Goal: Transaction & Acquisition: Purchase product/service

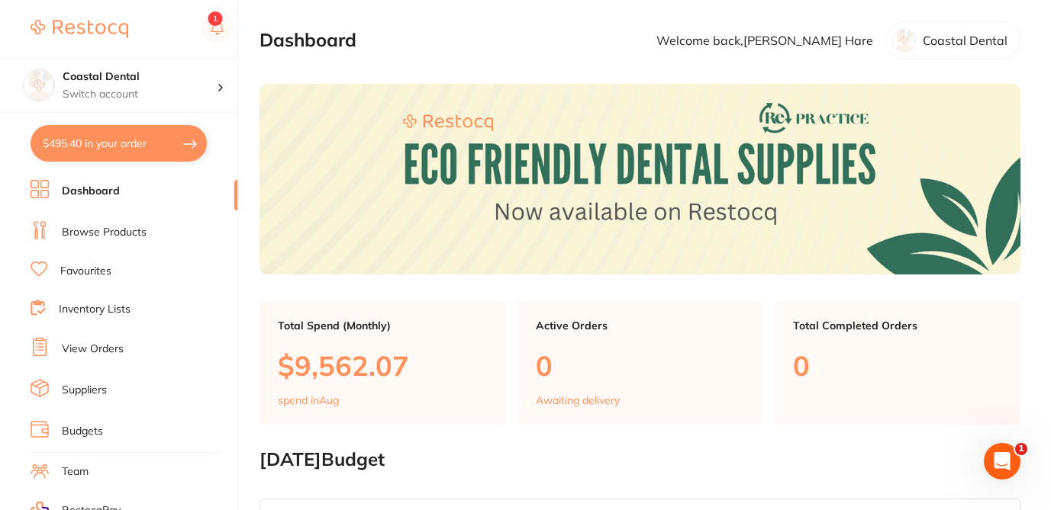
click at [148, 146] on button "$495.40 in your order" at bounding box center [119, 143] width 176 height 37
checkbox input "true"
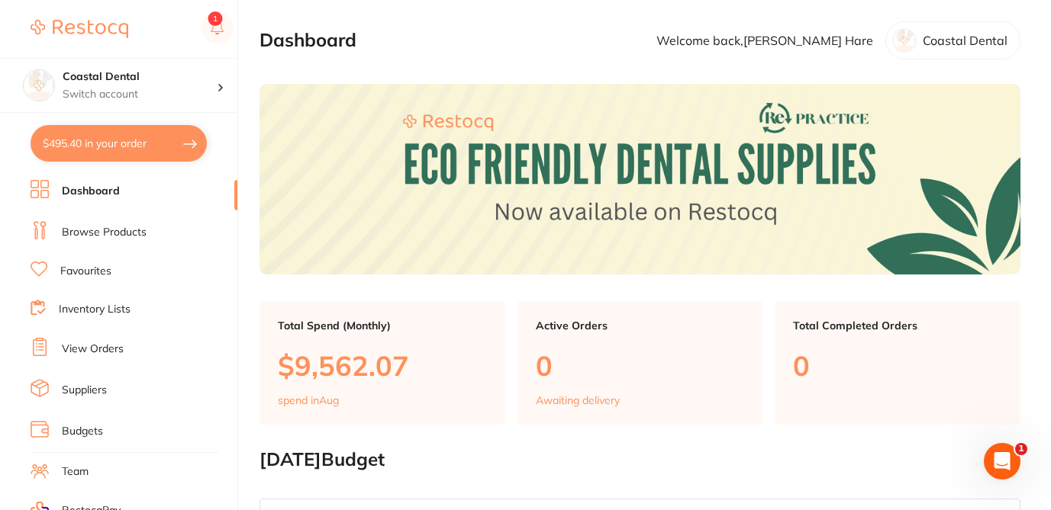
checkbox input "true"
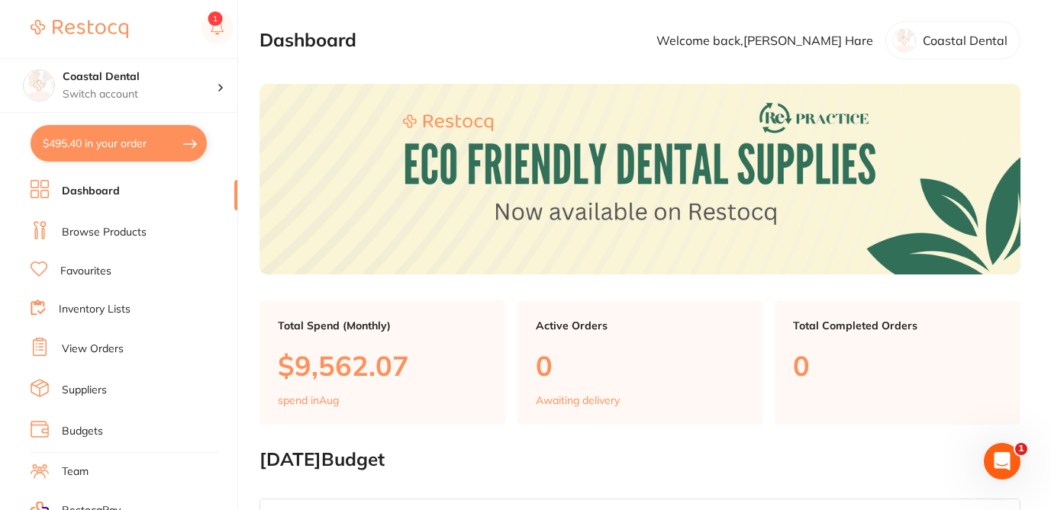
checkbox input "true"
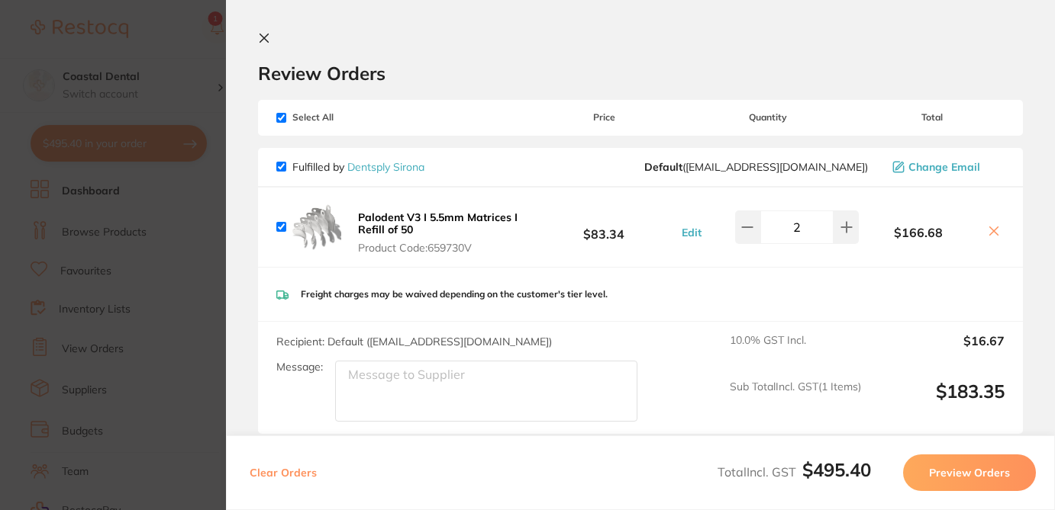
click at [482, 27] on section "Review Orders Your orders are being processed and we will notify you once we ha…" at bounding box center [640, 255] width 829 height 510
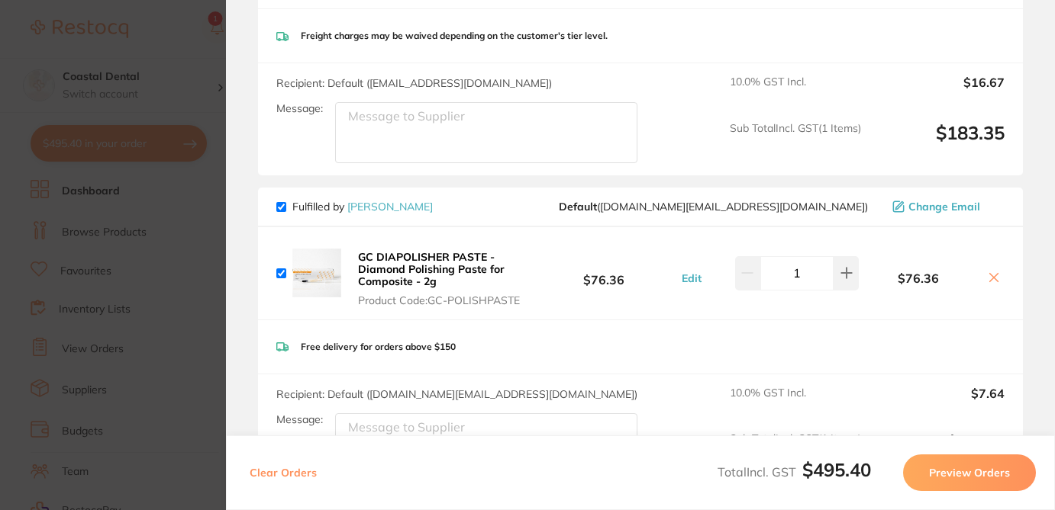
scroll to position [273, 0]
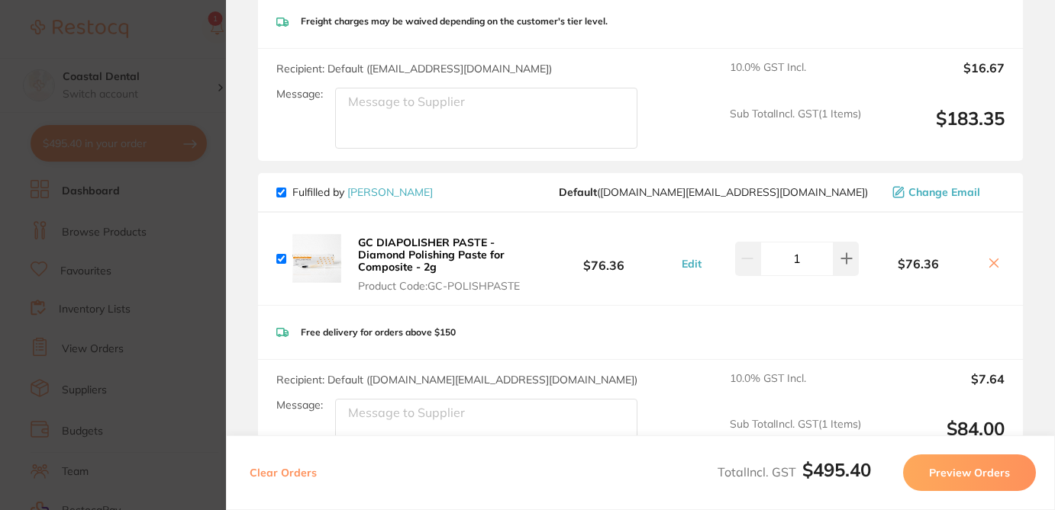
click at [991, 261] on icon at bounding box center [994, 263] width 8 height 8
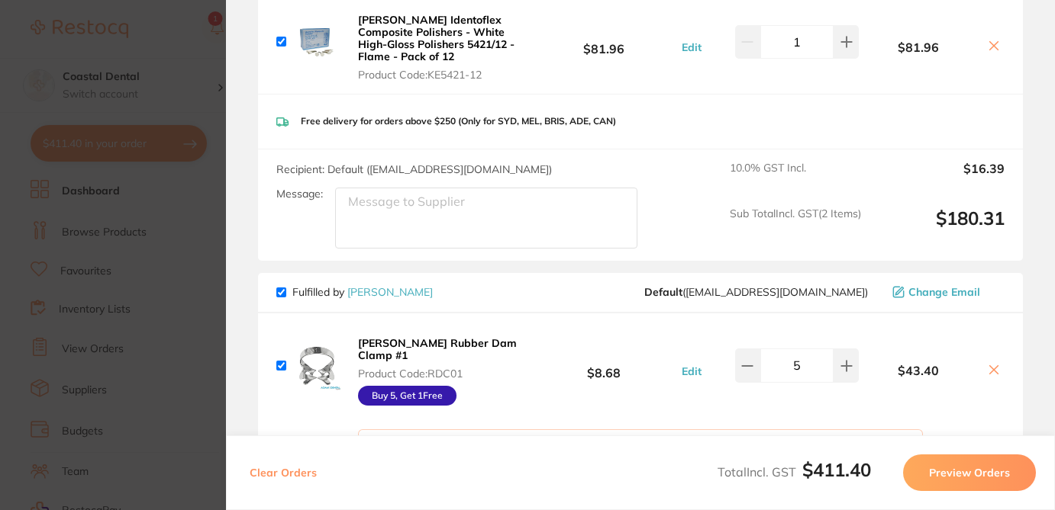
scroll to position [606, 0]
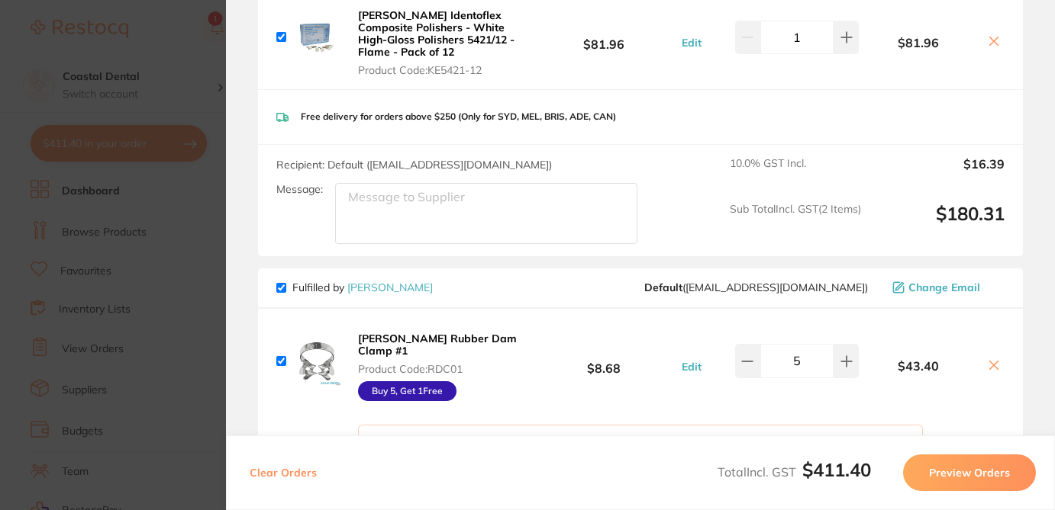
click at [990, 359] on icon at bounding box center [993, 365] width 12 height 12
checkbox input "false"
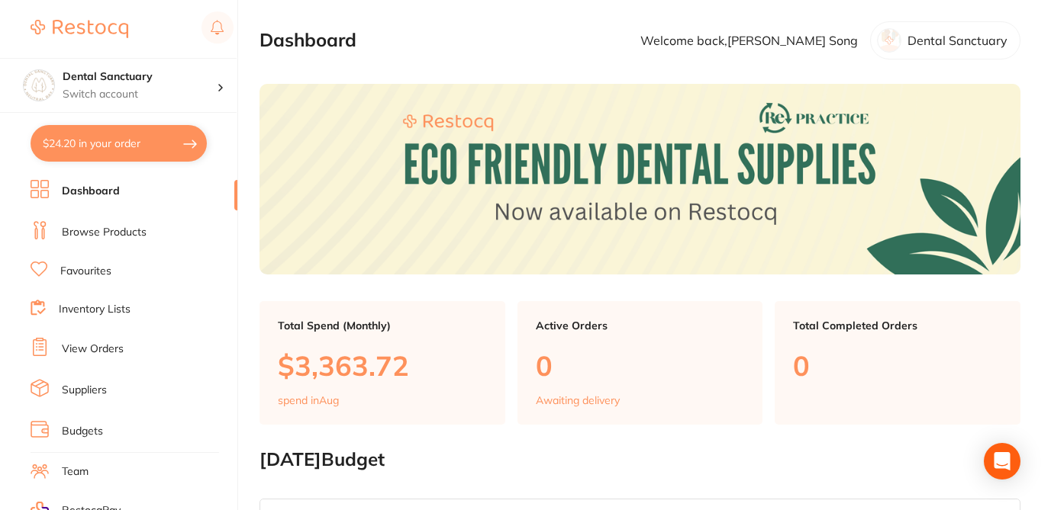
click at [166, 150] on button "$24.20 in your order" at bounding box center [119, 143] width 176 height 37
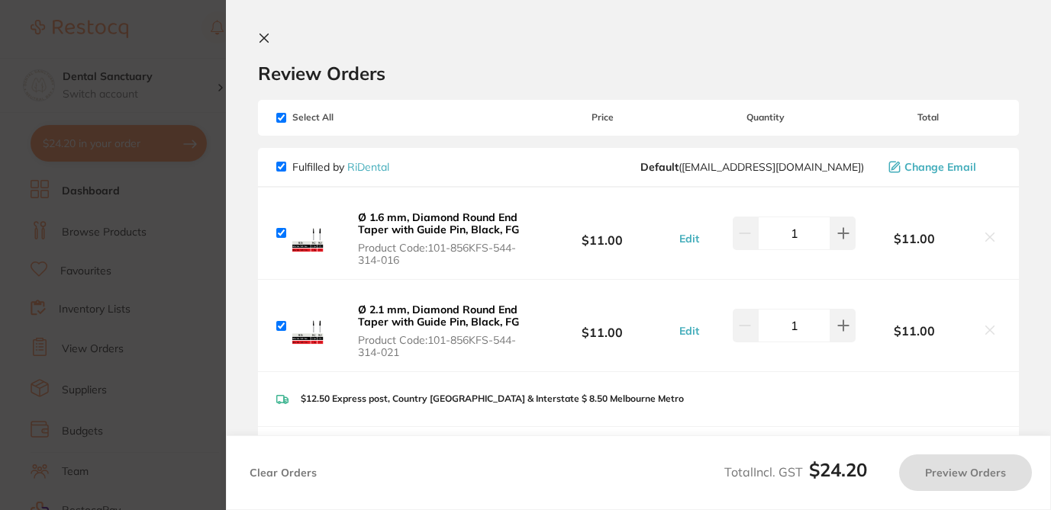
checkbox input "true"
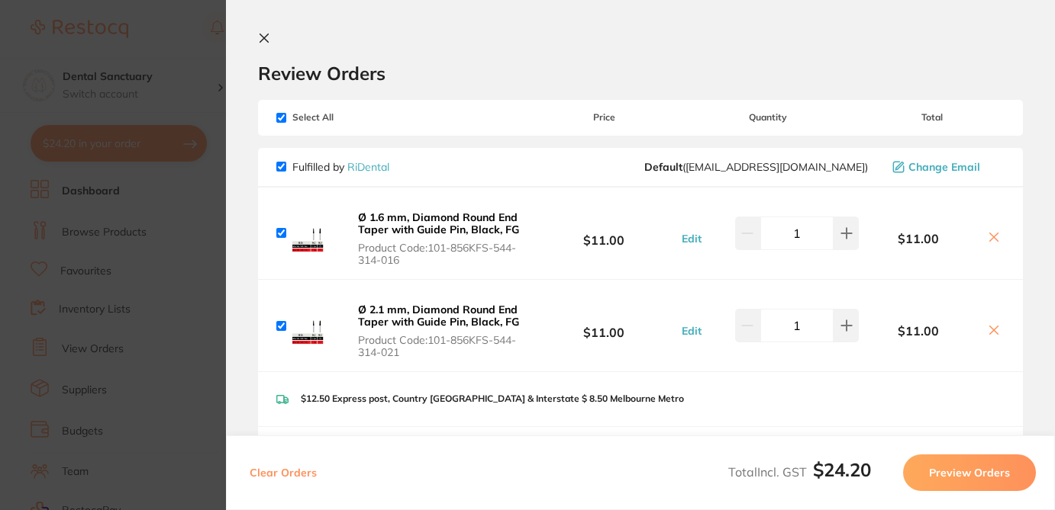
click at [495, 85] on section "Review Orders Your orders are being processed and we will notify you once we ha…" at bounding box center [640, 255] width 829 height 510
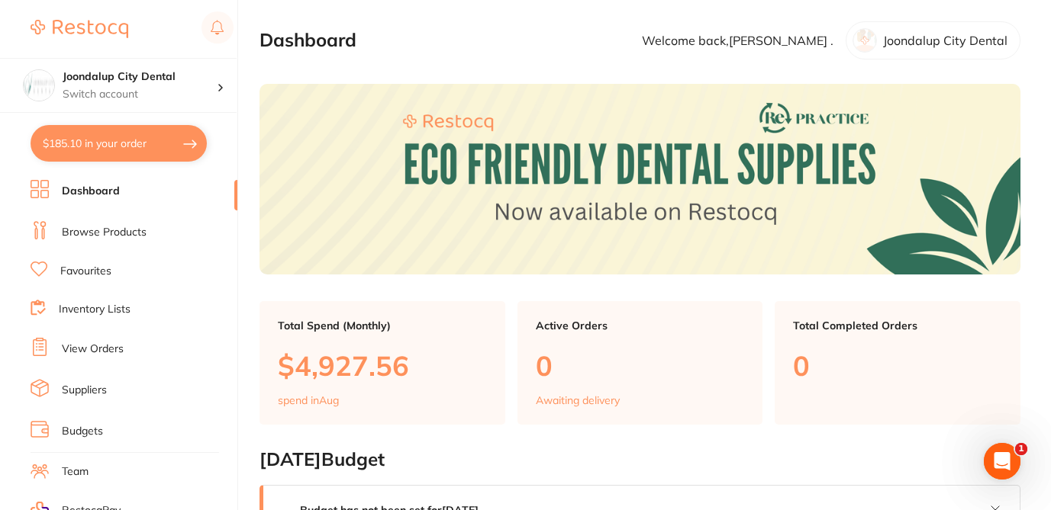
click at [174, 139] on button "$185.10 in your order" at bounding box center [119, 143] width 176 height 37
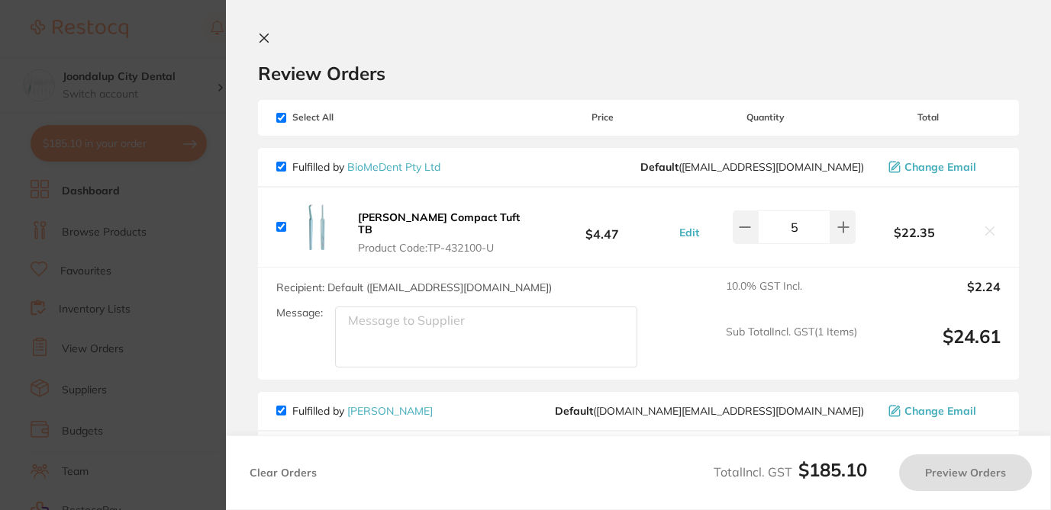
checkbox input "true"
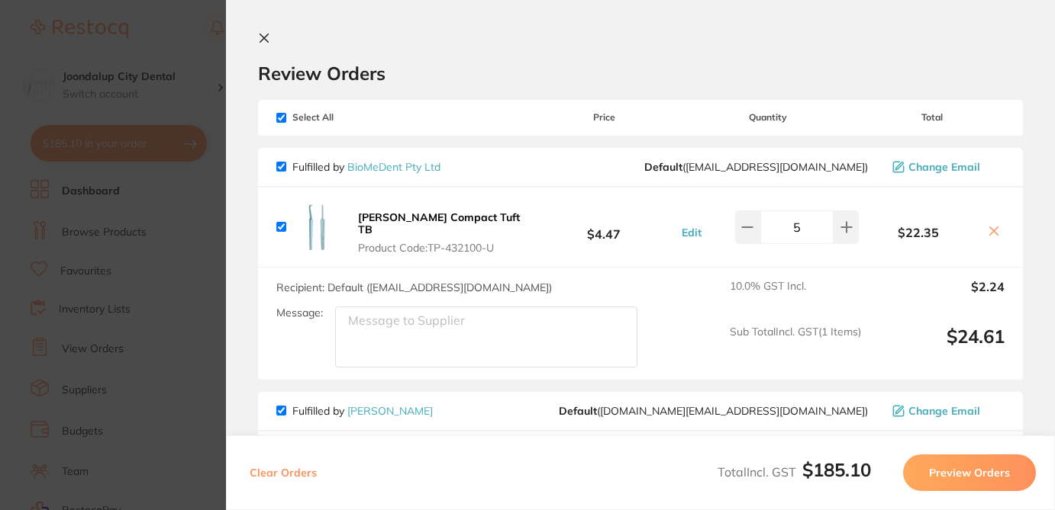
click at [1035, 232] on section "Review Orders Your orders are being processed and we will notify you once we ha…" at bounding box center [640, 255] width 829 height 510
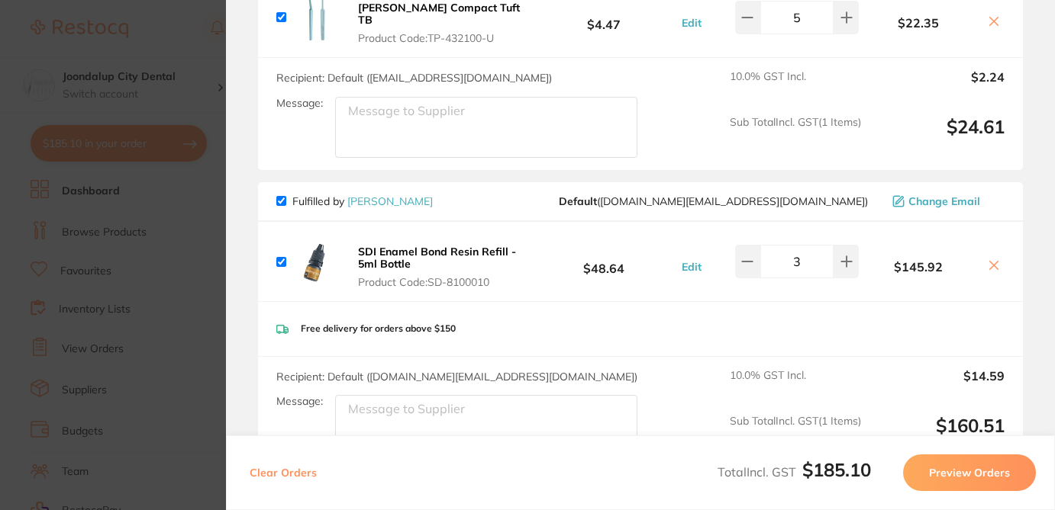
scroll to position [214, 0]
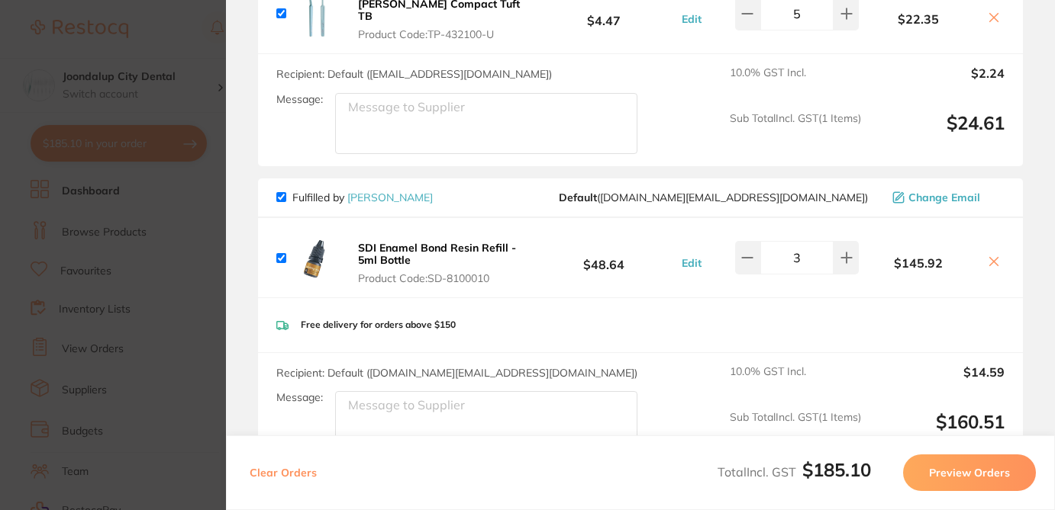
click at [987, 256] on icon at bounding box center [993, 262] width 12 height 12
checkbox input "false"
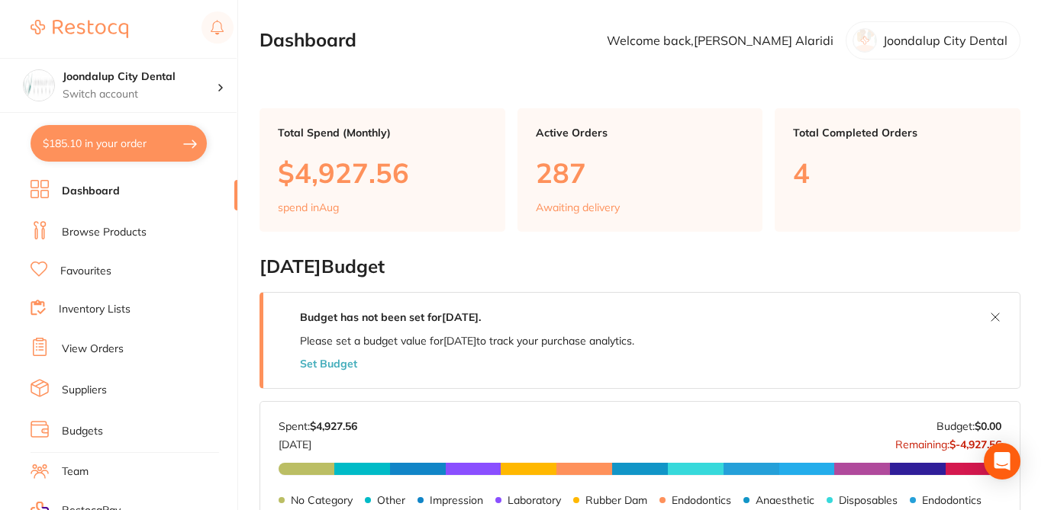
click at [165, 138] on button "$185.10 in your order" at bounding box center [119, 143] width 176 height 37
checkbox input "true"
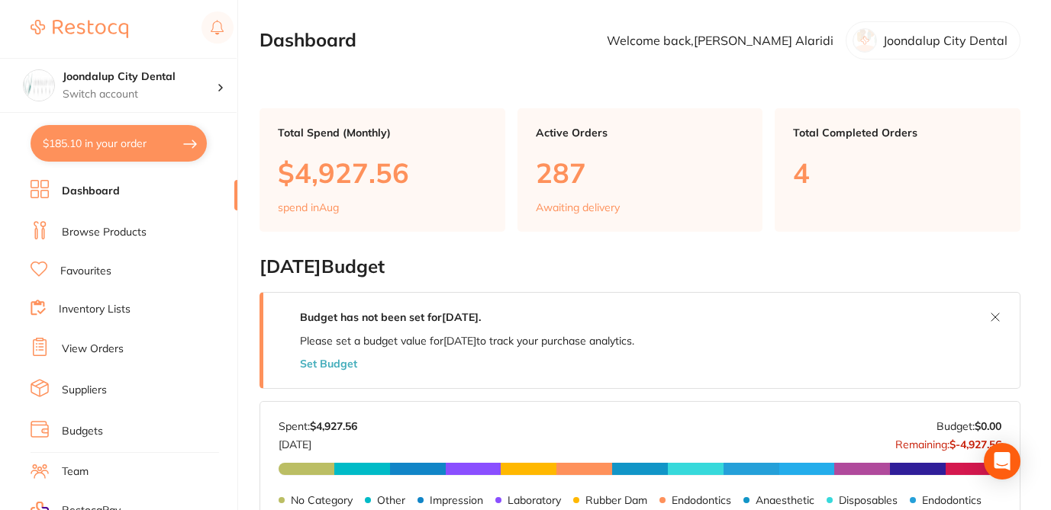
checkbox input "true"
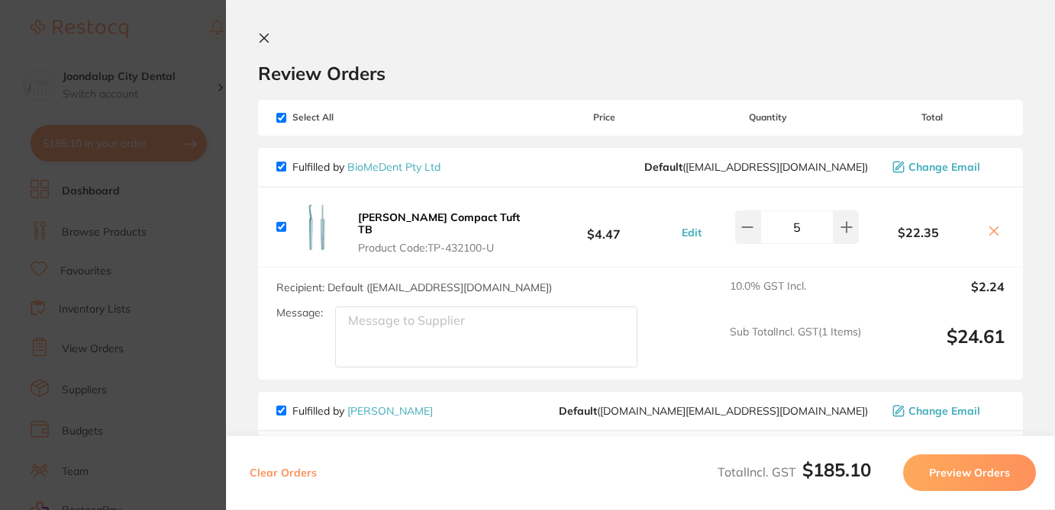
click at [1038, 290] on section "Review Orders Your orders are being processed and we will notify you once we ha…" at bounding box center [640, 255] width 829 height 510
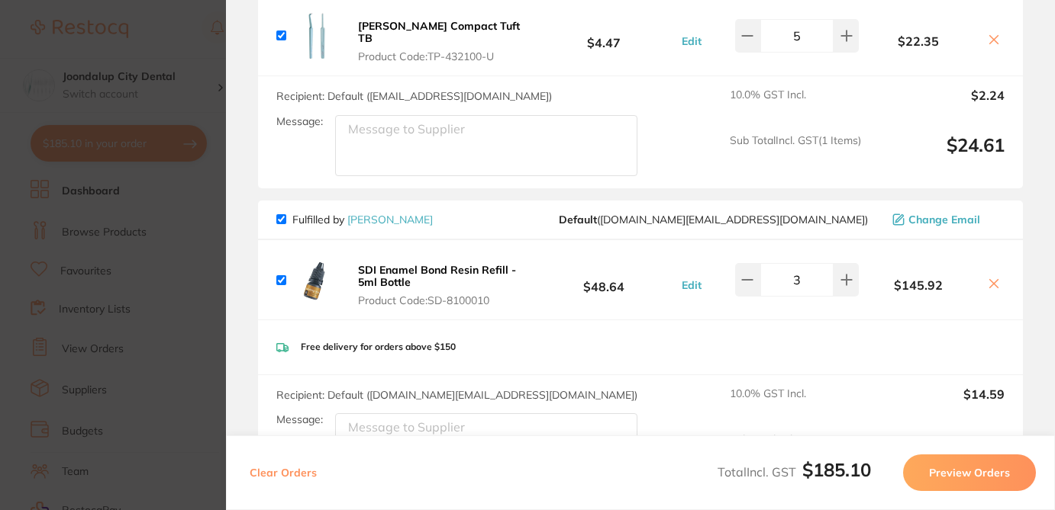
scroll to position [192, 0]
click at [991, 279] on icon at bounding box center [994, 283] width 8 height 8
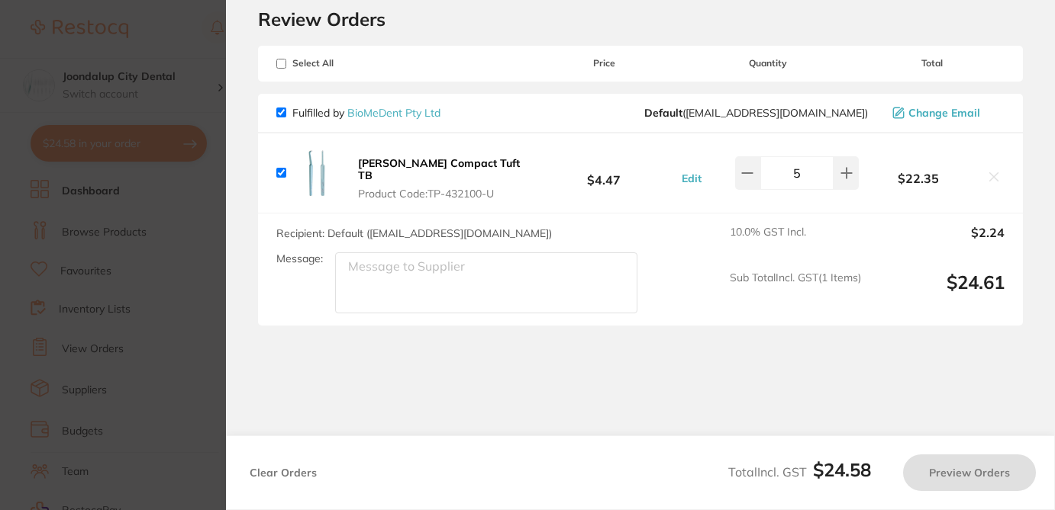
scroll to position [48, 0]
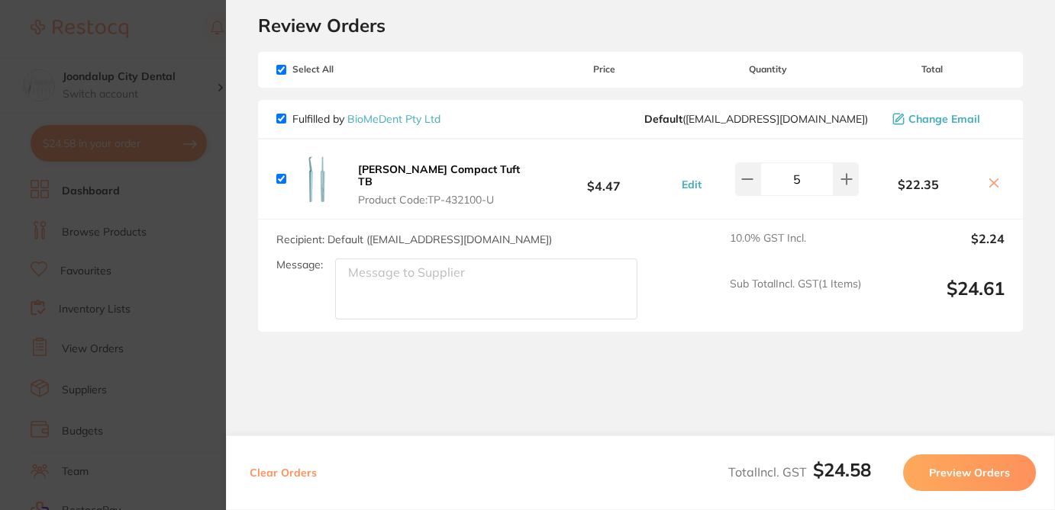
click at [217, 239] on section "Update RRP Set your pre negotiated price for this item. Item Agreed RRP (excl. …" at bounding box center [527, 255] width 1055 height 510
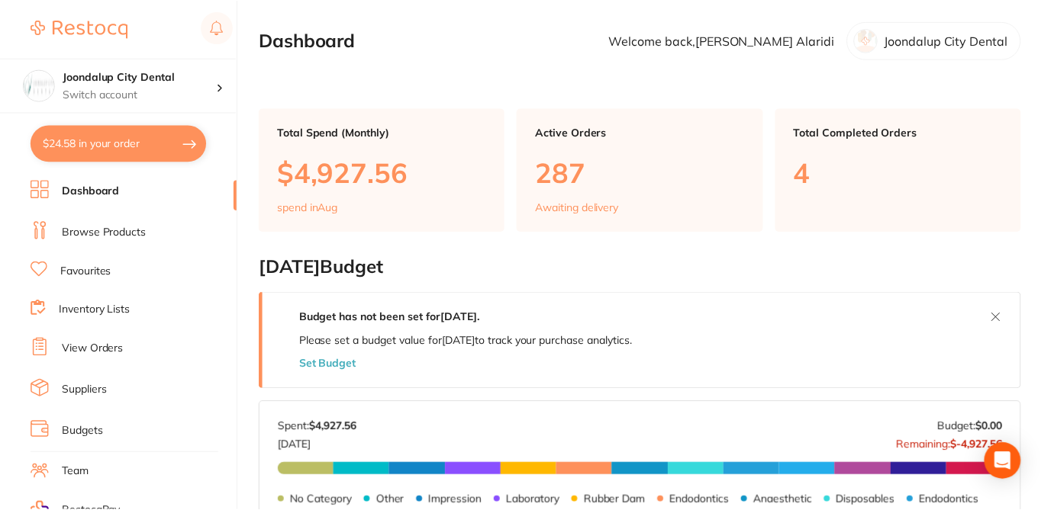
scroll to position [31, 0]
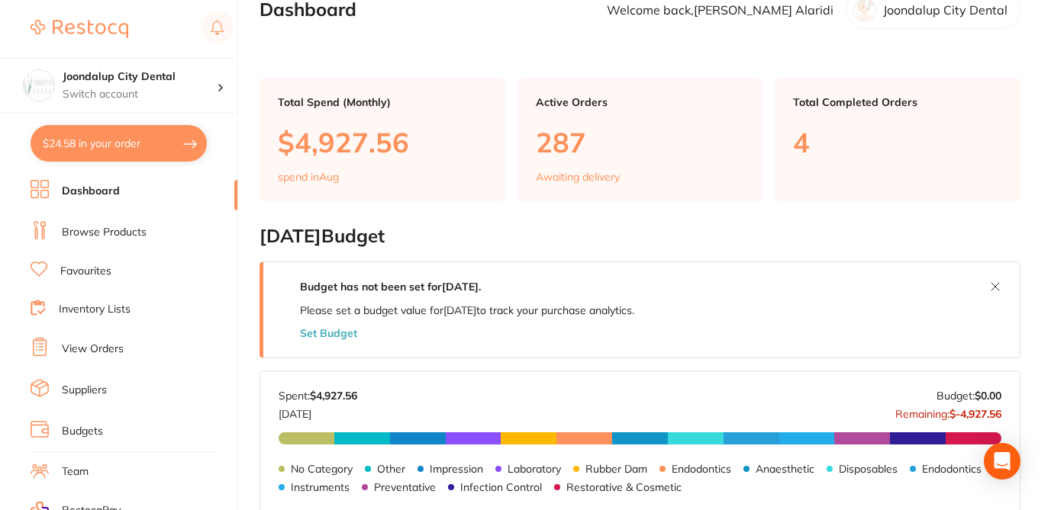
checkbox input "false"
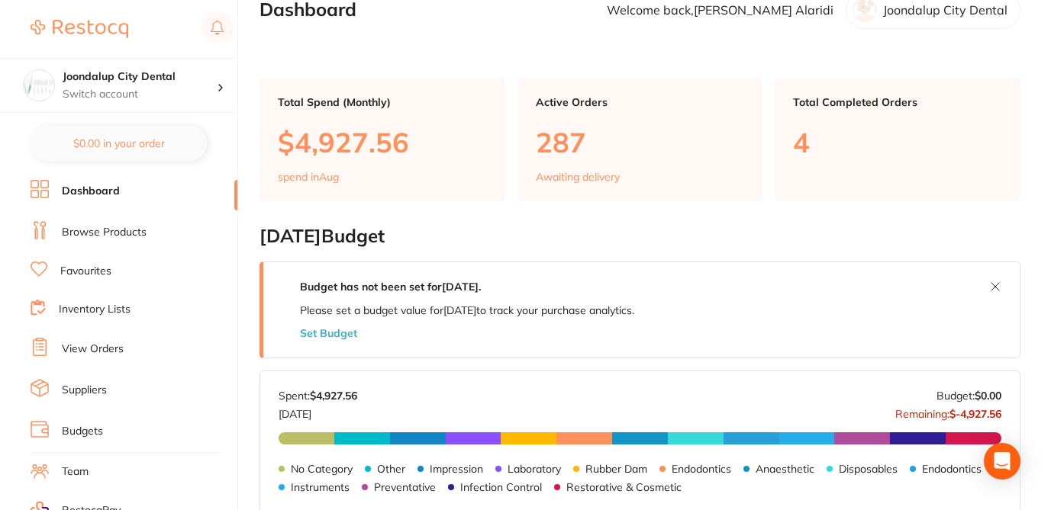
scroll to position [0, 0]
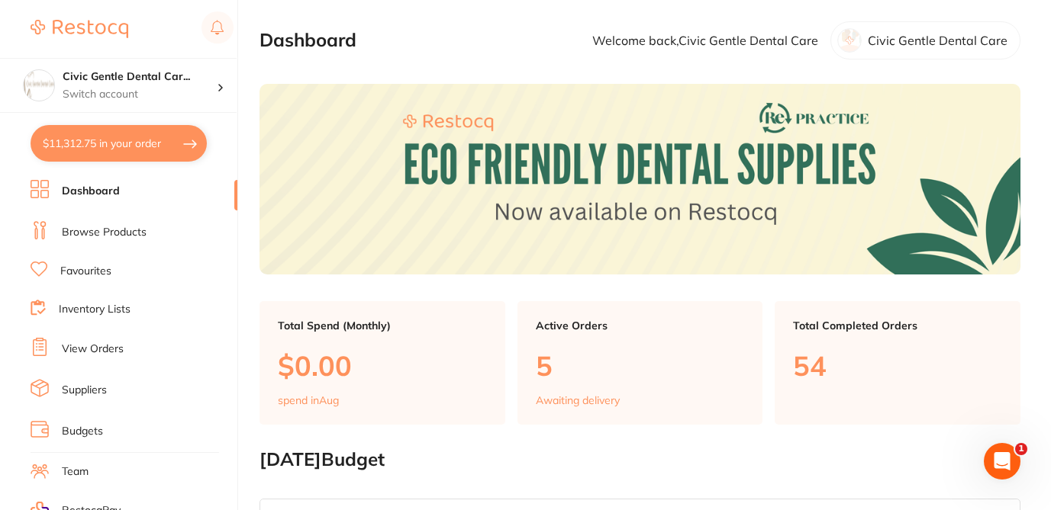
click at [158, 140] on button "$11,312.75 in your order" at bounding box center [119, 143] width 176 height 37
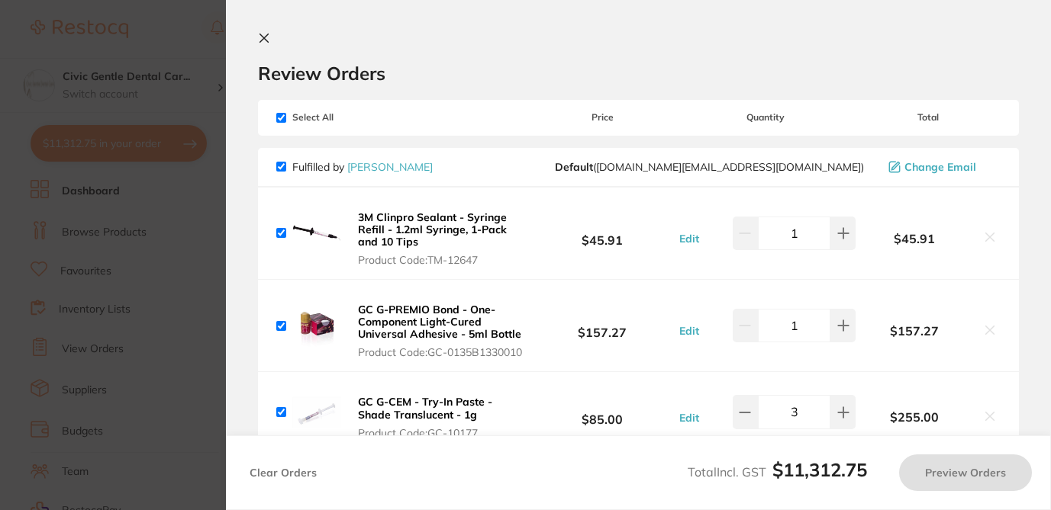
checkbox input "true"
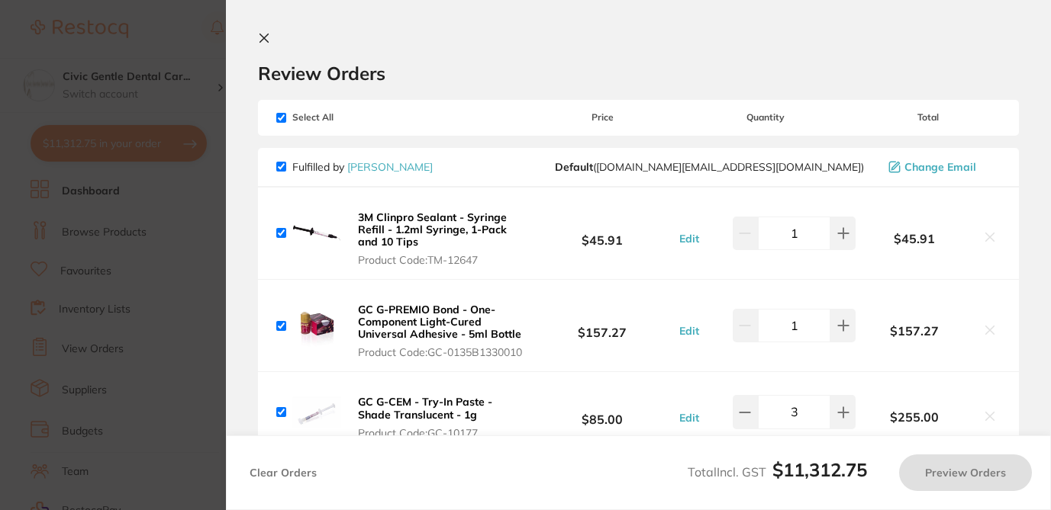
checkbox input "true"
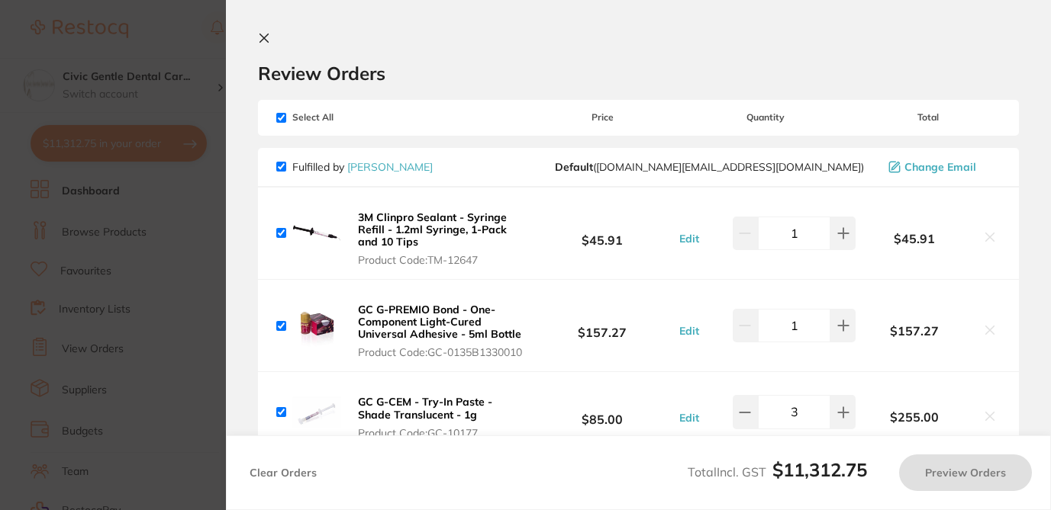
checkbox input "true"
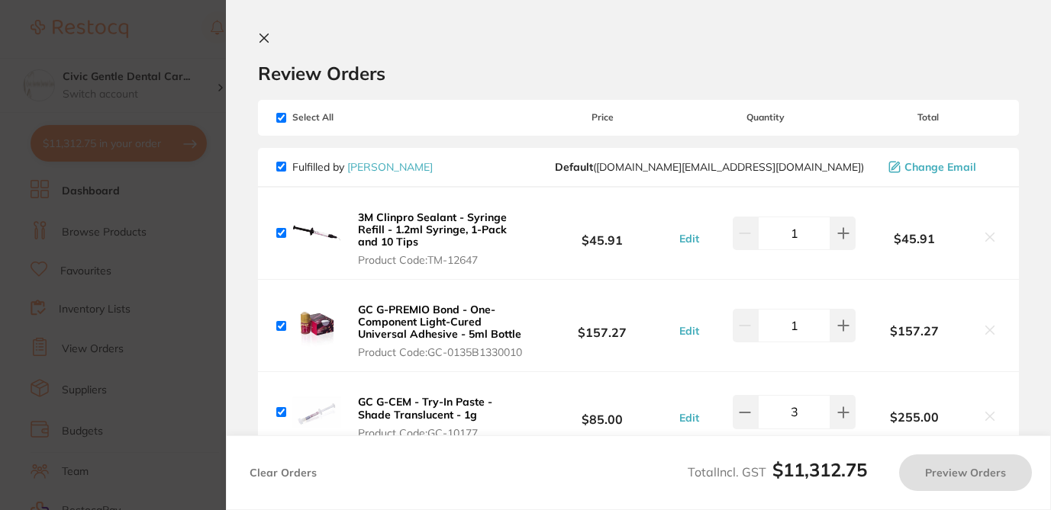
checkbox input "true"
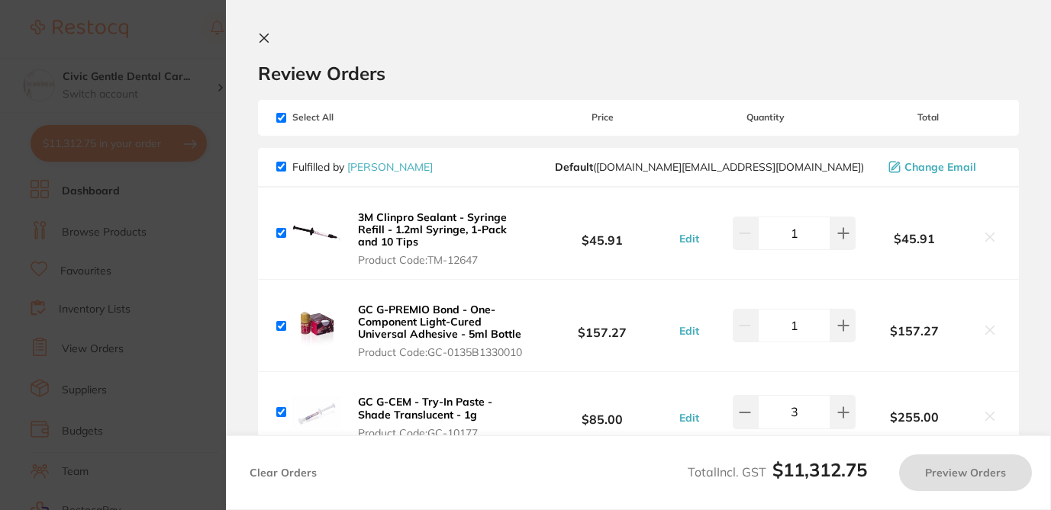
checkbox input "true"
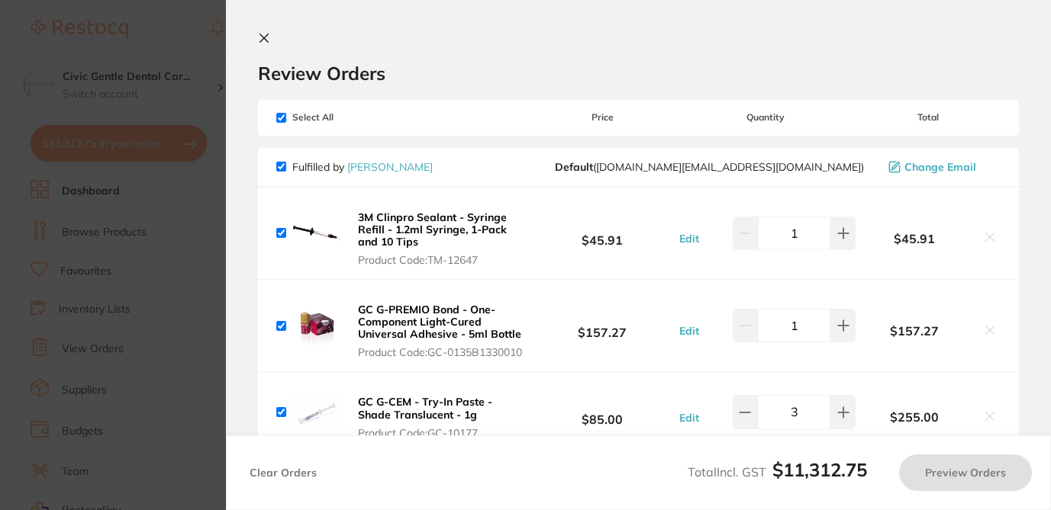
checkbox input "true"
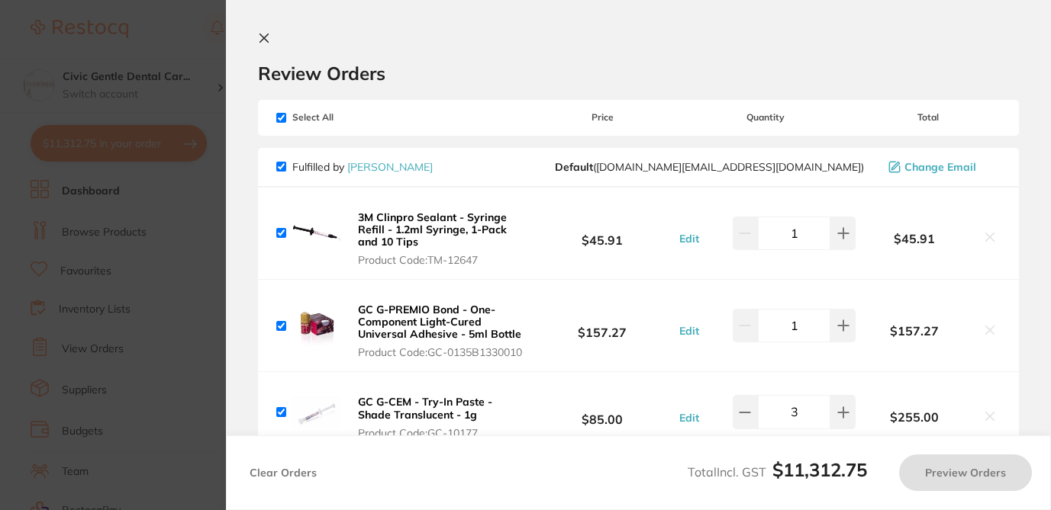
checkbox input "true"
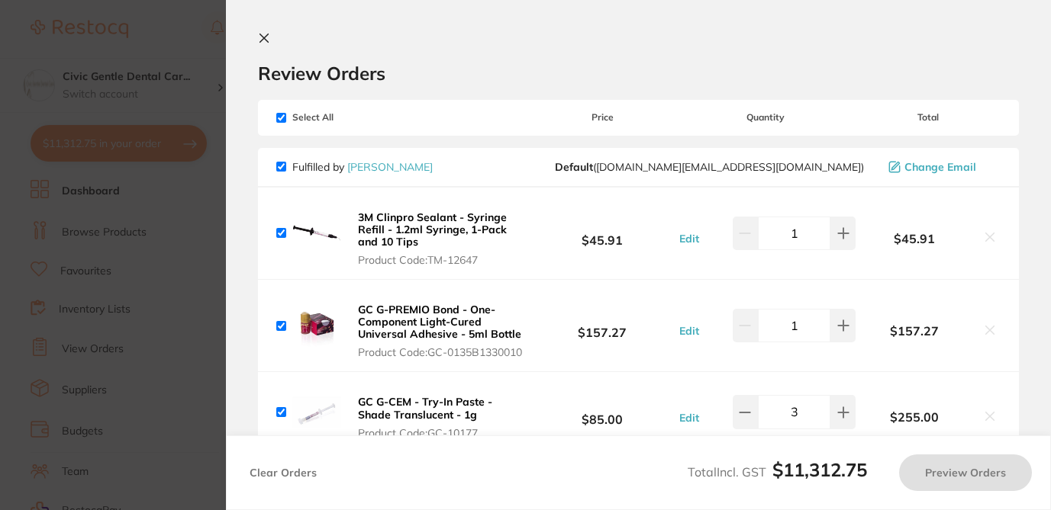
checkbox input "true"
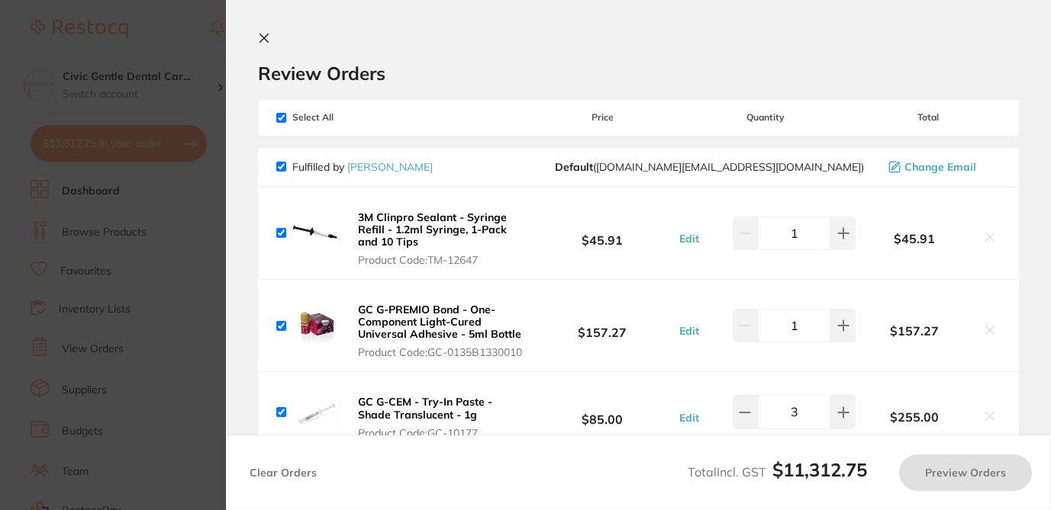
checkbox input "true"
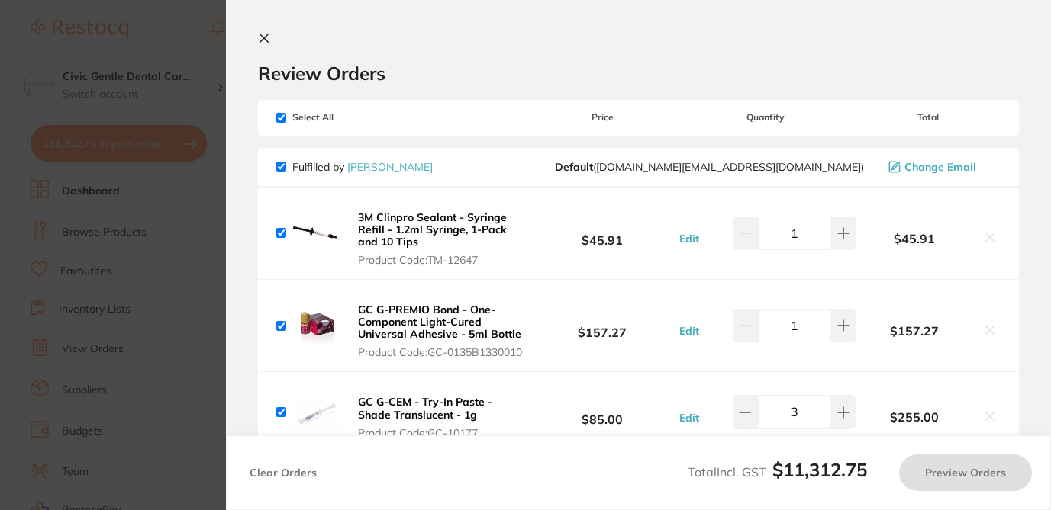
checkbox input "true"
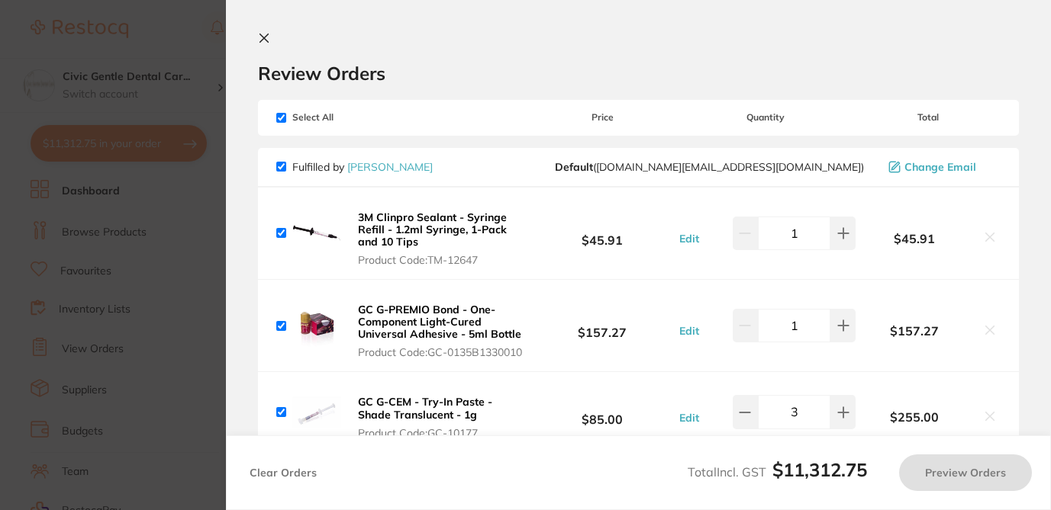
checkbox input "true"
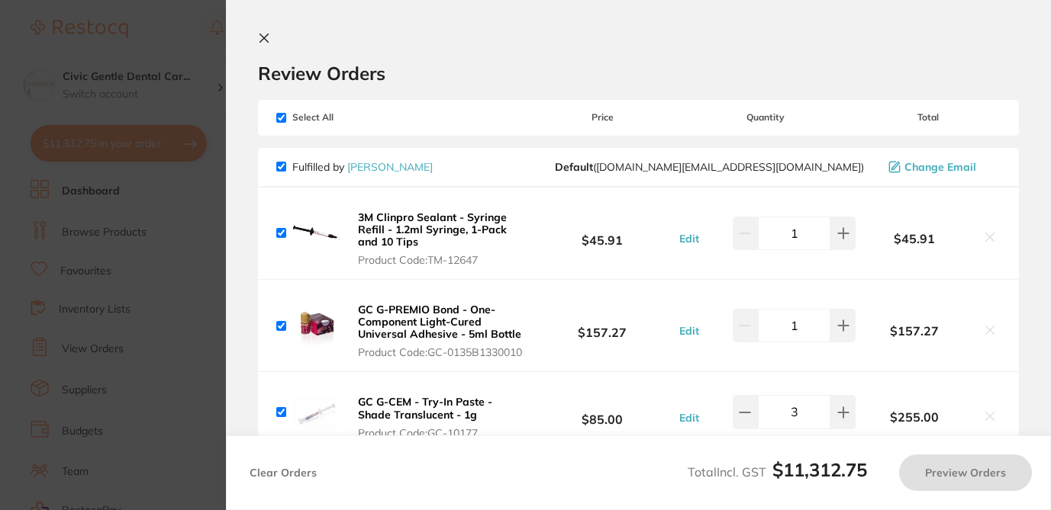
checkbox input "true"
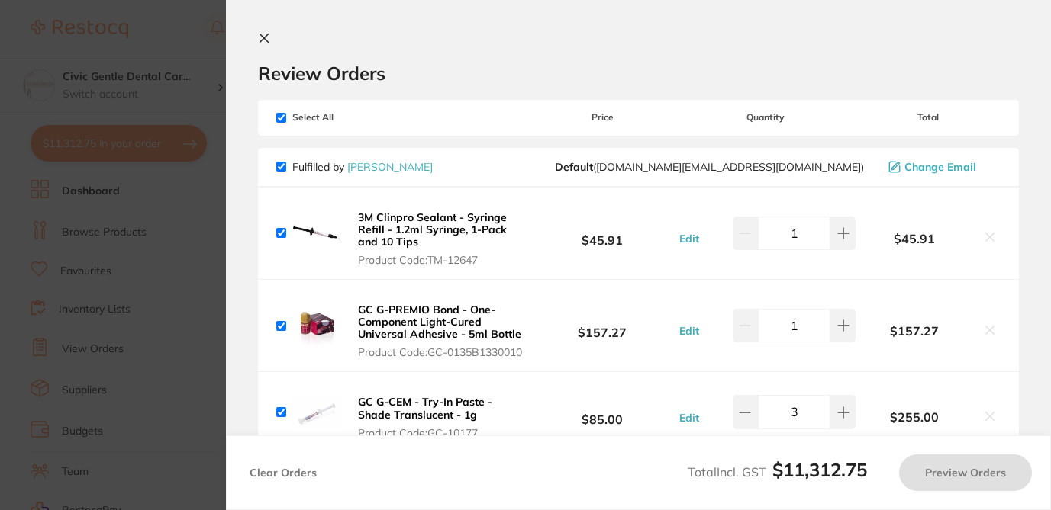
checkbox input "true"
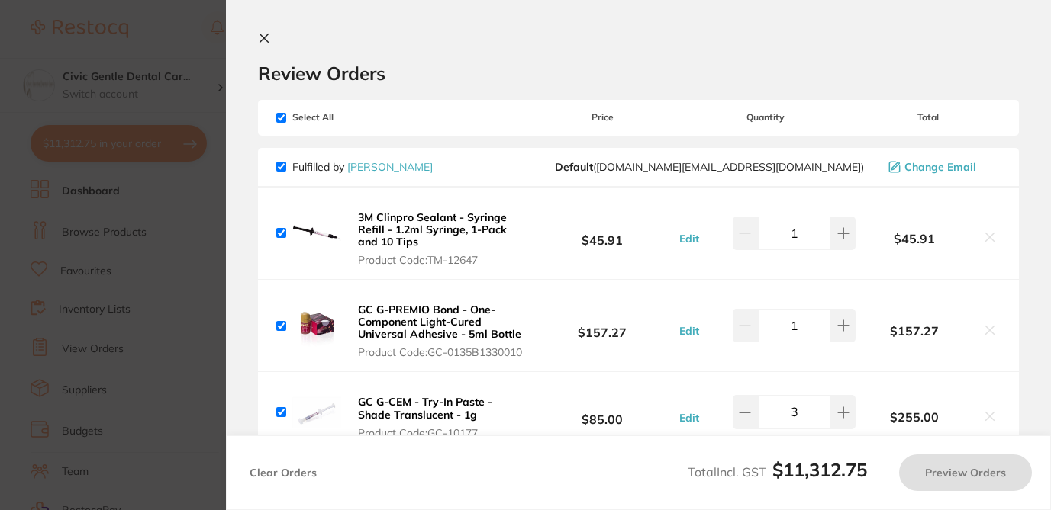
checkbox input "true"
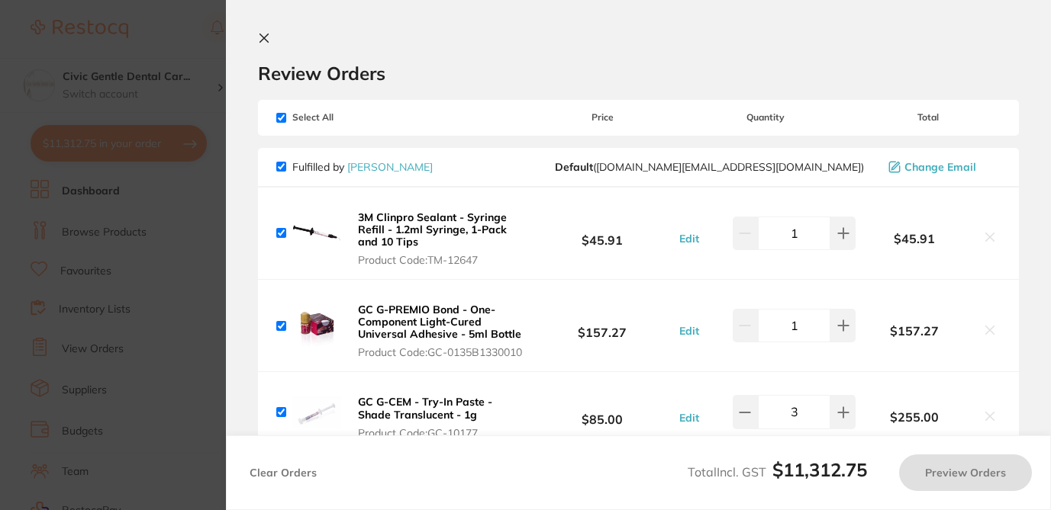
checkbox input "true"
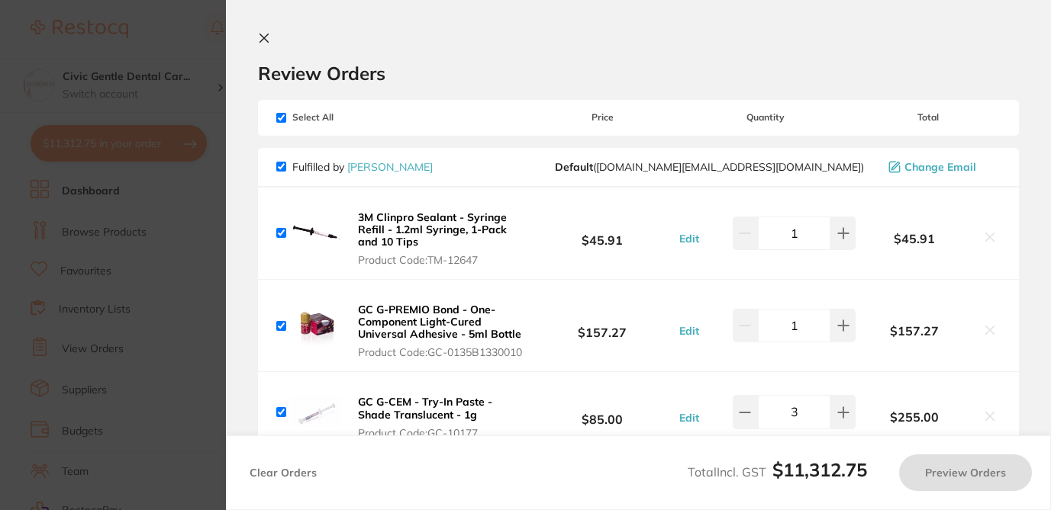
checkbox input "true"
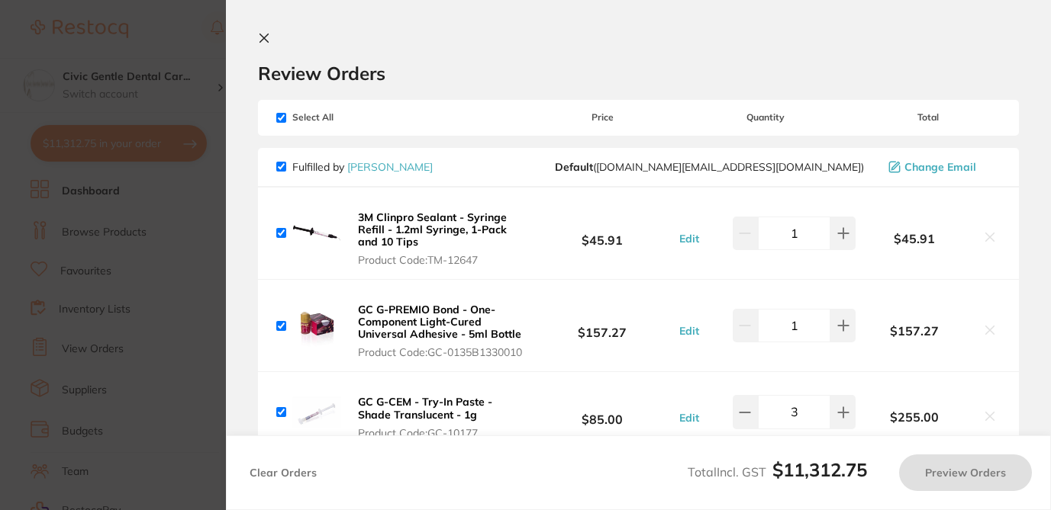
checkbox input "true"
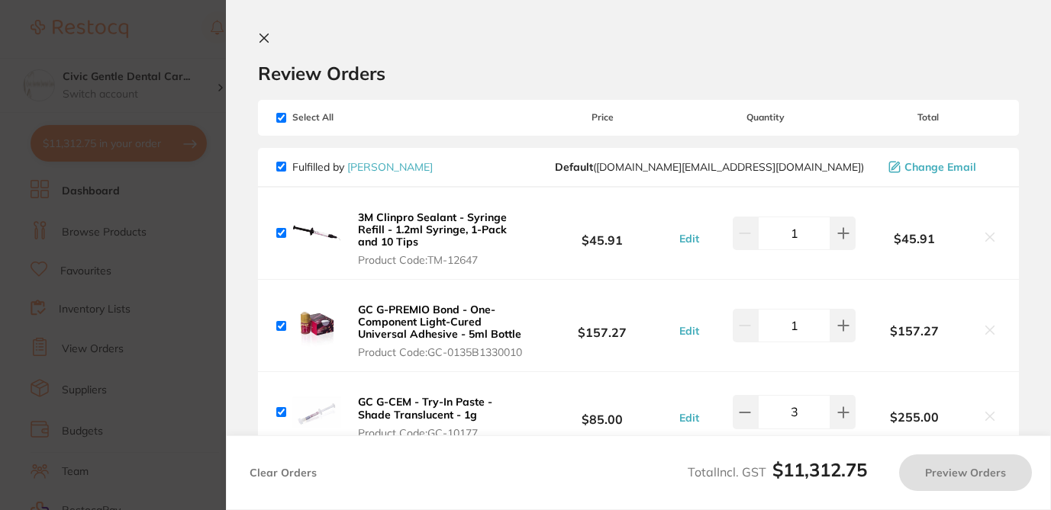
checkbox input "true"
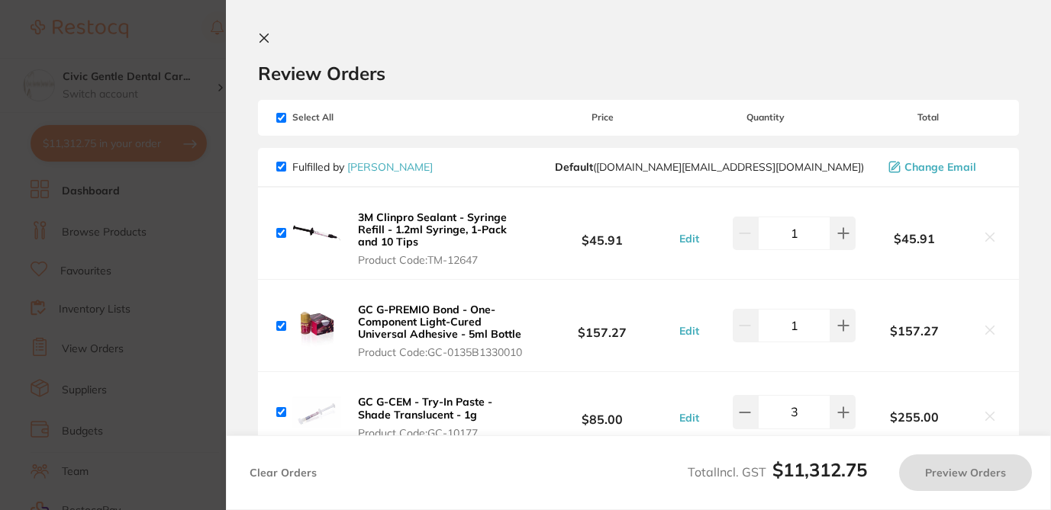
checkbox input "true"
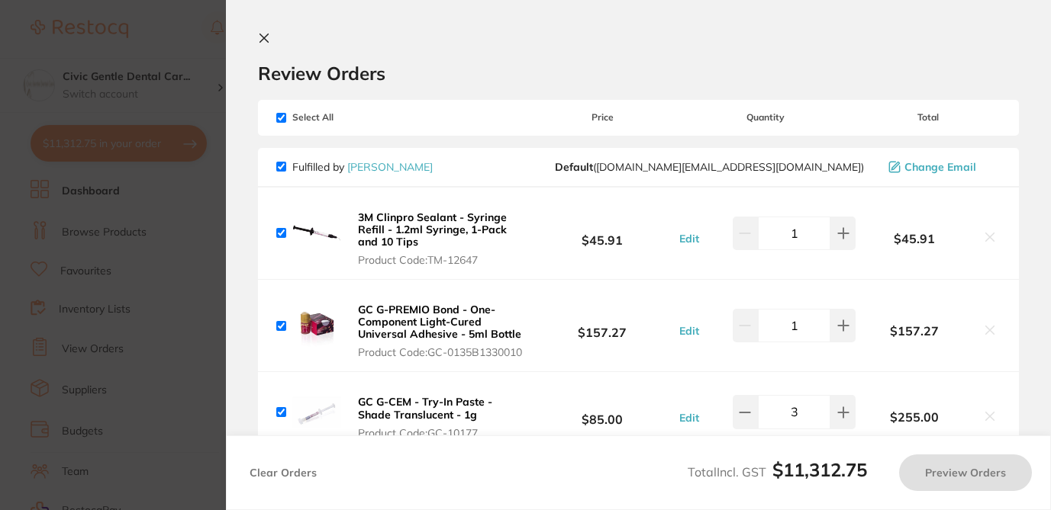
checkbox input "true"
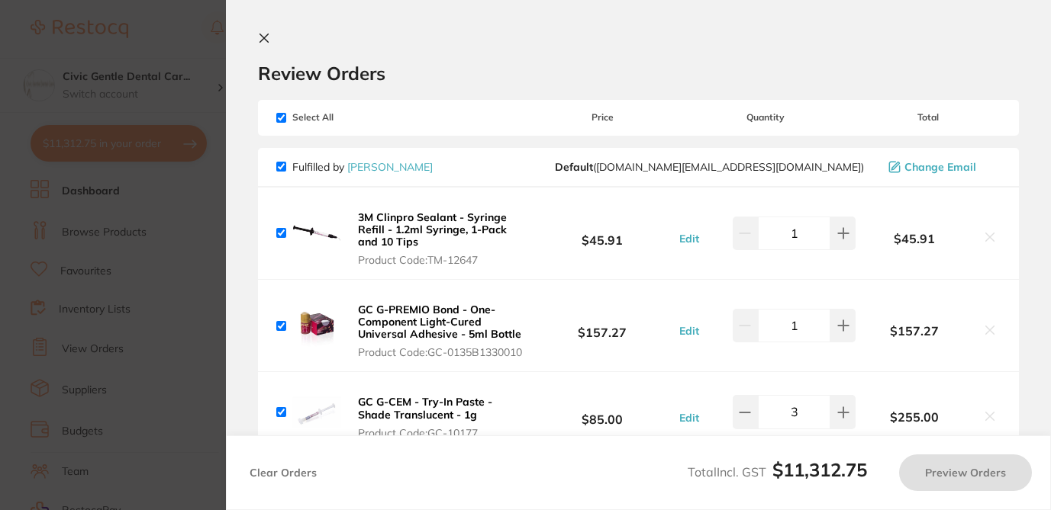
checkbox input "true"
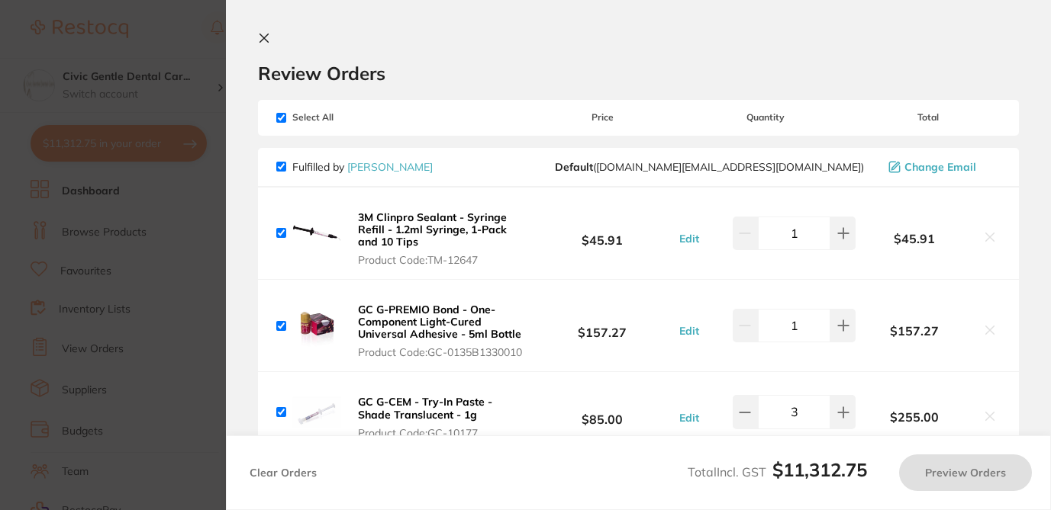
checkbox input "true"
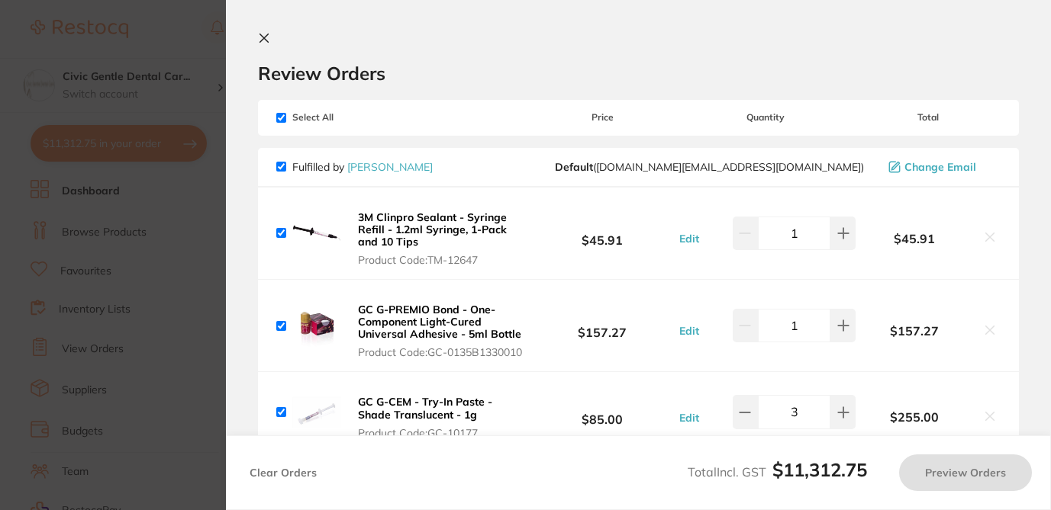
checkbox input "true"
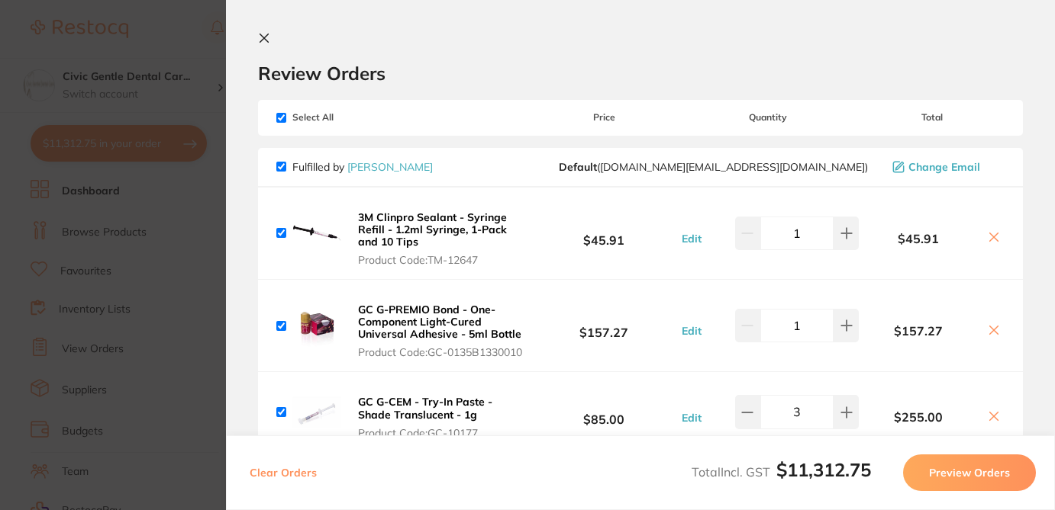
click at [1032, 169] on section "Review Orders Your orders are being processed and we will notify you once we ha…" at bounding box center [640, 255] width 829 height 510
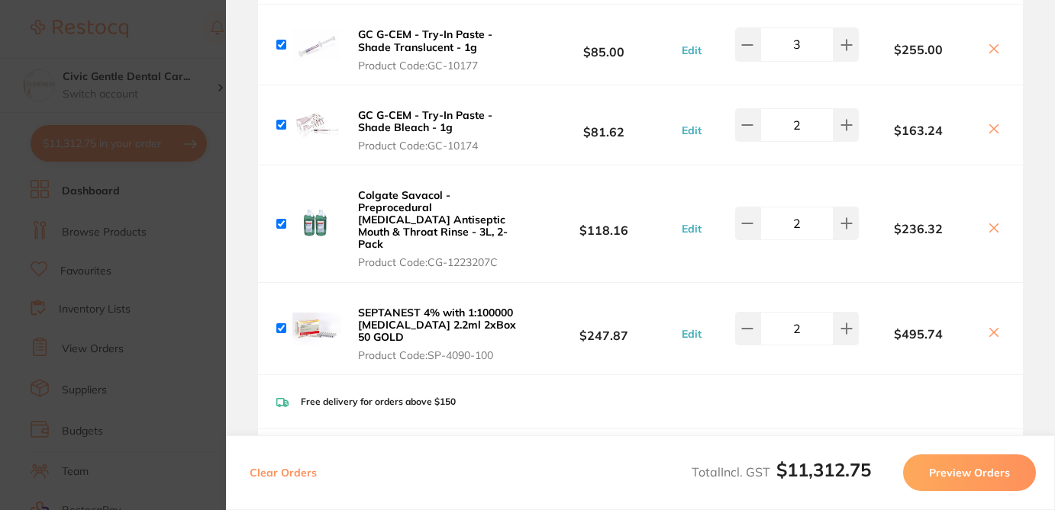
scroll to position [383, 0]
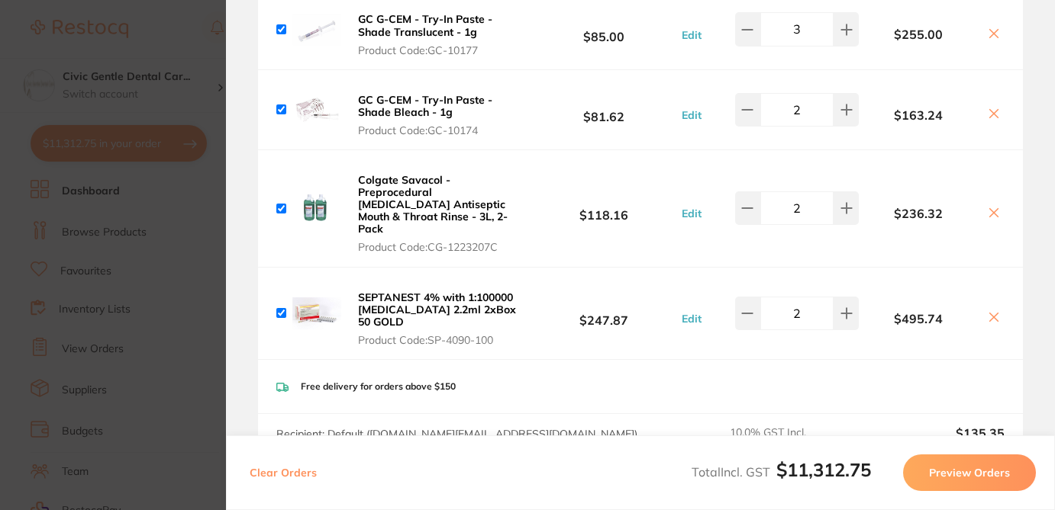
click at [991, 311] on icon at bounding box center [993, 317] width 12 height 12
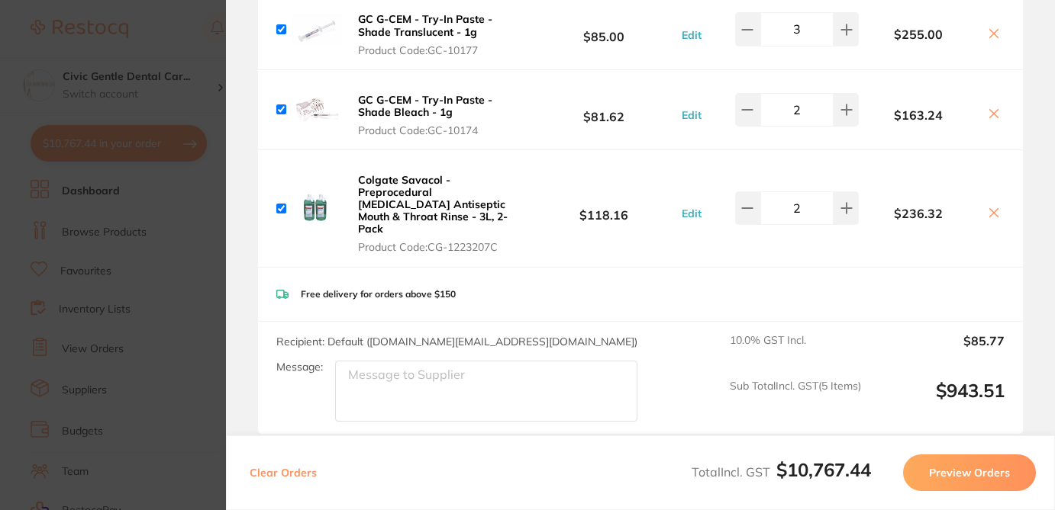
click at [990, 212] on icon at bounding box center [994, 212] width 8 height 8
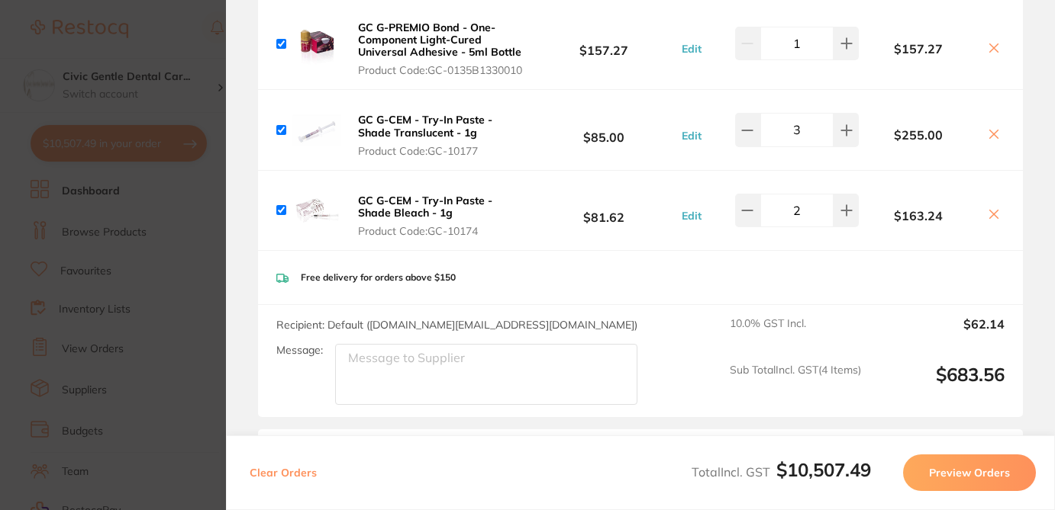
scroll to position [63, 0]
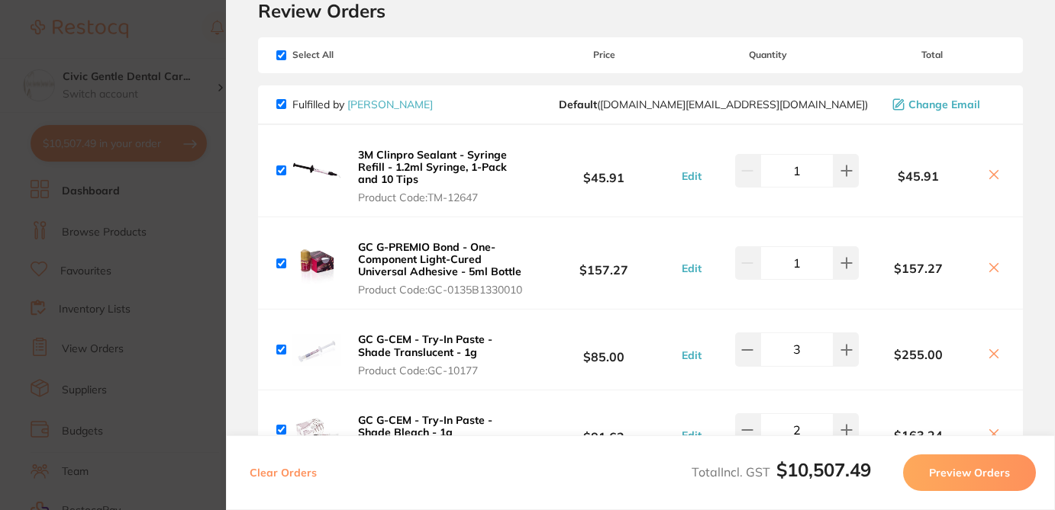
click at [987, 176] on icon at bounding box center [993, 175] width 12 height 12
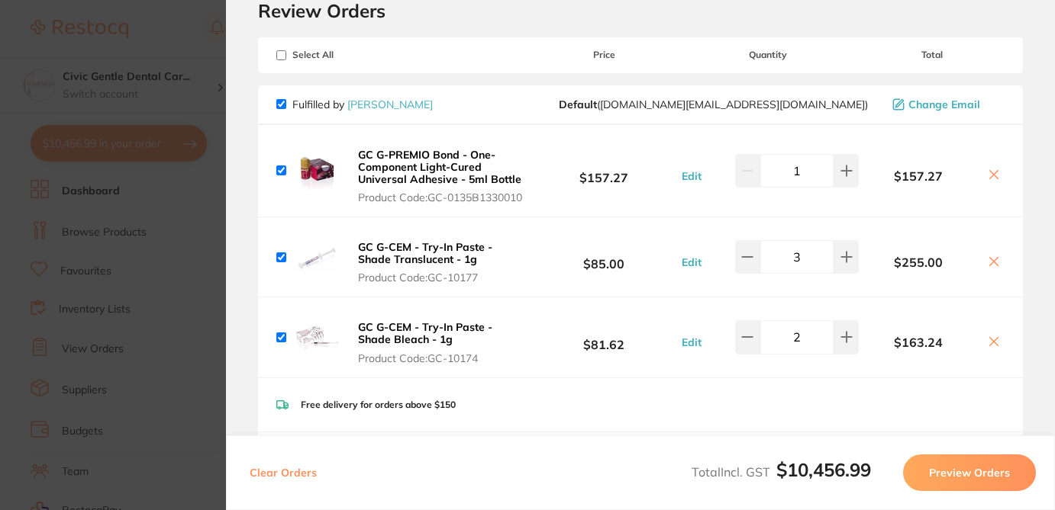
click at [987, 176] on icon at bounding box center [993, 175] width 12 height 12
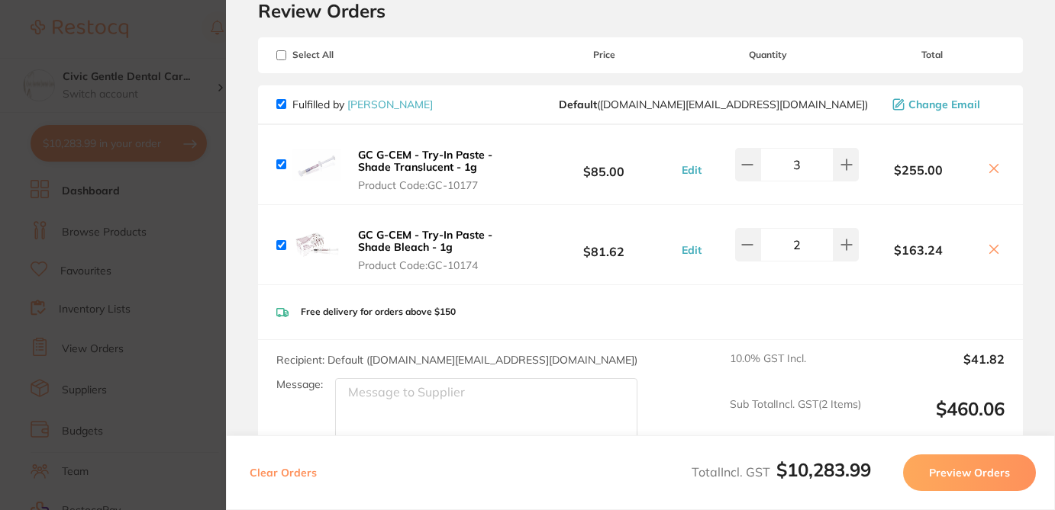
click at [986, 176] on button at bounding box center [993, 170] width 21 height 16
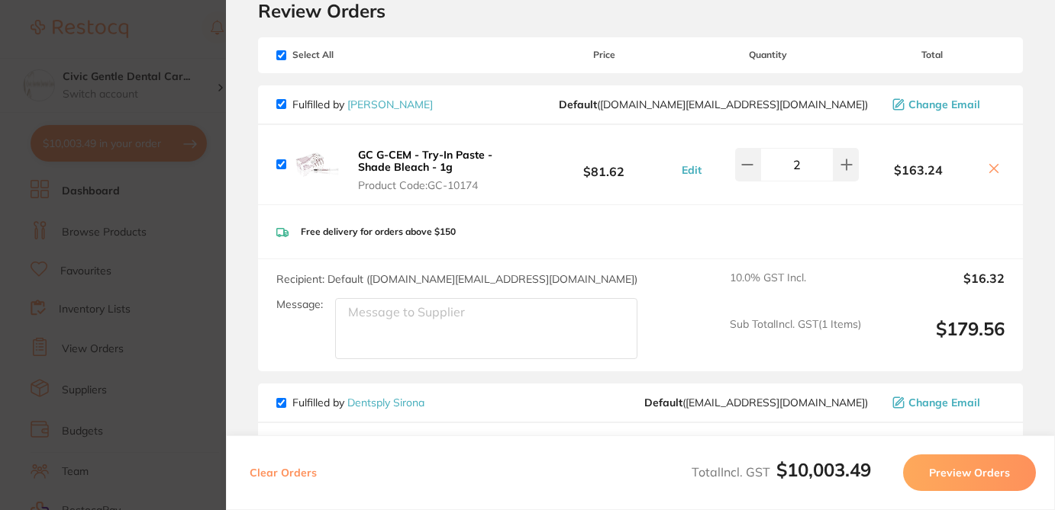
click at [988, 168] on icon at bounding box center [993, 169] width 12 height 12
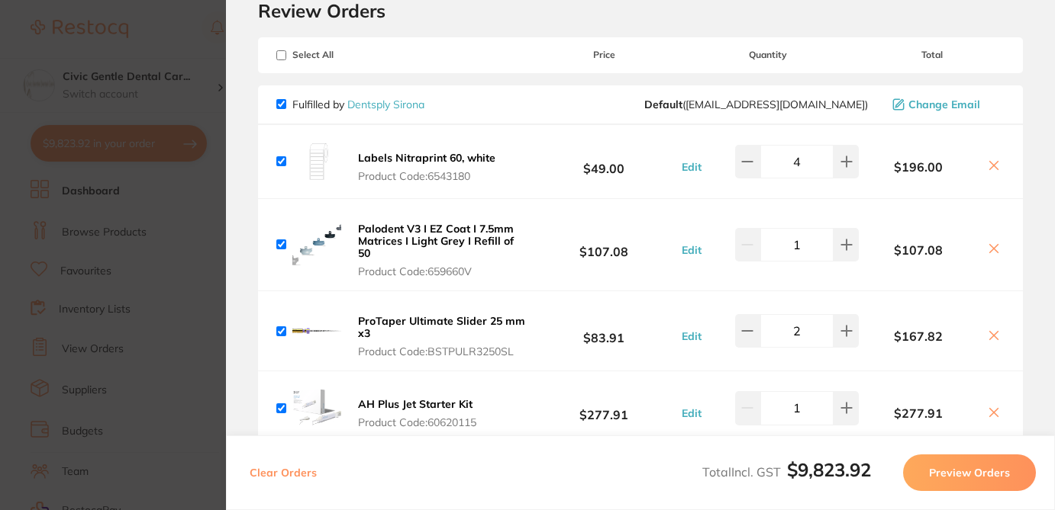
click at [1031, 111] on section "Review Orders Your orders are being processed and we will notify you once we ha…" at bounding box center [640, 255] width 829 height 510
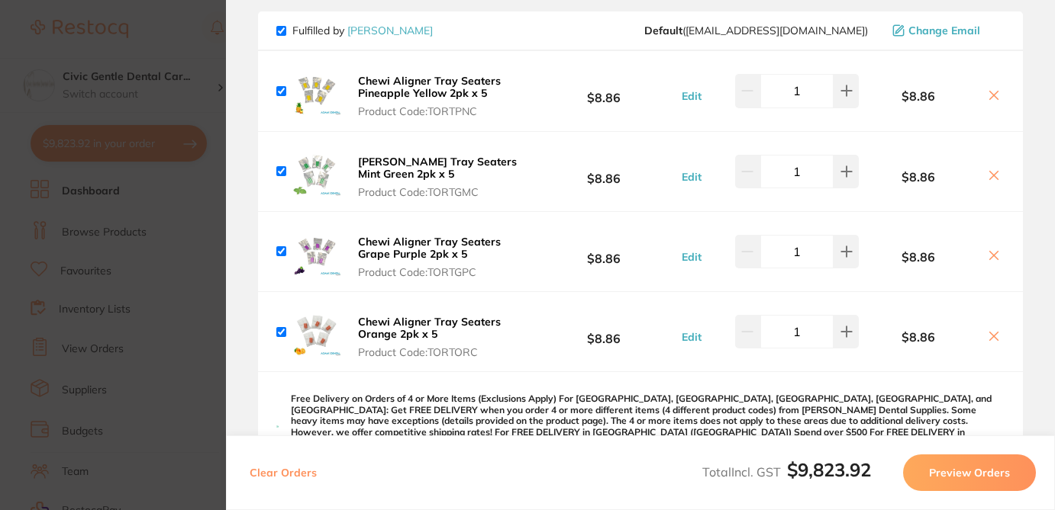
scroll to position [1885, 0]
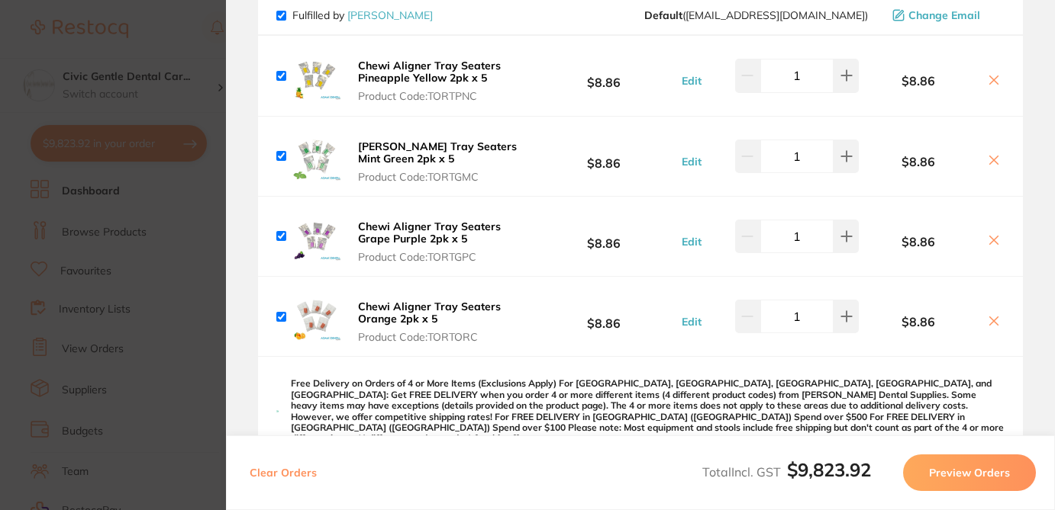
click at [990, 78] on icon at bounding box center [994, 80] width 8 height 8
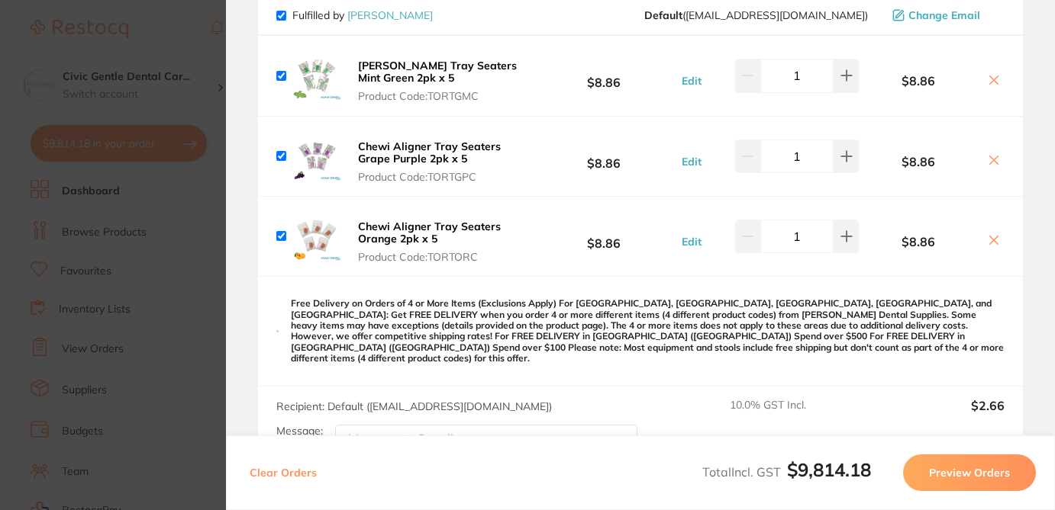
click at [990, 78] on icon at bounding box center [994, 80] width 8 height 8
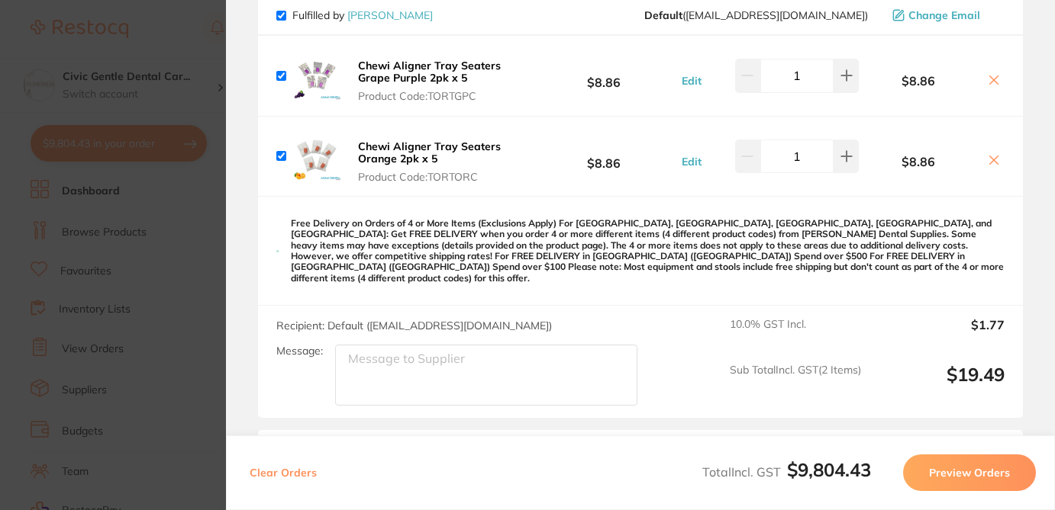
click at [992, 80] on icon at bounding box center [993, 80] width 12 height 12
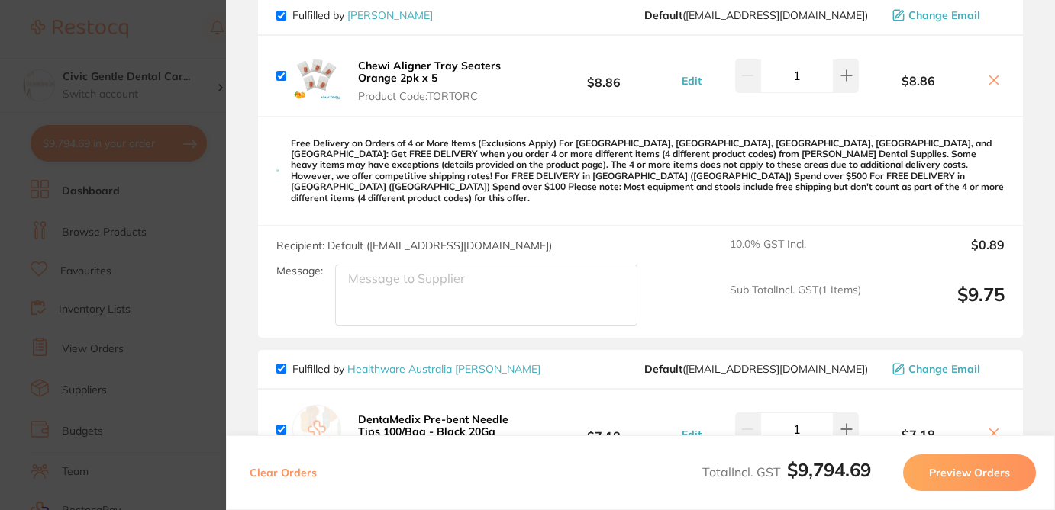
click at [991, 79] on icon at bounding box center [993, 80] width 12 height 12
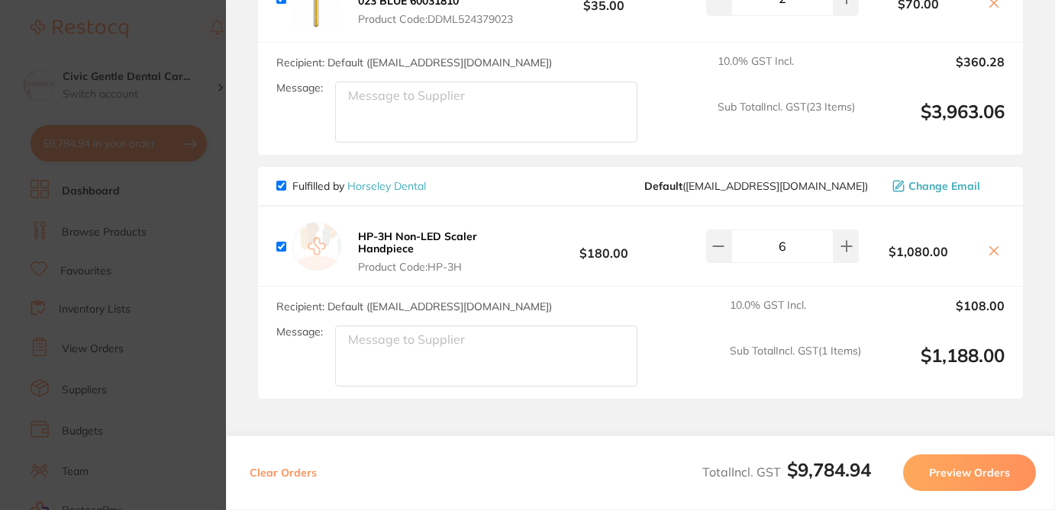
scroll to position [8839, 0]
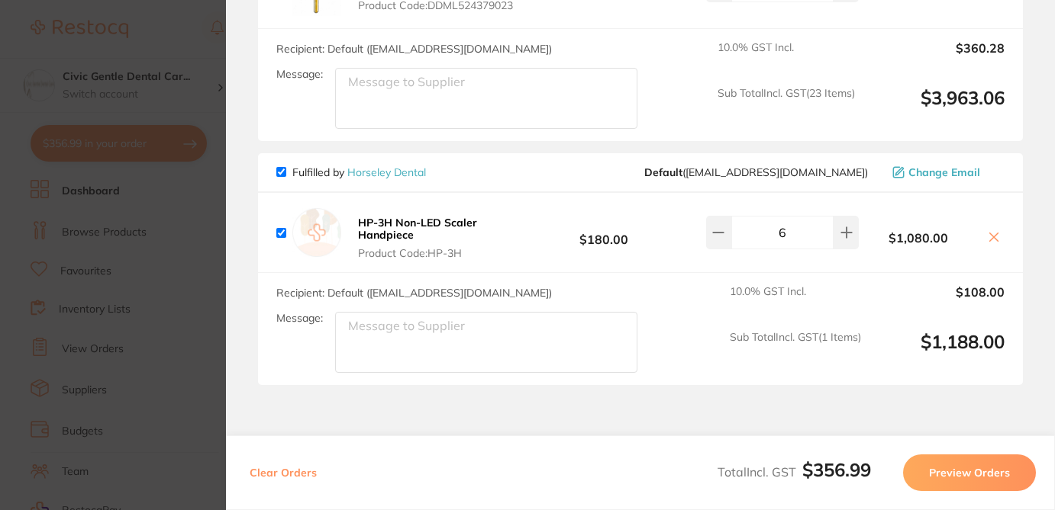
checkbox input "false"
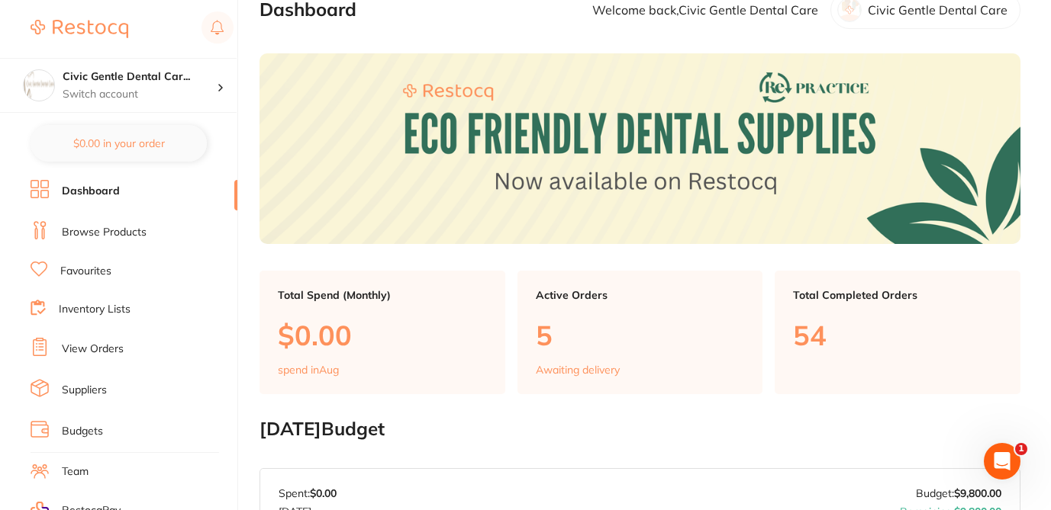
scroll to position [0, 0]
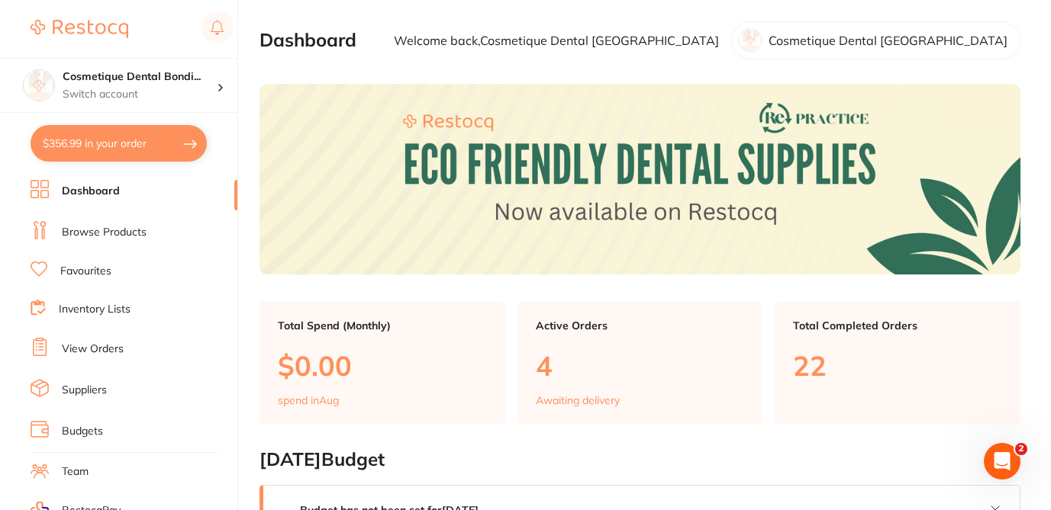
click at [156, 148] on button "$356.99 in your order" at bounding box center [119, 143] width 176 height 37
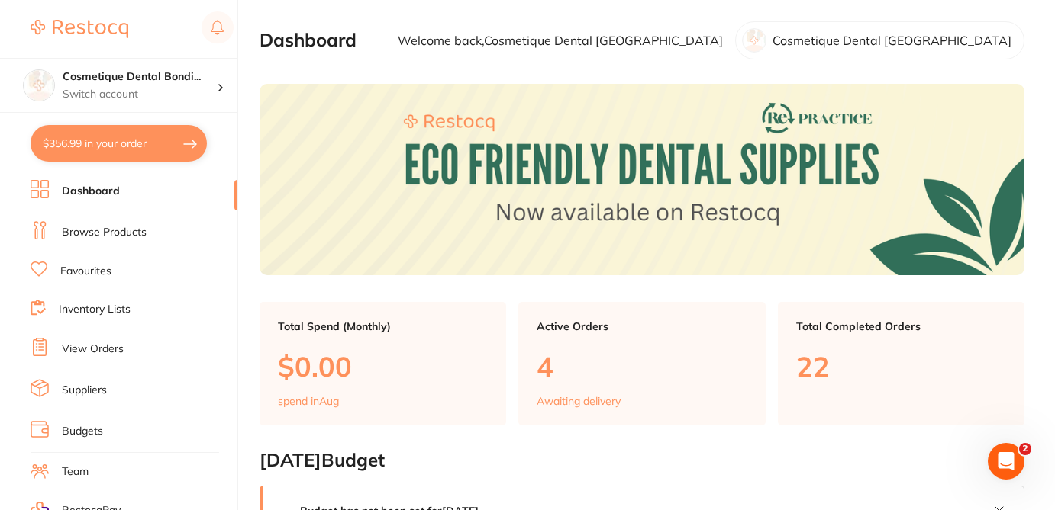
checkbox input "true"
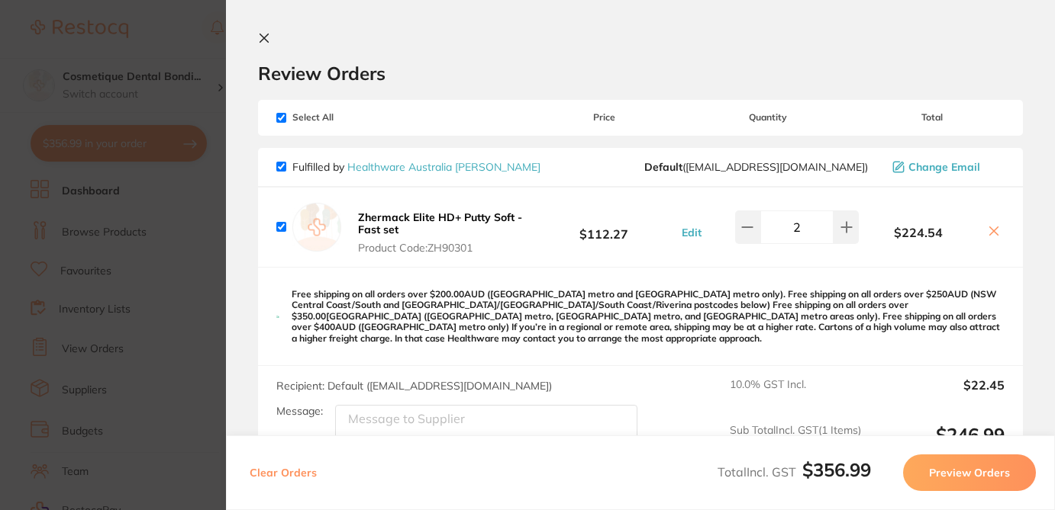
click at [456, 50] on div "Review Orders" at bounding box center [640, 58] width 765 height 53
checkbox input "false"
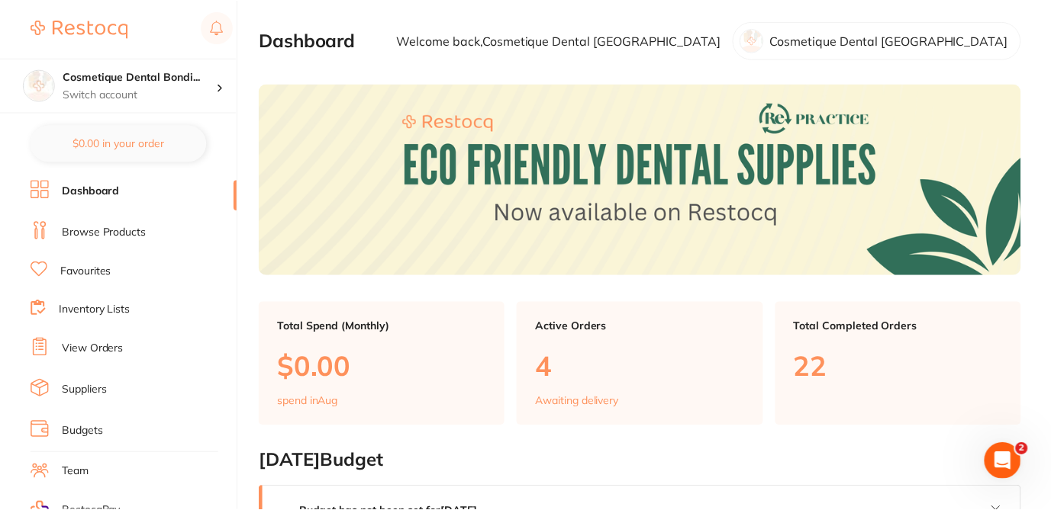
scroll to position [31, 0]
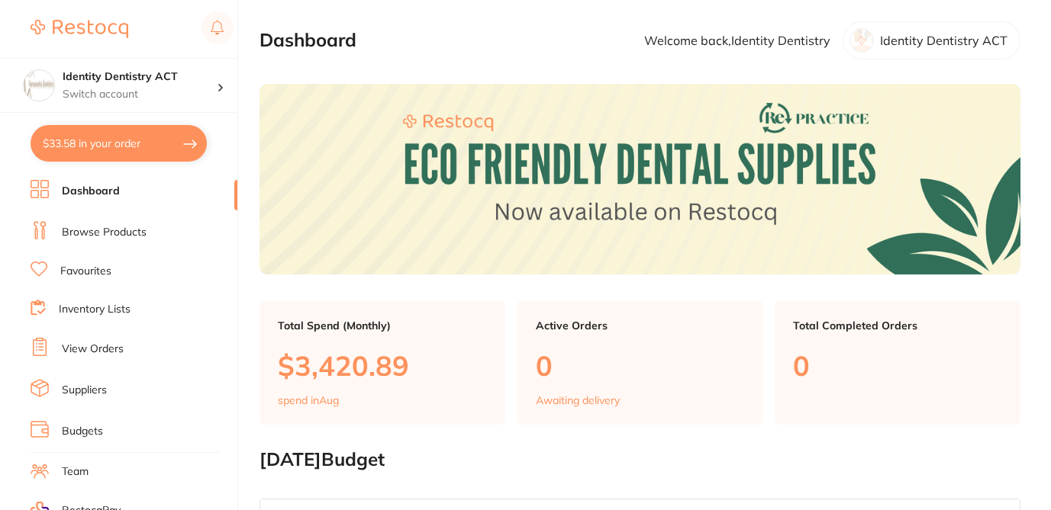
click at [159, 150] on button "$33.58 in your order" at bounding box center [119, 143] width 176 height 37
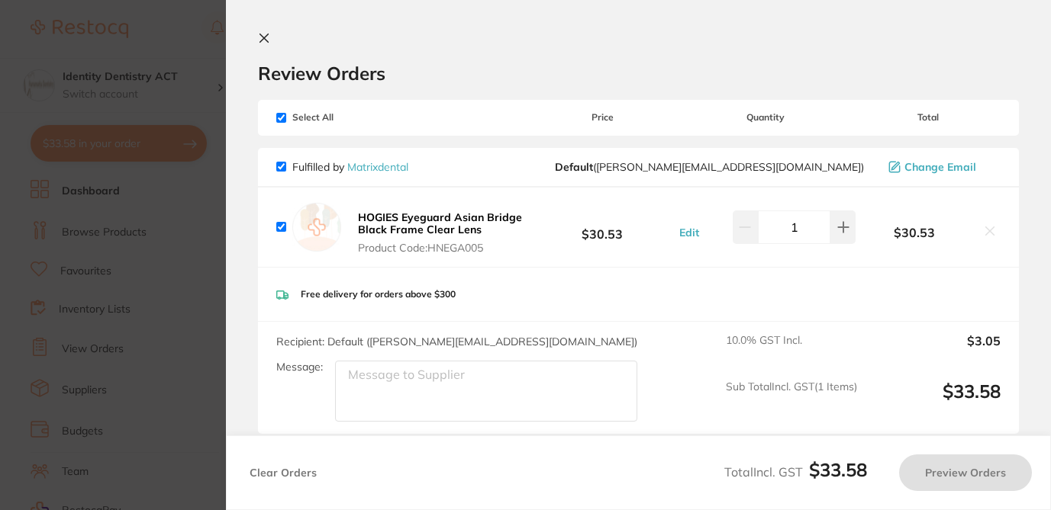
checkbox input "true"
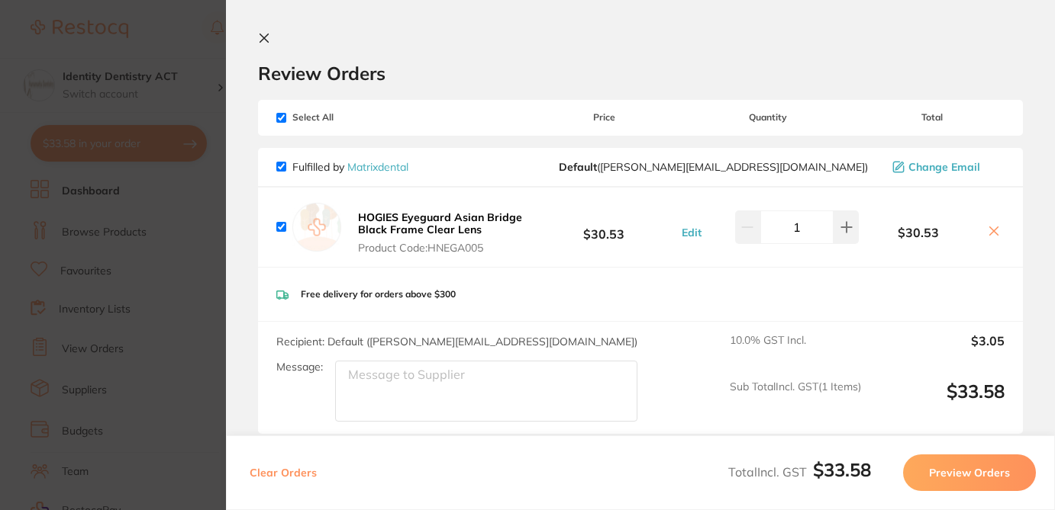
click at [511, 34] on div "Review Orders" at bounding box center [640, 58] width 765 height 53
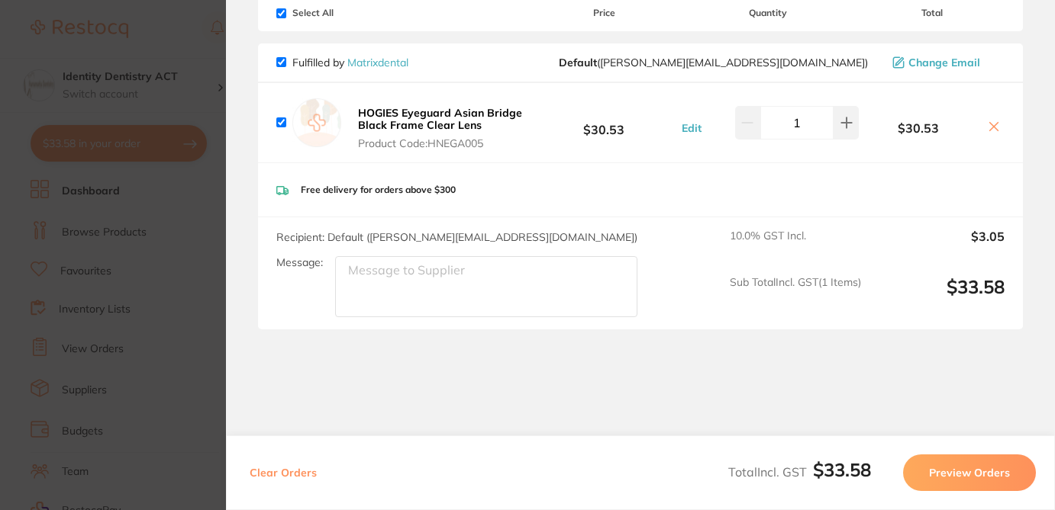
scroll to position [104, 0]
checkbox input "false"
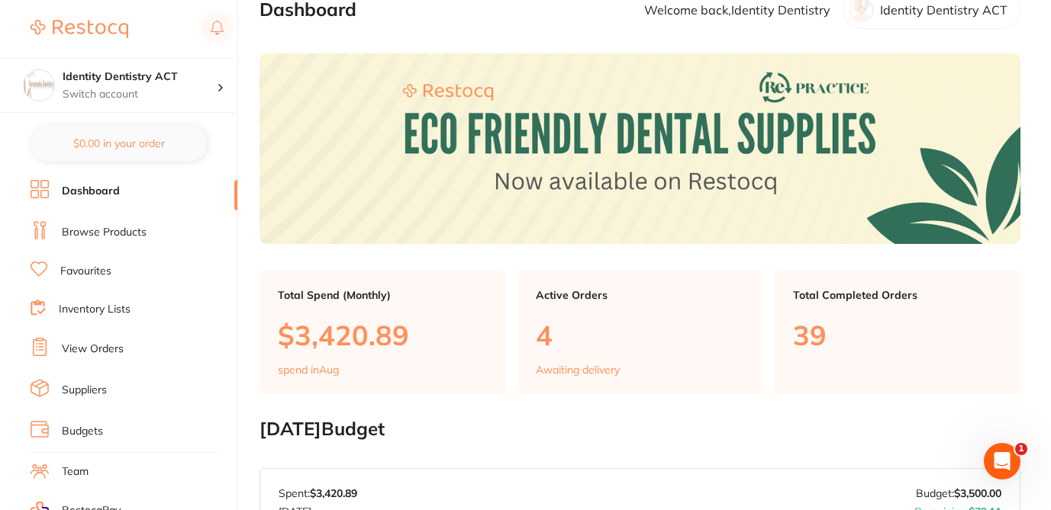
scroll to position [0, 0]
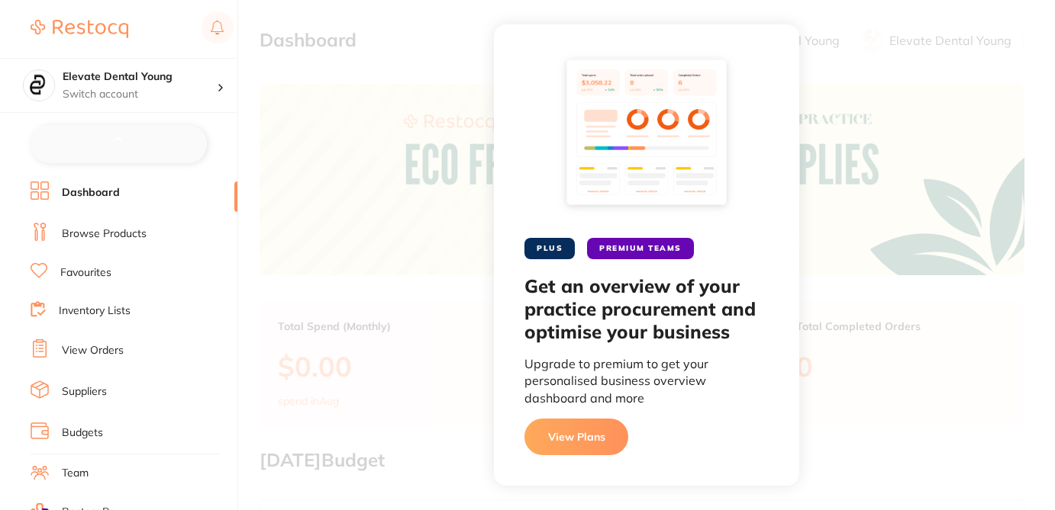
click at [553, 436] on button "View Plans" at bounding box center [576, 437] width 104 height 37
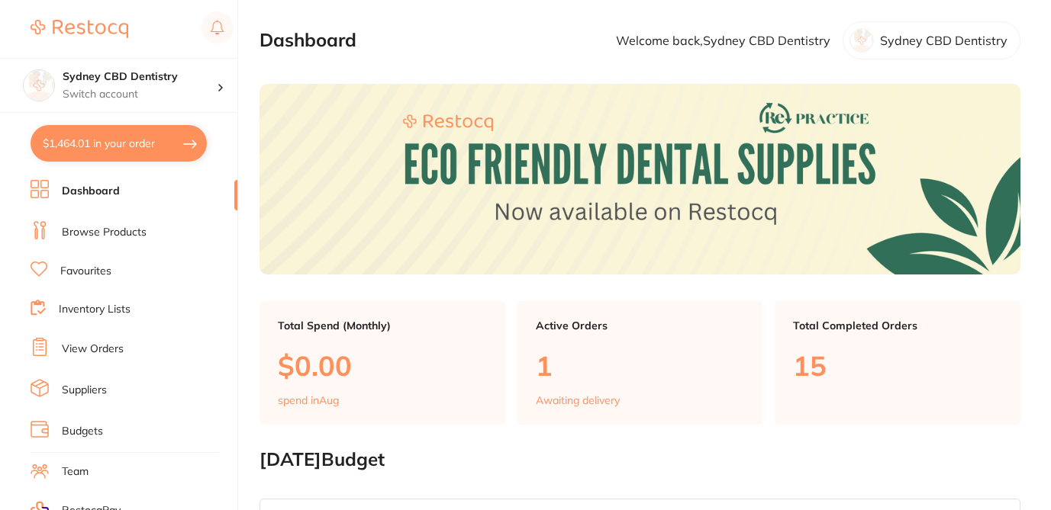
click at [142, 147] on button "$1,464.01 in your order" at bounding box center [119, 143] width 176 height 37
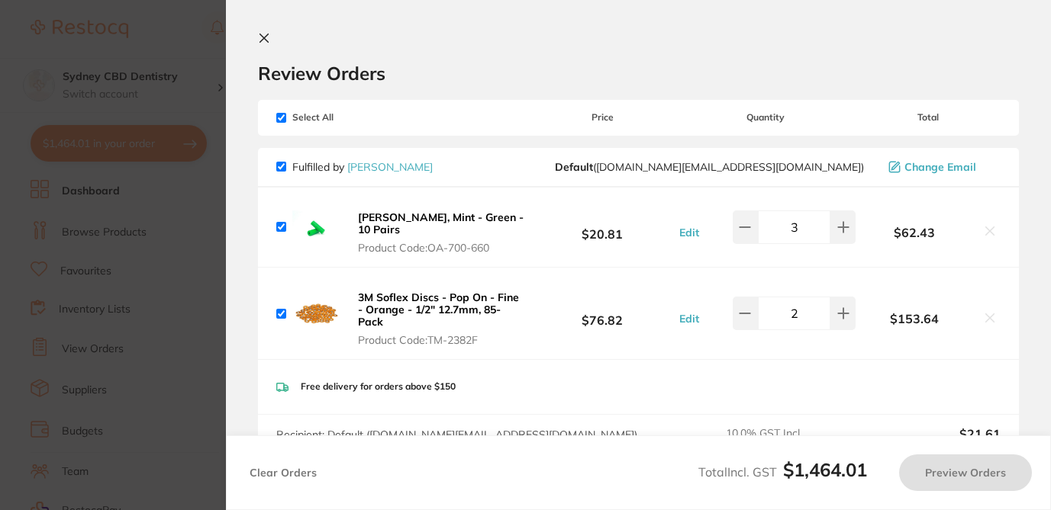
checkbox input "true"
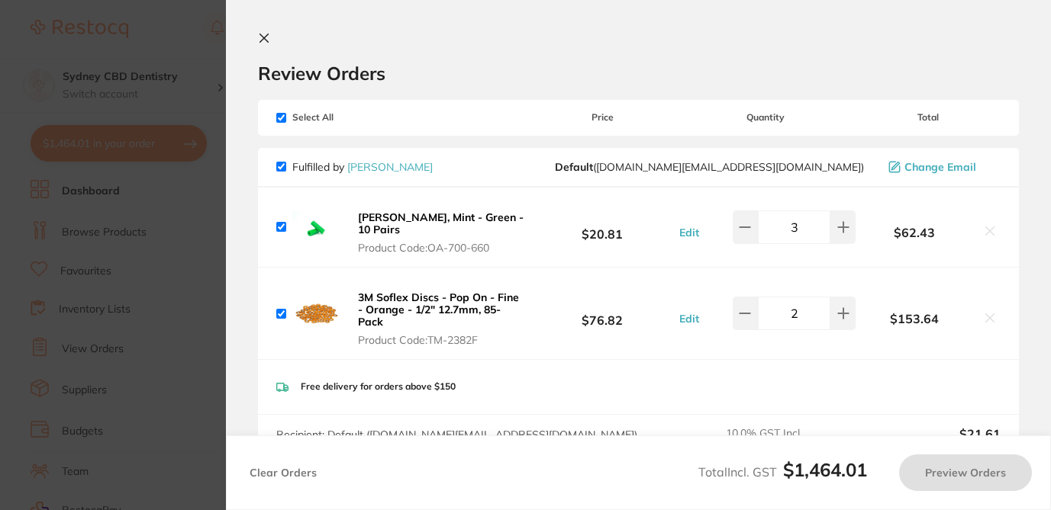
checkbox input "true"
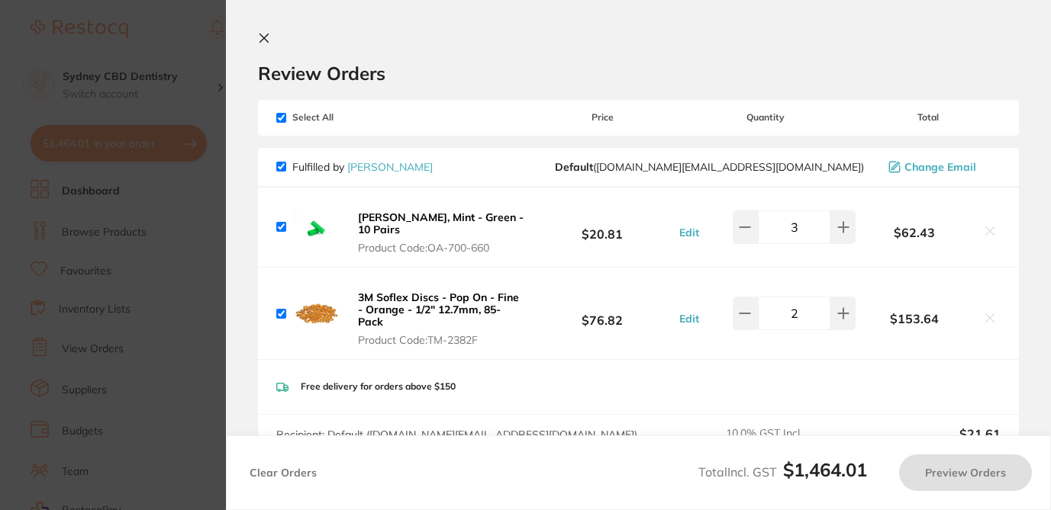
checkbox input "true"
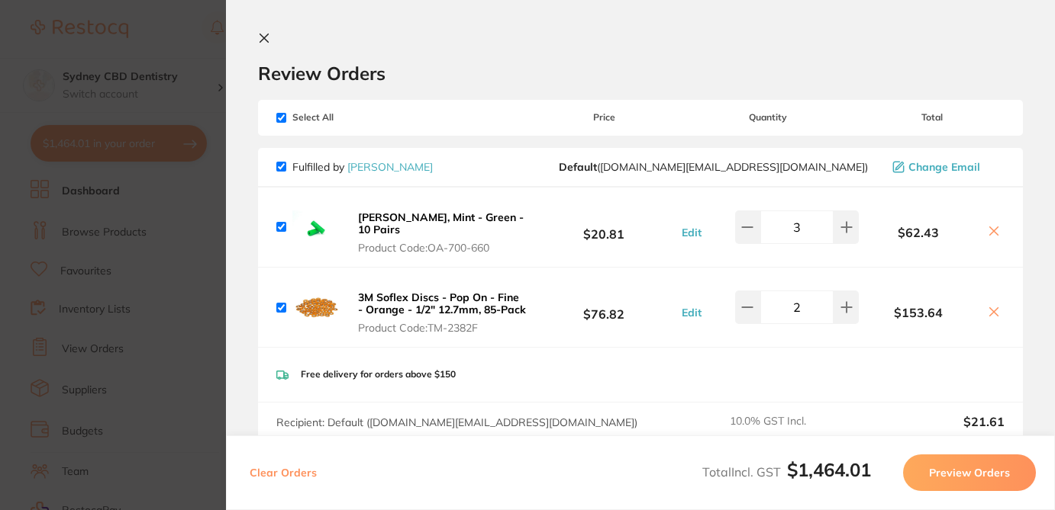
click at [990, 227] on icon at bounding box center [993, 231] width 12 height 12
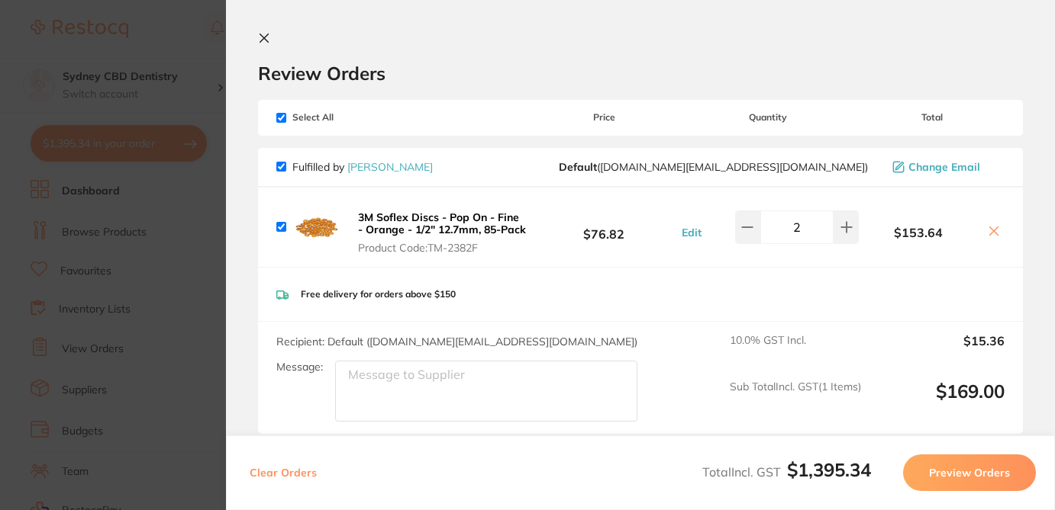
click at [990, 236] on icon at bounding box center [994, 231] width 8 height 8
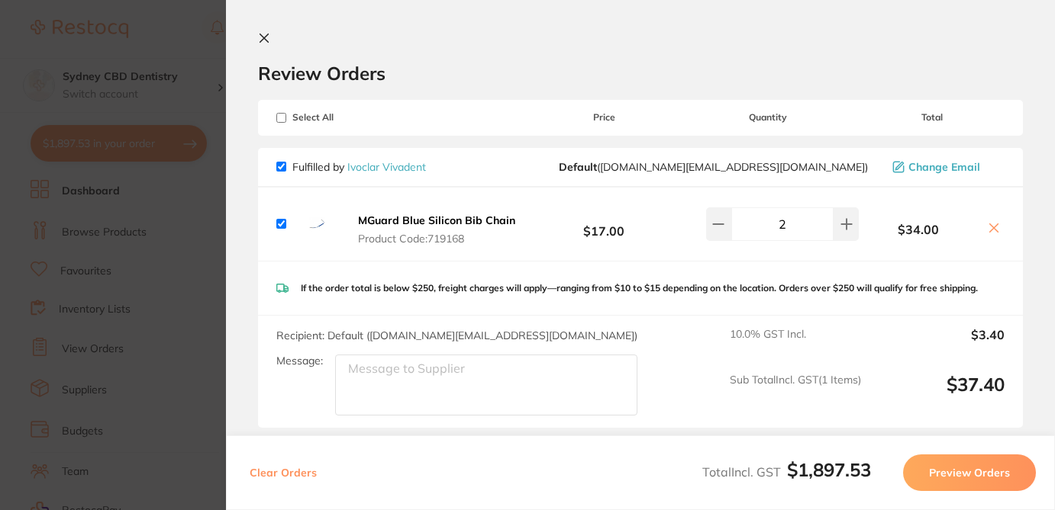
checkbox input "false"
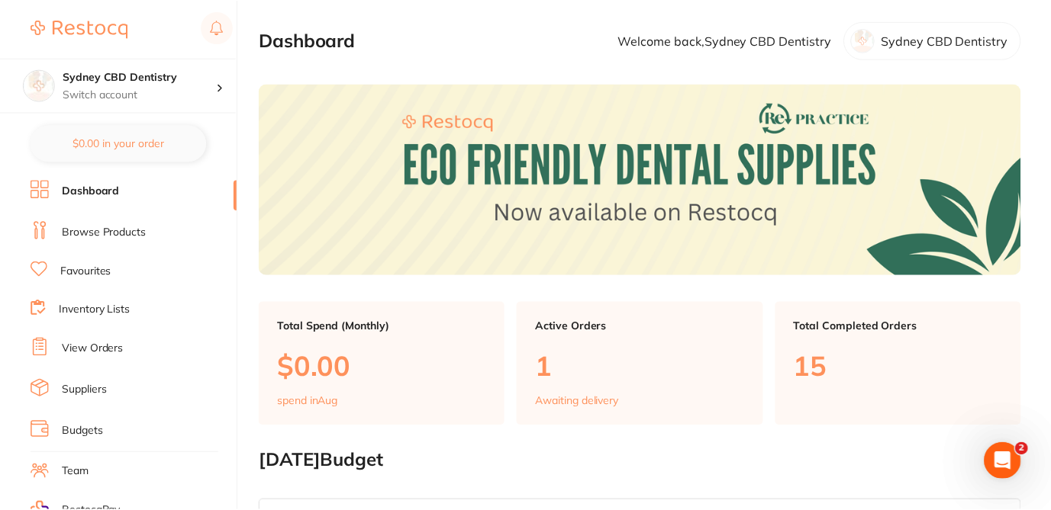
scroll to position [31, 0]
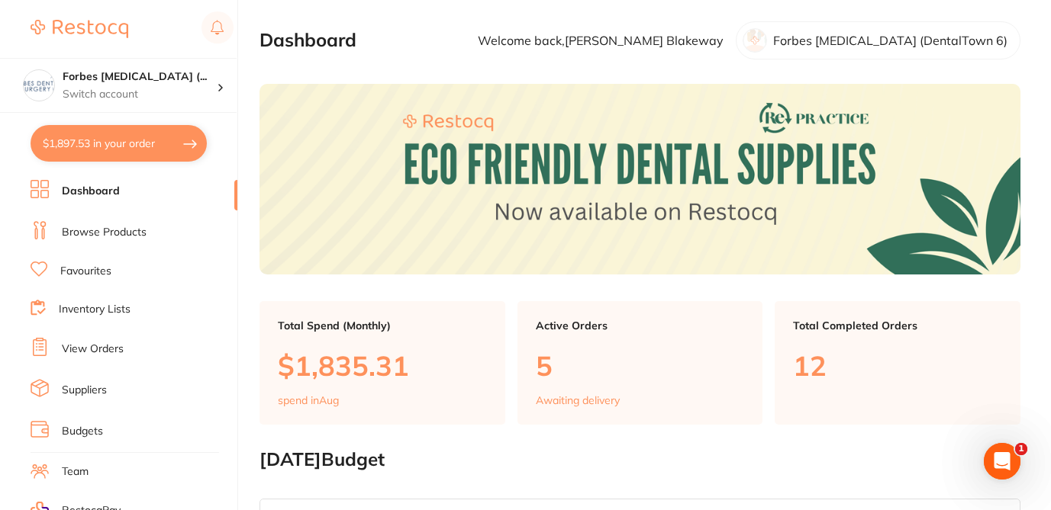
click at [139, 149] on button "$1,897.53 in your order" at bounding box center [119, 143] width 176 height 37
checkbox input "true"
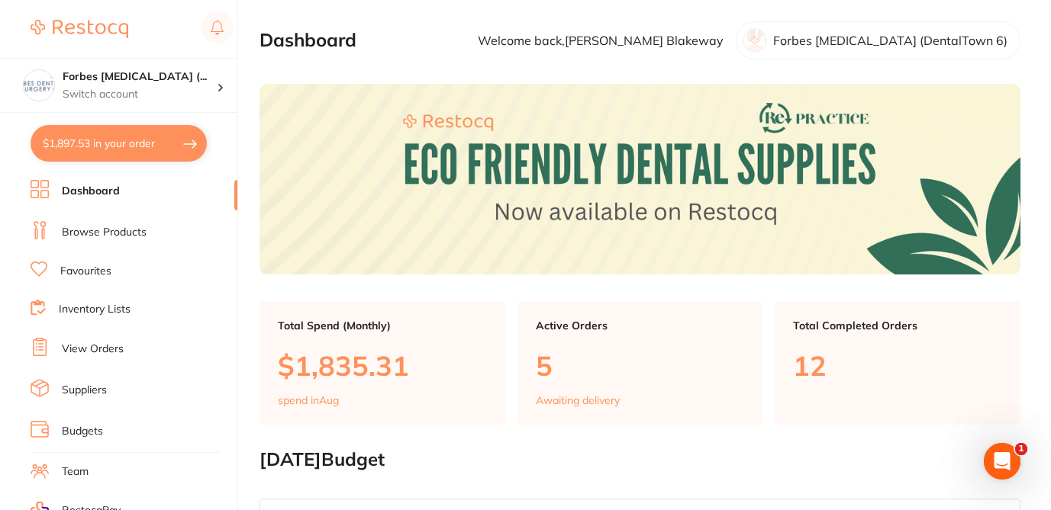
checkbox input "true"
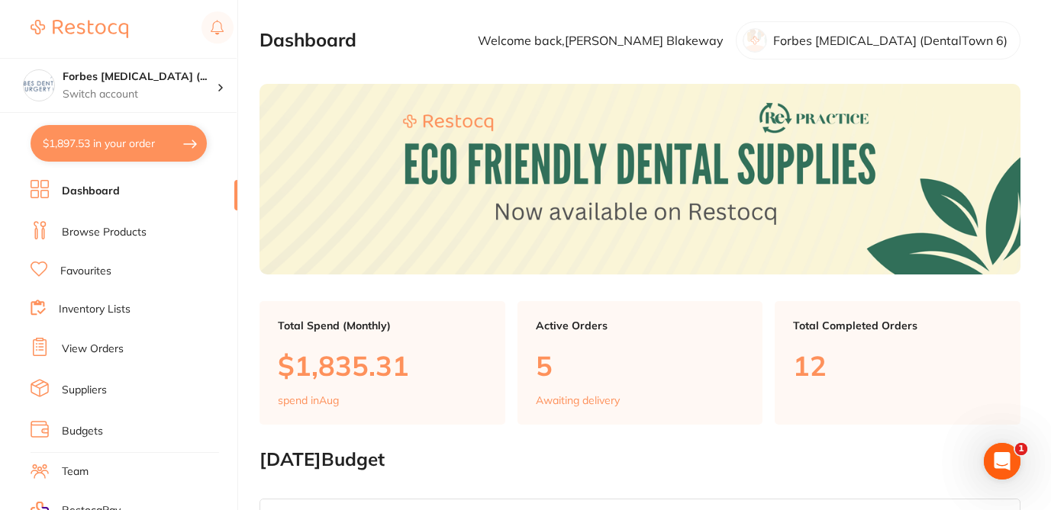
checkbox input "true"
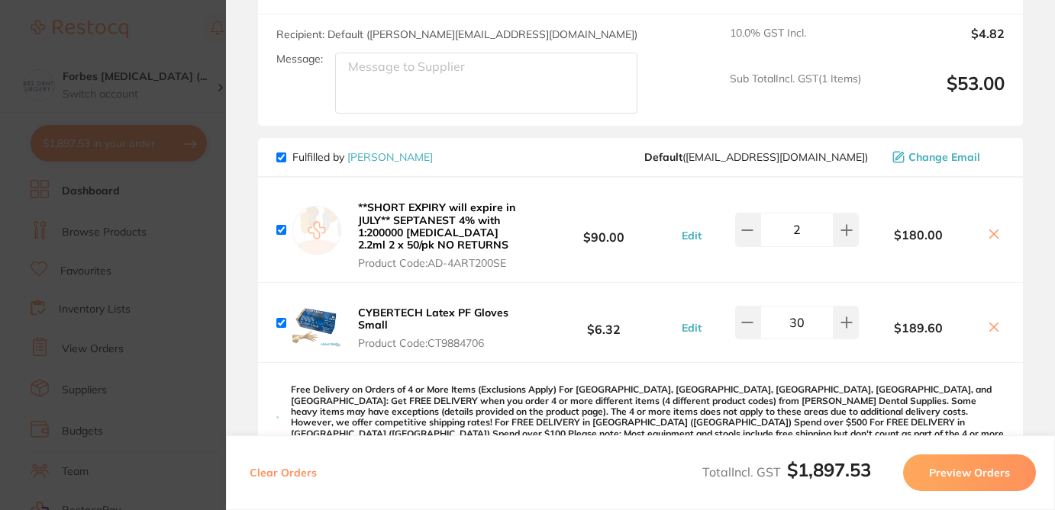
scroll to position [1032, 0]
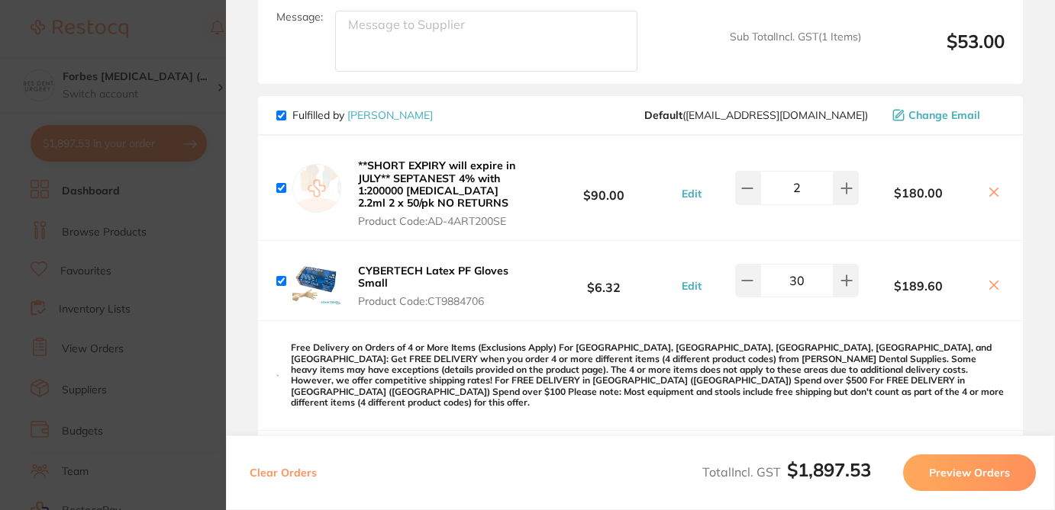
click at [990, 186] on icon at bounding box center [993, 192] width 12 height 12
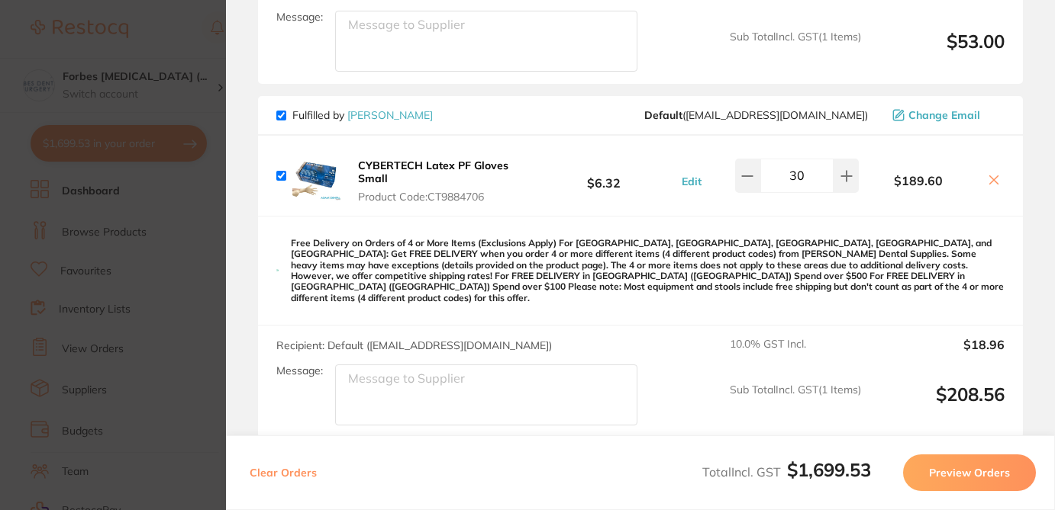
click at [990, 174] on icon at bounding box center [993, 180] width 12 height 12
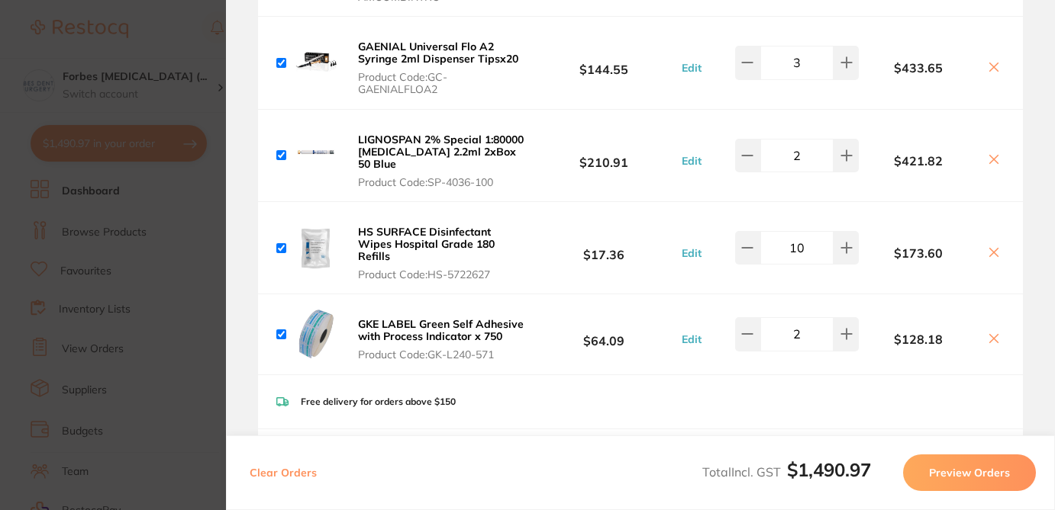
scroll to position [270, 0]
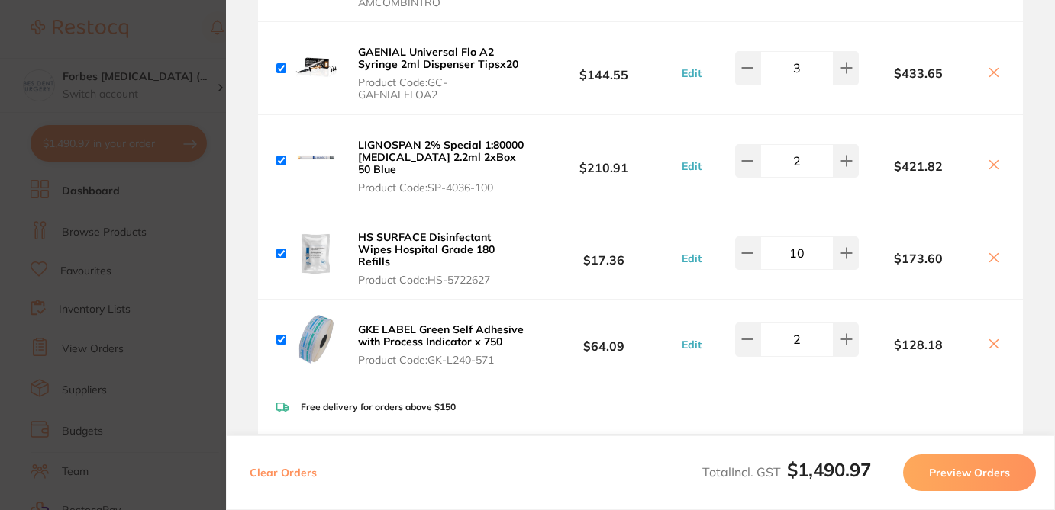
click at [990, 338] on icon at bounding box center [993, 344] width 12 height 12
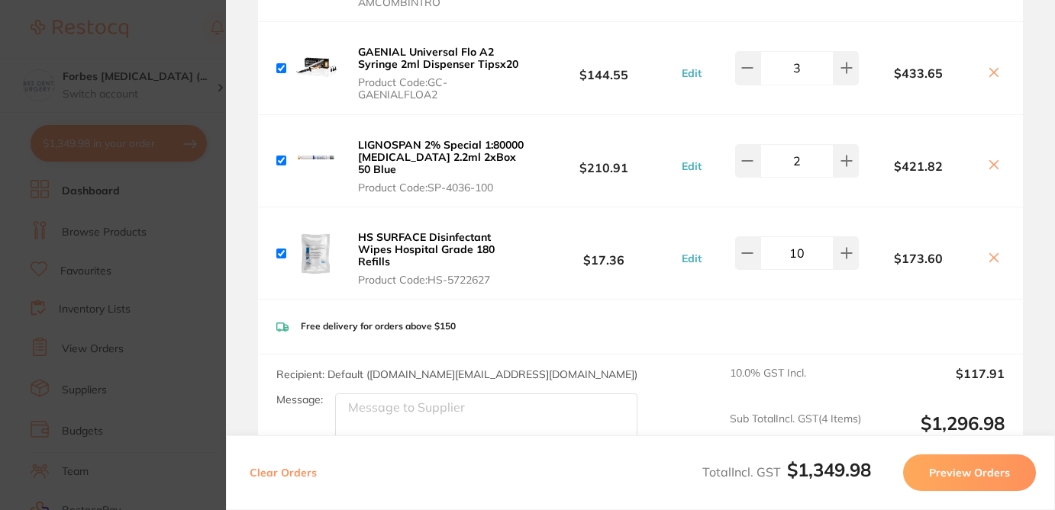
click at [989, 252] on icon at bounding box center [993, 258] width 12 height 12
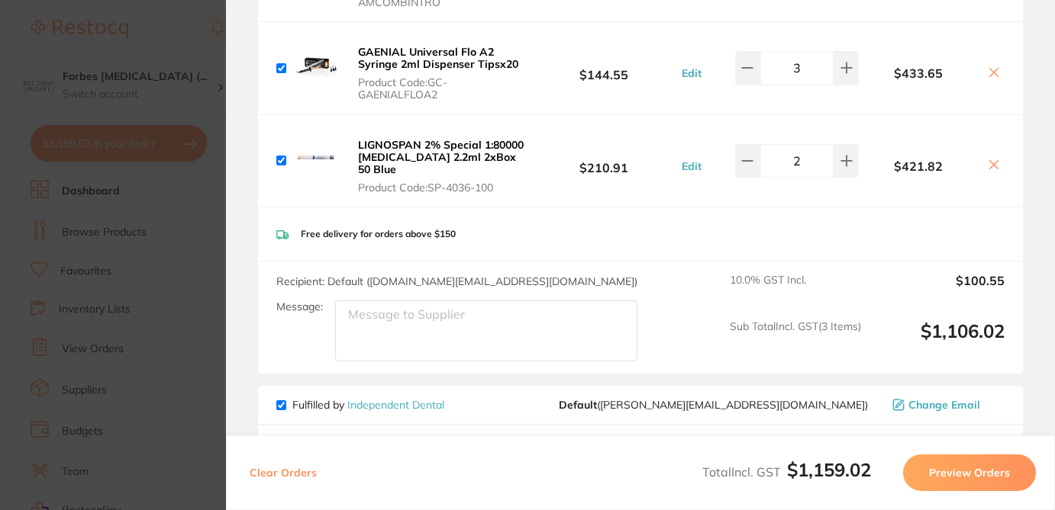
click at [989, 69] on icon at bounding box center [993, 72] width 12 height 12
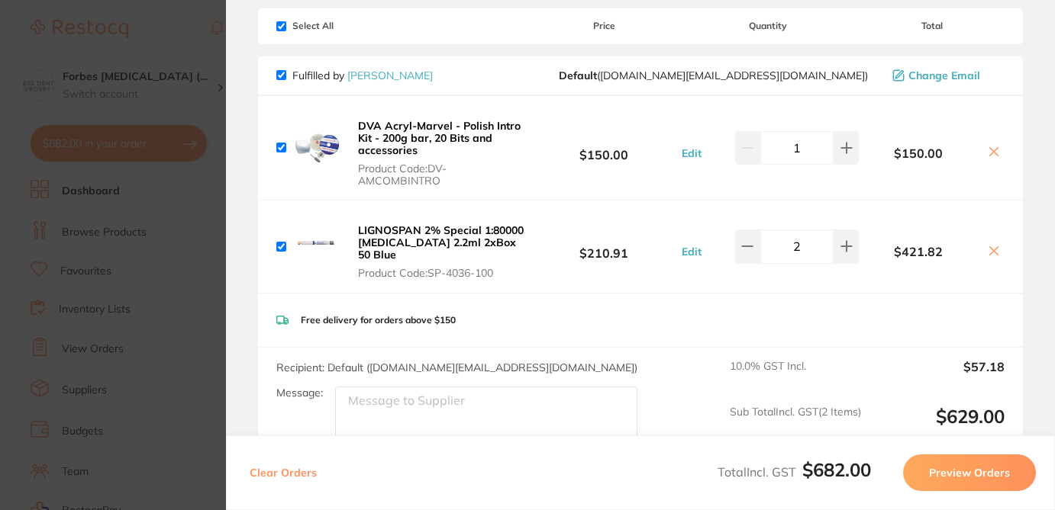
scroll to position [50, 0]
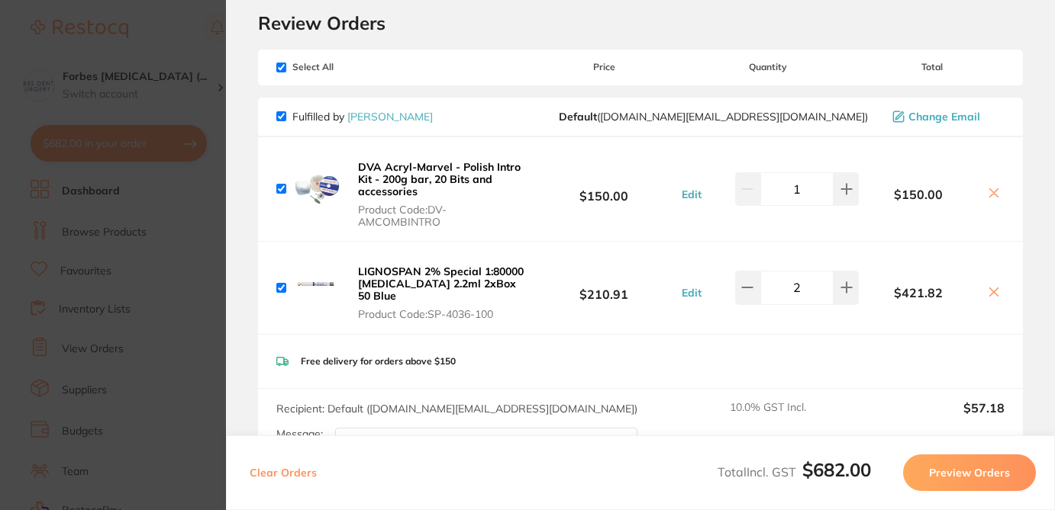
click at [990, 187] on icon at bounding box center [993, 193] width 12 height 12
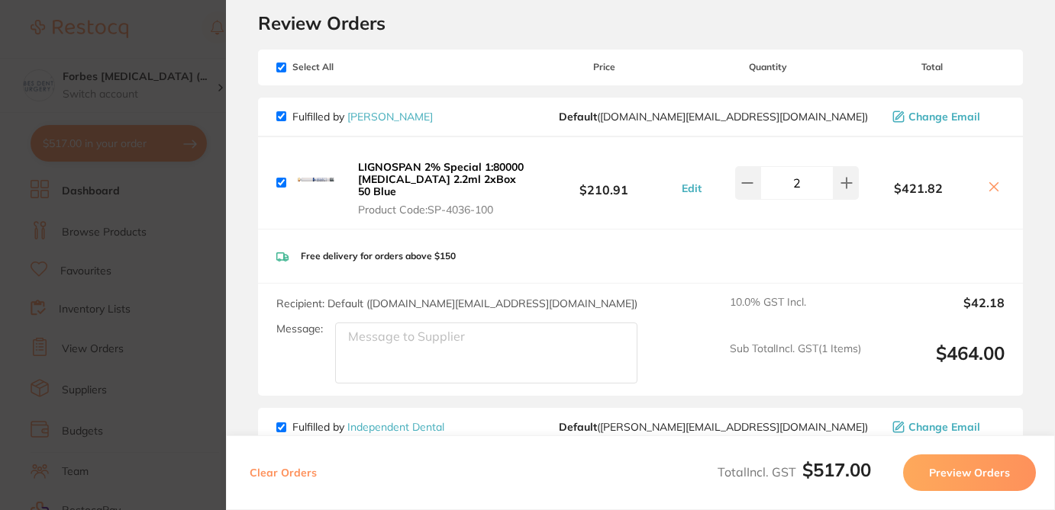
click at [990, 183] on icon at bounding box center [994, 187] width 8 height 8
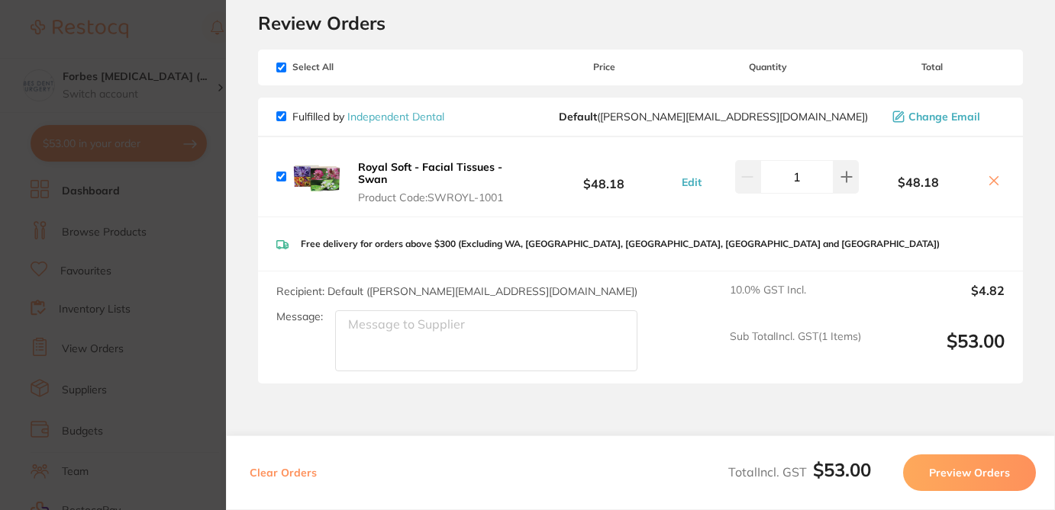
checkbox input "false"
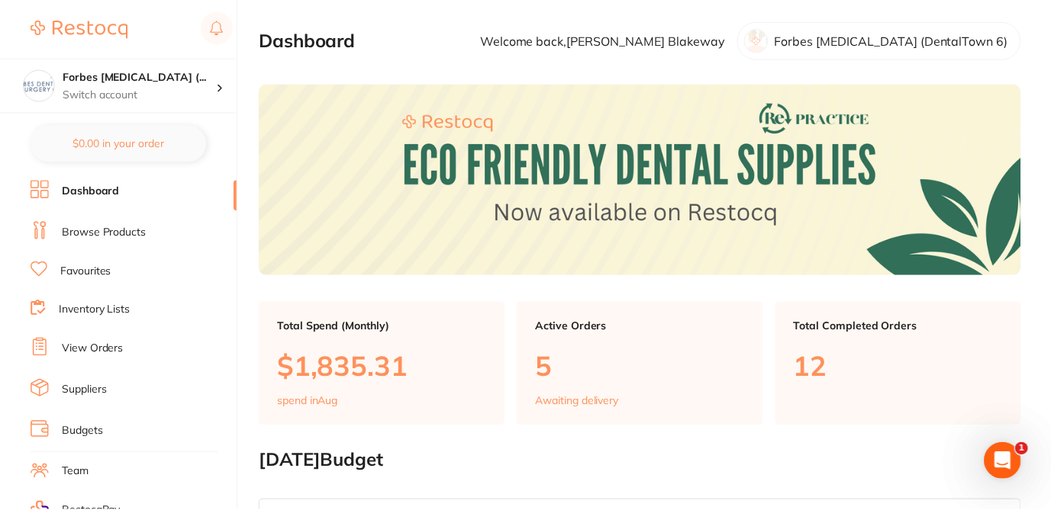
scroll to position [31, 0]
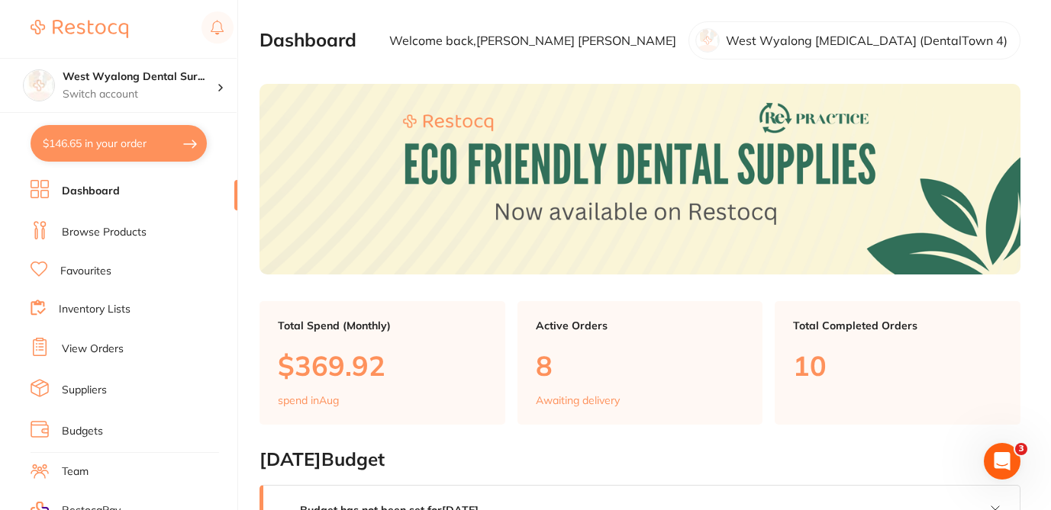
click at [153, 154] on button "$146.65 in your order" at bounding box center [119, 143] width 176 height 37
checkbox input "true"
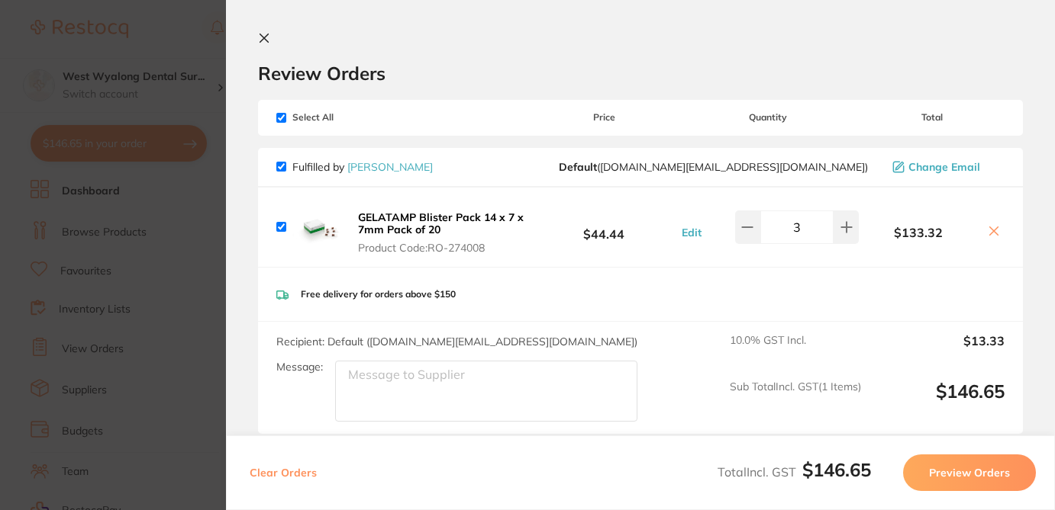
click at [988, 234] on icon at bounding box center [993, 231] width 12 height 12
checkbox input "false"
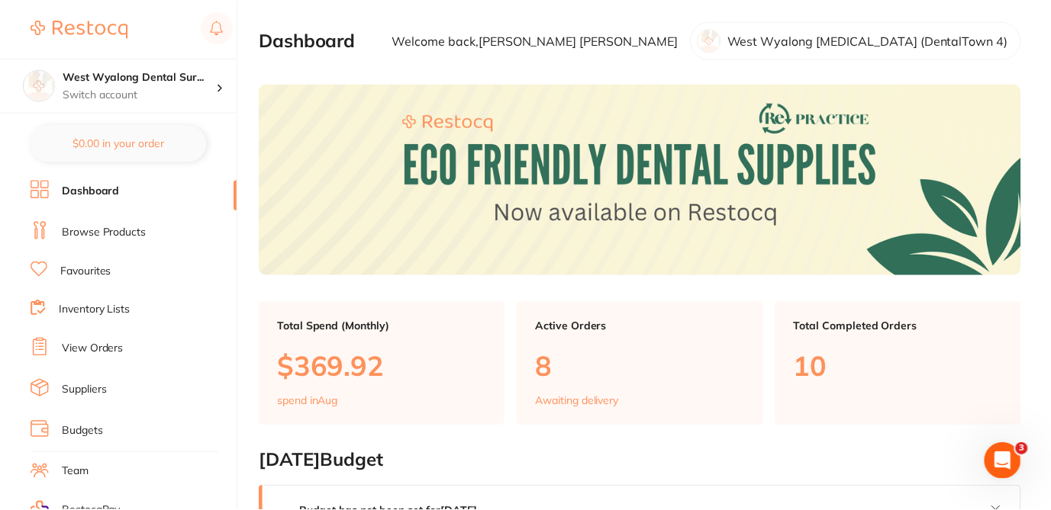
scroll to position [31, 0]
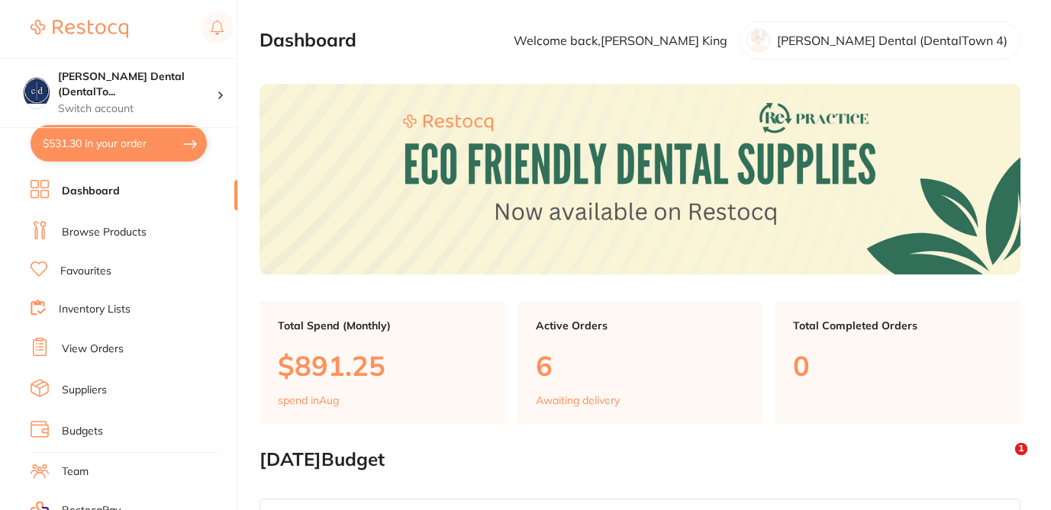
checkbox input "true"
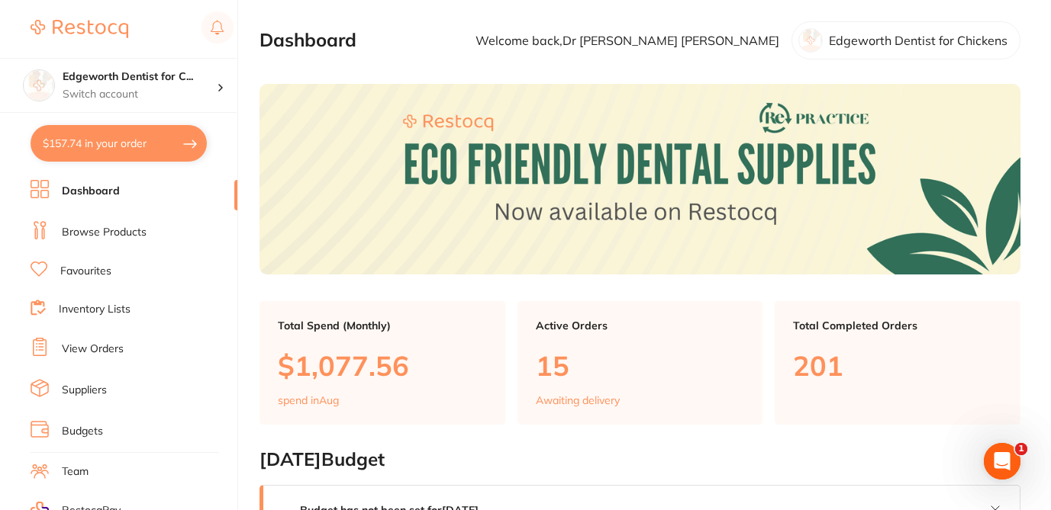
click at [162, 140] on button "$157.74 in your order" at bounding box center [119, 143] width 176 height 37
checkbox input "true"
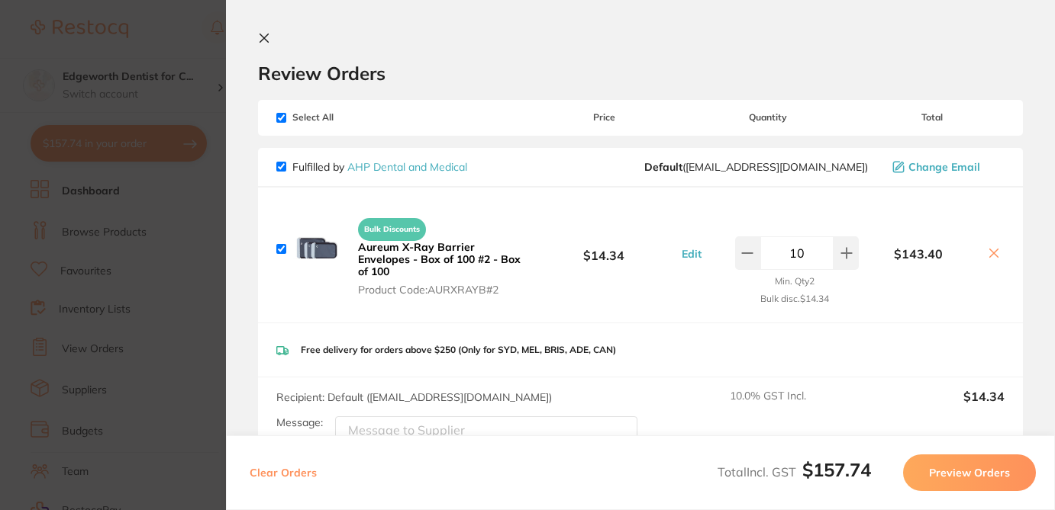
click at [614, 40] on div "Review Orders" at bounding box center [640, 58] width 765 height 53
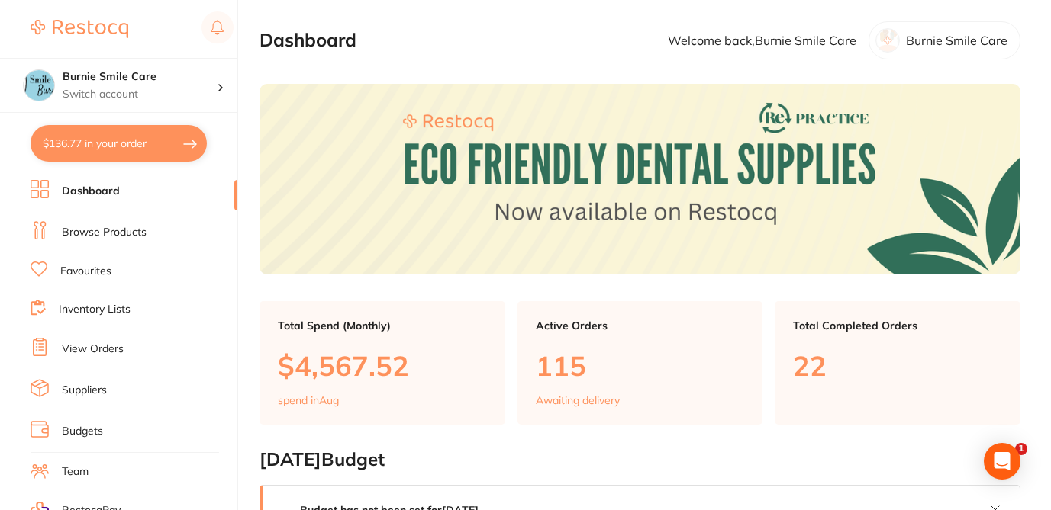
click at [146, 151] on button "$136.77 in your order" at bounding box center [119, 143] width 176 height 37
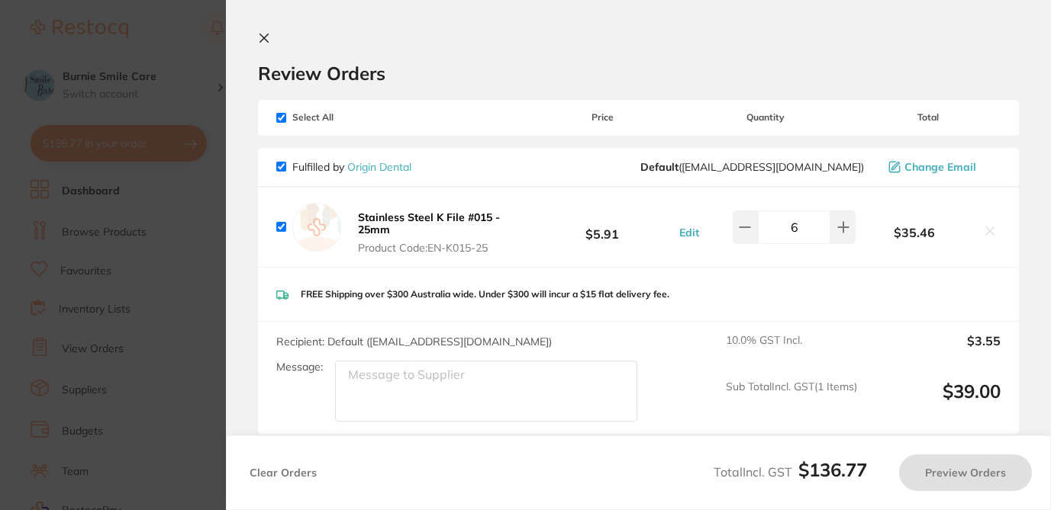
checkbox input "true"
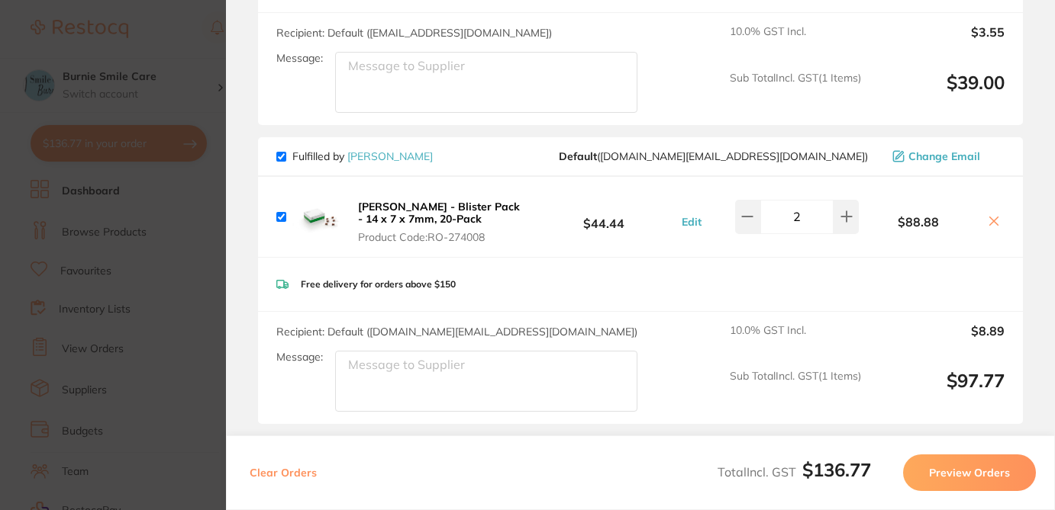
scroll to position [323, 0]
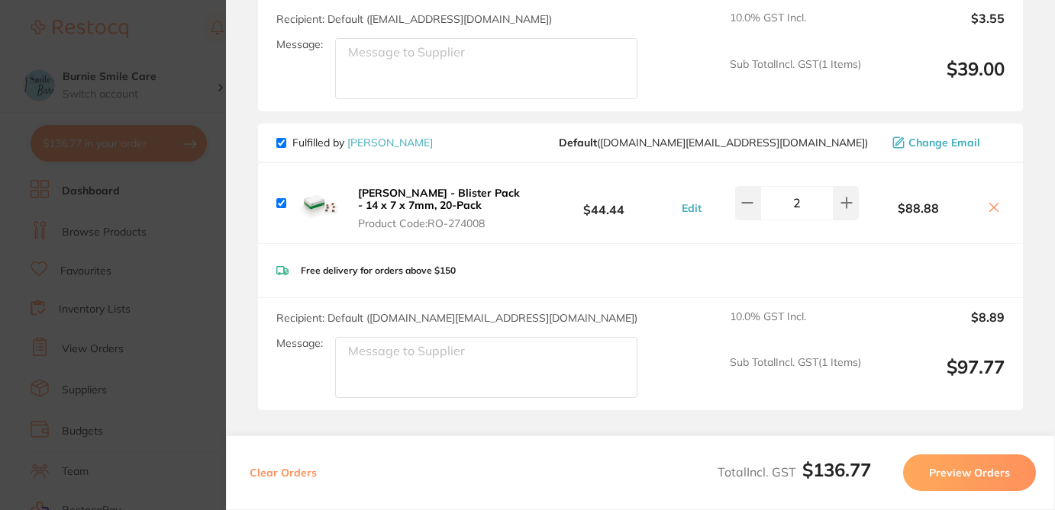
click at [989, 205] on icon at bounding box center [993, 207] width 12 height 12
checkbox input "false"
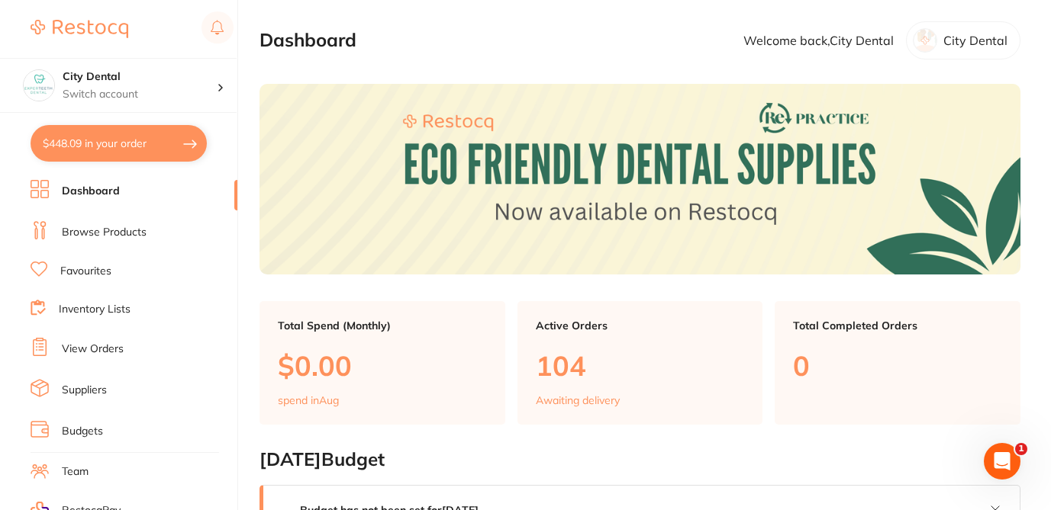
click at [159, 143] on button "$448.09 in your order" at bounding box center [119, 143] width 176 height 37
checkbox input "true"
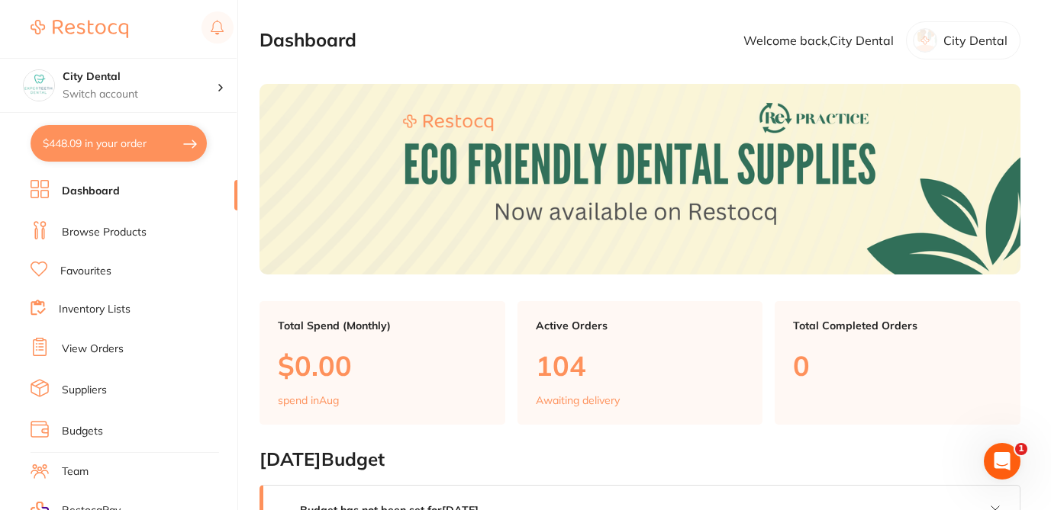
checkbox input "true"
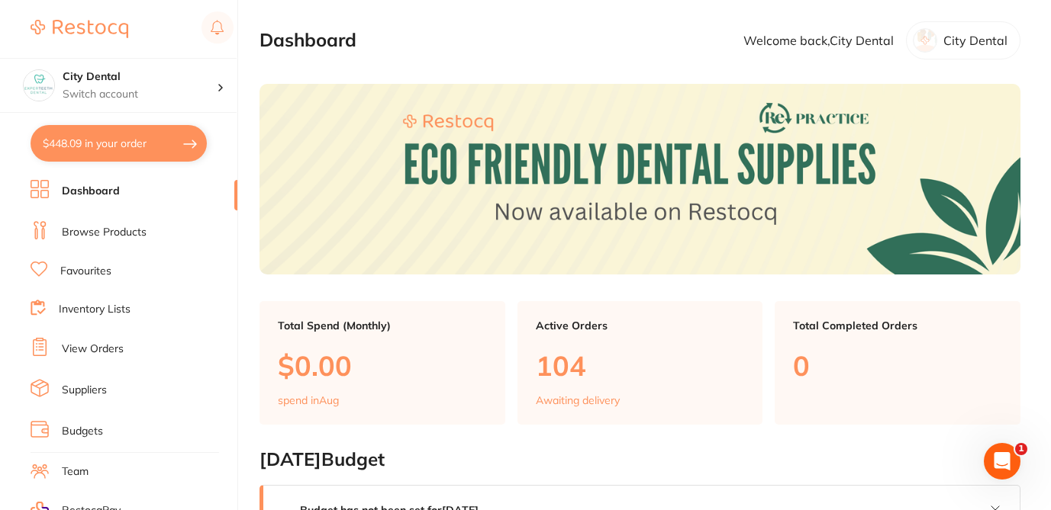
checkbox input "true"
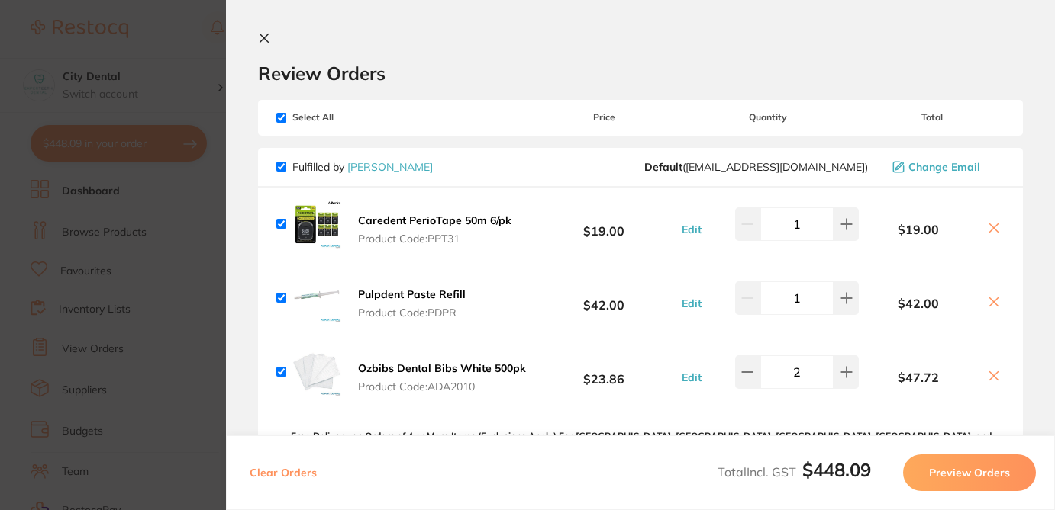
click at [989, 224] on icon at bounding box center [993, 228] width 12 height 12
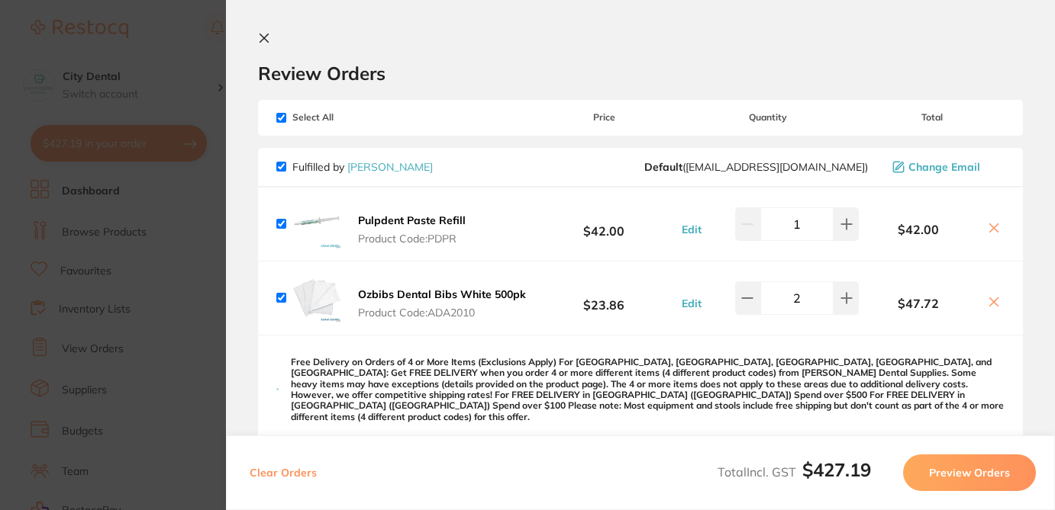
click at [991, 228] on icon at bounding box center [993, 228] width 12 height 12
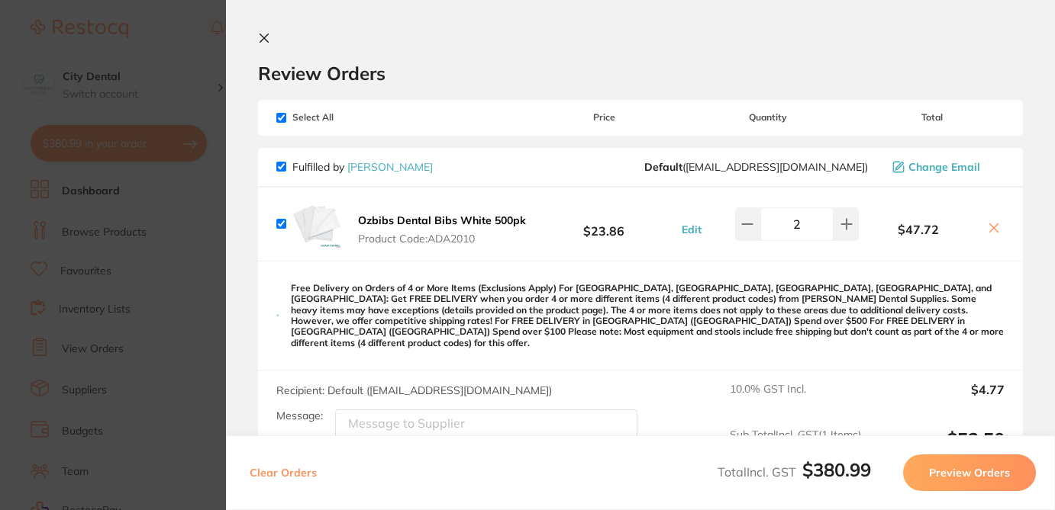
click at [991, 229] on icon at bounding box center [994, 228] width 8 height 8
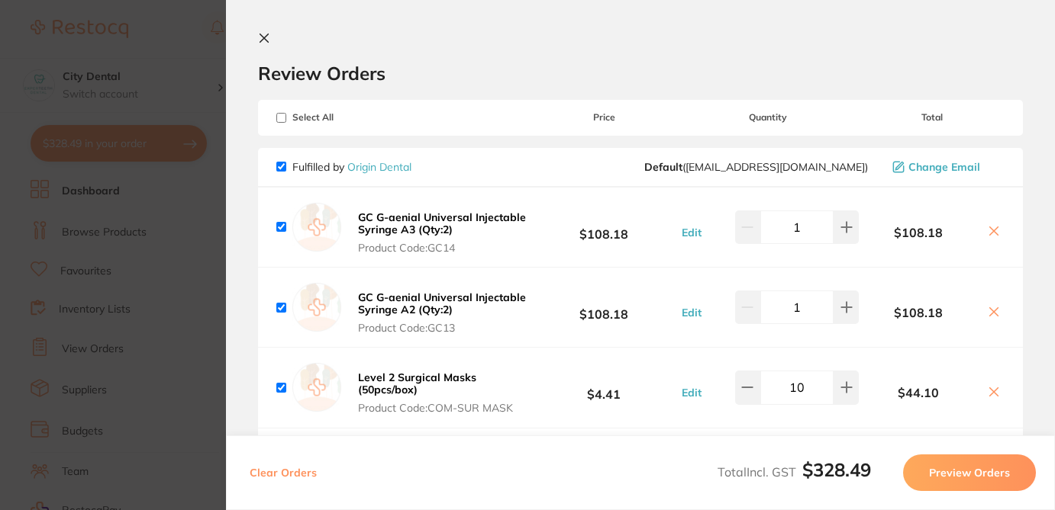
checkbox input "false"
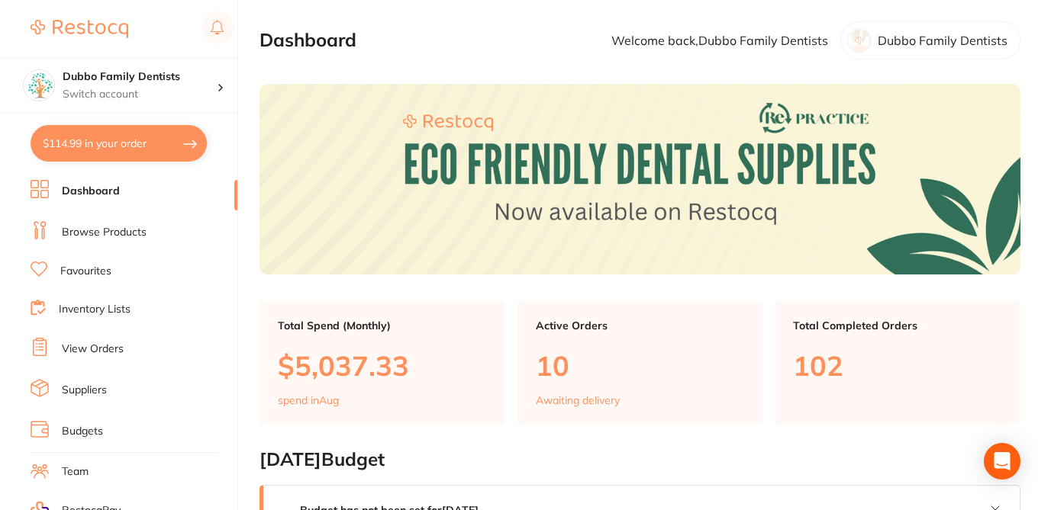
click at [146, 150] on button "$114.99 in your order" at bounding box center [119, 143] width 176 height 37
checkbox input "true"
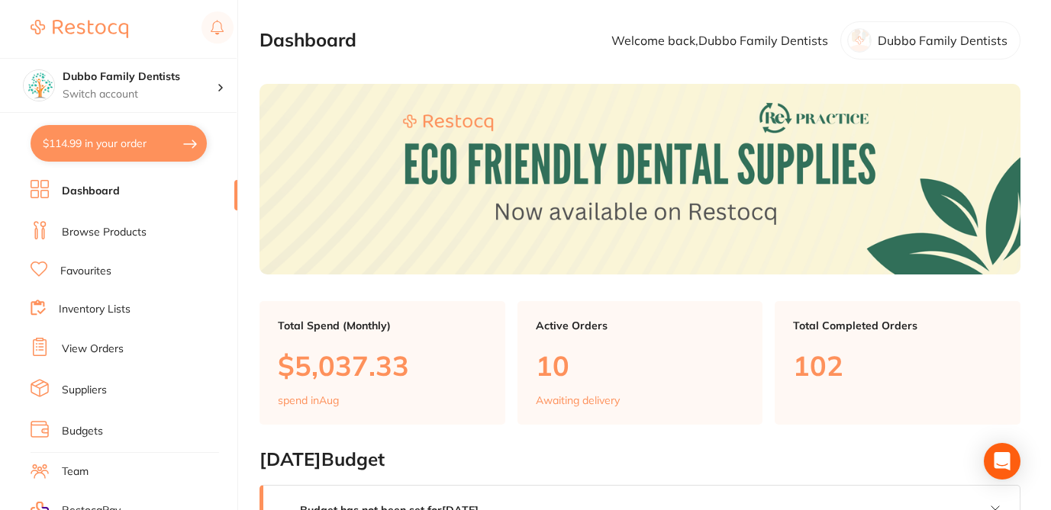
checkbox input "true"
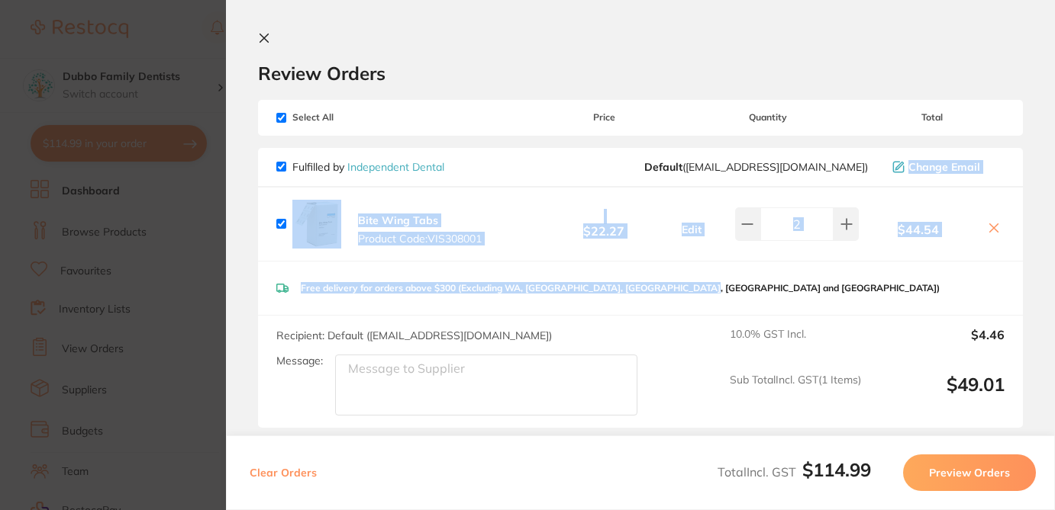
drag, startPoint x: 1050, startPoint y: 147, endPoint x: 1049, endPoint y: 304, distance: 156.4
click at [1049, 304] on section "Review Orders Your orders are being processed and we will notify you once we ha…" at bounding box center [640, 255] width 829 height 510
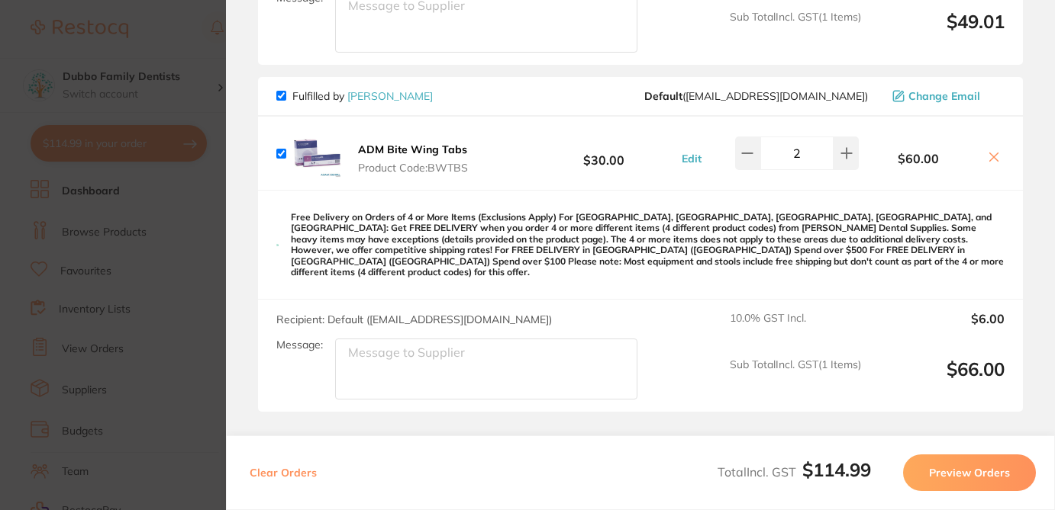
scroll to position [395, 0]
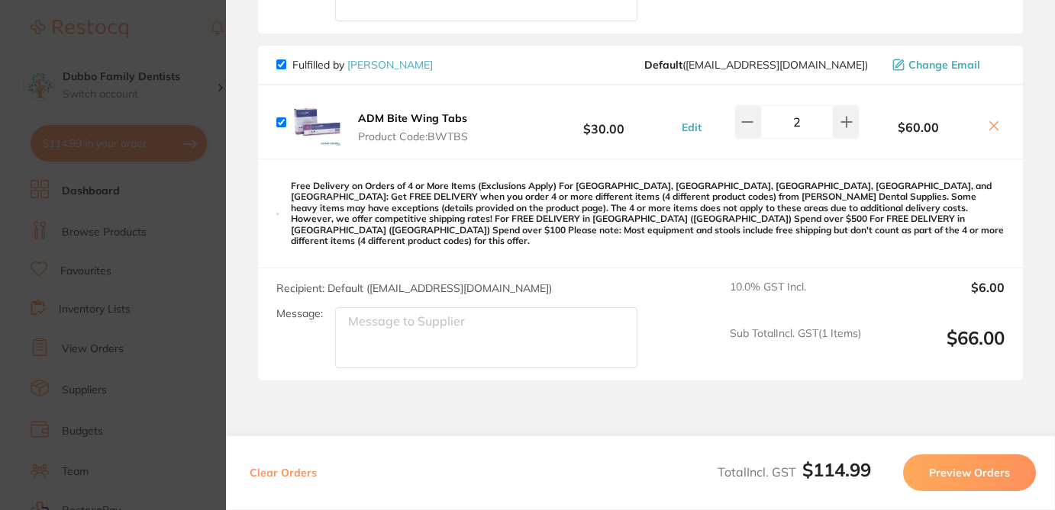
checkbox input "false"
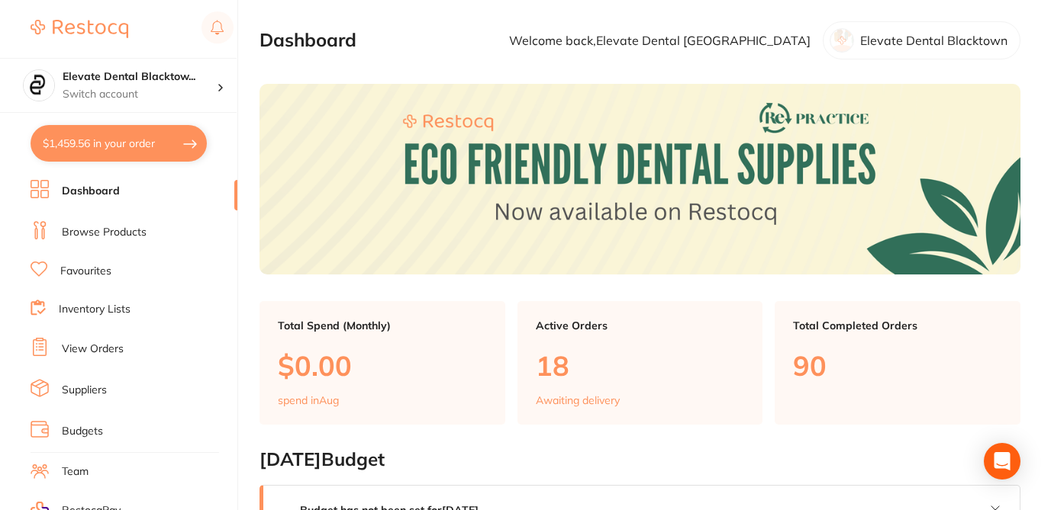
click at [139, 146] on button "$1,459.56 in your order" at bounding box center [119, 143] width 176 height 37
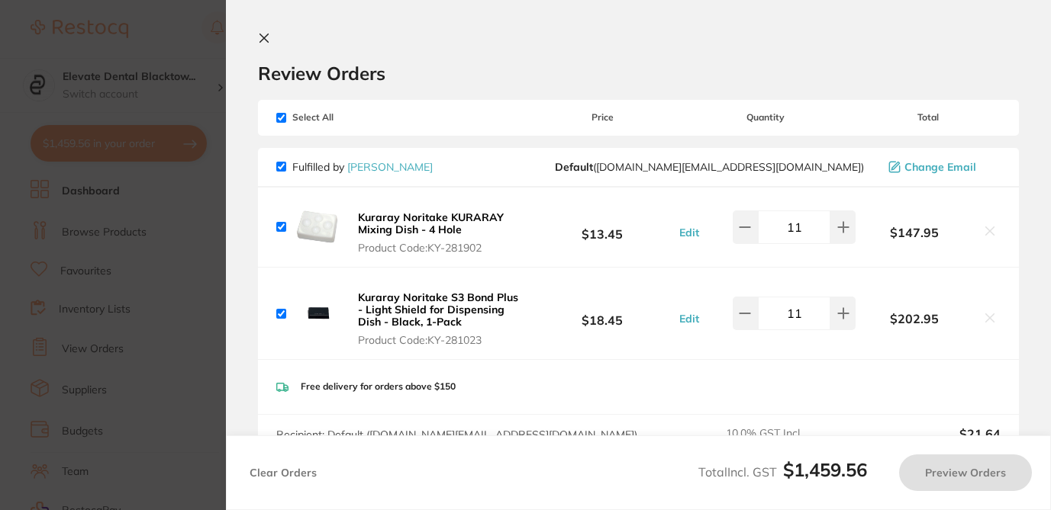
checkbox input "true"
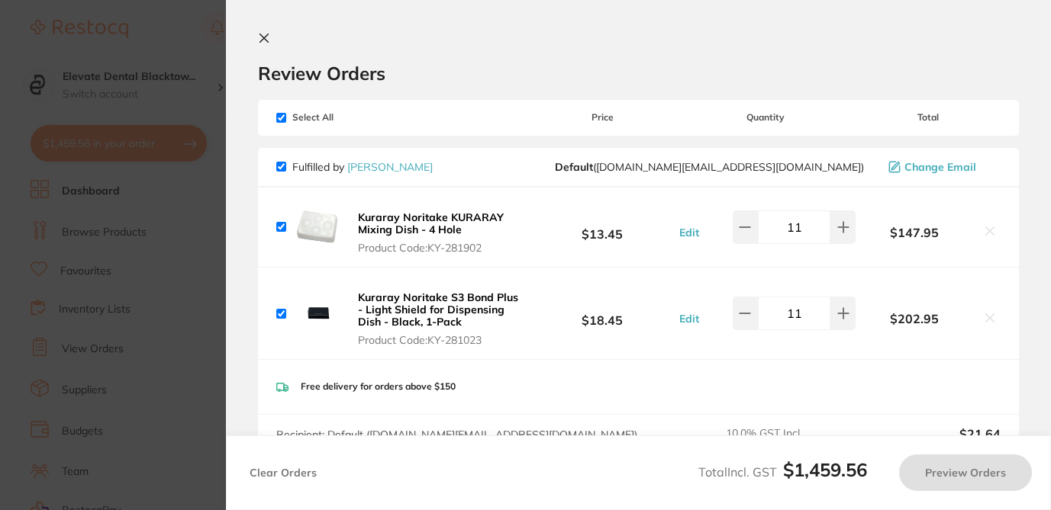
checkbox input "true"
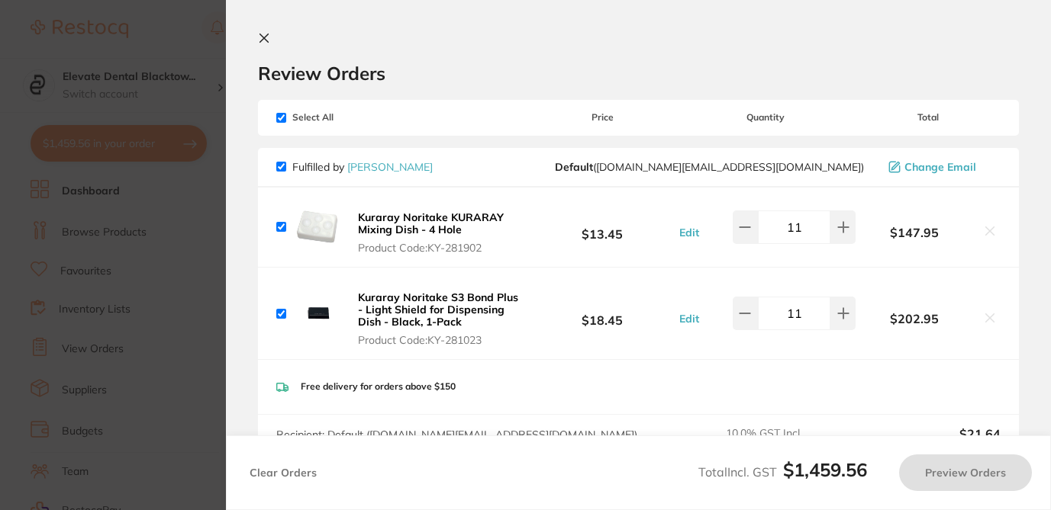
checkbox input "true"
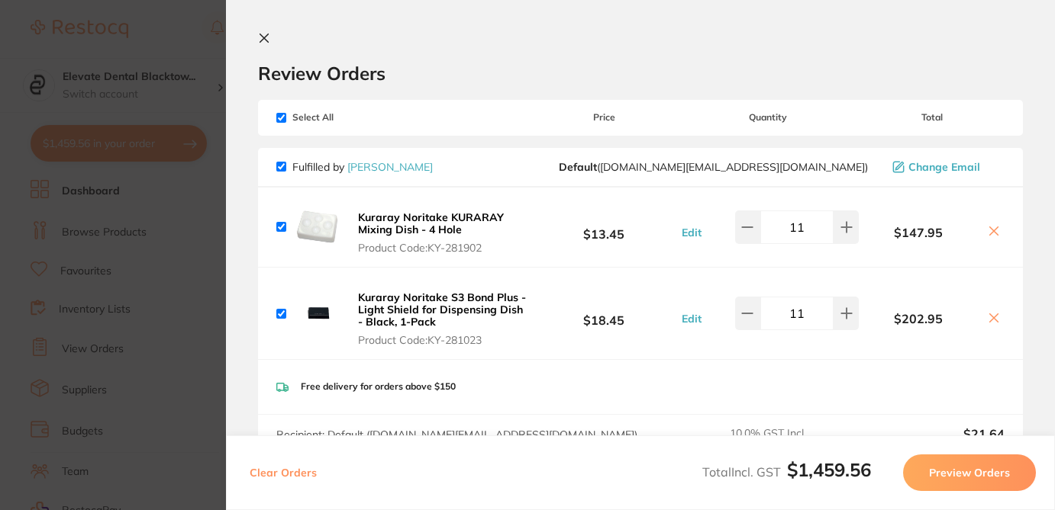
click at [988, 231] on icon at bounding box center [993, 231] width 12 height 12
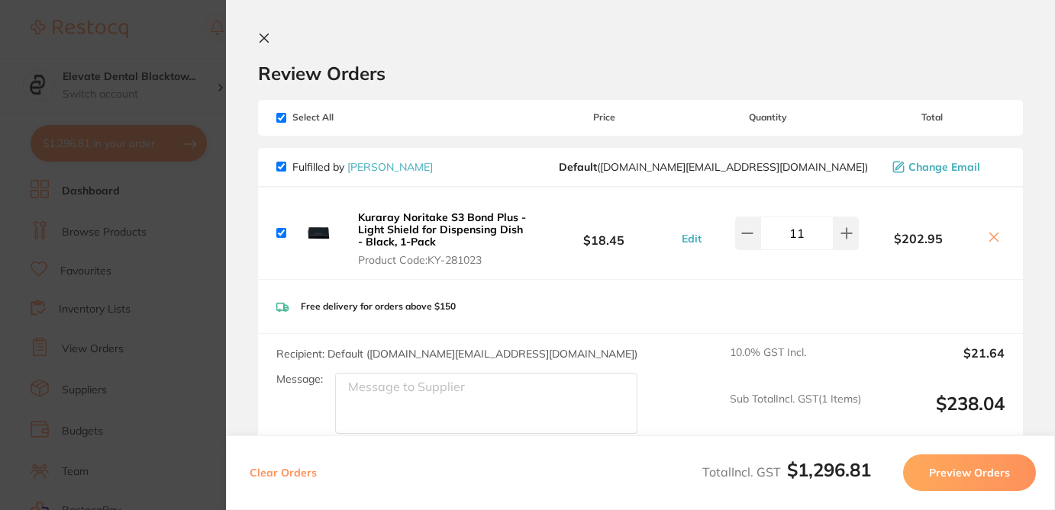
click at [991, 238] on icon at bounding box center [994, 238] width 8 height 8
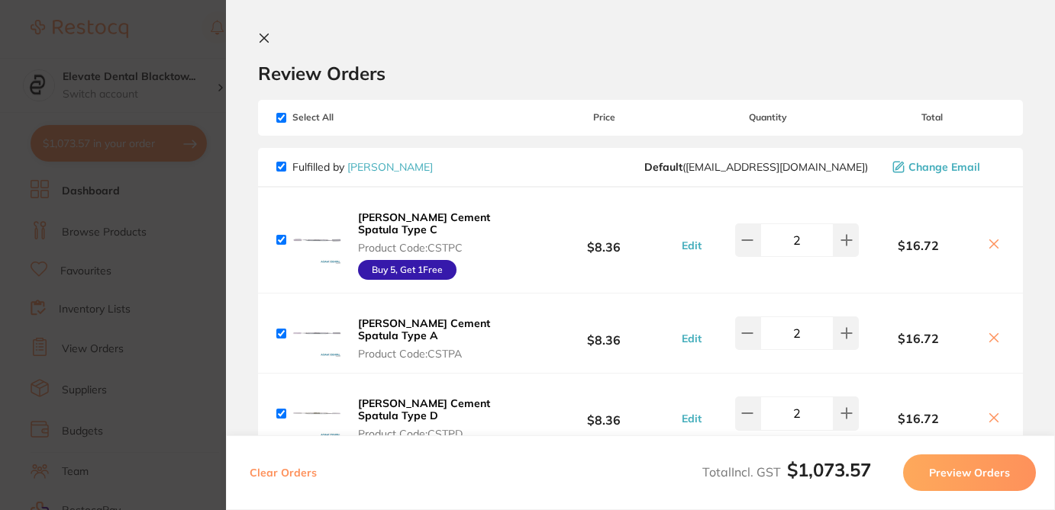
click at [970, 63] on h2 "Review Orders" at bounding box center [640, 73] width 765 height 23
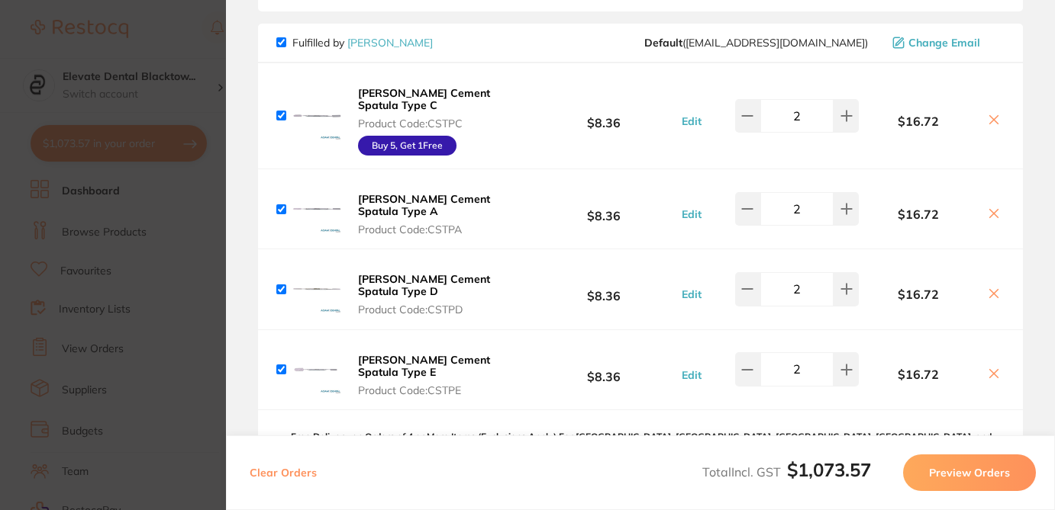
scroll to position [118, 0]
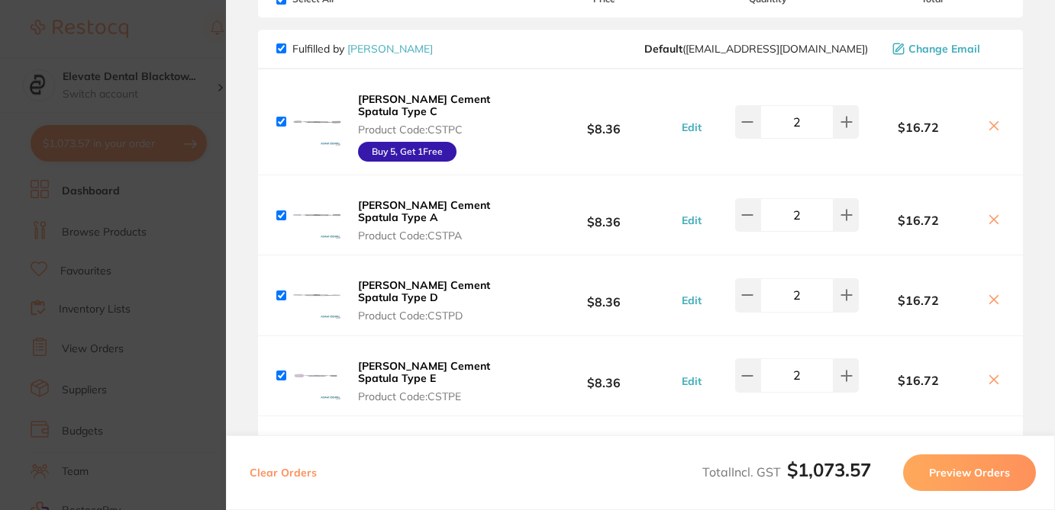
click at [990, 122] on icon at bounding box center [994, 126] width 8 height 8
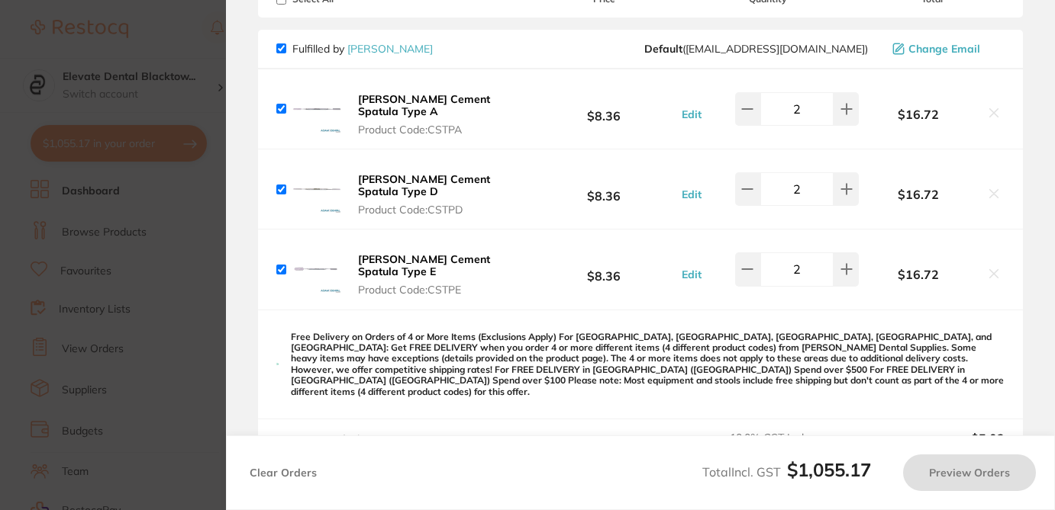
click at [990, 111] on icon at bounding box center [994, 113] width 8 height 8
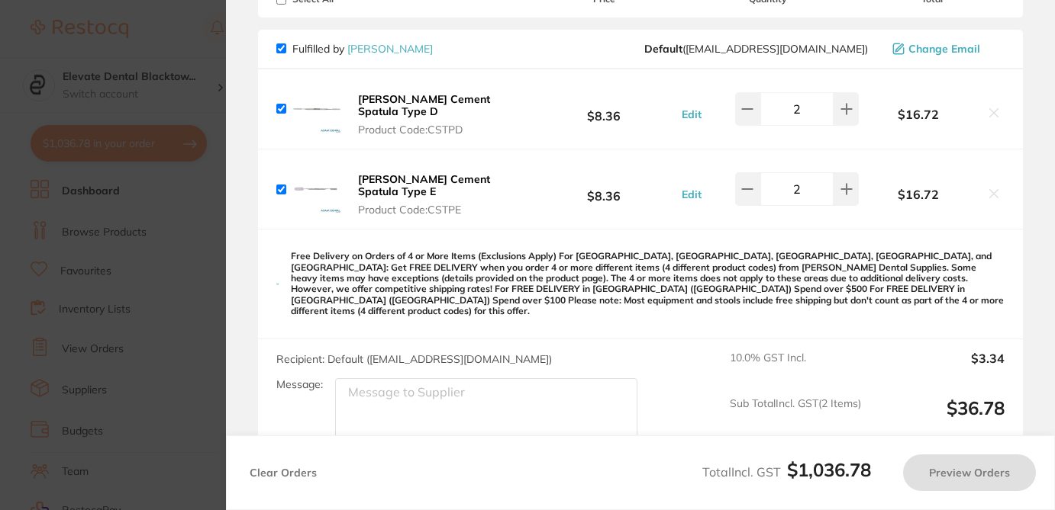
click at [993, 108] on icon at bounding box center [993, 113] width 12 height 12
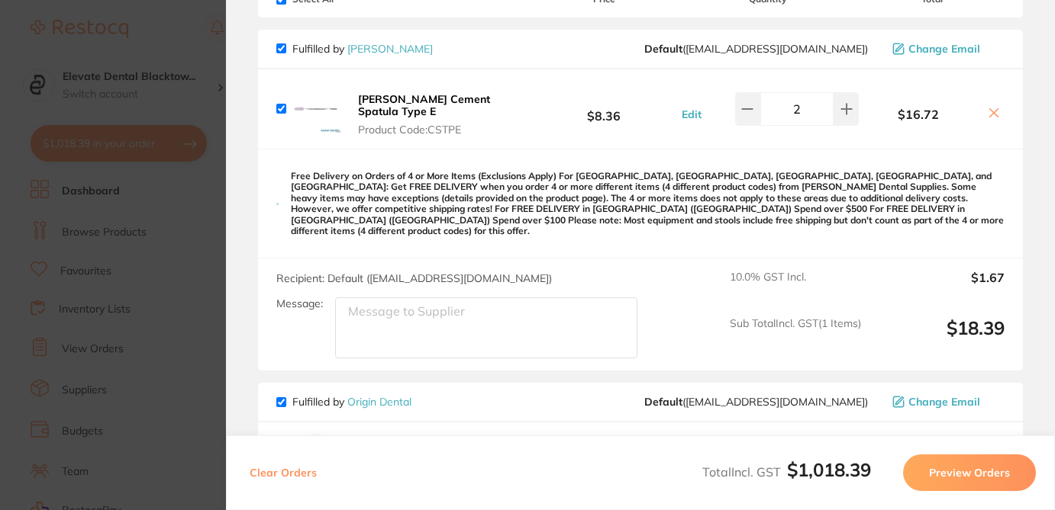
click at [991, 109] on icon at bounding box center [994, 113] width 8 height 8
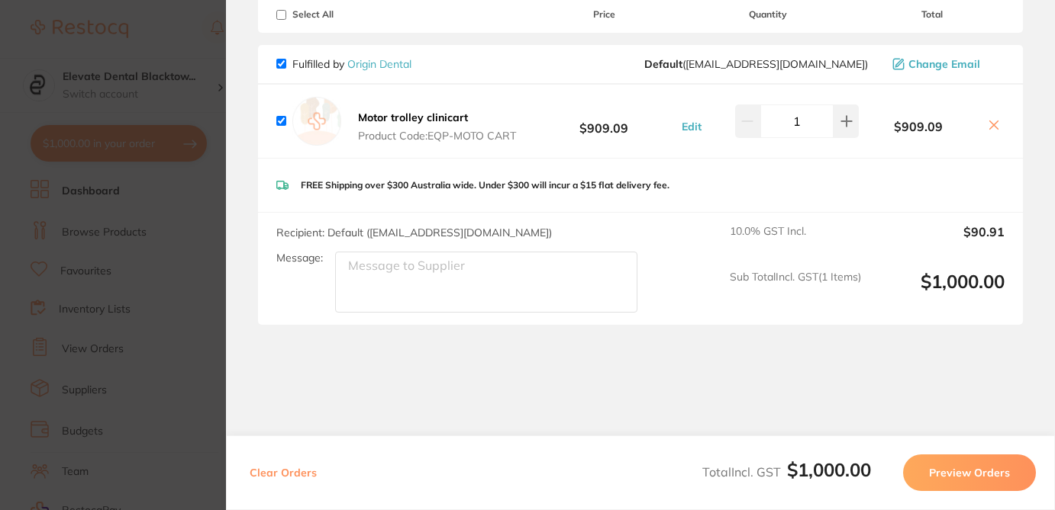
scroll to position [103, 0]
checkbox input "false"
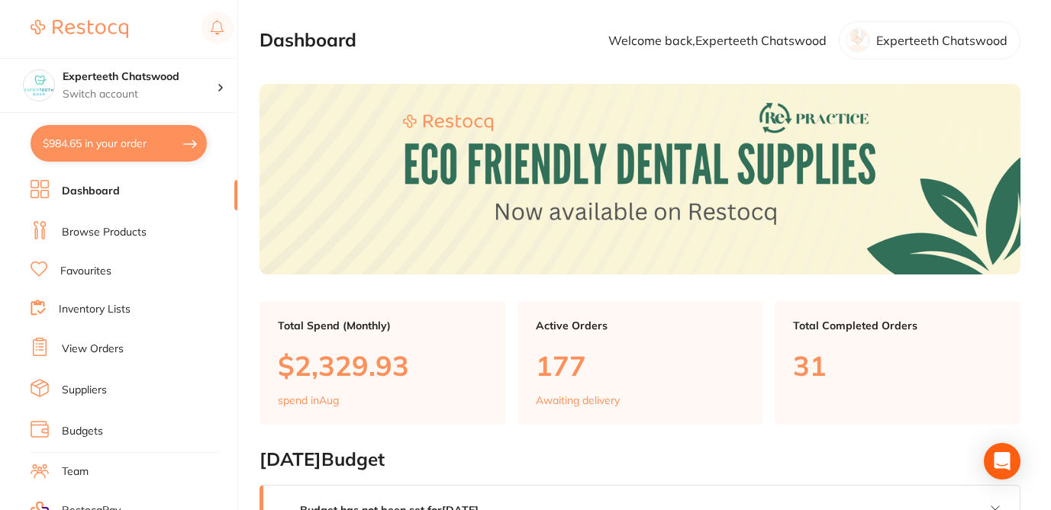
click at [169, 150] on button "$984.65 in your order" at bounding box center [119, 143] width 176 height 37
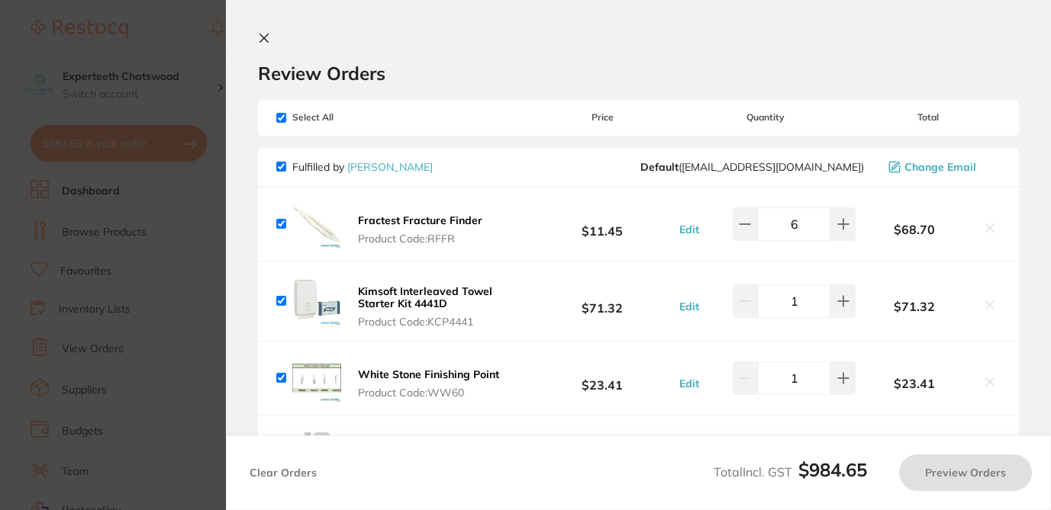
checkbox input "true"
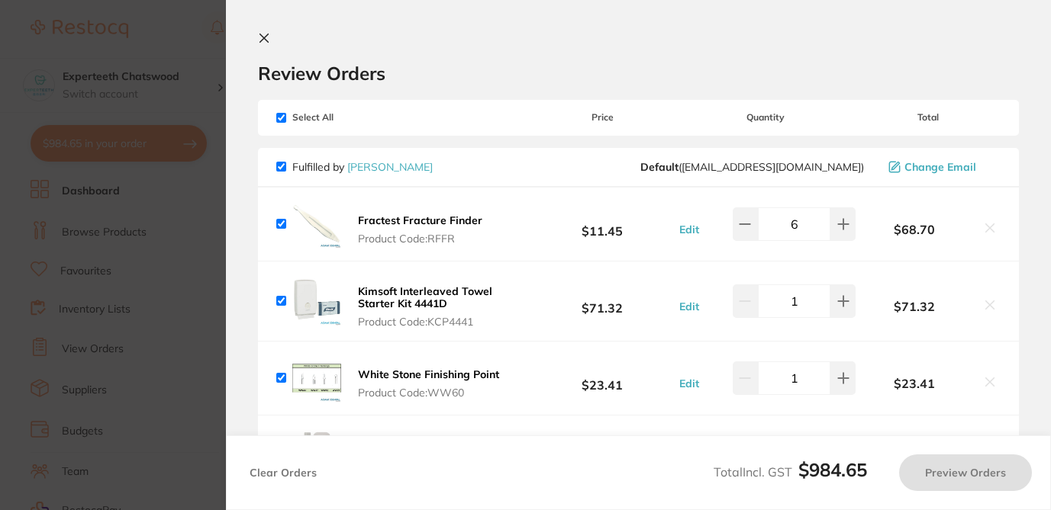
checkbox input "true"
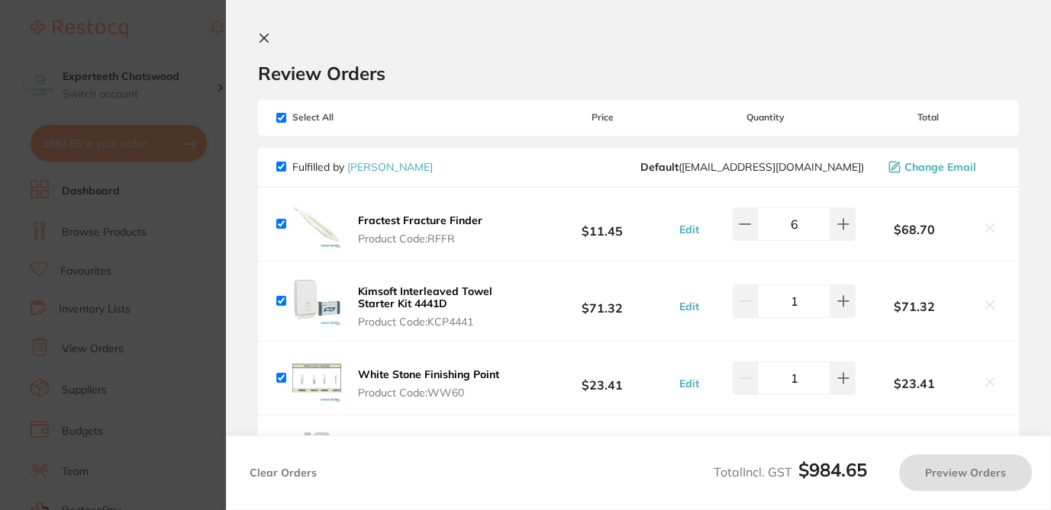
checkbox input "true"
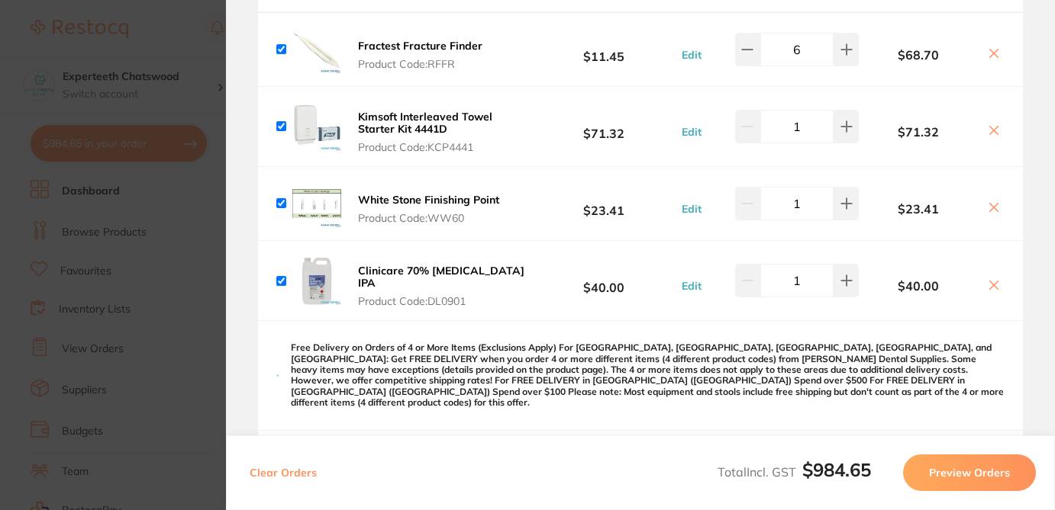
scroll to position [216, 0]
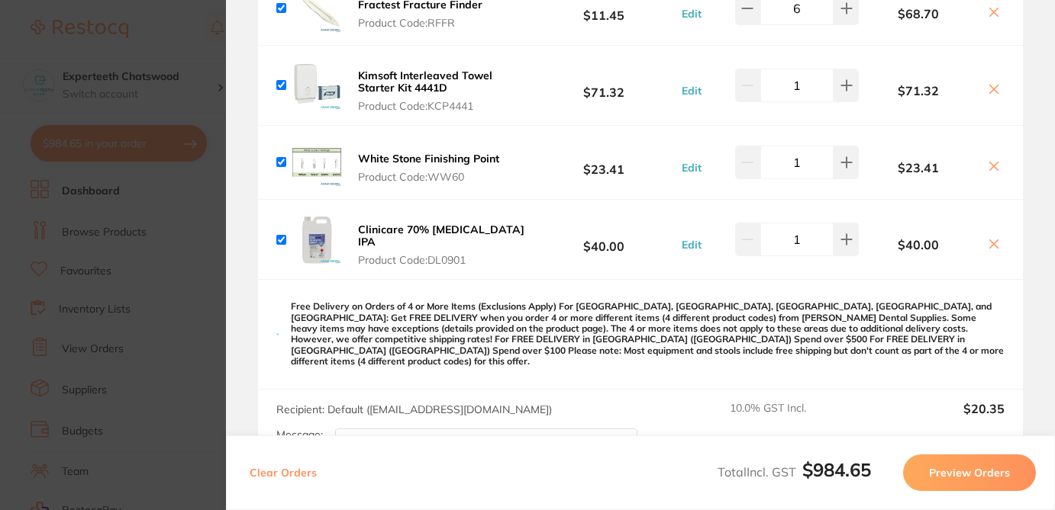
click at [989, 243] on icon at bounding box center [993, 244] width 12 height 12
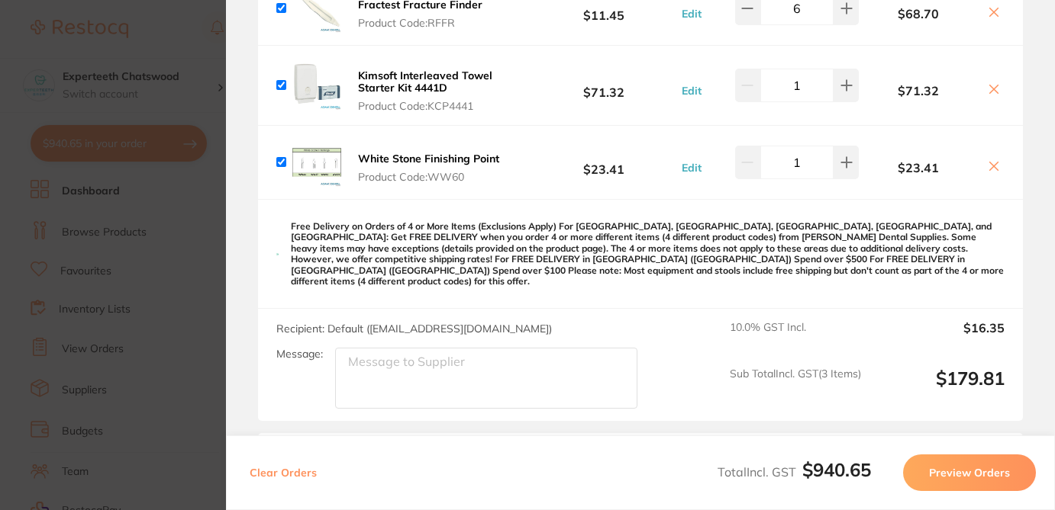
click at [990, 162] on icon at bounding box center [993, 166] width 12 height 12
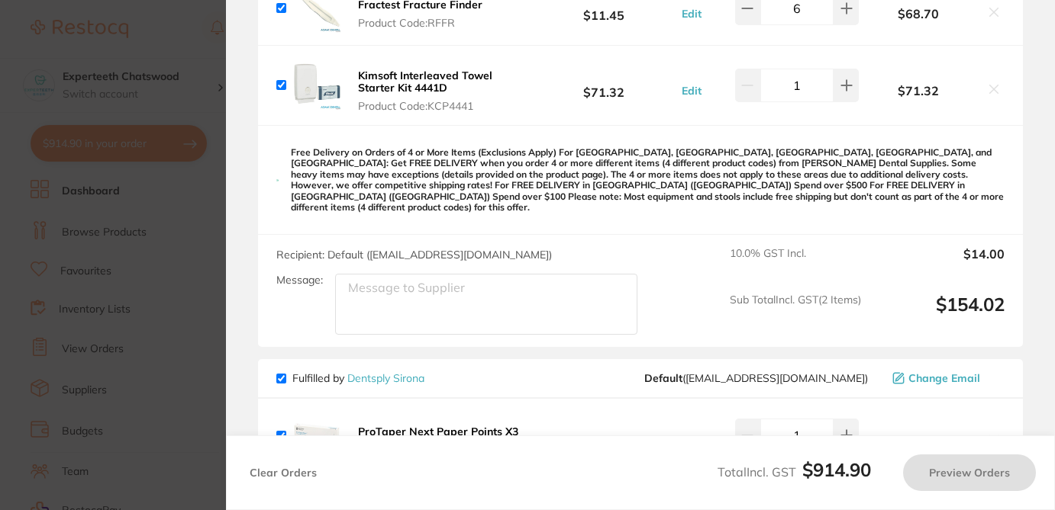
click at [989, 91] on icon at bounding box center [993, 89] width 12 height 12
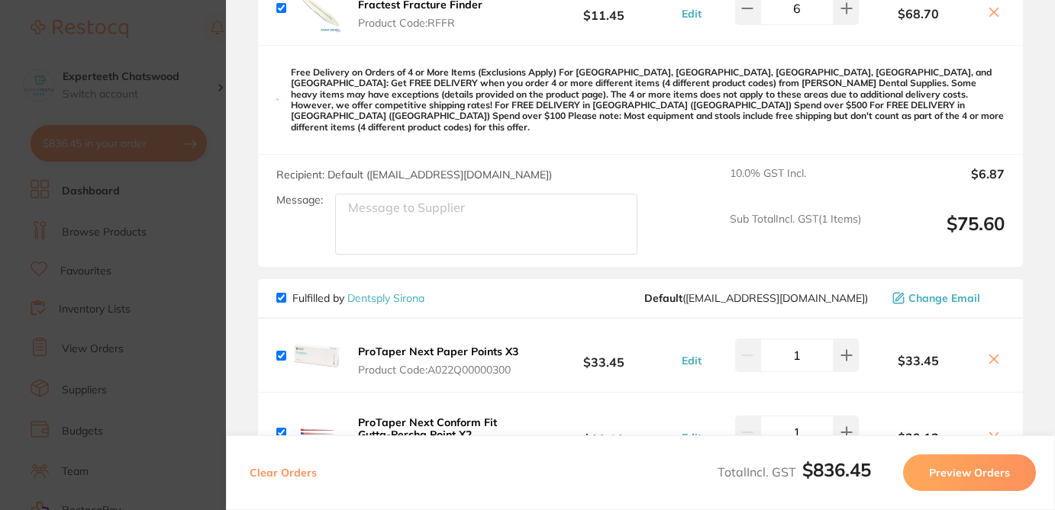
click at [990, 16] on icon at bounding box center [993, 12] width 12 height 12
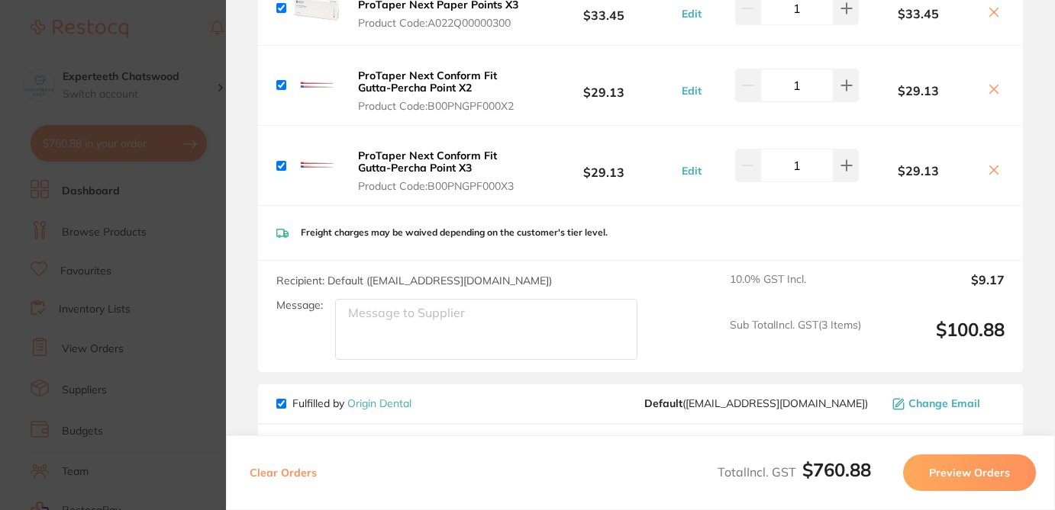
scroll to position [0, 0]
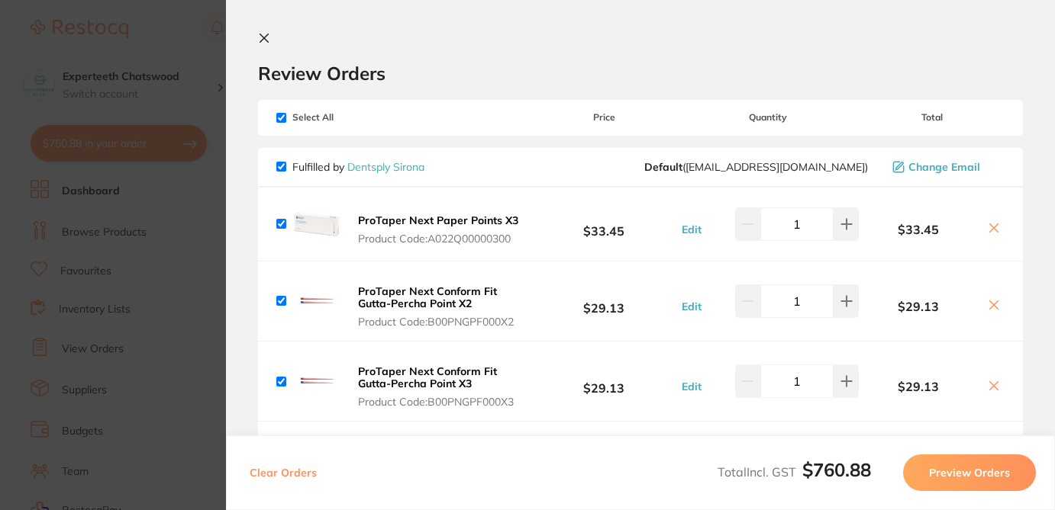
click at [1012, 68] on h2 "Review Orders" at bounding box center [640, 73] width 765 height 23
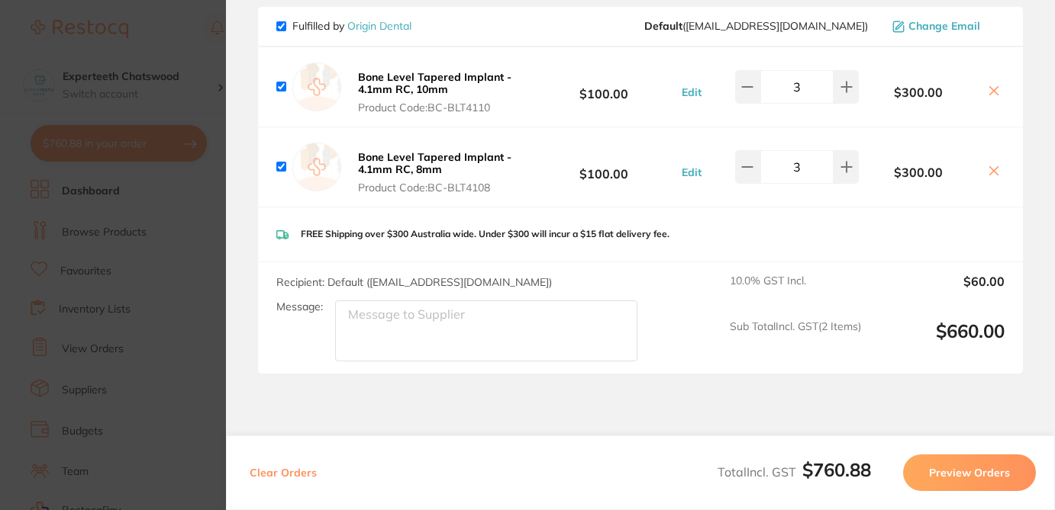
scroll to position [636, 0]
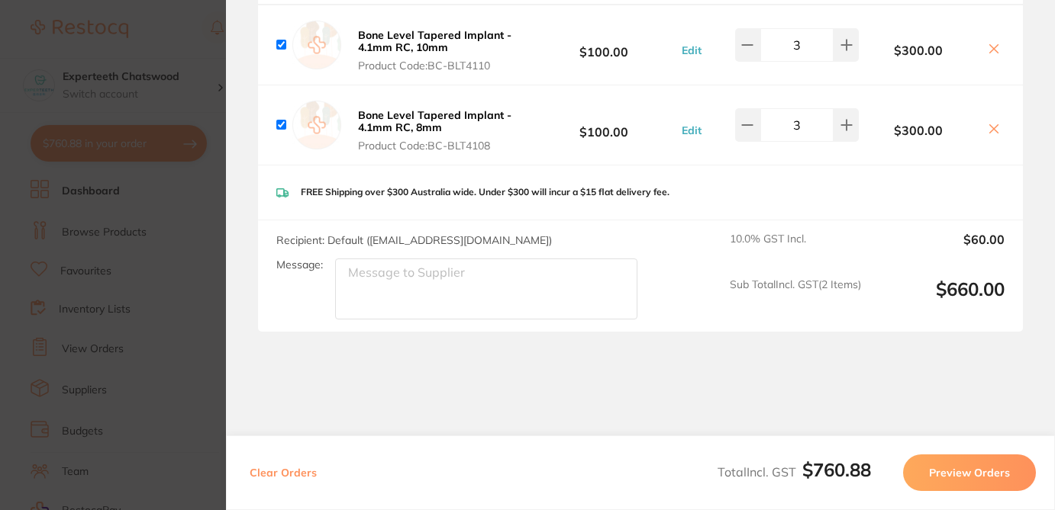
checkbox input "false"
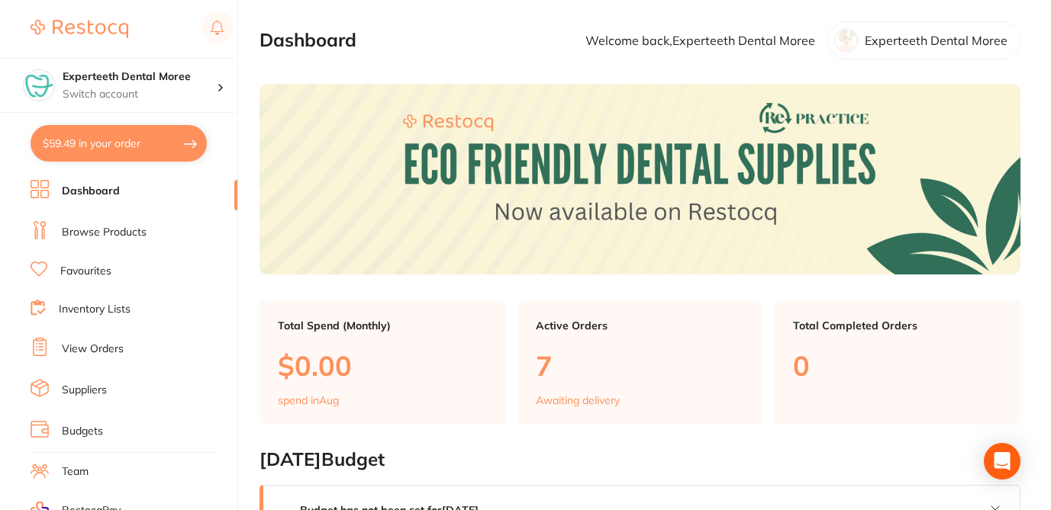
click at [132, 146] on button "$59.49 in your order" at bounding box center [119, 143] width 176 height 37
checkbox input "true"
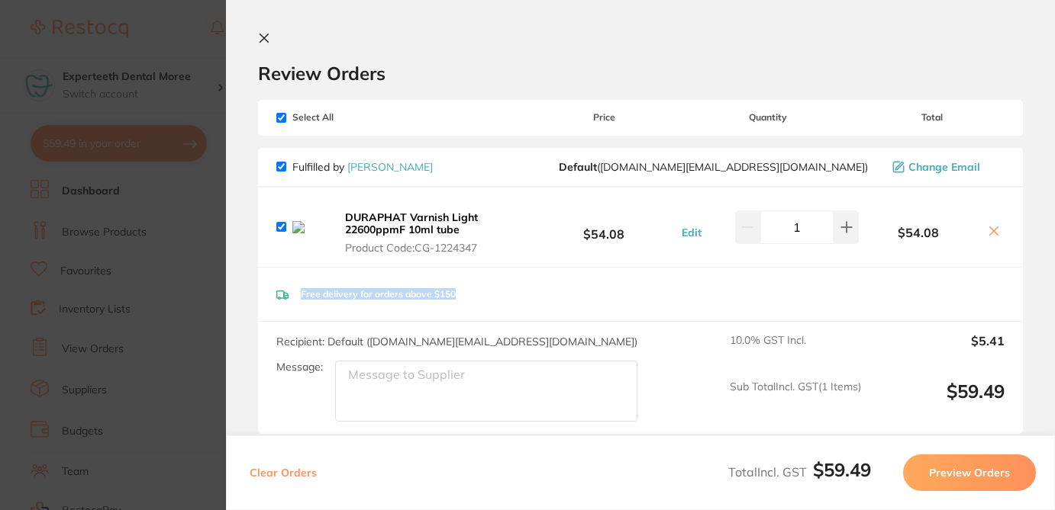
drag, startPoint x: 1049, startPoint y: 254, endPoint x: 1048, endPoint y: 288, distance: 34.4
click at [1048, 288] on section "Review Orders Your orders are being processed and we will notify you once we ha…" at bounding box center [640, 255] width 829 height 510
click at [987, 234] on icon at bounding box center [993, 231] width 12 height 12
checkbox input "false"
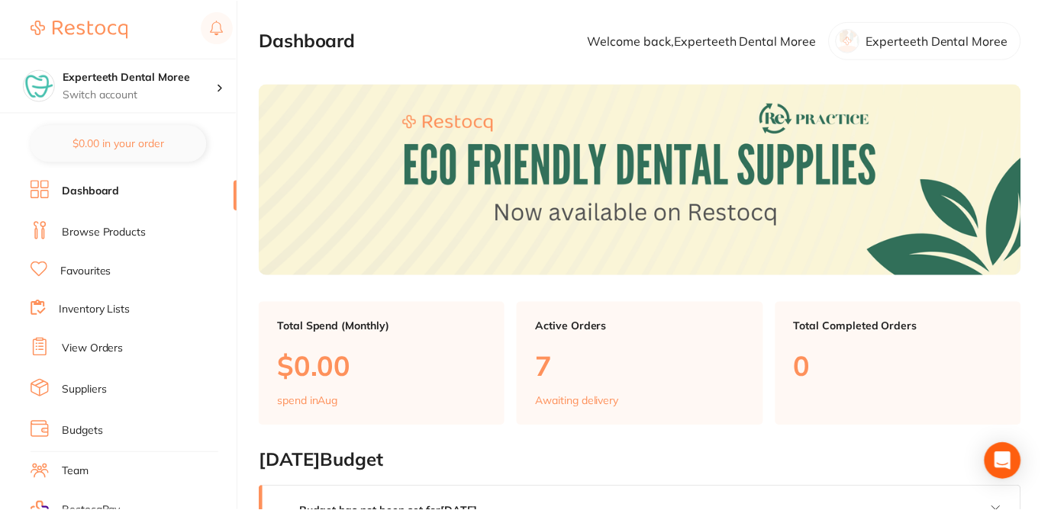
scroll to position [31, 0]
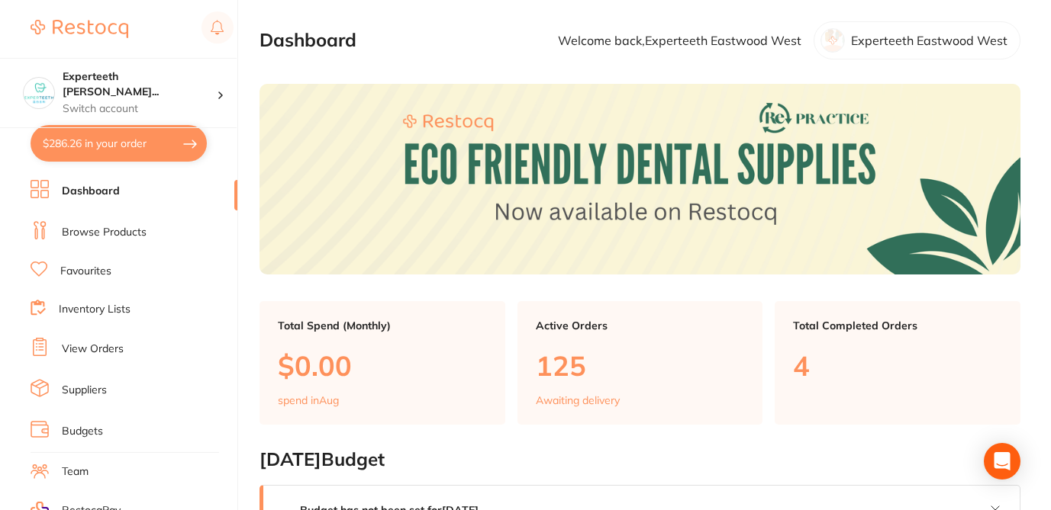
click at [159, 147] on button "$286.26 in your order" at bounding box center [119, 143] width 176 height 37
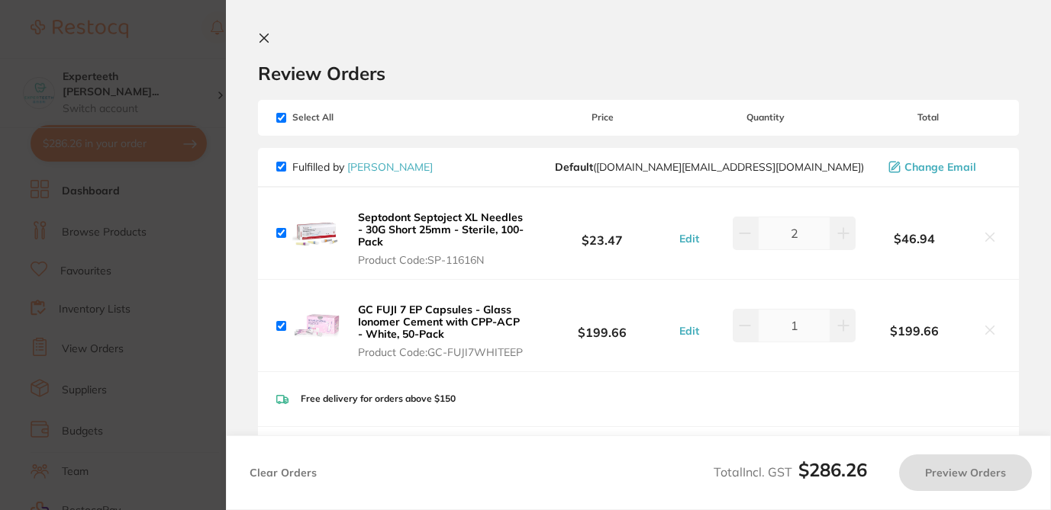
checkbox input "true"
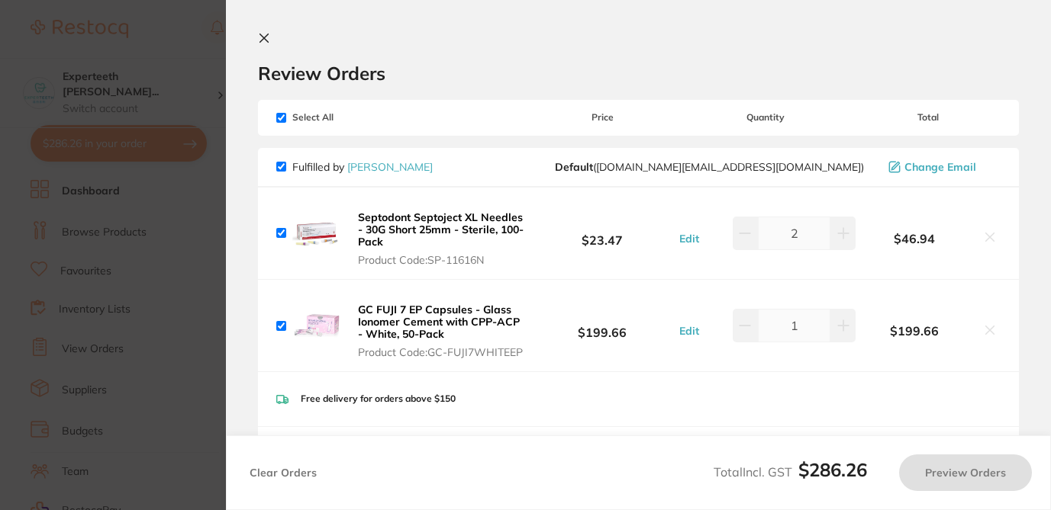
checkbox input "true"
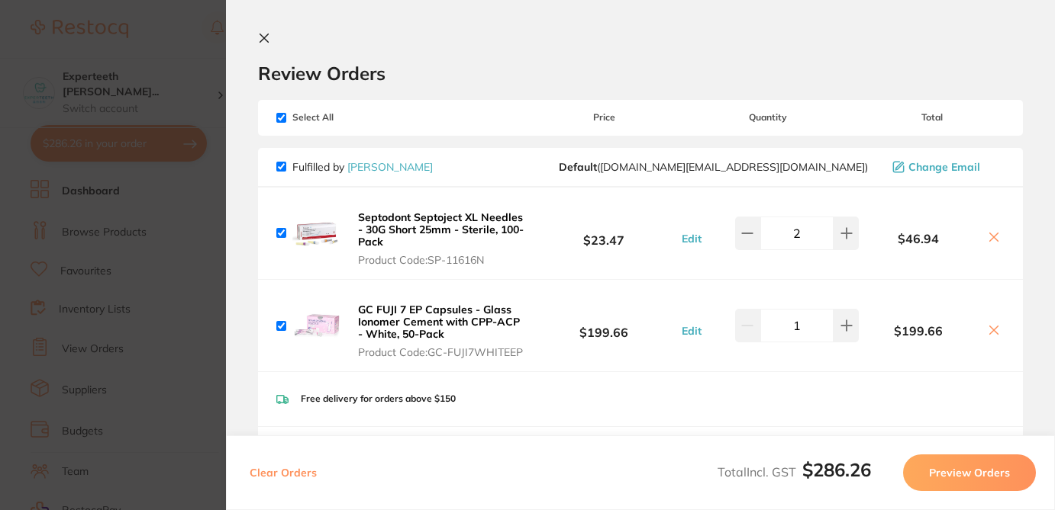
click at [990, 231] on icon at bounding box center [993, 237] width 12 height 12
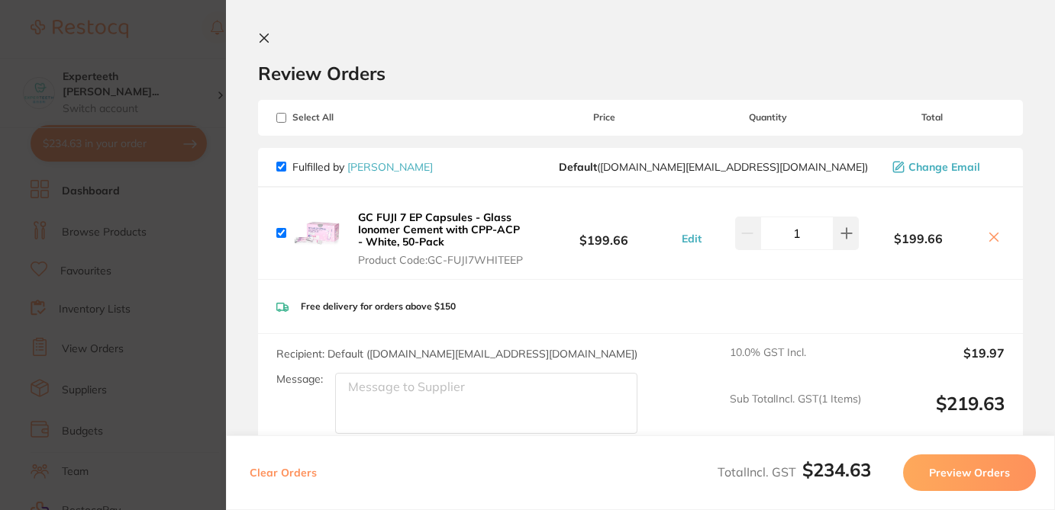
click at [990, 231] on icon at bounding box center [993, 237] width 12 height 12
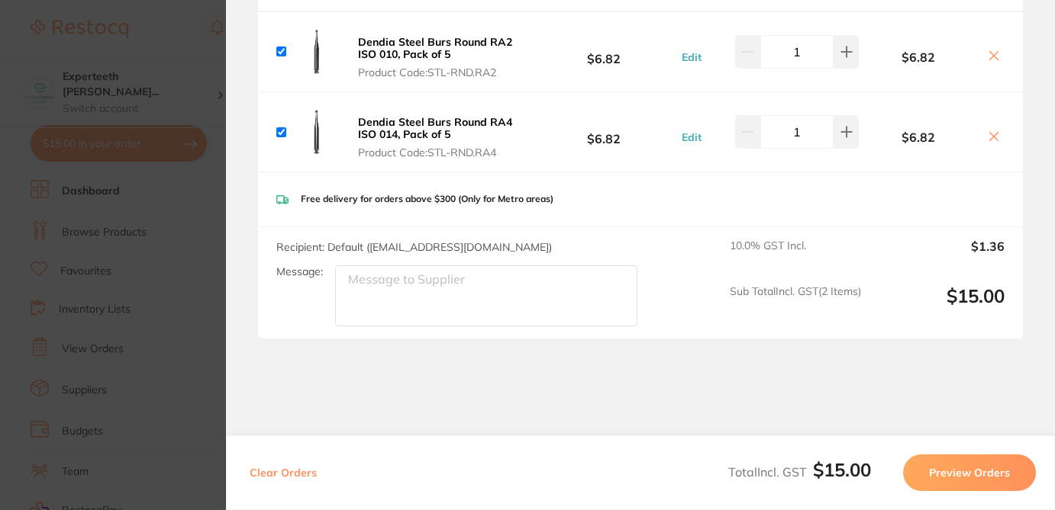
scroll to position [181, 0]
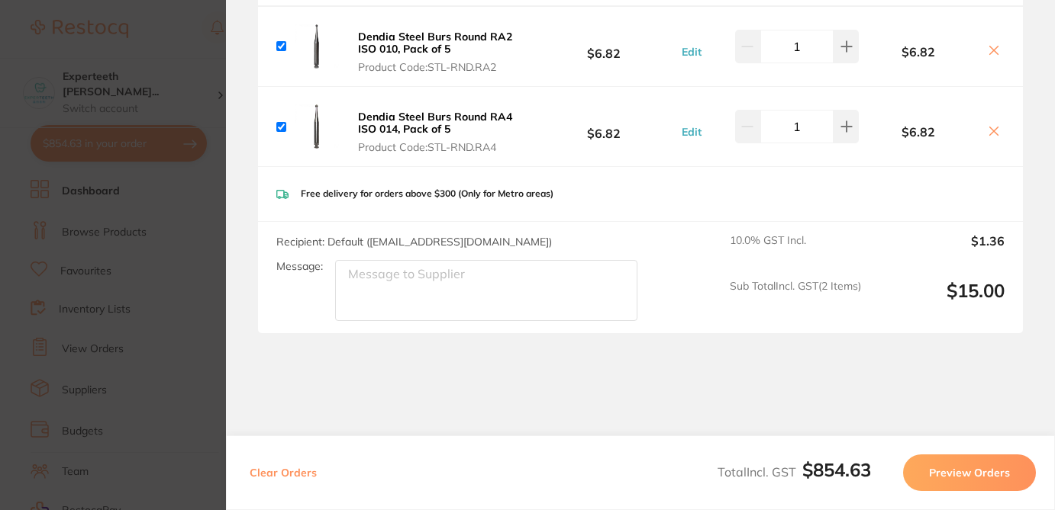
checkbox input "false"
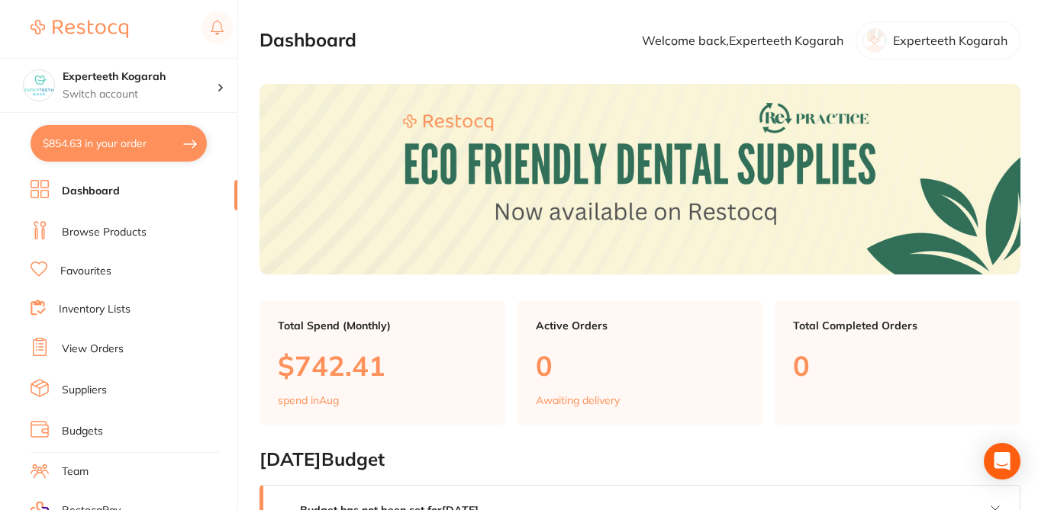
click at [164, 135] on button "$854.63 in your order" at bounding box center [119, 143] width 176 height 37
checkbox input "true"
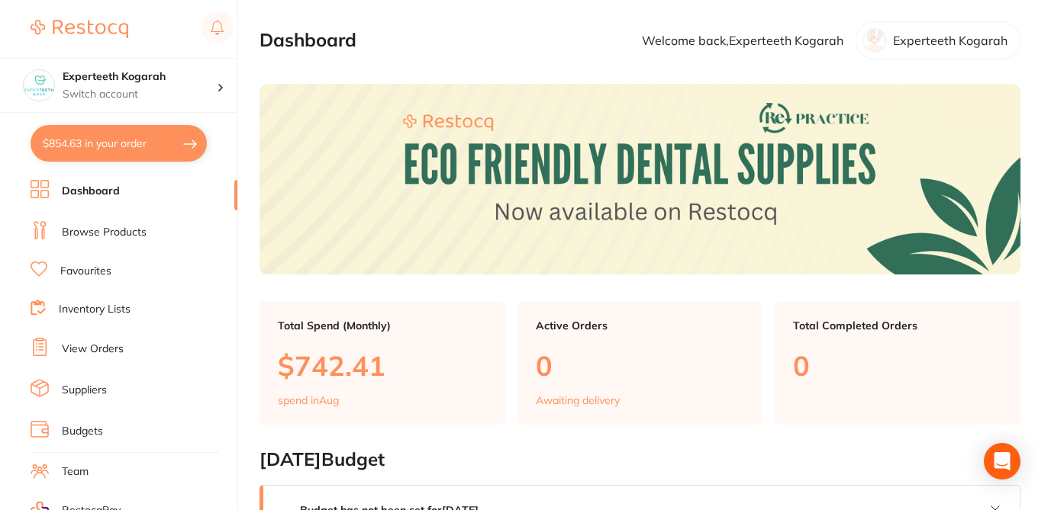
checkbox input "true"
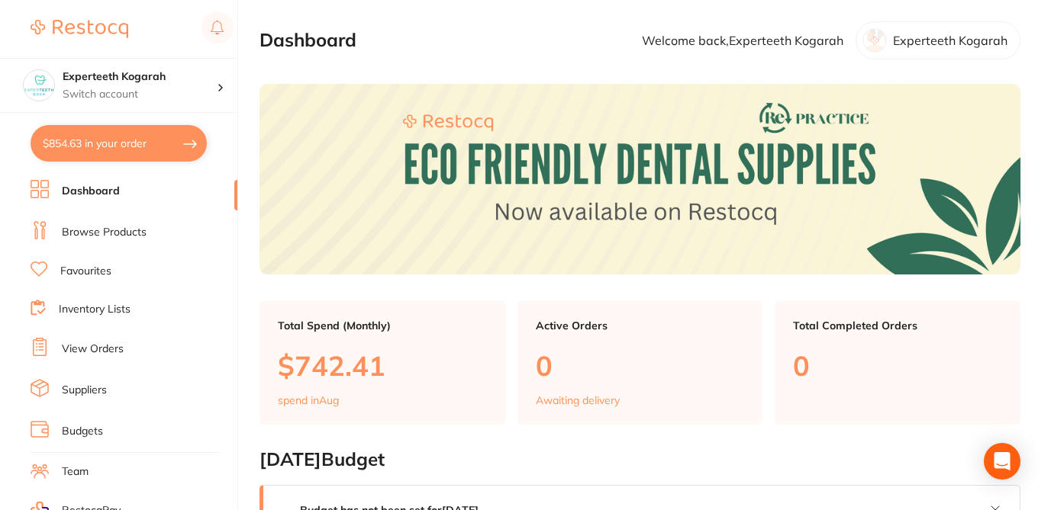
checkbox input "true"
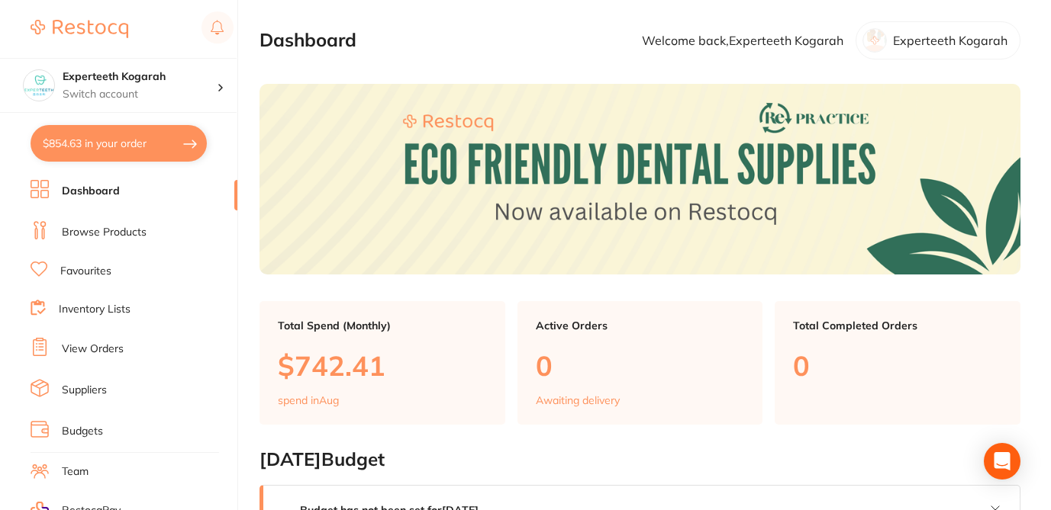
checkbox input "true"
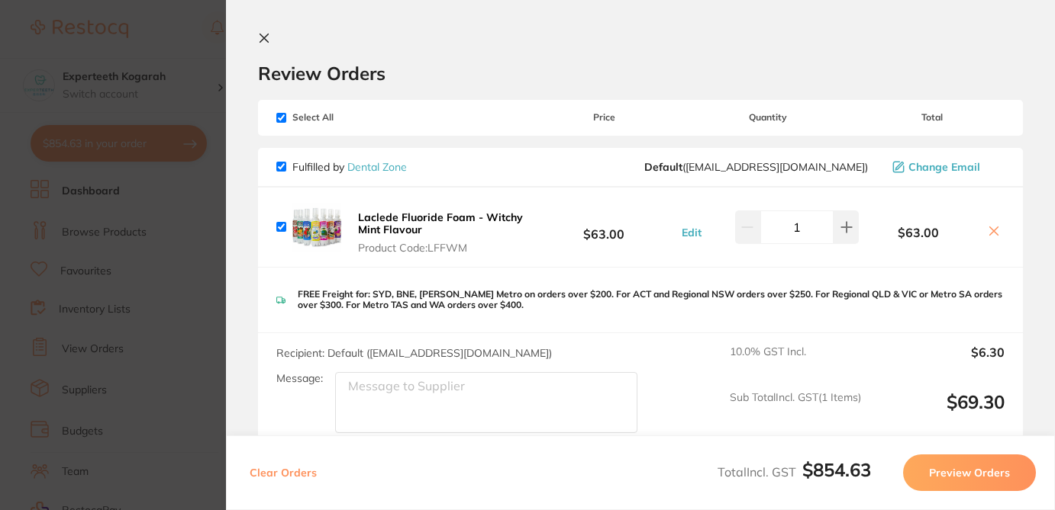
click at [454, 153] on div "Fulfilled by Dental Zone Default ( hello@dentalzone.com.au ) Change Email" at bounding box center [640, 168] width 765 height 40
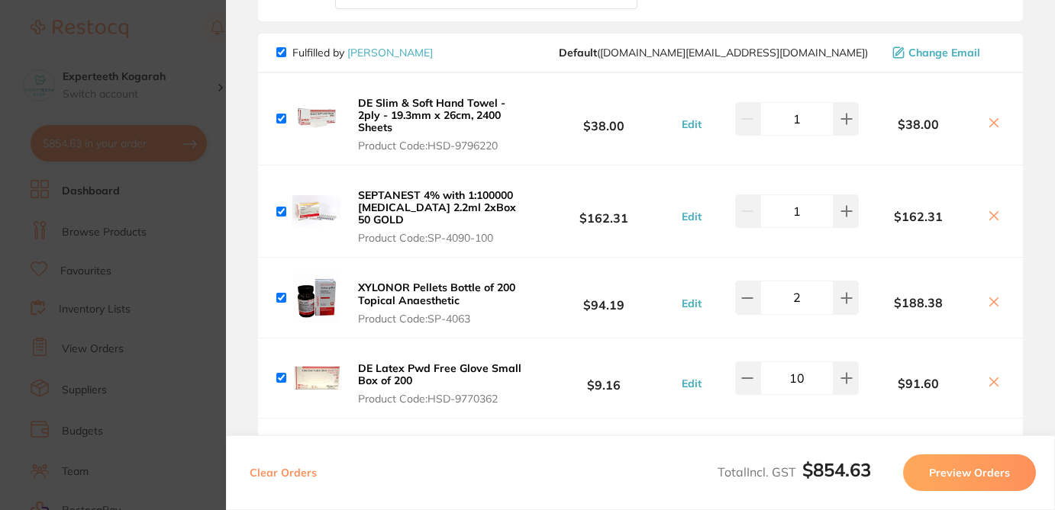
scroll to position [841, 0]
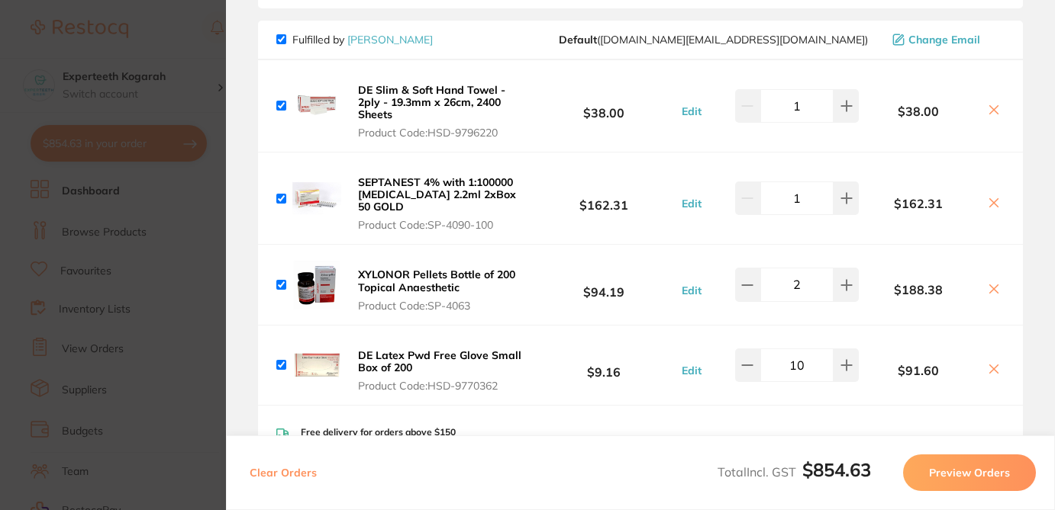
click at [992, 112] on icon at bounding box center [994, 110] width 8 height 8
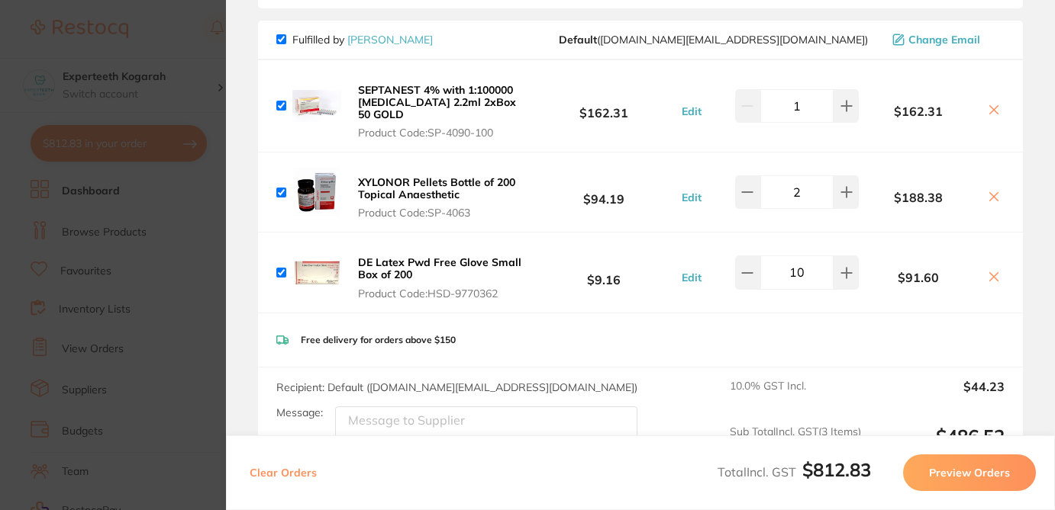
click at [994, 105] on icon at bounding box center [993, 110] width 12 height 12
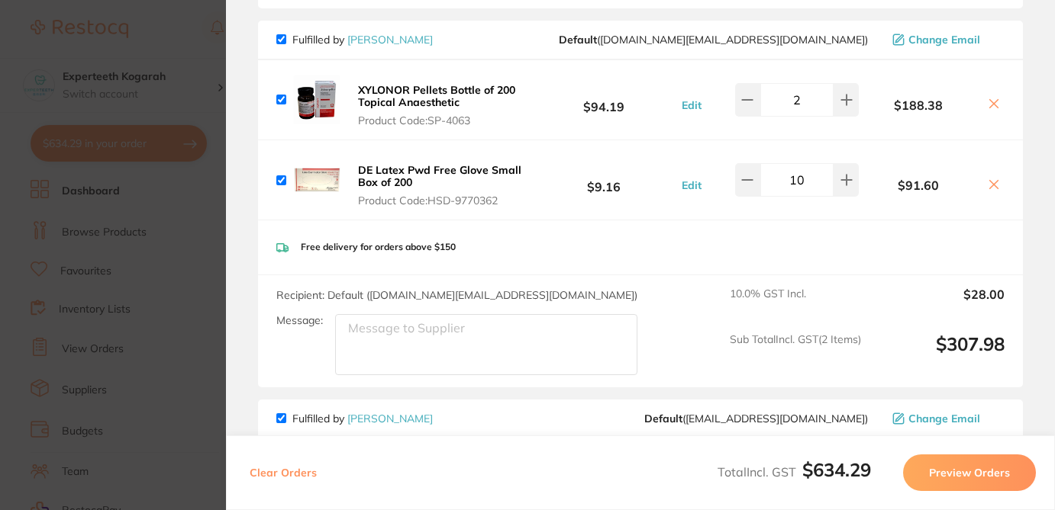
click at [990, 105] on icon at bounding box center [994, 104] width 8 height 8
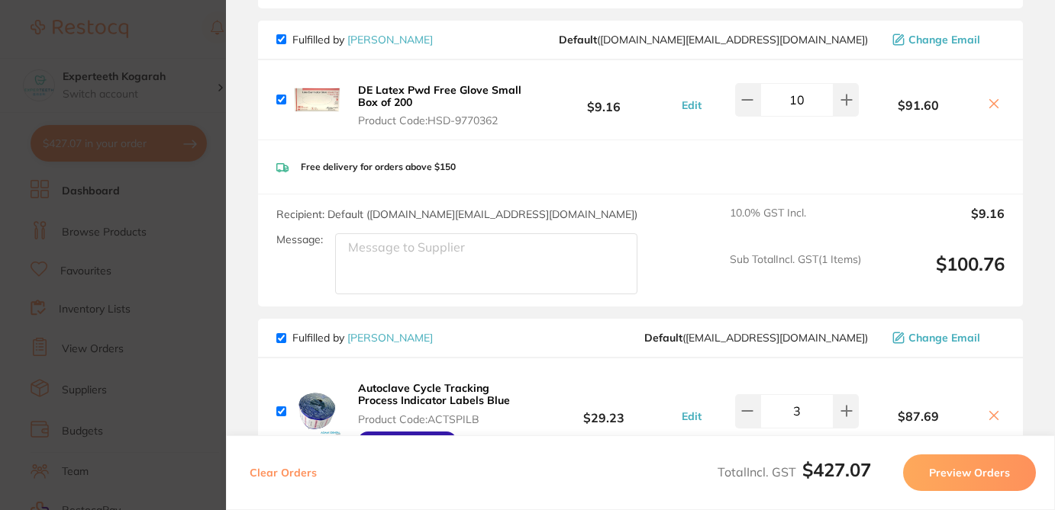
click at [994, 99] on icon at bounding box center [993, 104] width 12 height 12
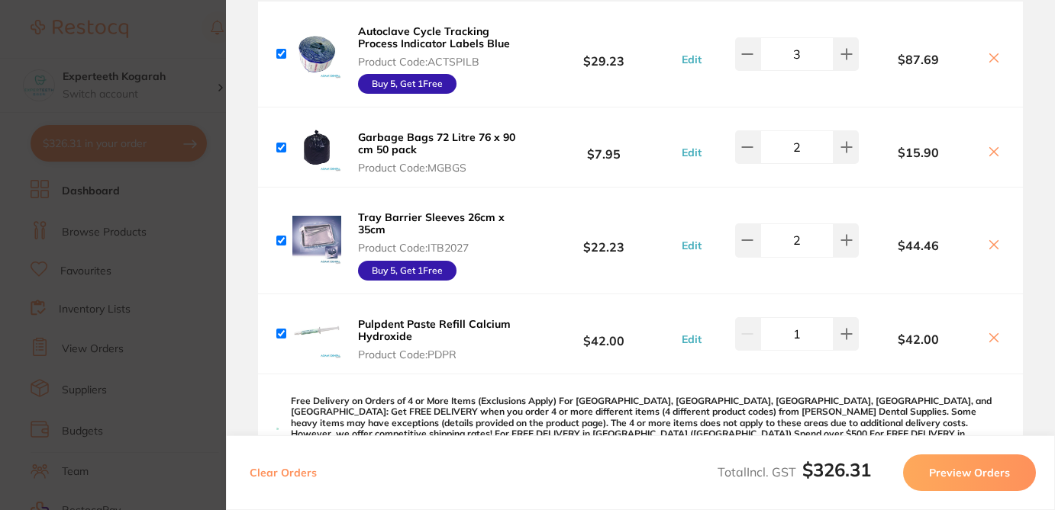
scroll to position [859, 0]
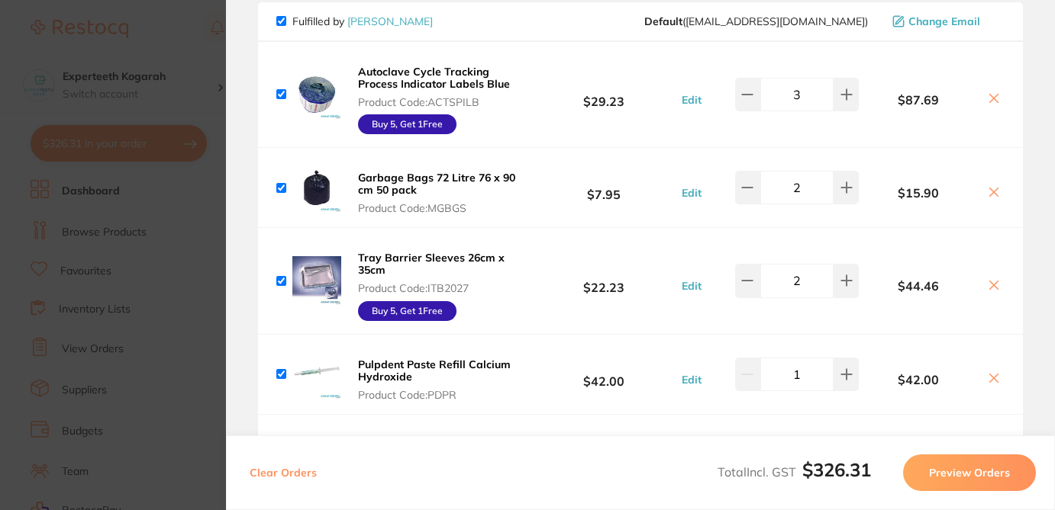
click at [990, 98] on icon at bounding box center [994, 99] width 8 height 8
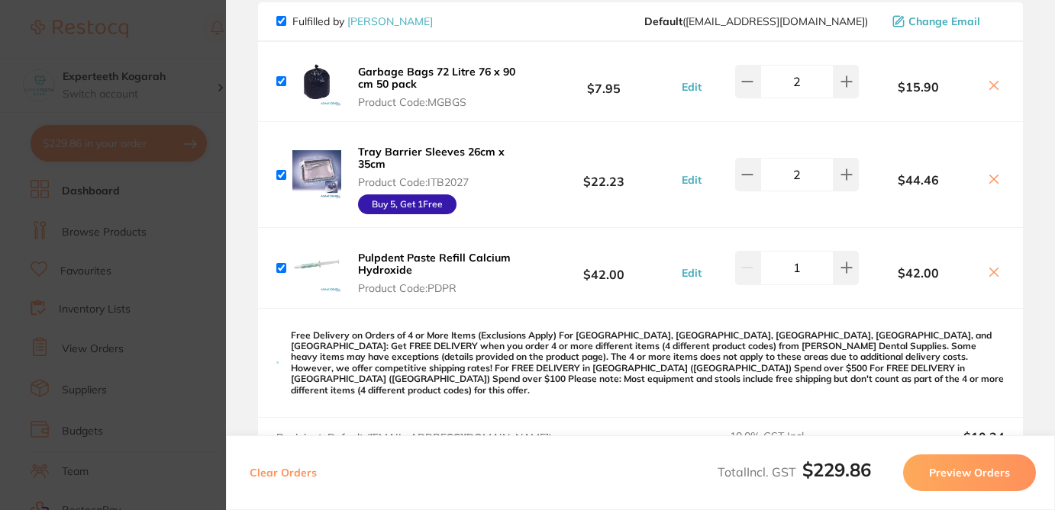
click at [990, 83] on icon at bounding box center [993, 85] width 12 height 12
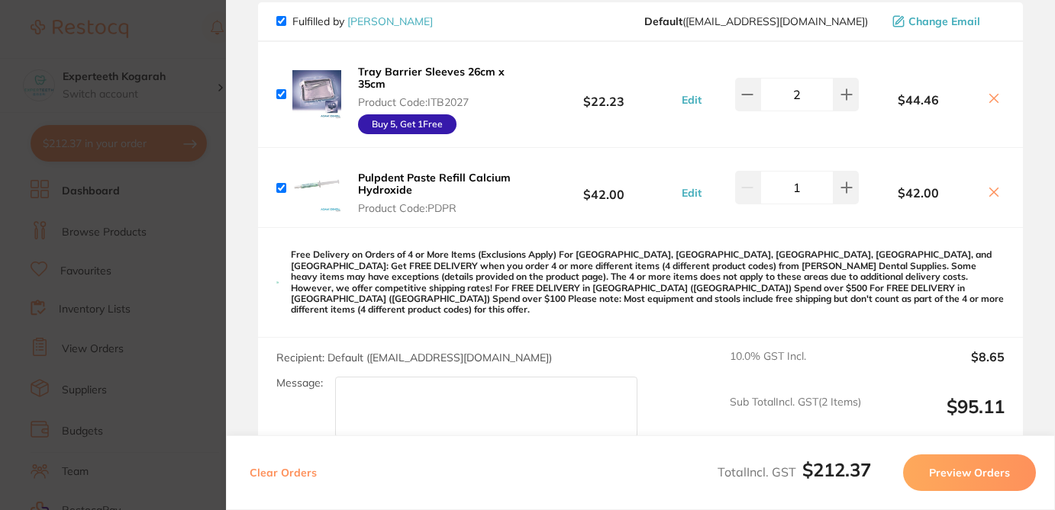
click at [989, 101] on icon at bounding box center [993, 98] width 12 height 12
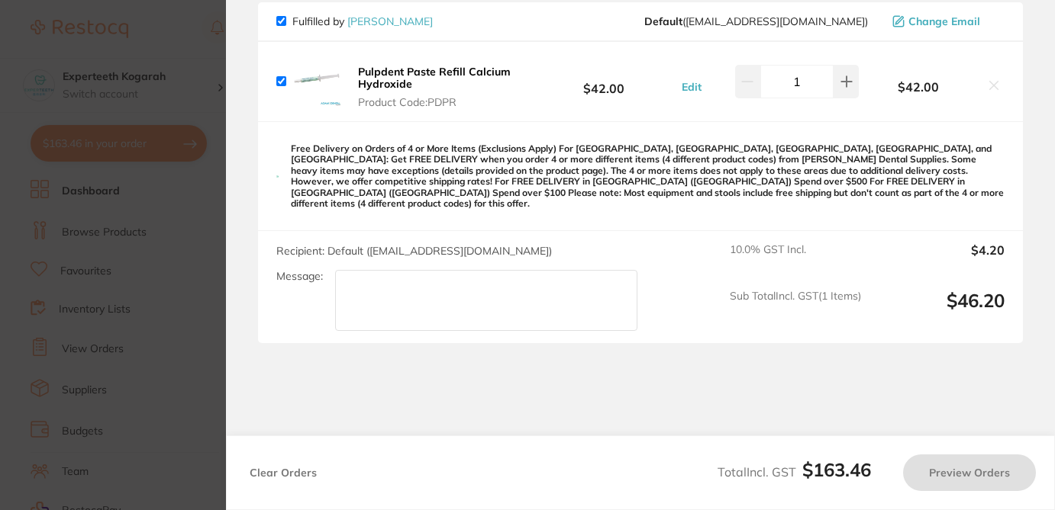
click at [991, 80] on icon at bounding box center [993, 85] width 12 height 12
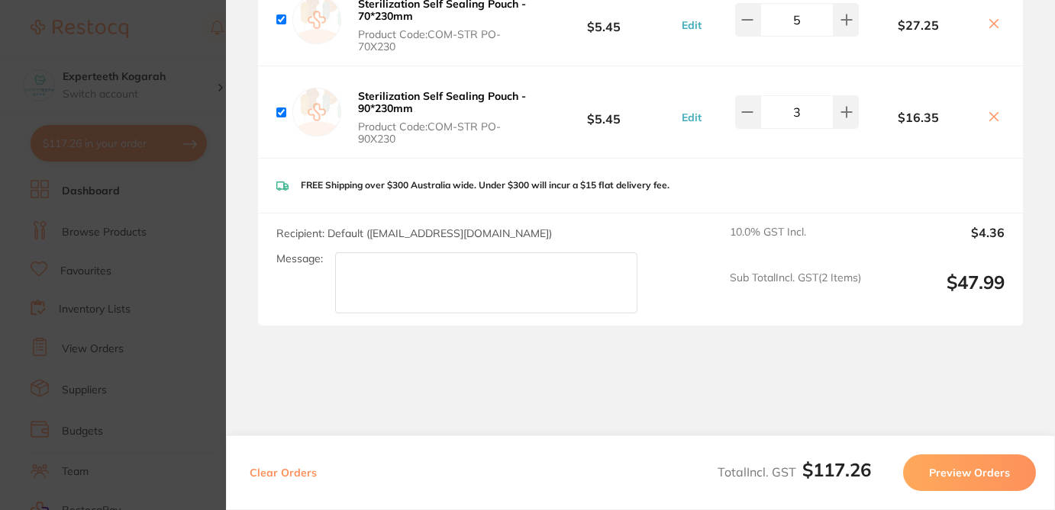
scroll to position [523, 0]
checkbox input "false"
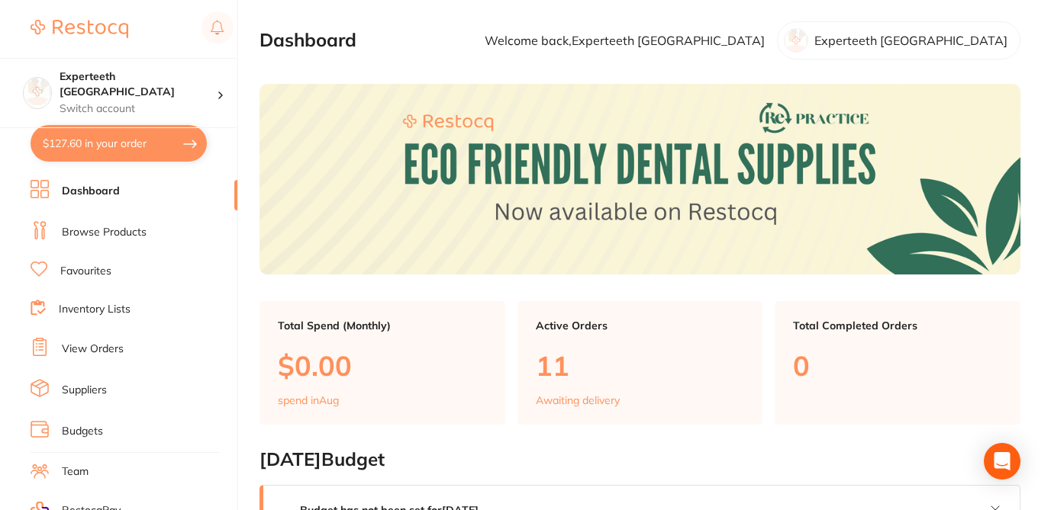
click at [148, 149] on button "$127.60 in your order" at bounding box center [119, 143] width 176 height 37
checkbox input "true"
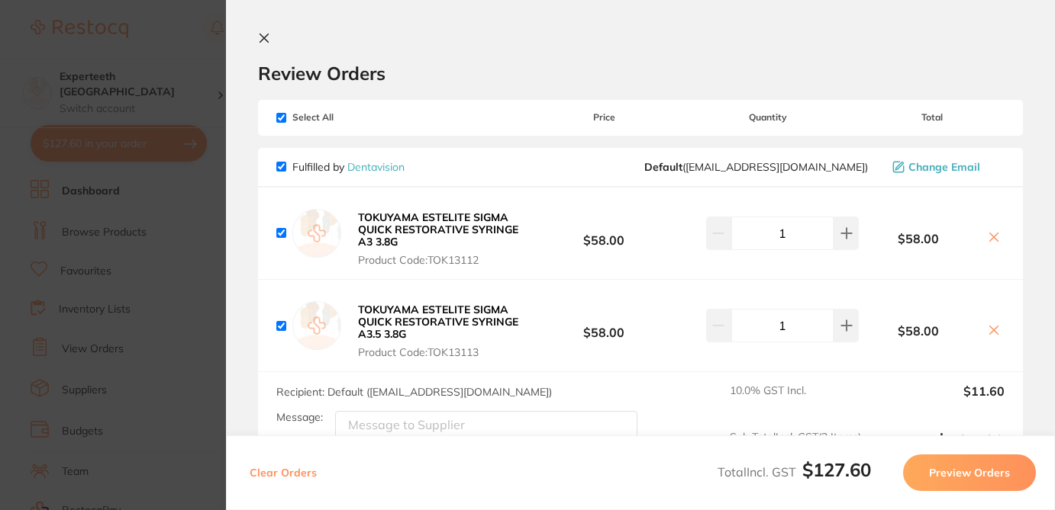
click at [1037, 238] on section "Review Orders Your orders are being processed and we will notify you once we ha…" at bounding box center [640, 255] width 829 height 510
checkbox input "false"
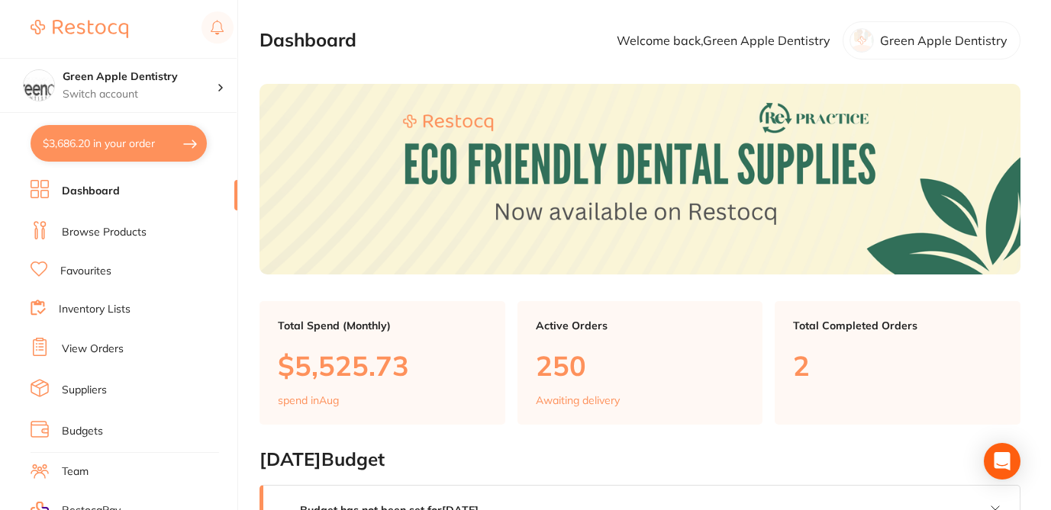
click at [161, 139] on button "$3,686.20 in your order" at bounding box center [119, 143] width 176 height 37
checkbox input "true"
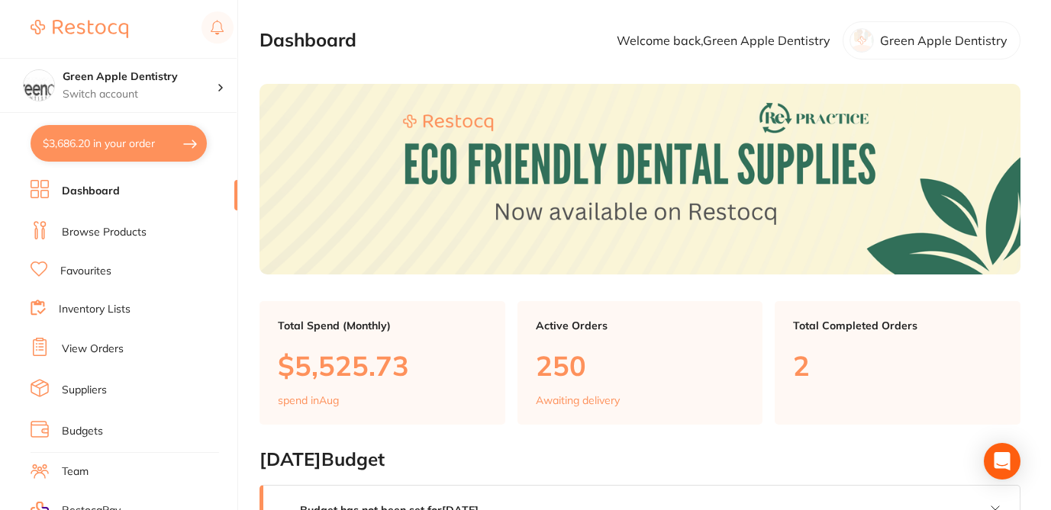
checkbox input "true"
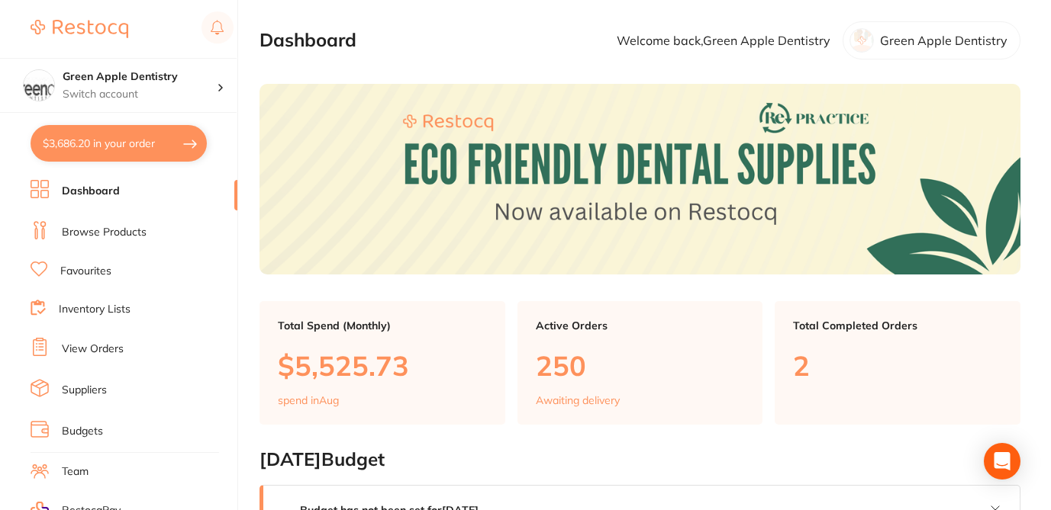
checkbox input "true"
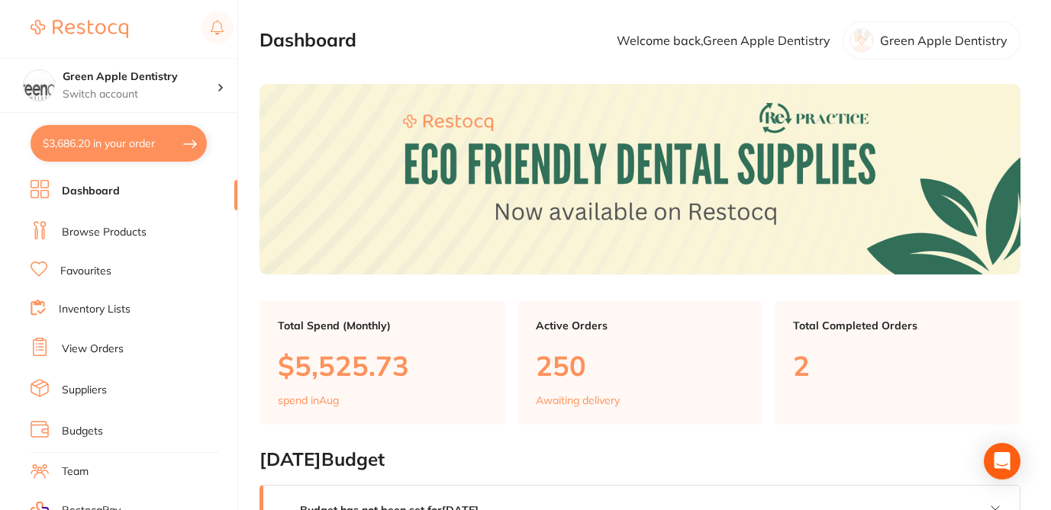
checkbox input "true"
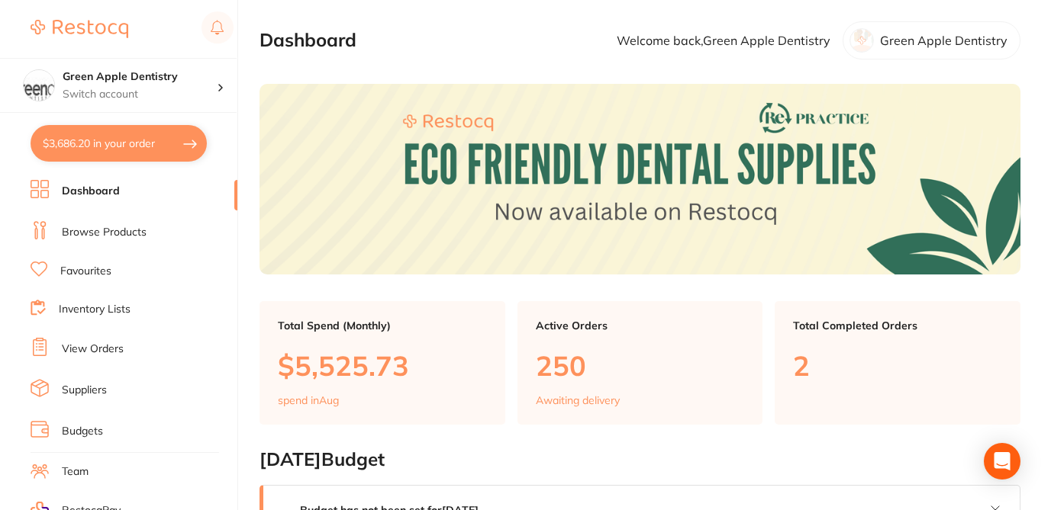
checkbox input "true"
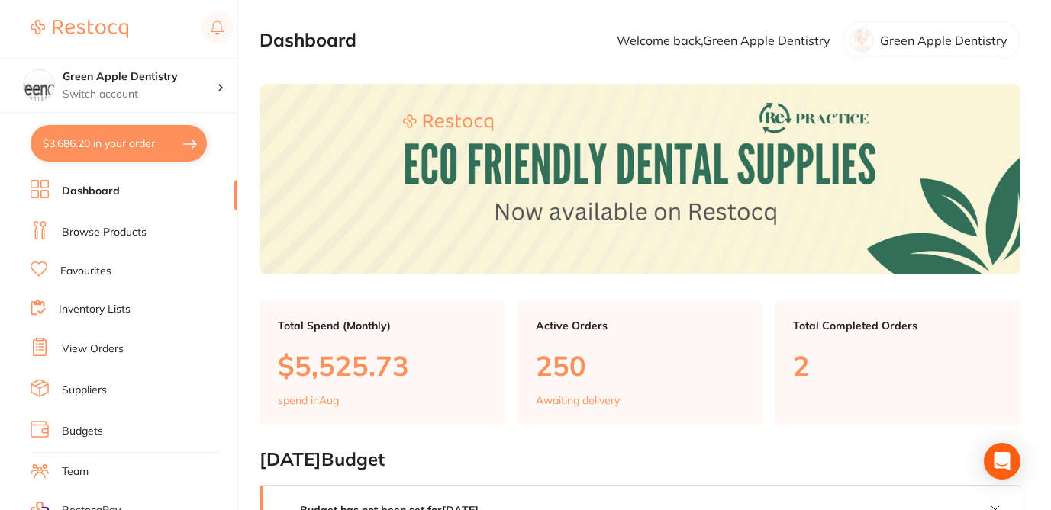
checkbox input "true"
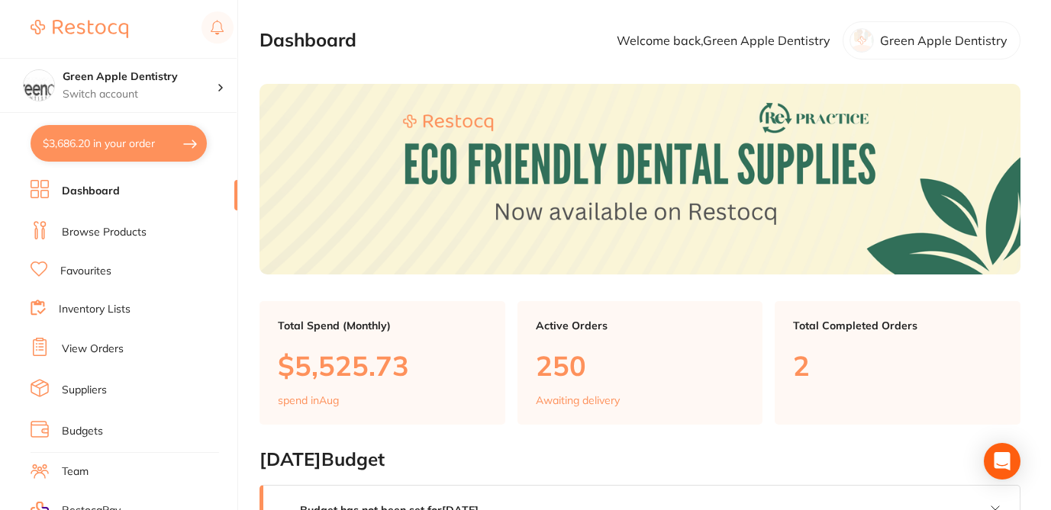
checkbox input "true"
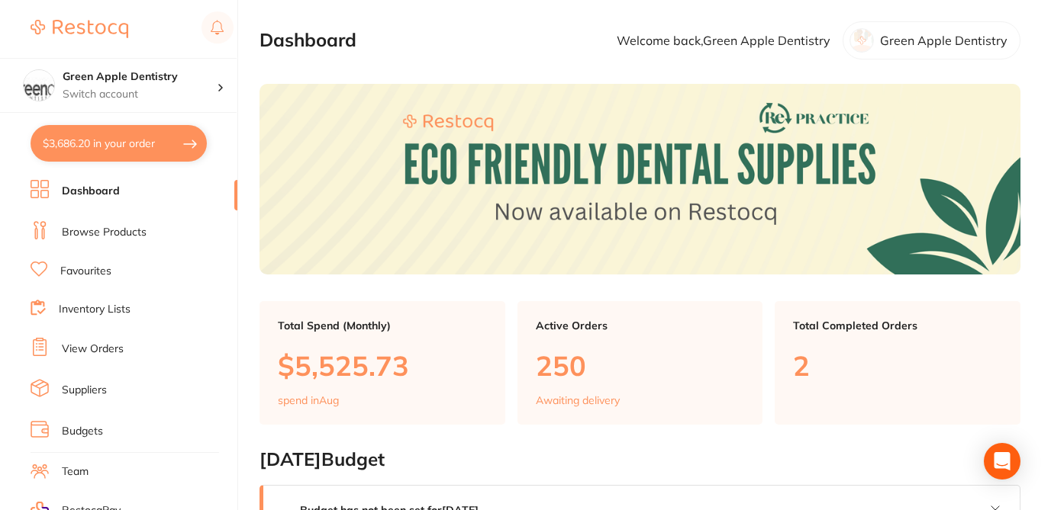
checkbox input "true"
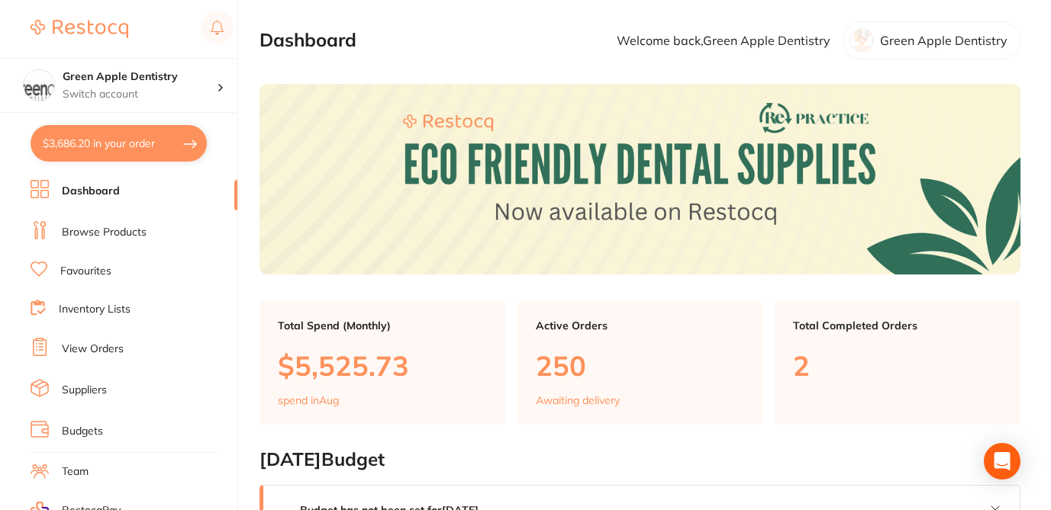
checkbox input "true"
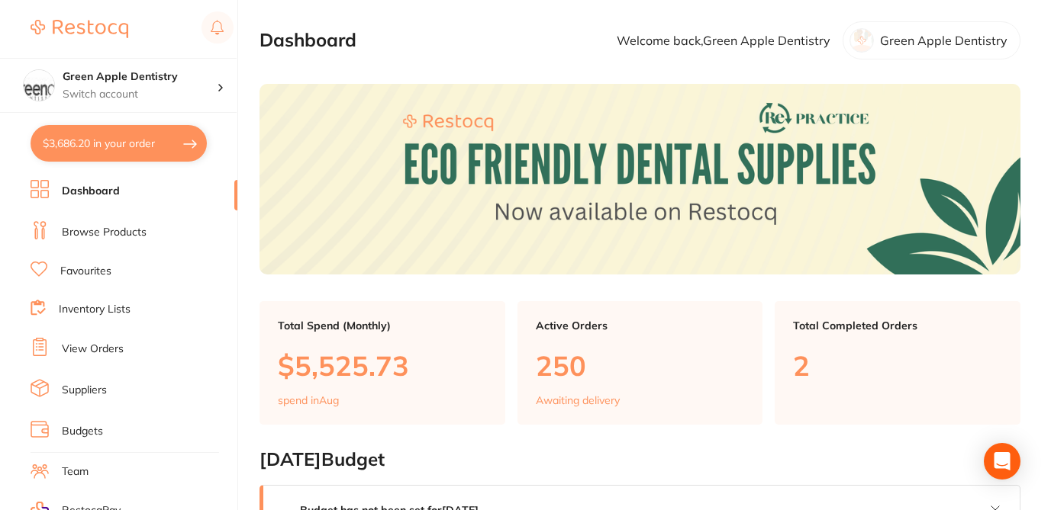
checkbox input "true"
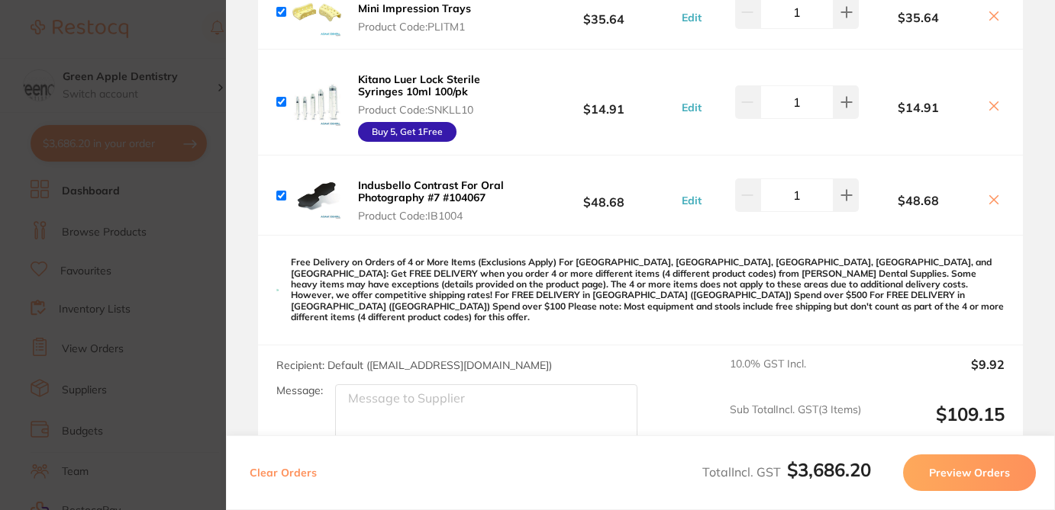
scroll to position [179, 0]
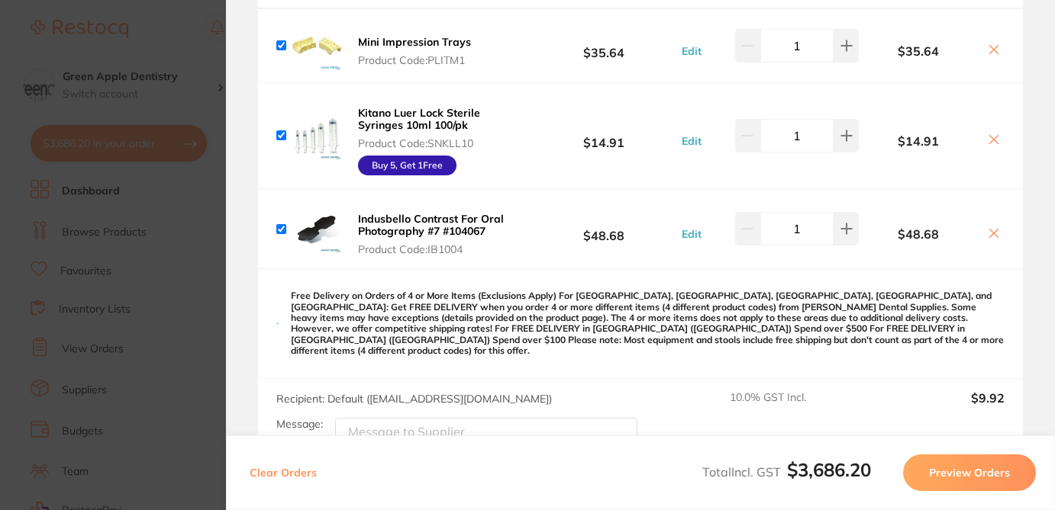
click at [994, 48] on icon at bounding box center [993, 49] width 12 height 12
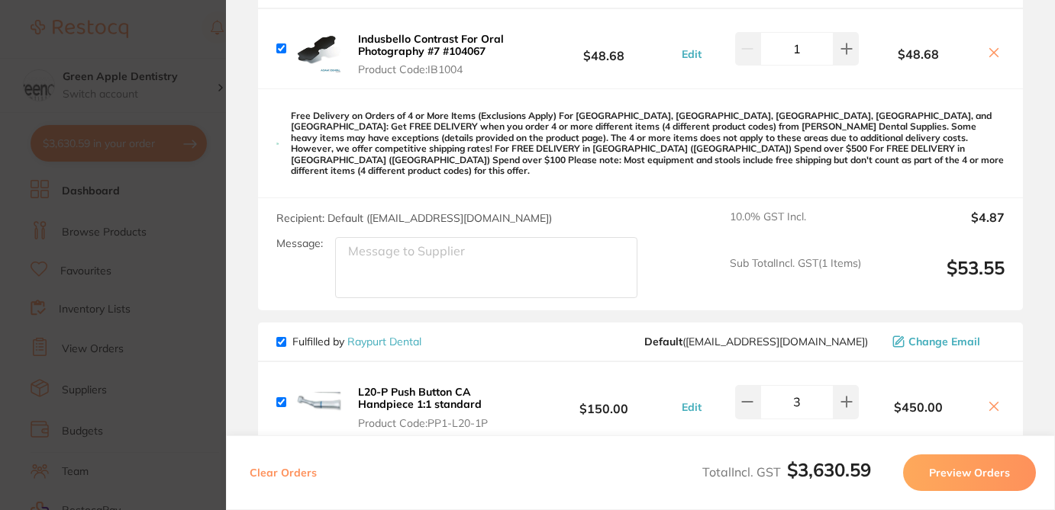
click at [991, 53] on icon at bounding box center [994, 53] width 8 height 8
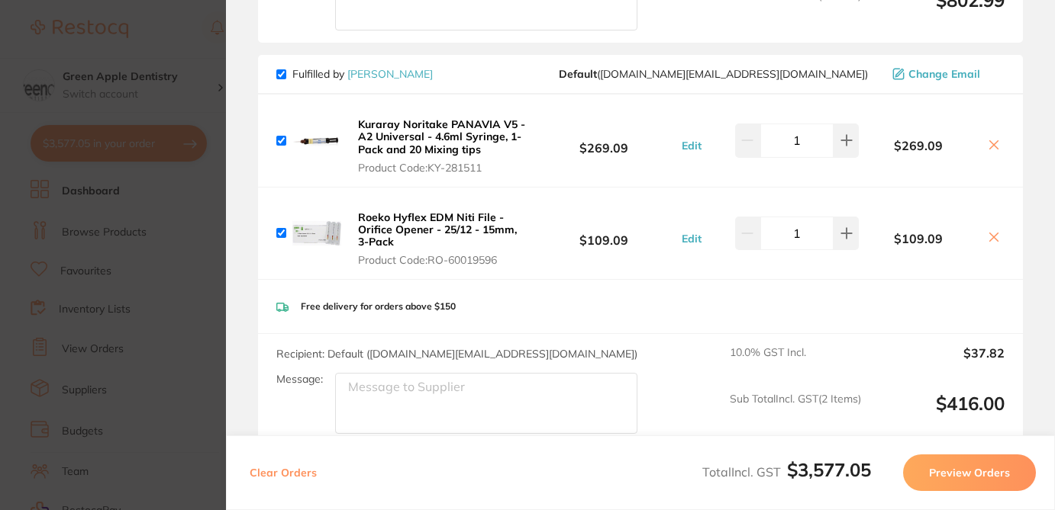
scroll to position [4601, 0]
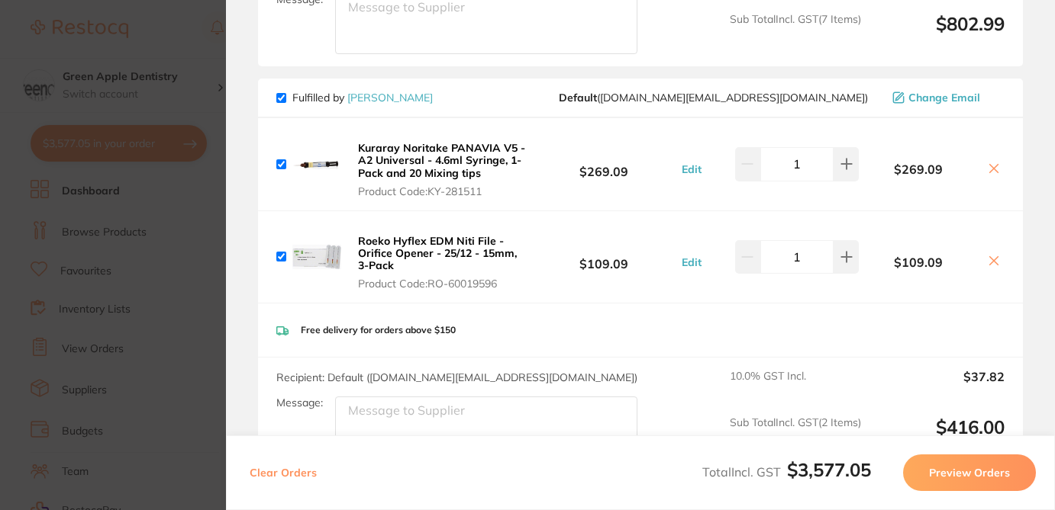
click at [990, 255] on icon at bounding box center [993, 261] width 12 height 12
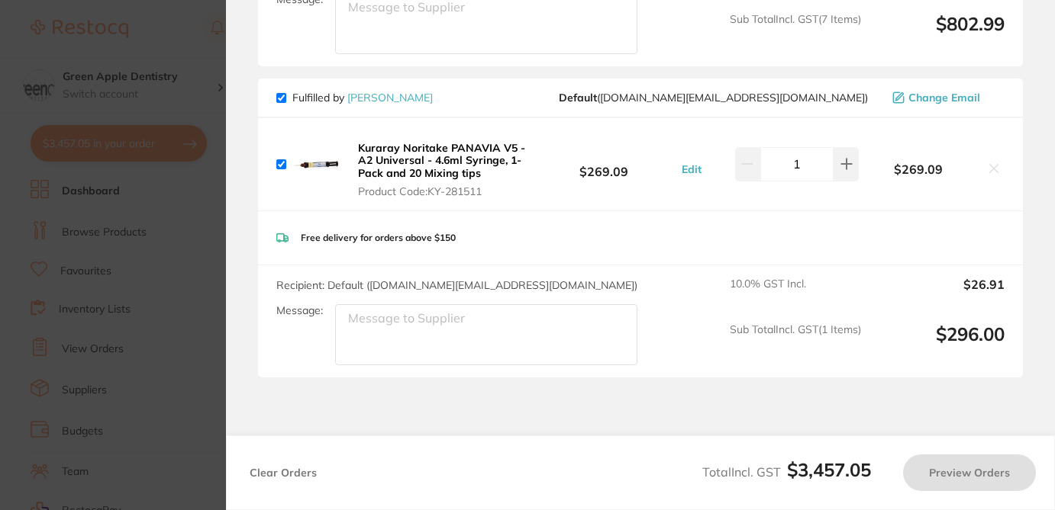
scroll to position [4555, 0]
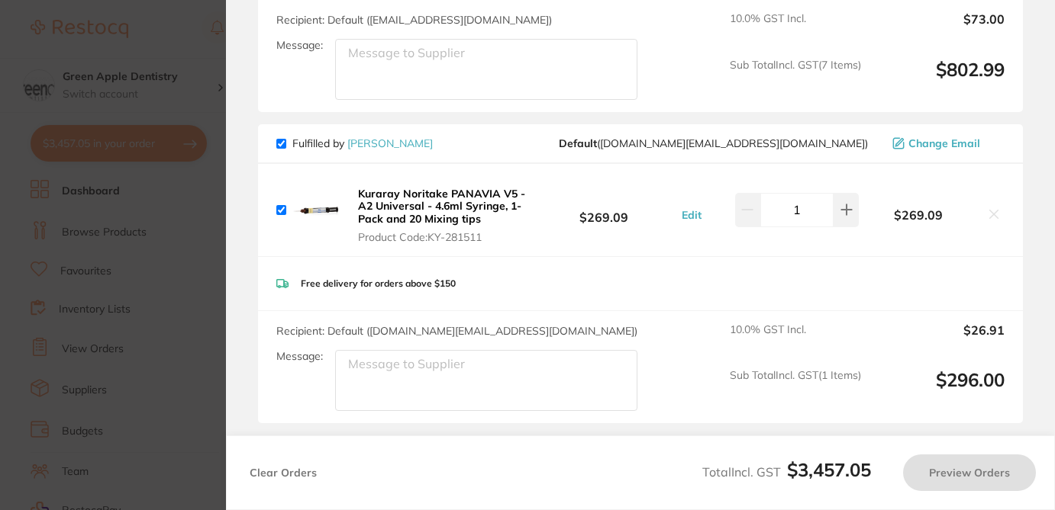
click at [992, 208] on icon at bounding box center [993, 214] width 12 height 12
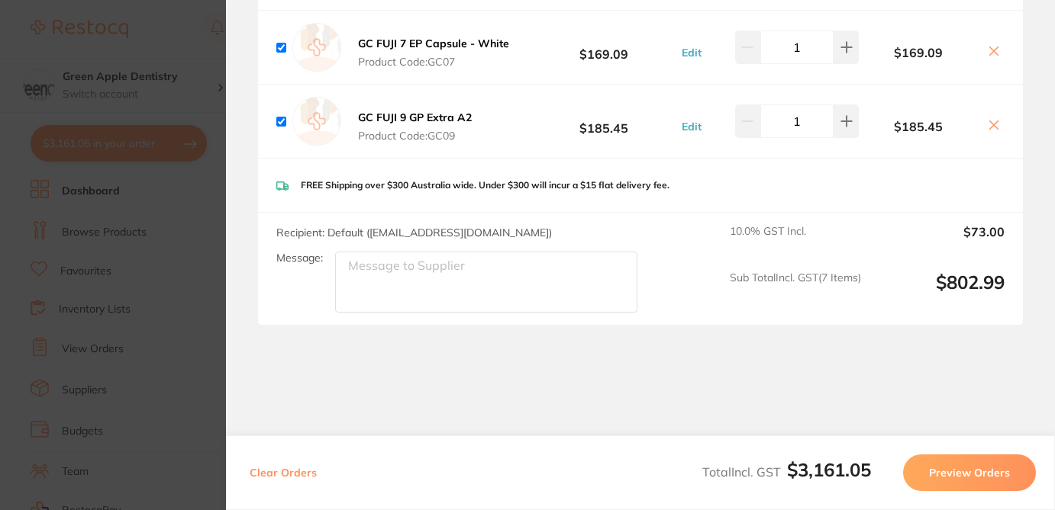
scroll to position [4243, 0]
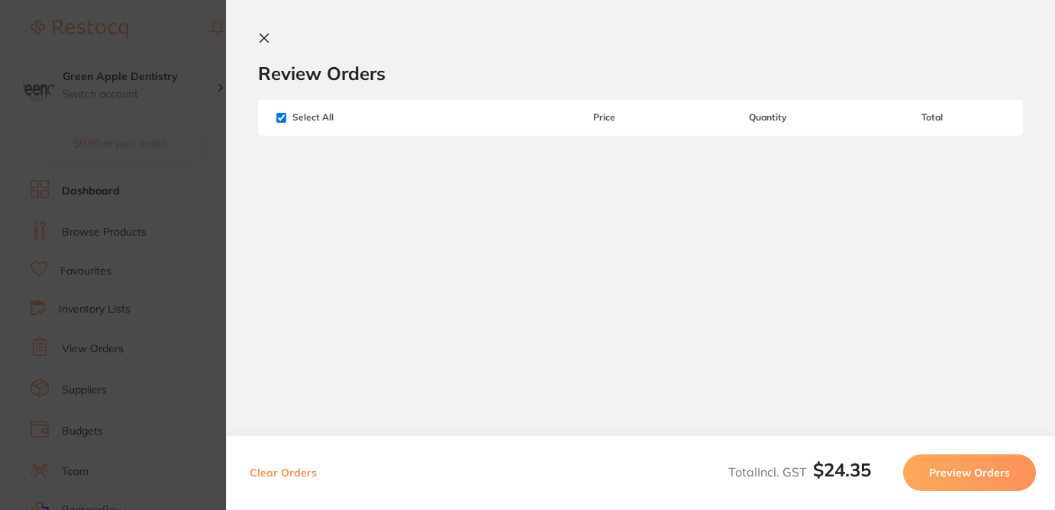
checkbox input "false"
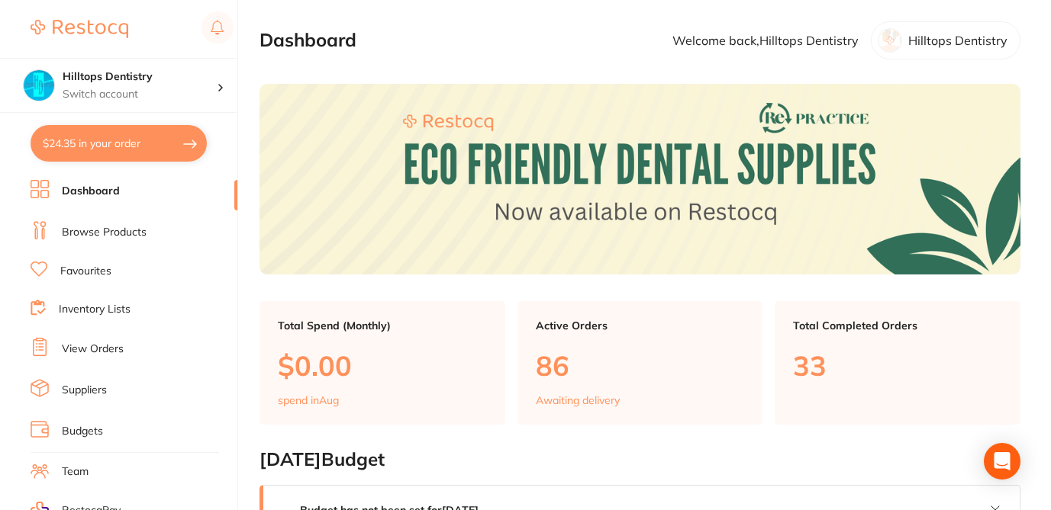
click at [139, 156] on button "$24.35 in your order" at bounding box center [119, 143] width 176 height 37
checkbox input "true"
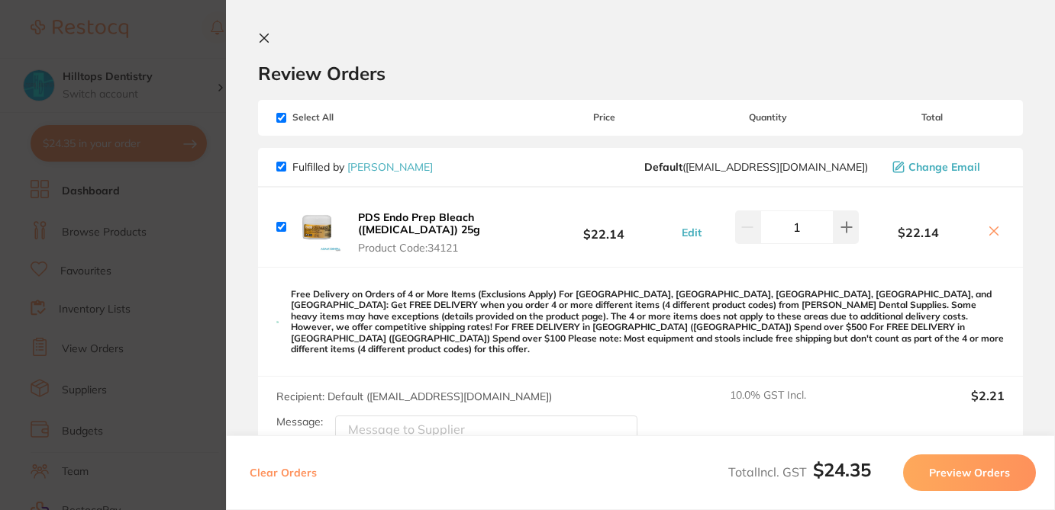
click at [989, 233] on icon at bounding box center [993, 231] width 12 height 12
checkbox input "false"
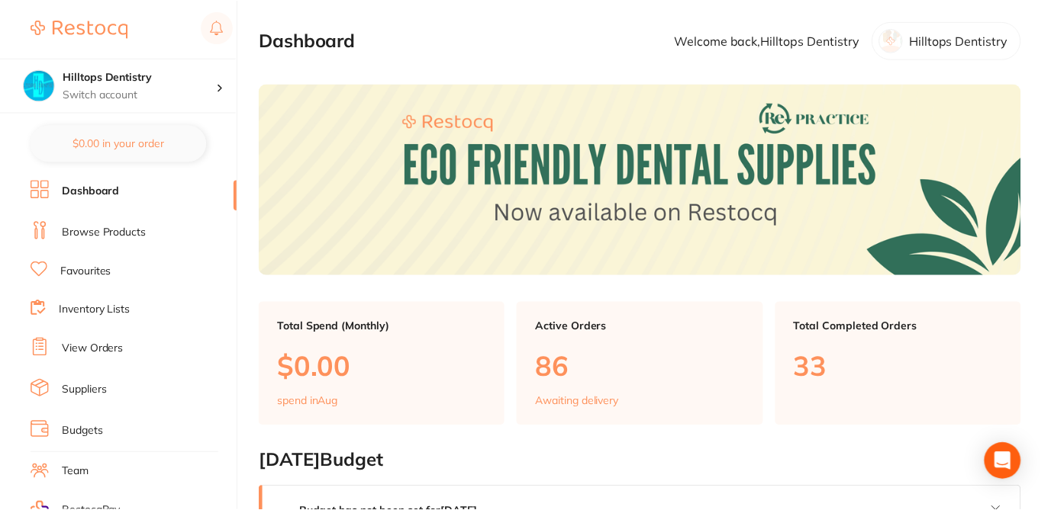
scroll to position [31, 0]
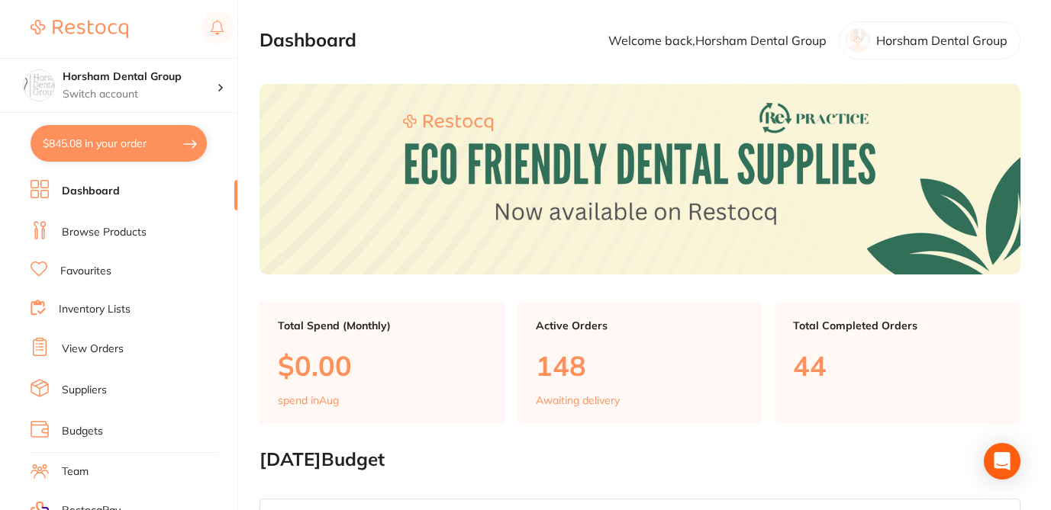
click at [159, 141] on button "$845.08 in your order" at bounding box center [119, 143] width 176 height 37
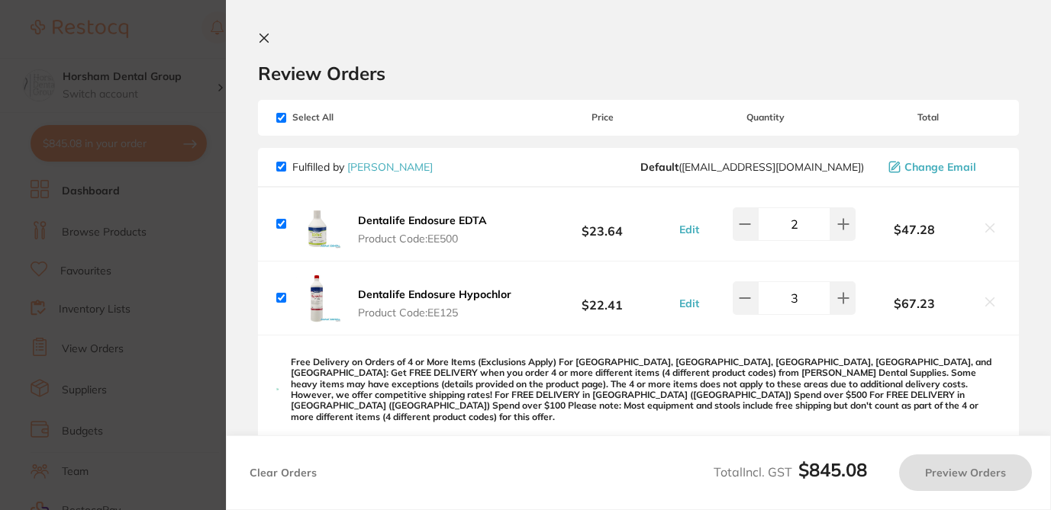
checkbox input "true"
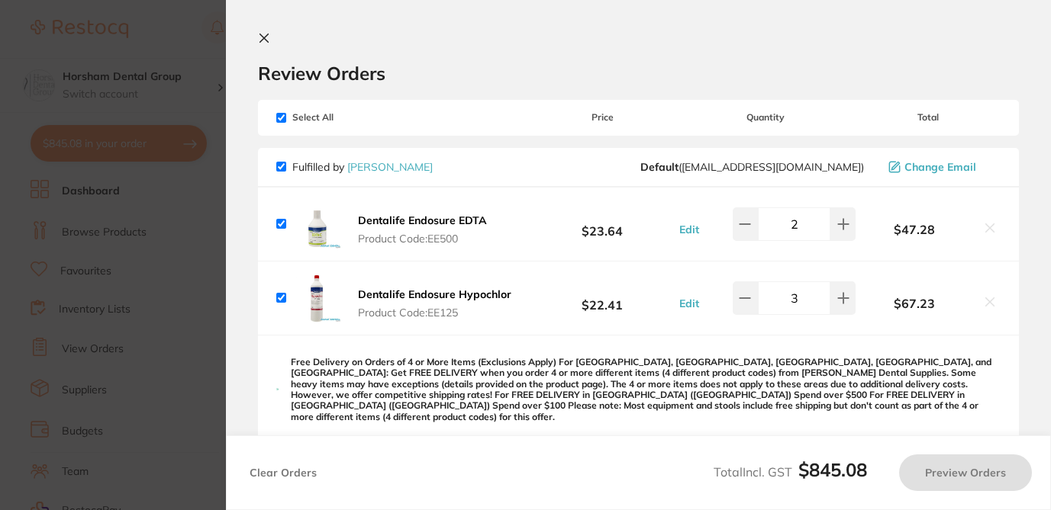
checkbox input "true"
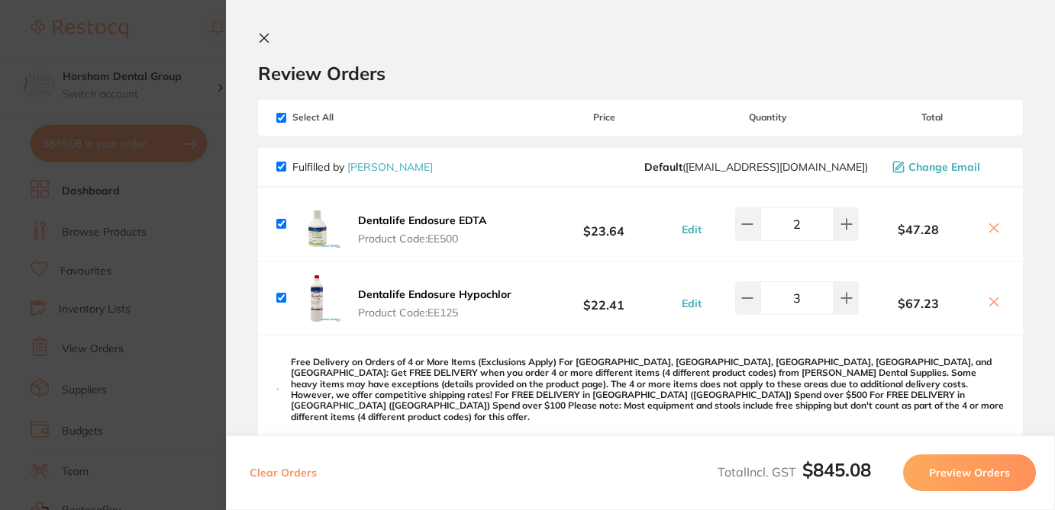
click at [990, 230] on icon at bounding box center [993, 228] width 12 height 12
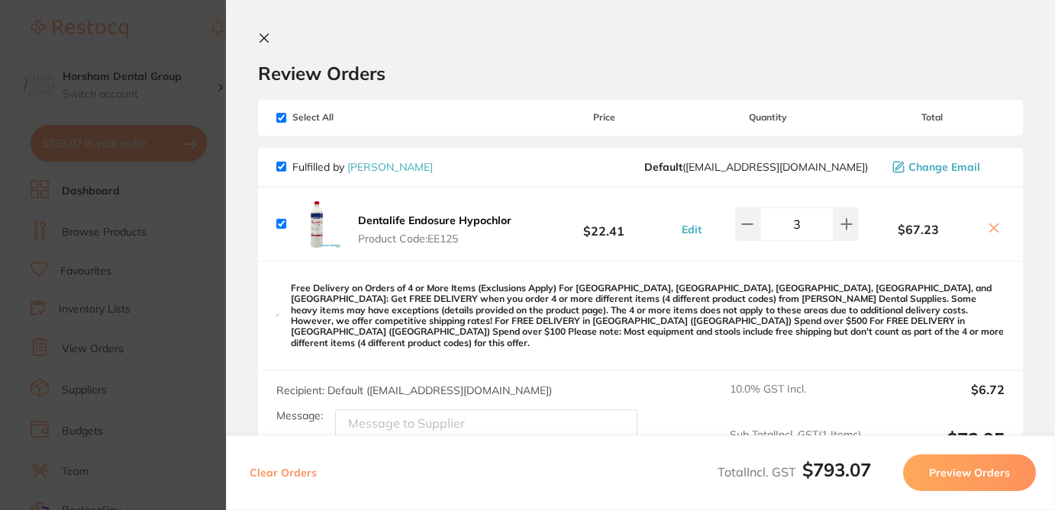
click at [990, 228] on icon at bounding box center [994, 228] width 8 height 8
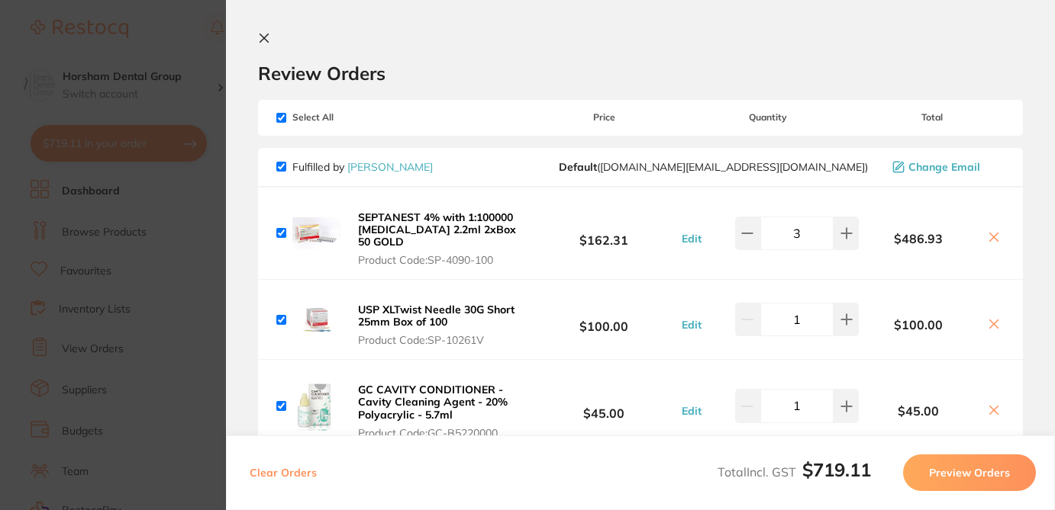
click at [994, 231] on icon at bounding box center [993, 237] width 12 height 12
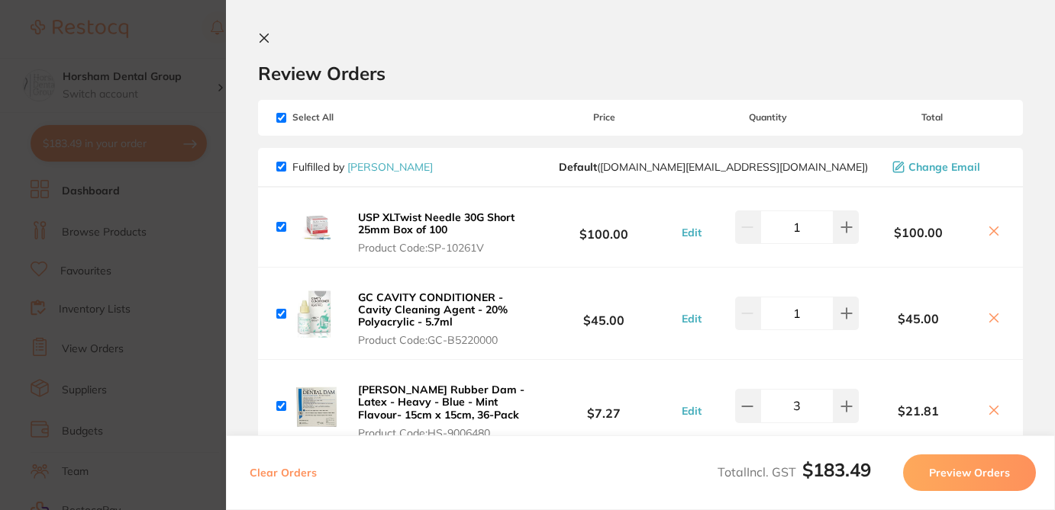
click at [990, 233] on icon at bounding box center [994, 231] width 8 height 8
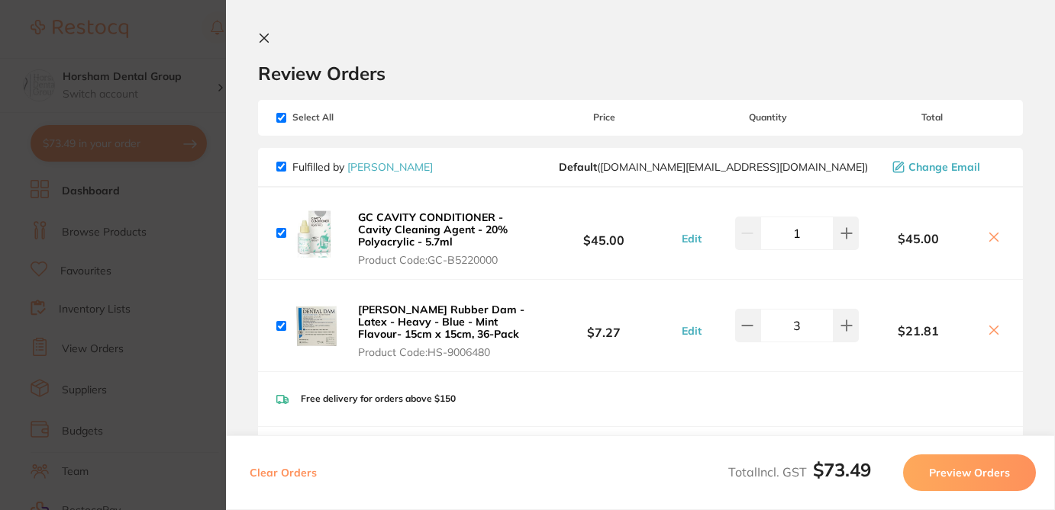
click at [988, 234] on icon at bounding box center [993, 237] width 12 height 12
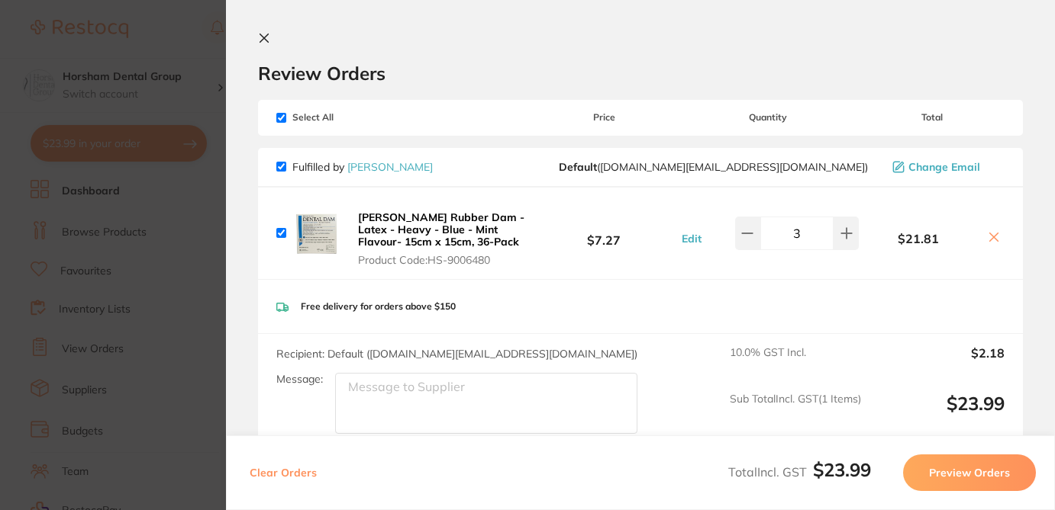
click at [988, 234] on icon at bounding box center [993, 237] width 12 height 12
checkbox input "false"
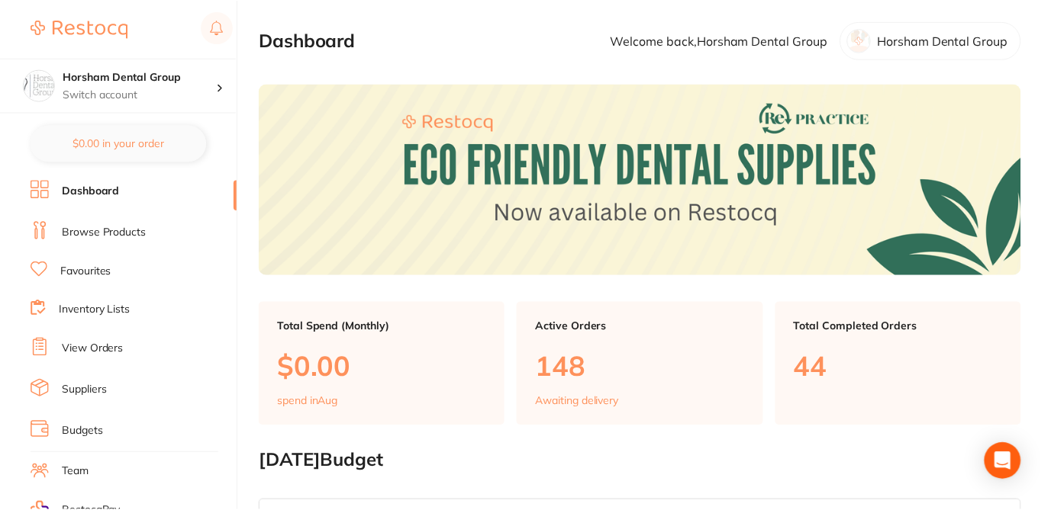
scroll to position [31, 0]
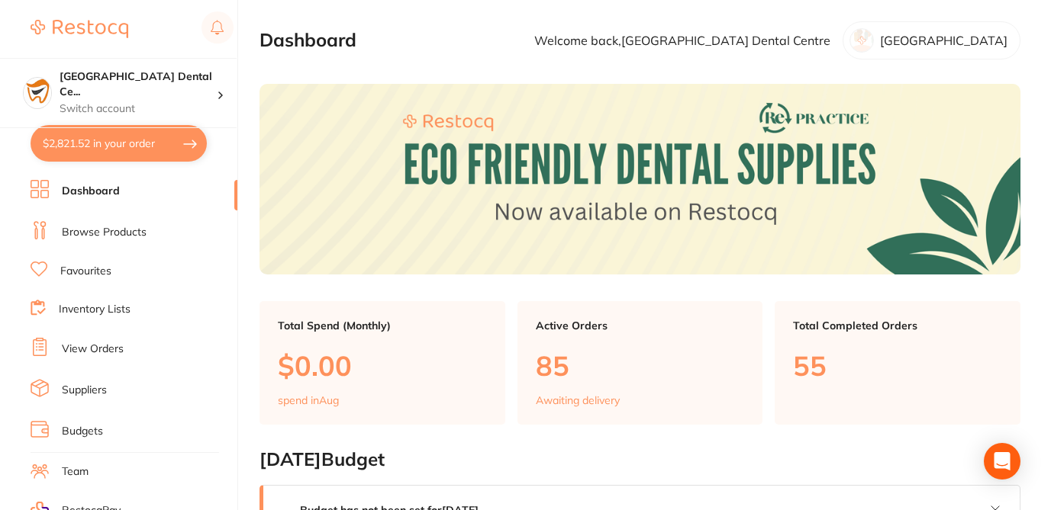
click at [170, 147] on button "$2,821.52 in your order" at bounding box center [119, 143] width 176 height 37
checkbox input "true"
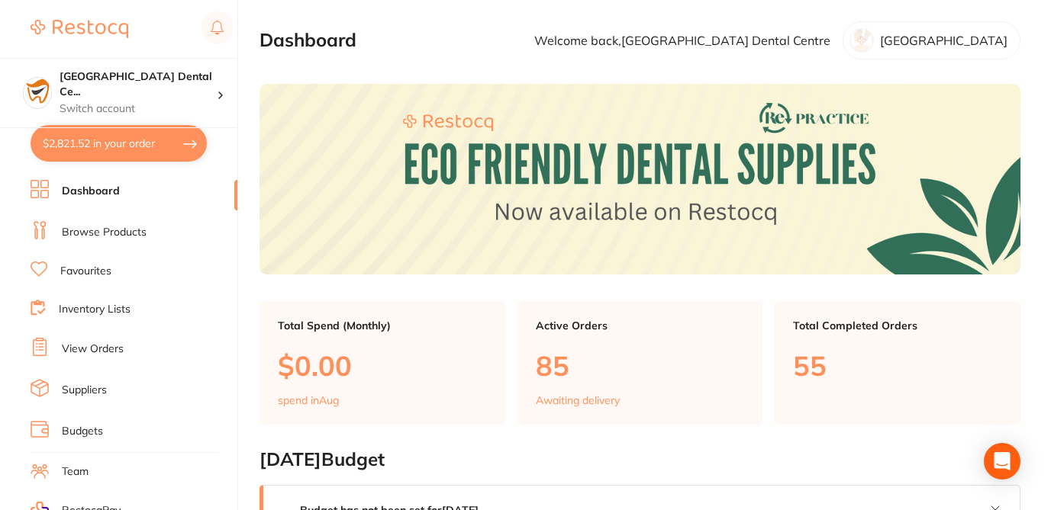
checkbox input "true"
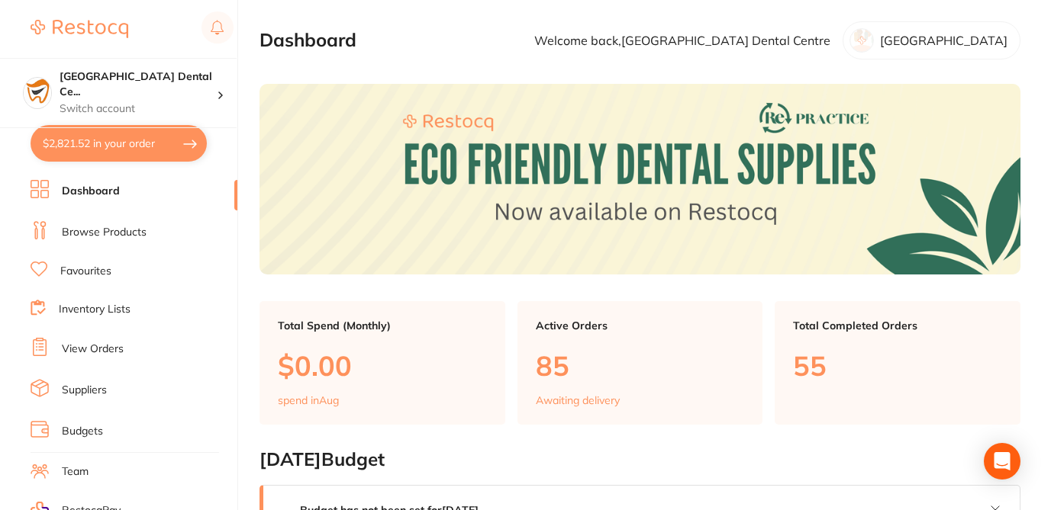
checkbox input "true"
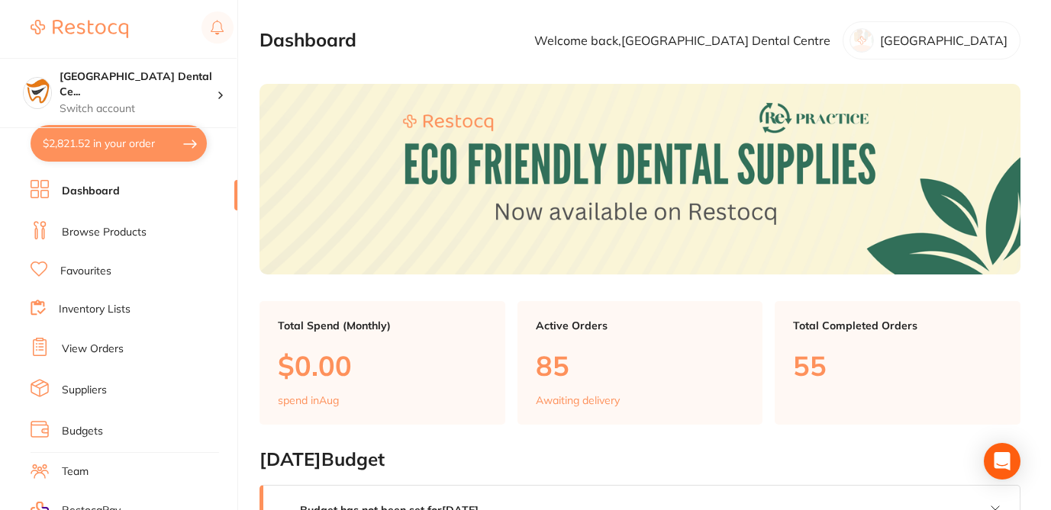
checkbox input "true"
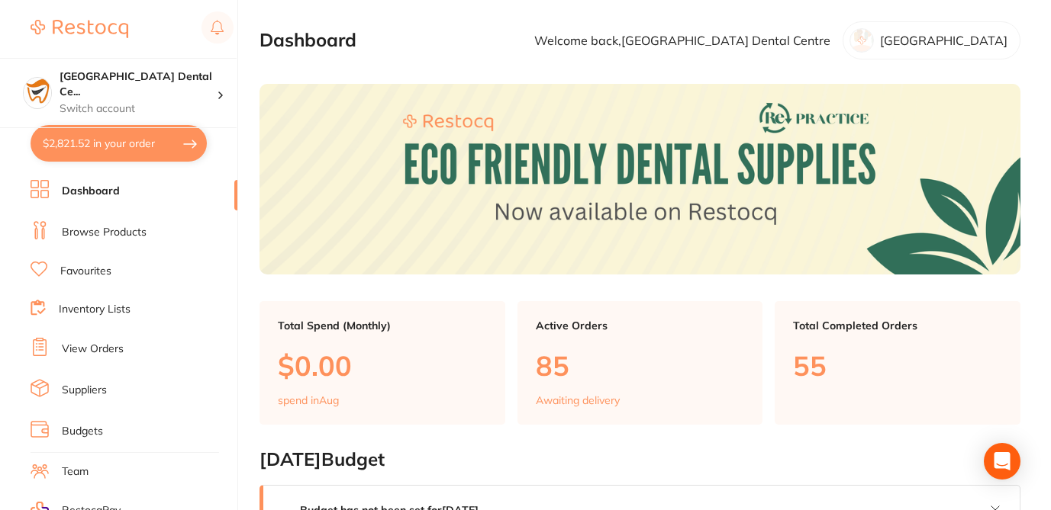
checkbox input "true"
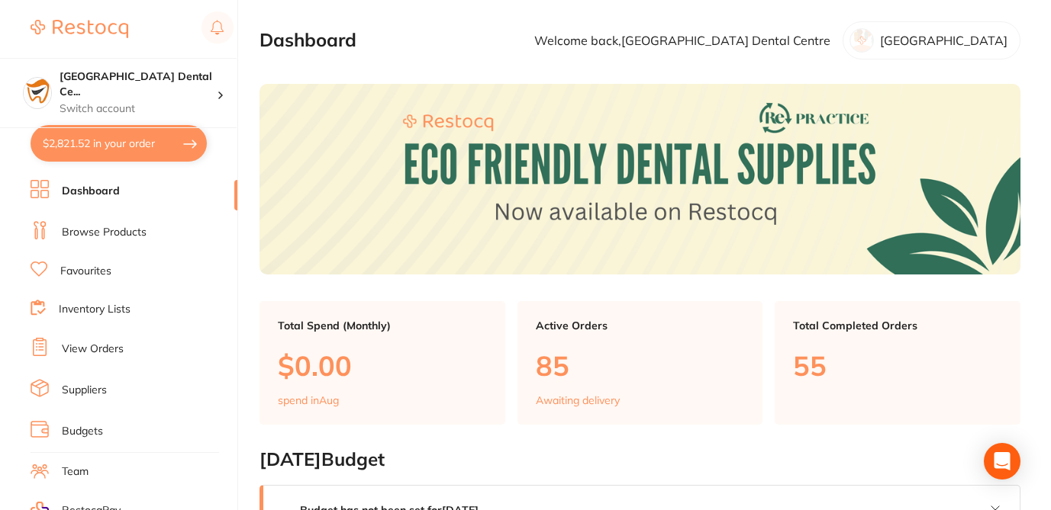
checkbox input "true"
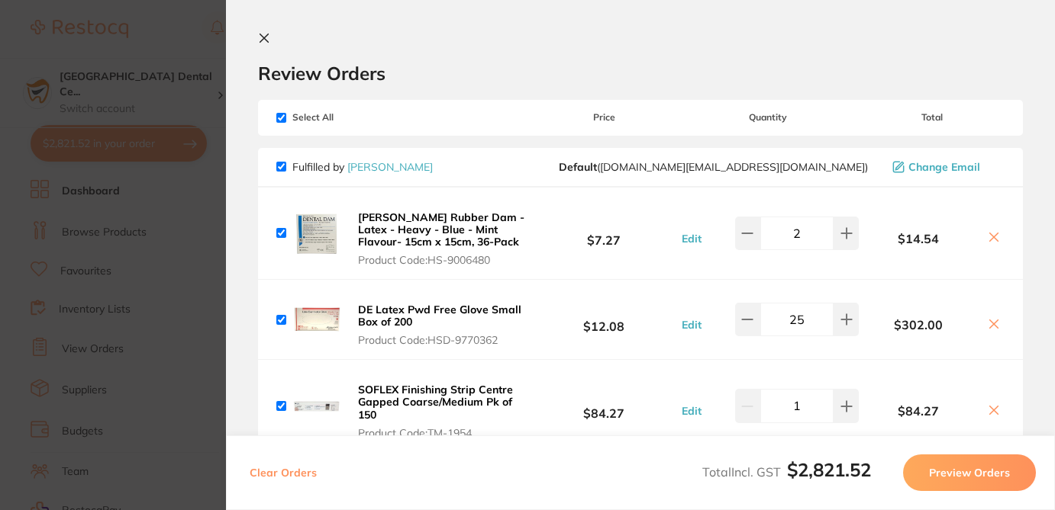
click at [990, 235] on icon at bounding box center [994, 238] width 8 height 8
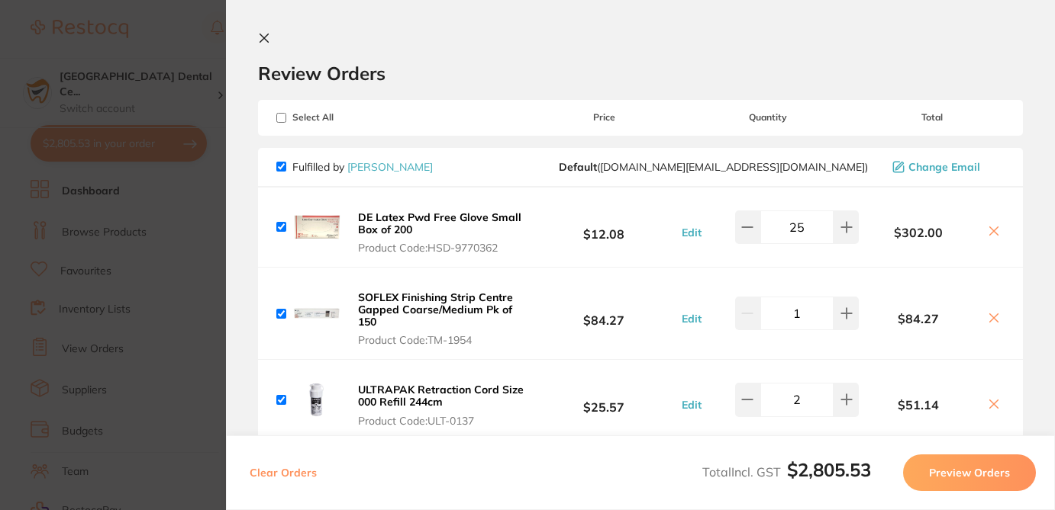
click at [987, 235] on icon at bounding box center [993, 231] width 12 height 12
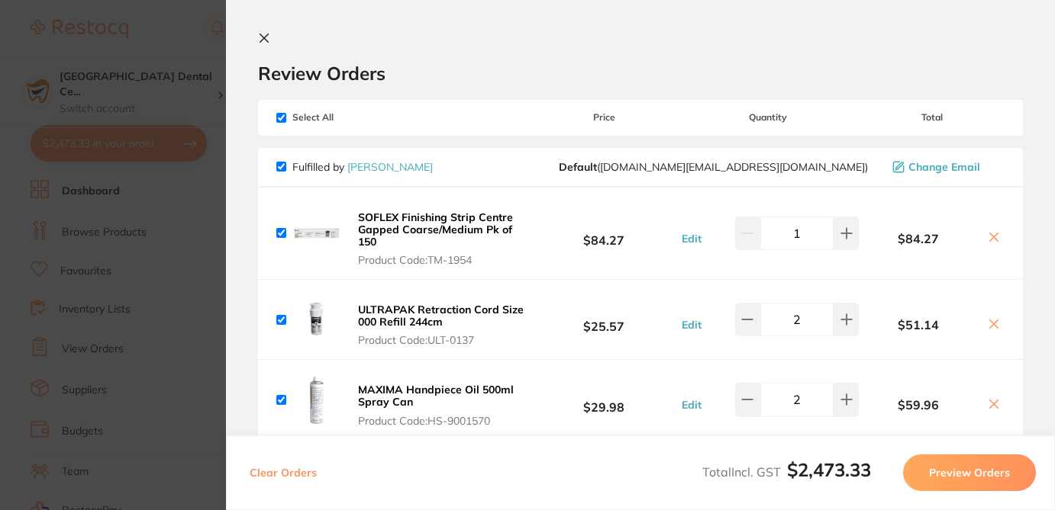
scroll to position [128, 0]
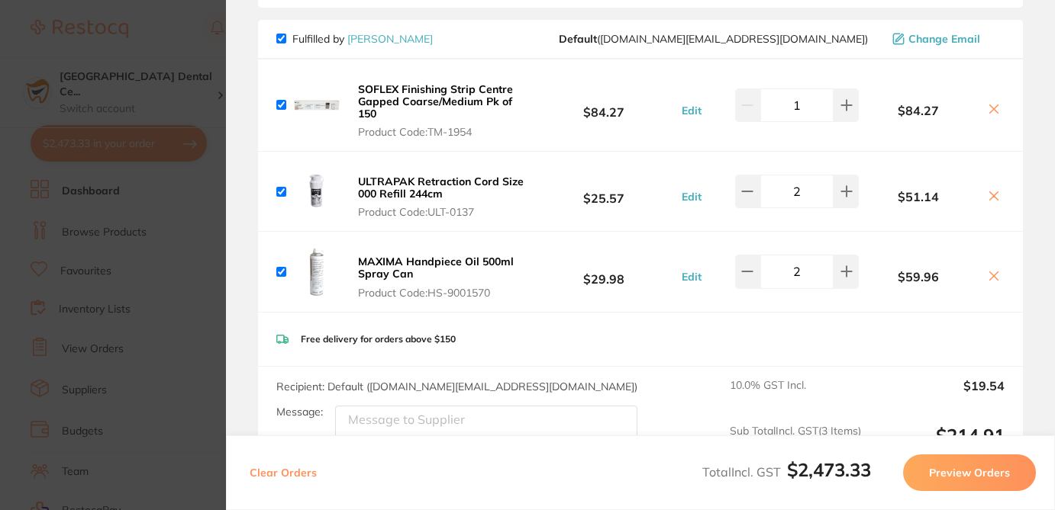
click at [990, 108] on icon at bounding box center [994, 109] width 8 height 8
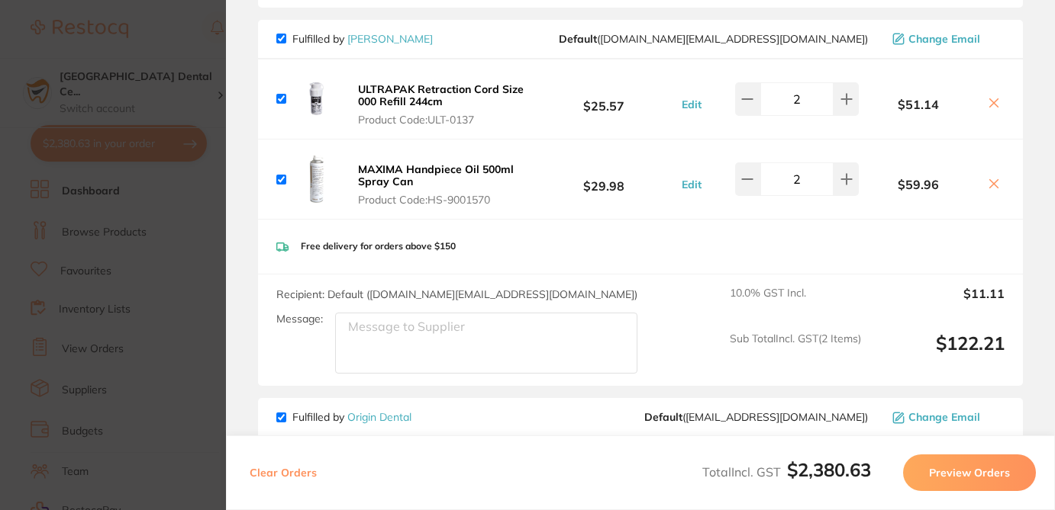
click at [992, 103] on icon at bounding box center [993, 103] width 12 height 12
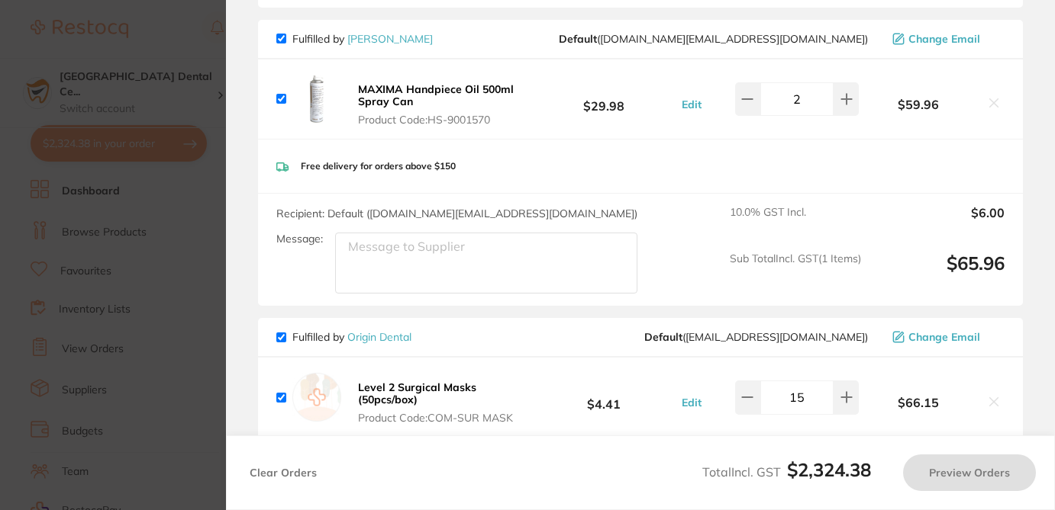
click at [990, 101] on icon at bounding box center [994, 103] width 8 height 8
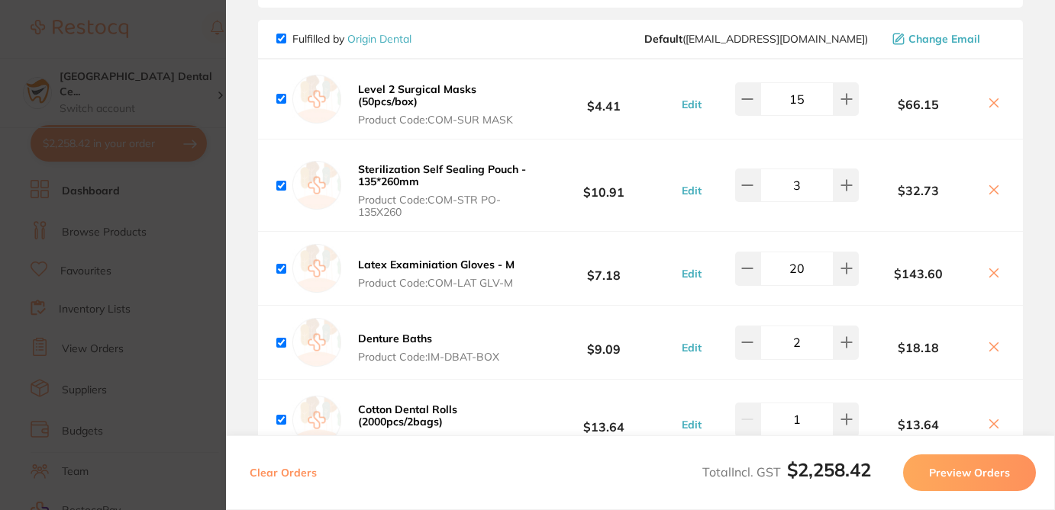
checkbox input "false"
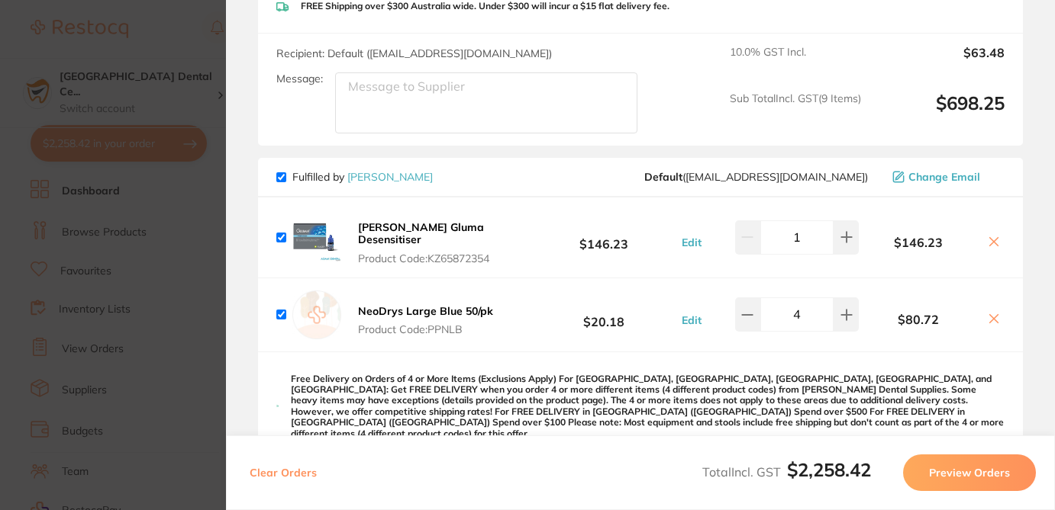
scroll to position [992, 0]
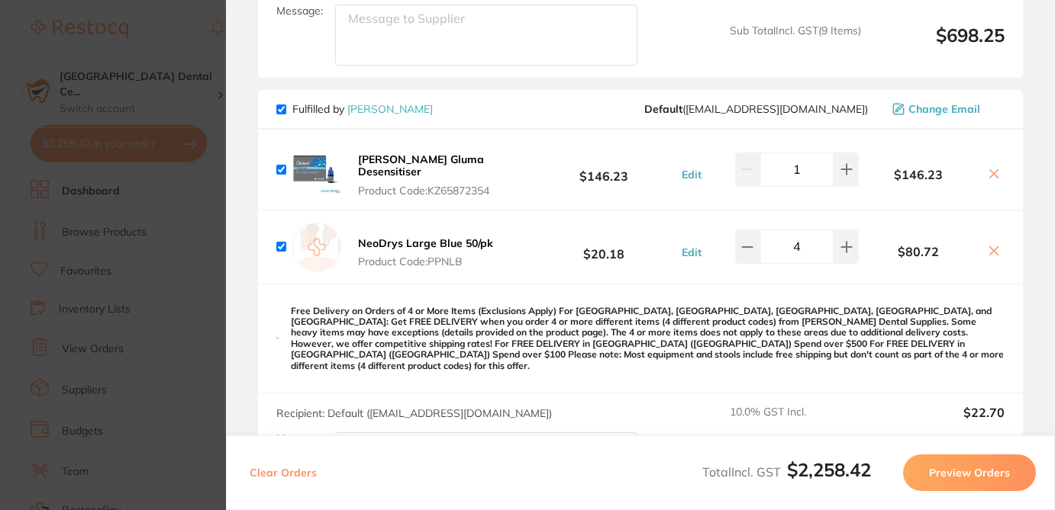
click at [989, 173] on icon at bounding box center [993, 174] width 12 height 12
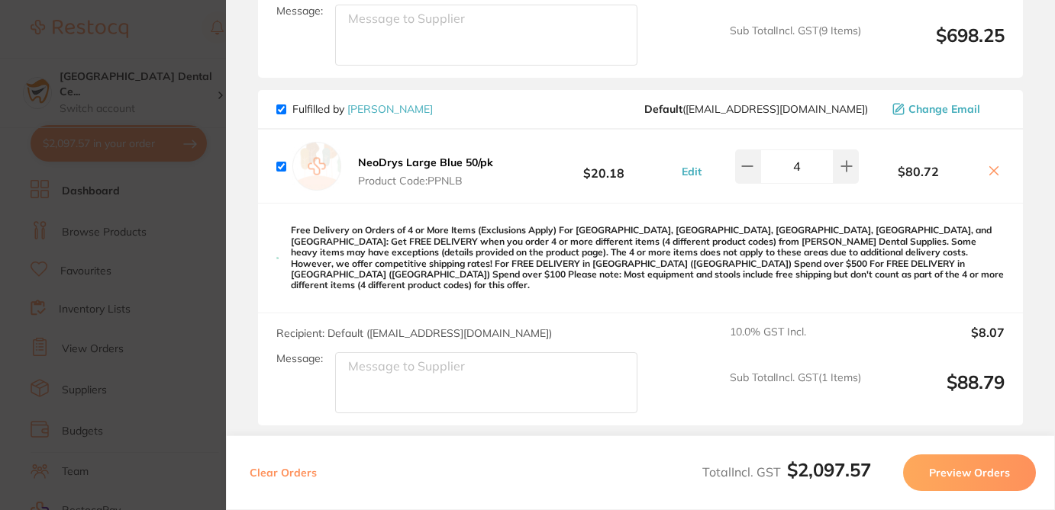
click at [992, 169] on icon at bounding box center [993, 171] width 12 height 12
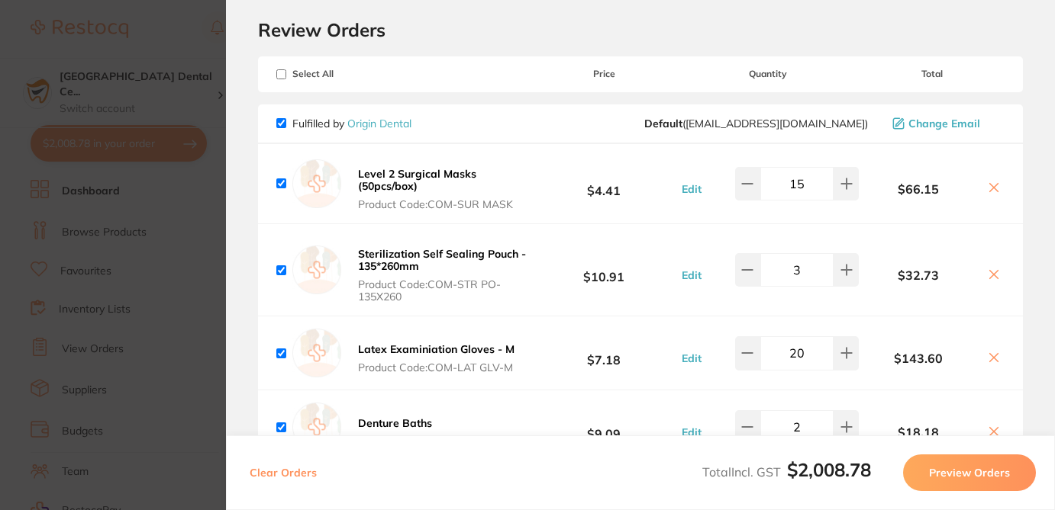
scroll to position [18, 0]
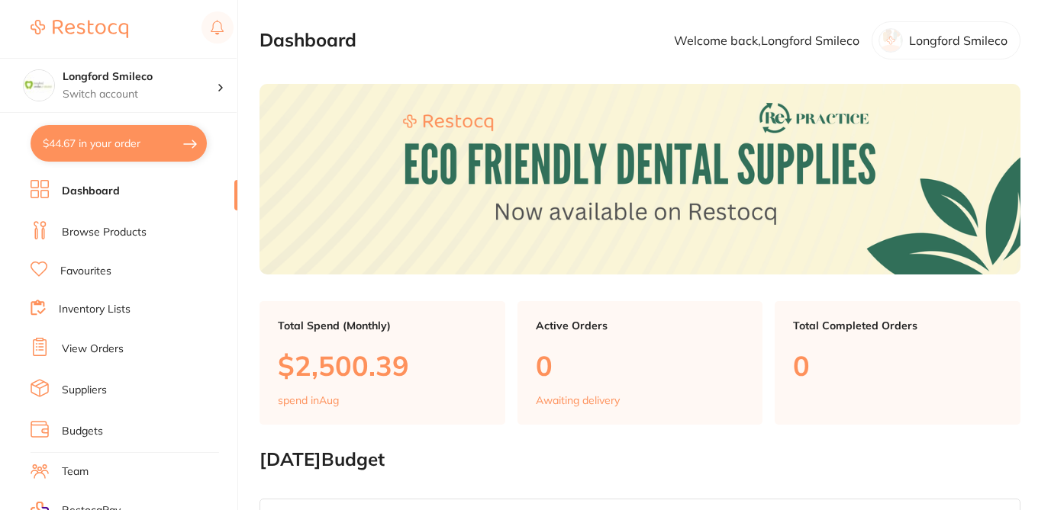
click at [172, 147] on button "$44.67 in your order" at bounding box center [119, 143] width 176 height 37
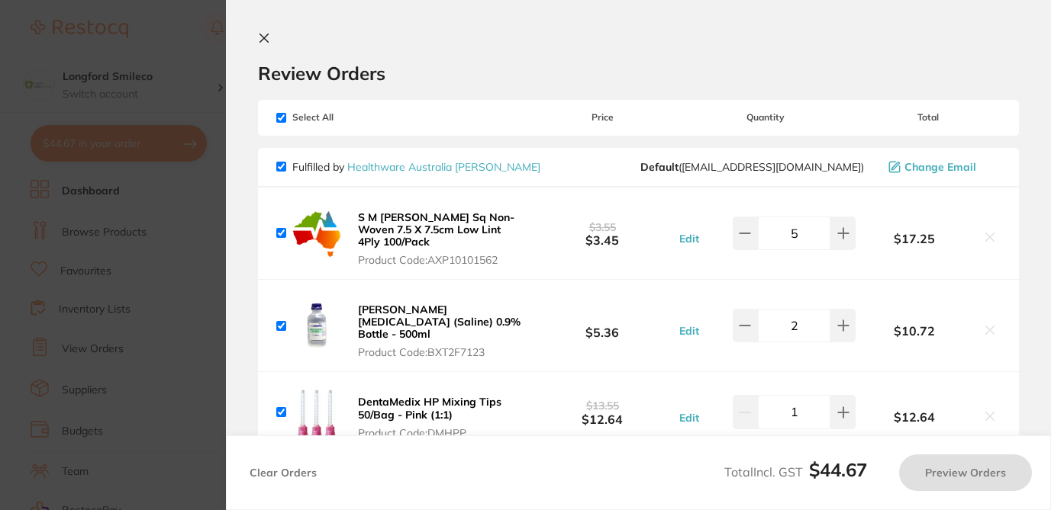
checkbox input "true"
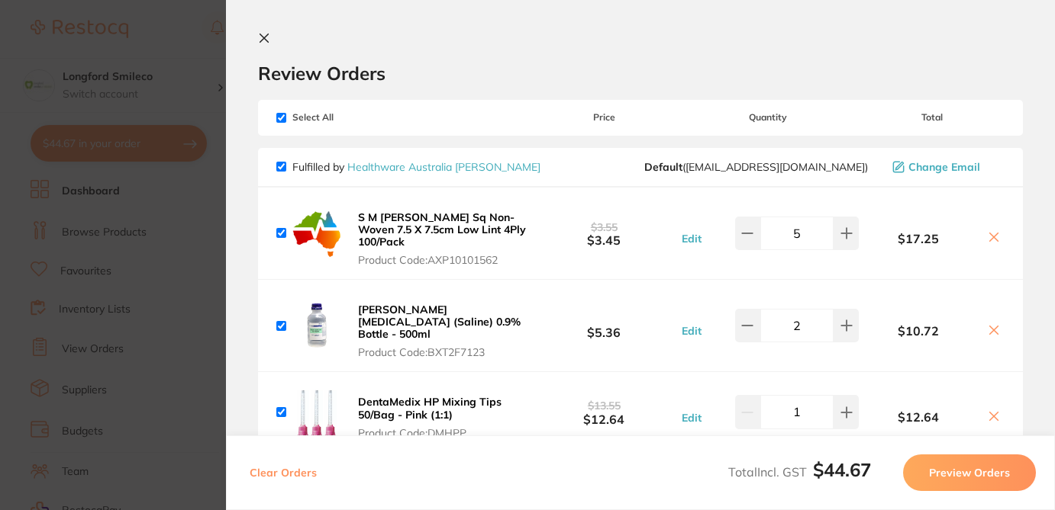
checkbox input "false"
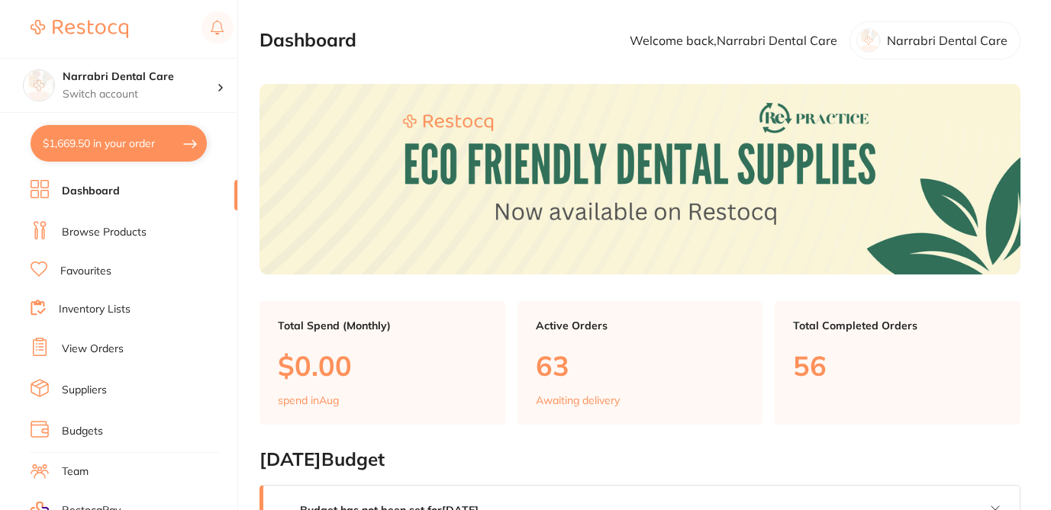
click at [167, 140] on button "$1,669.50 in your order" at bounding box center [119, 143] width 176 height 37
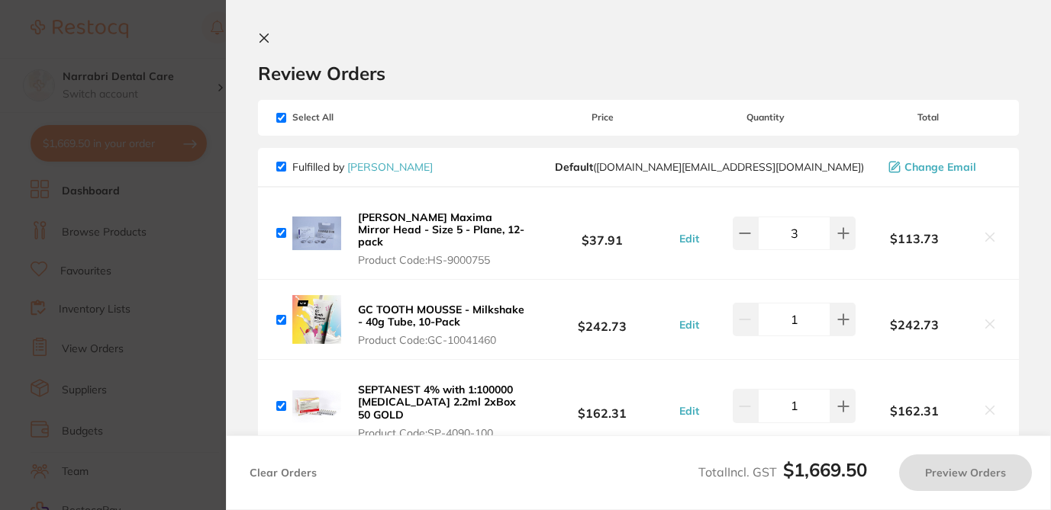
checkbox input "true"
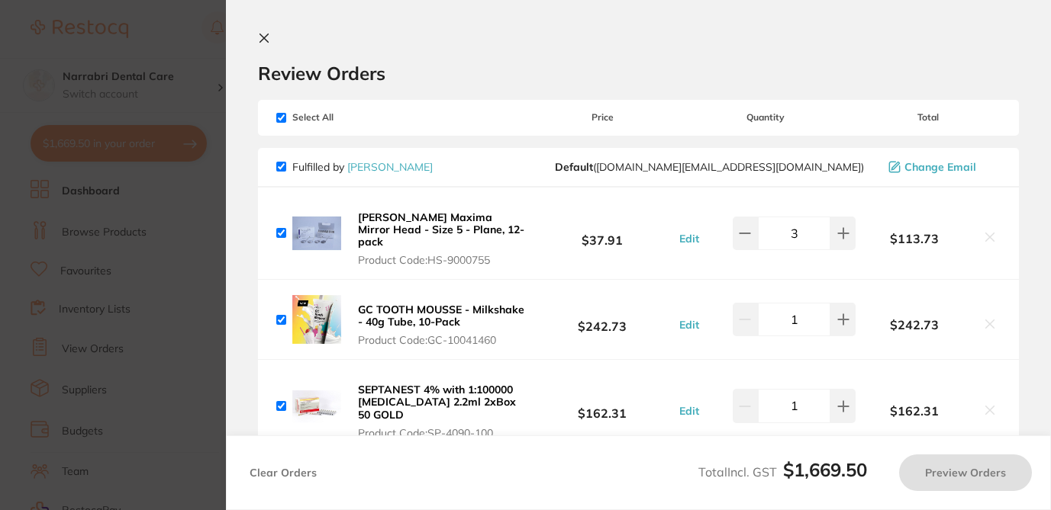
checkbox input "true"
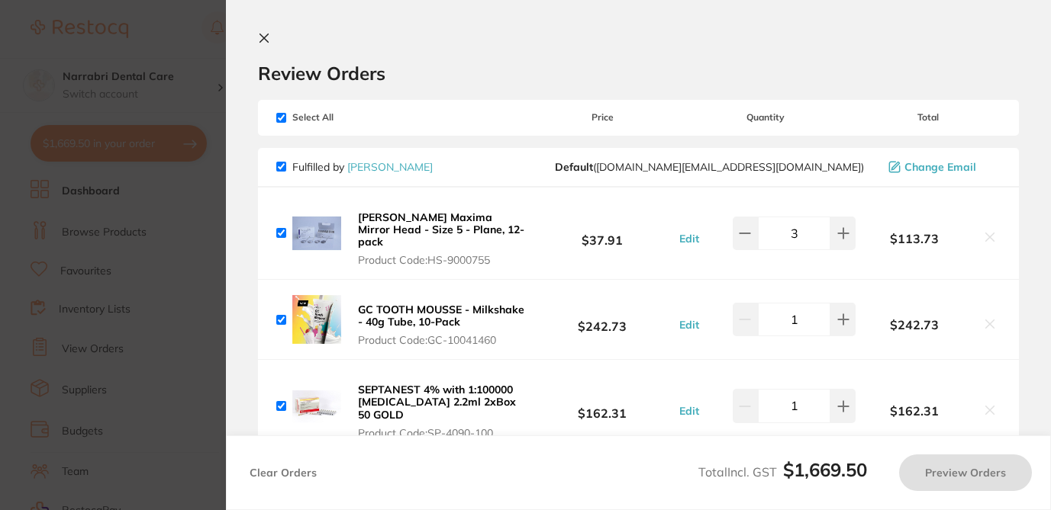
checkbox input "true"
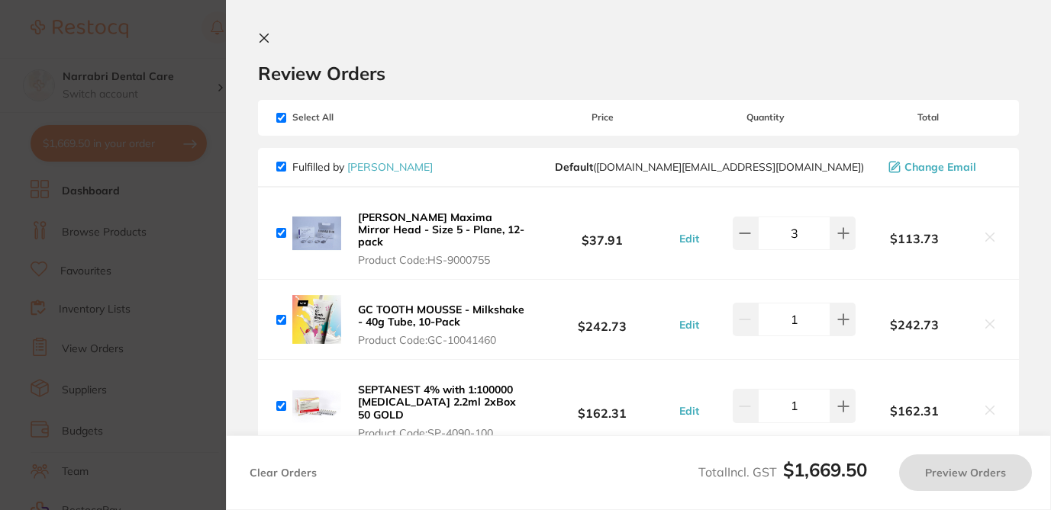
checkbox input "true"
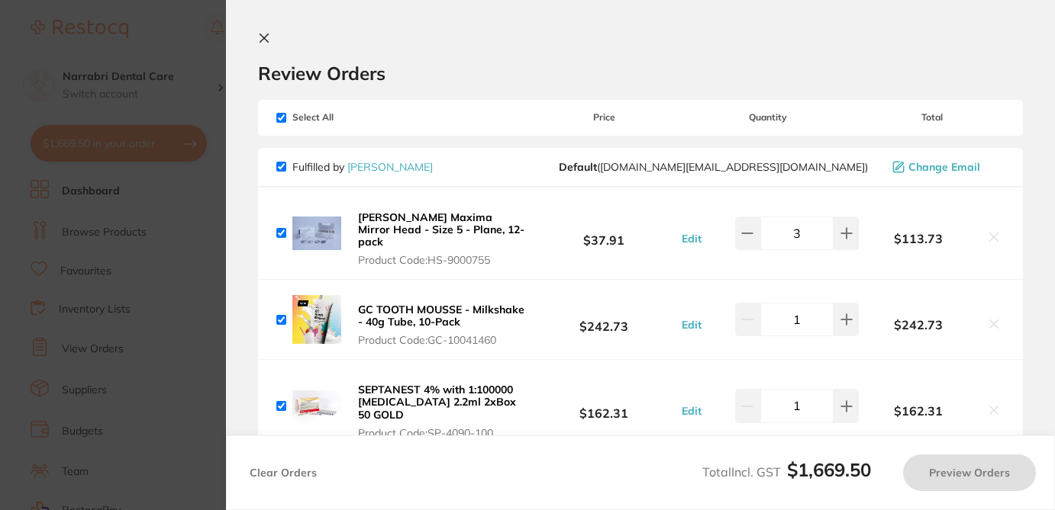
click at [510, 65] on h2 "Review Orders" at bounding box center [640, 73] width 765 height 23
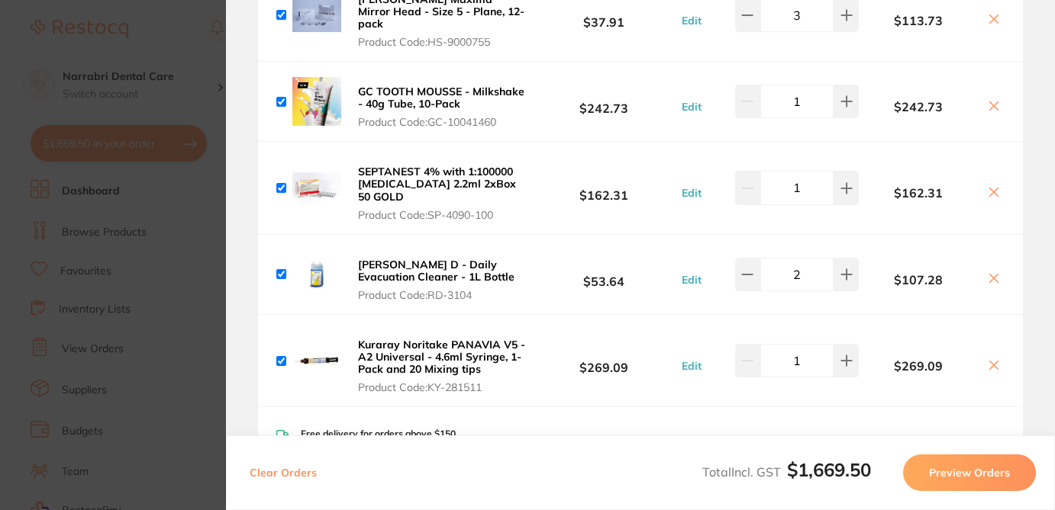
scroll to position [224, 0]
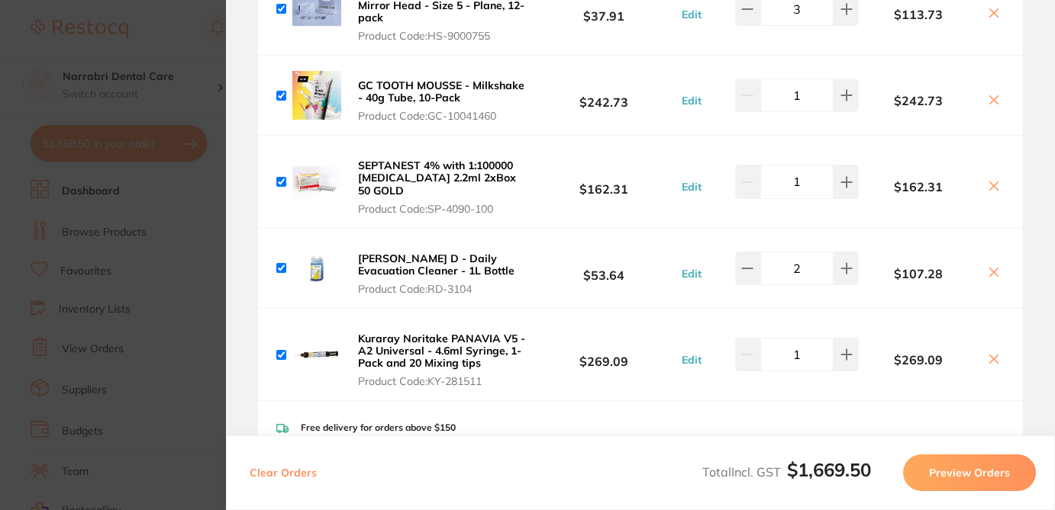
click at [990, 355] on icon at bounding box center [994, 359] width 8 height 8
checkbox input "false"
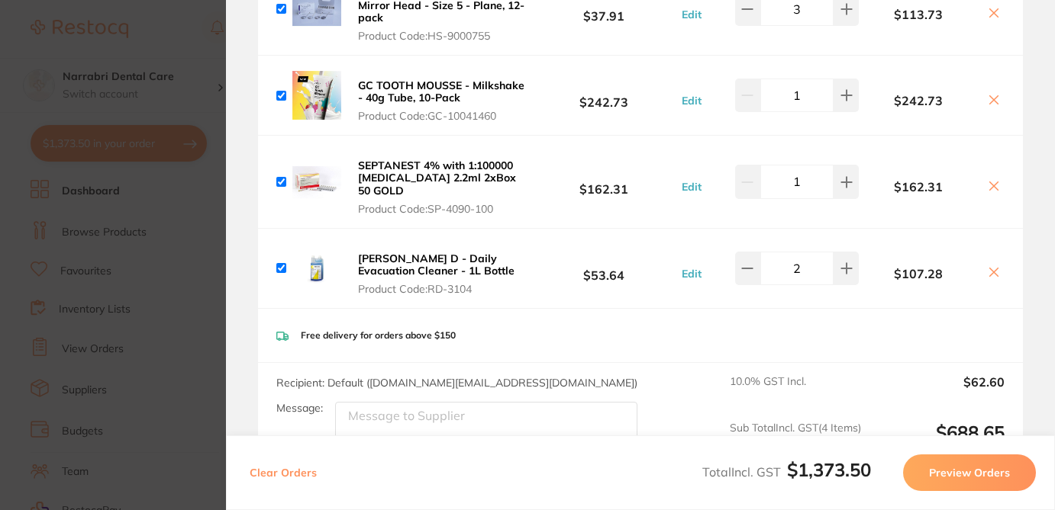
click at [990, 266] on icon at bounding box center [993, 272] width 12 height 12
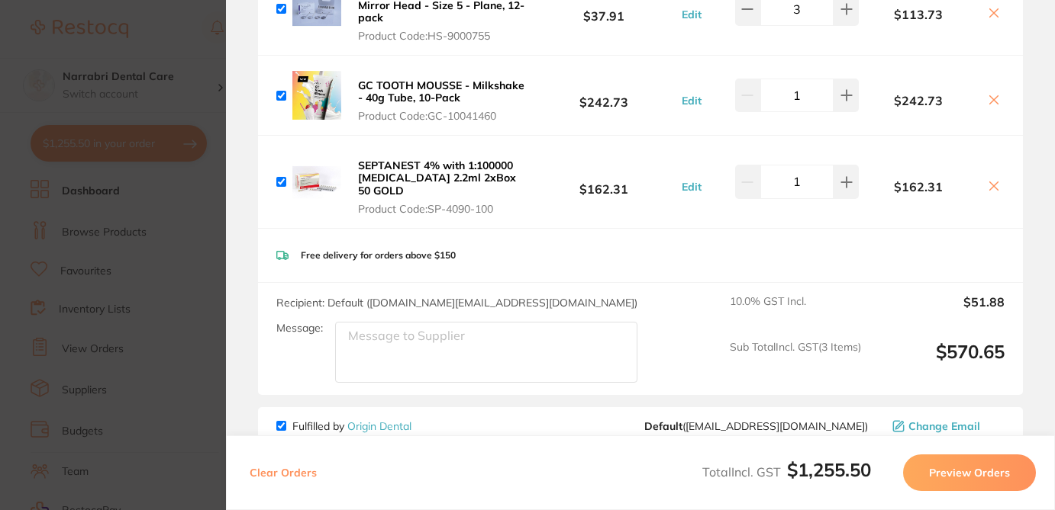
click at [991, 182] on icon at bounding box center [994, 186] width 8 height 8
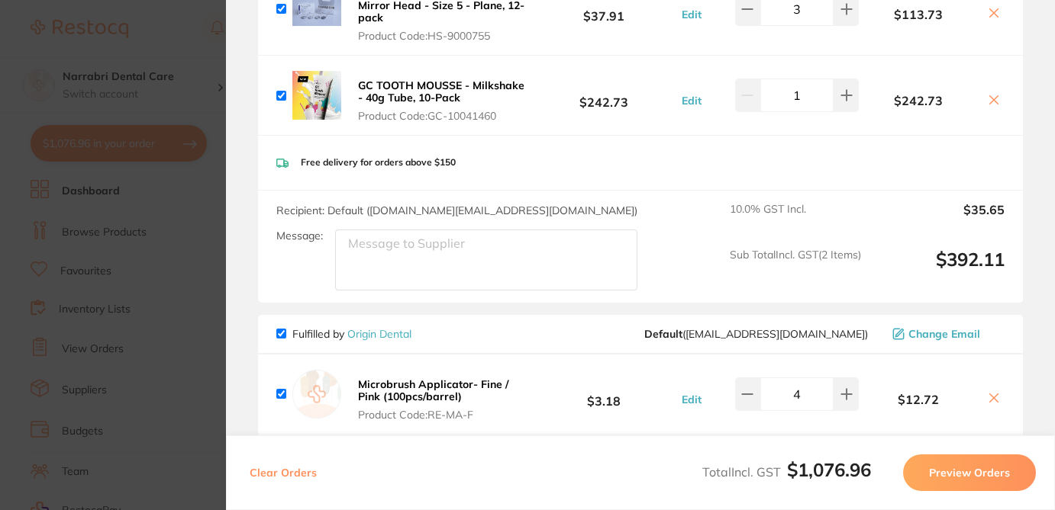
click at [990, 94] on icon at bounding box center [993, 100] width 12 height 12
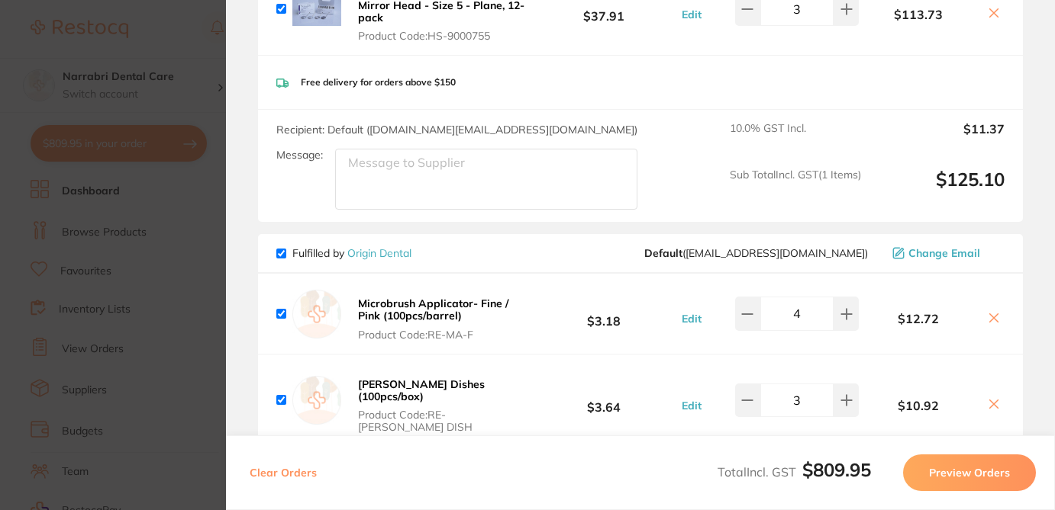
scroll to position [37, 0]
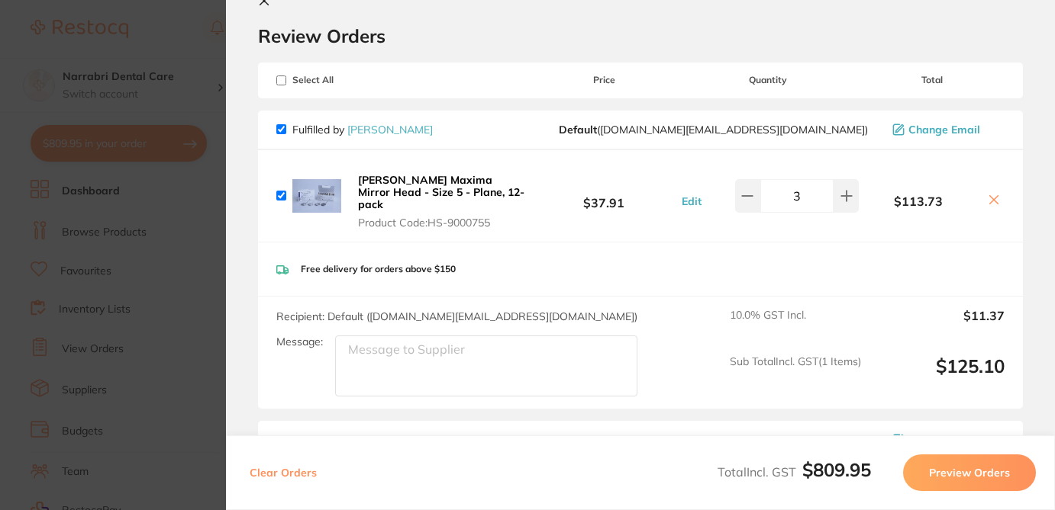
click at [991, 194] on icon at bounding box center [993, 200] width 12 height 12
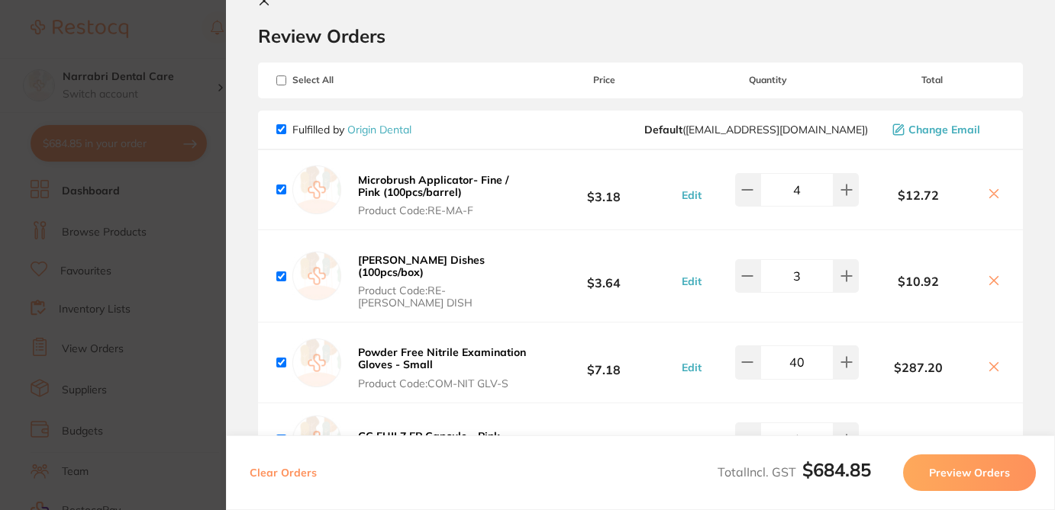
click at [818, 34] on h2 "Review Orders" at bounding box center [640, 35] width 765 height 23
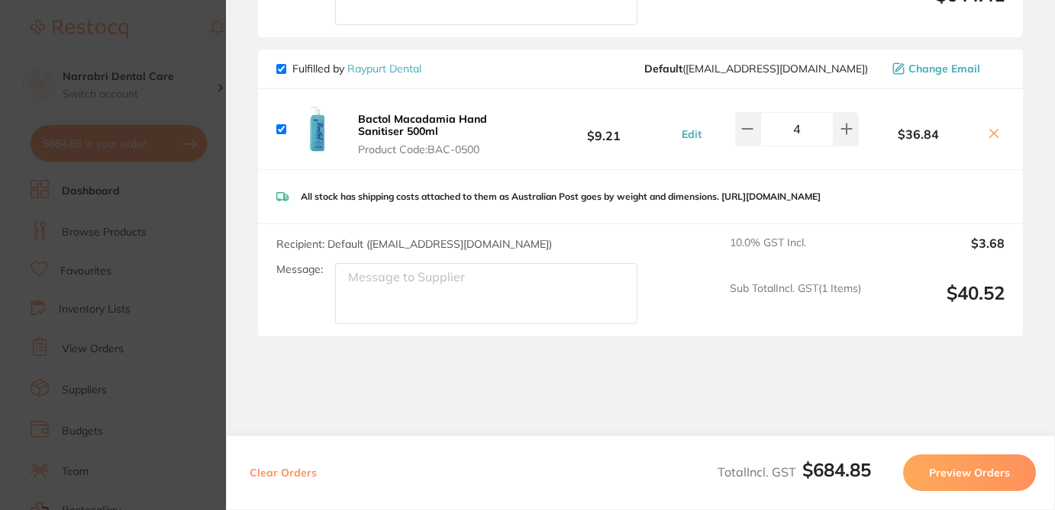
scroll to position [801, 0]
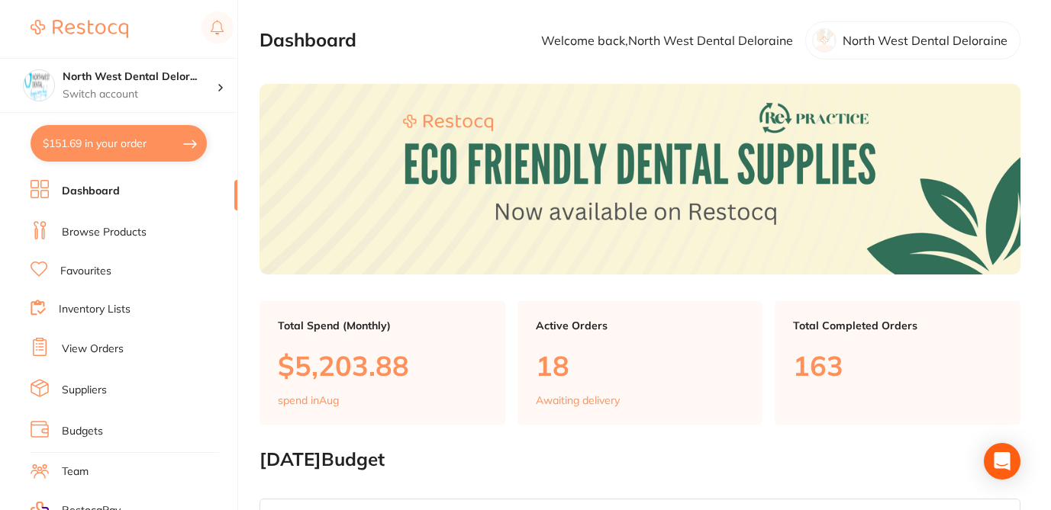
click at [157, 141] on button "$151.69 in your order" at bounding box center [119, 143] width 176 height 37
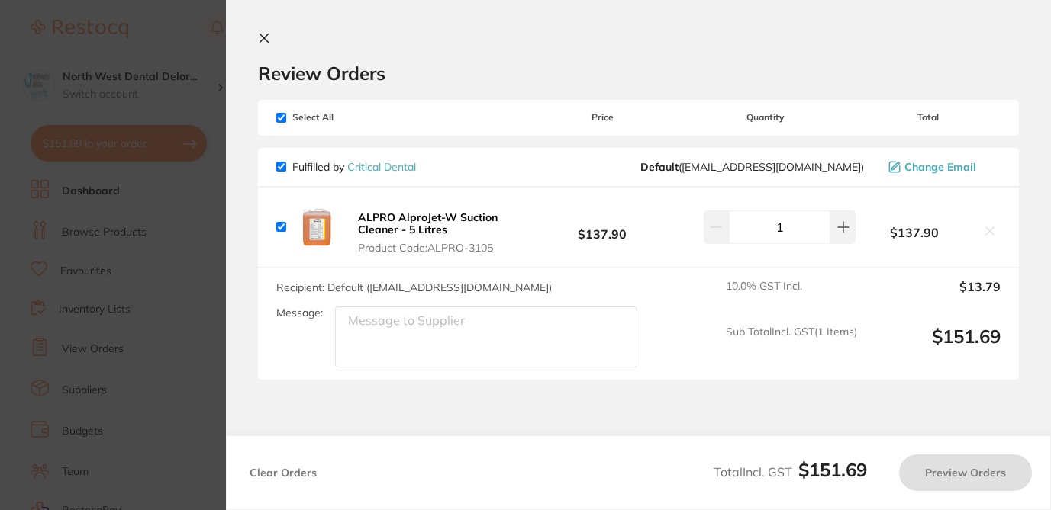
checkbox input "true"
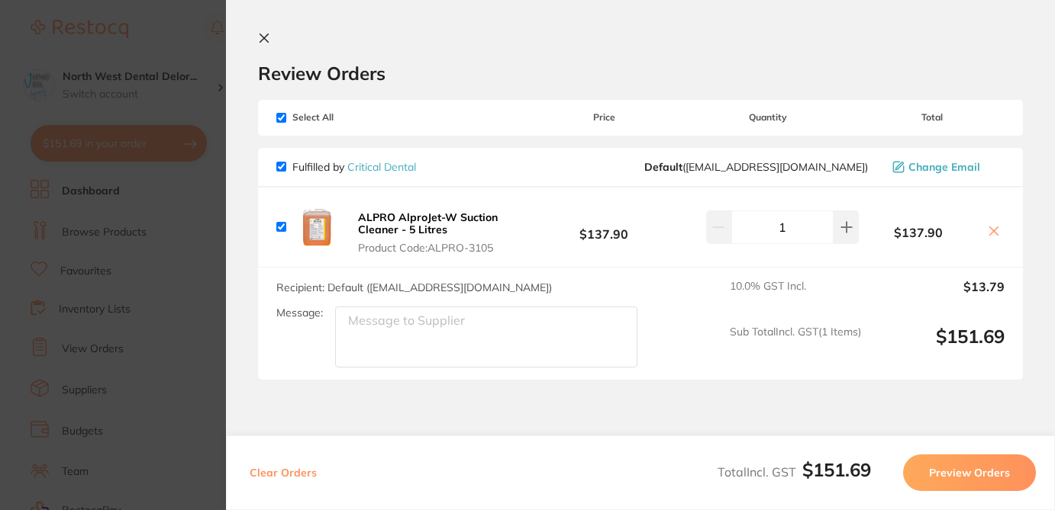
checkbox input "false"
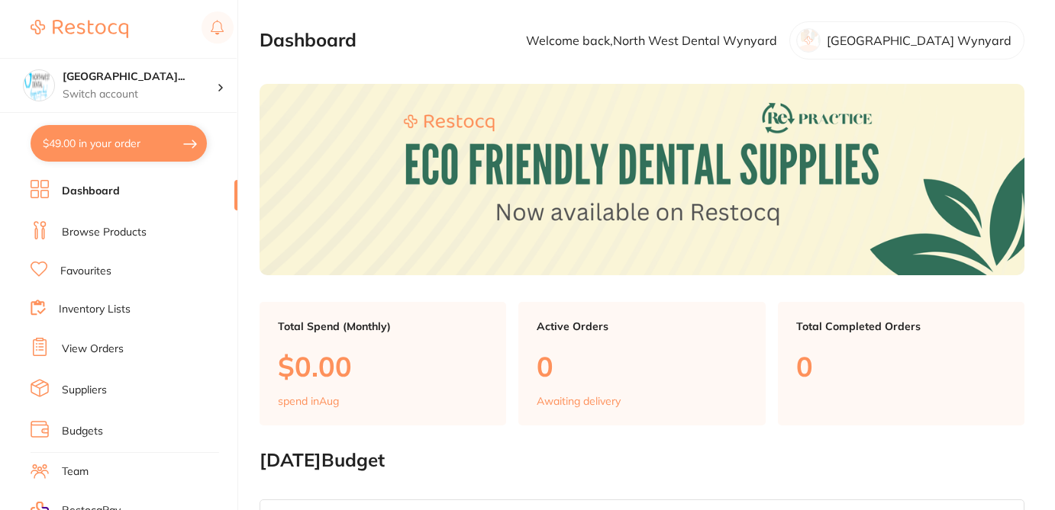
click at [149, 145] on button "$49.00 in your order" at bounding box center [119, 143] width 176 height 37
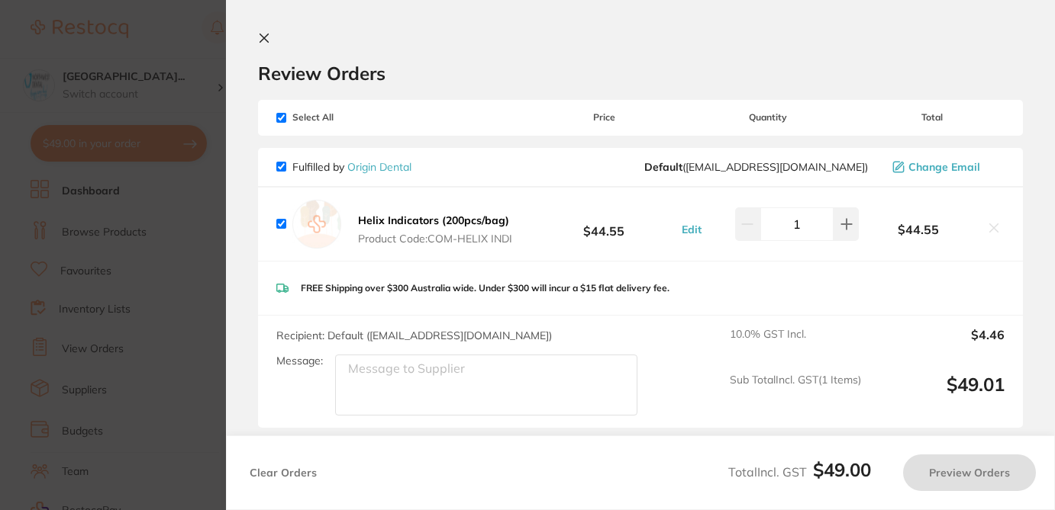
checkbox input "true"
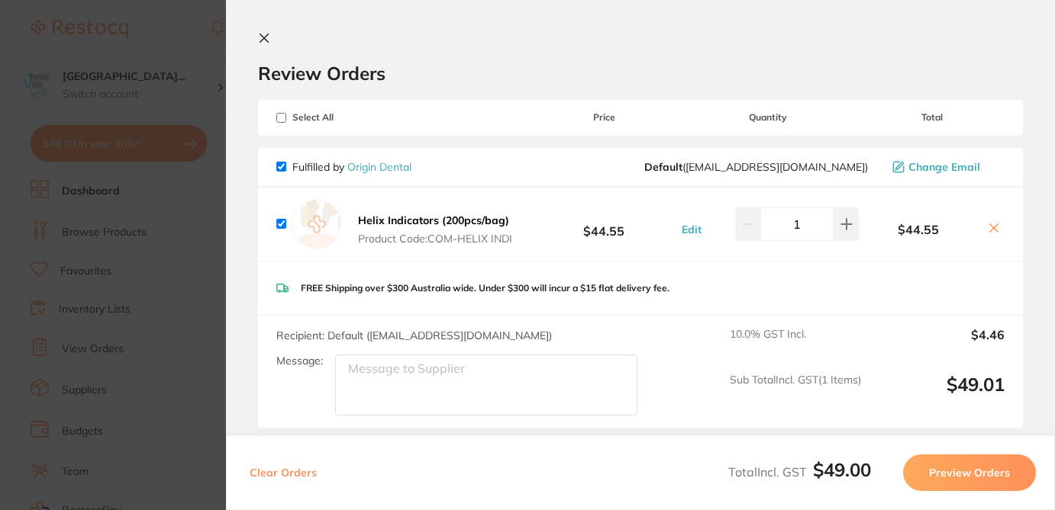
checkbox input "false"
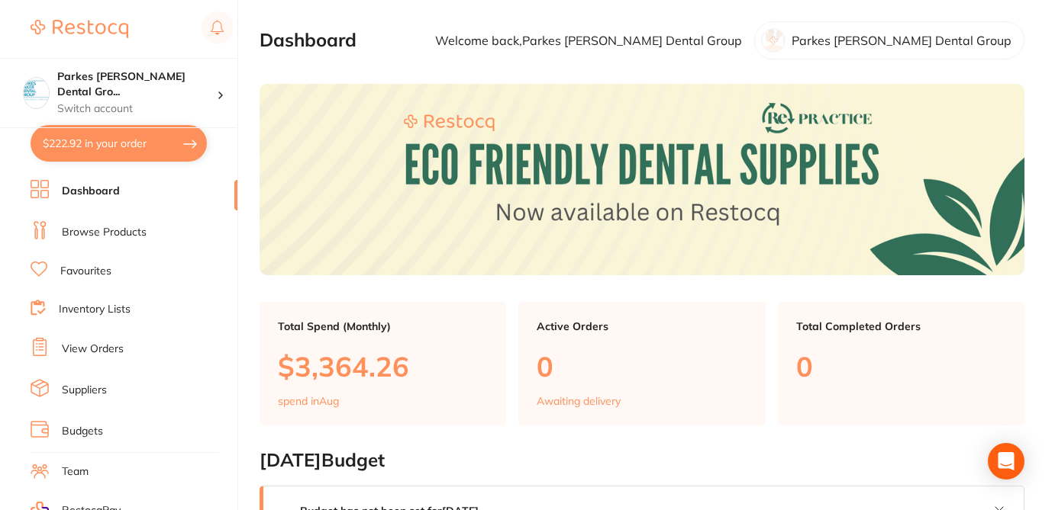
click at [132, 134] on button "$222.92 in your order" at bounding box center [119, 143] width 176 height 37
click at [135, 150] on section "Update RRP Set your pre negotiated price for this item. Item Agreed RRP (excl. …" at bounding box center [527, 255] width 1055 height 510
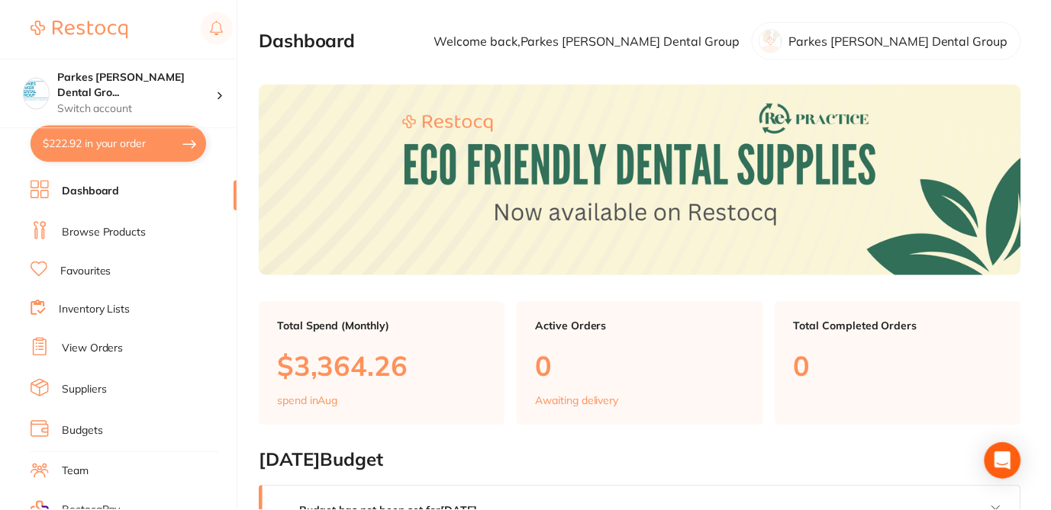
scroll to position [31, 0]
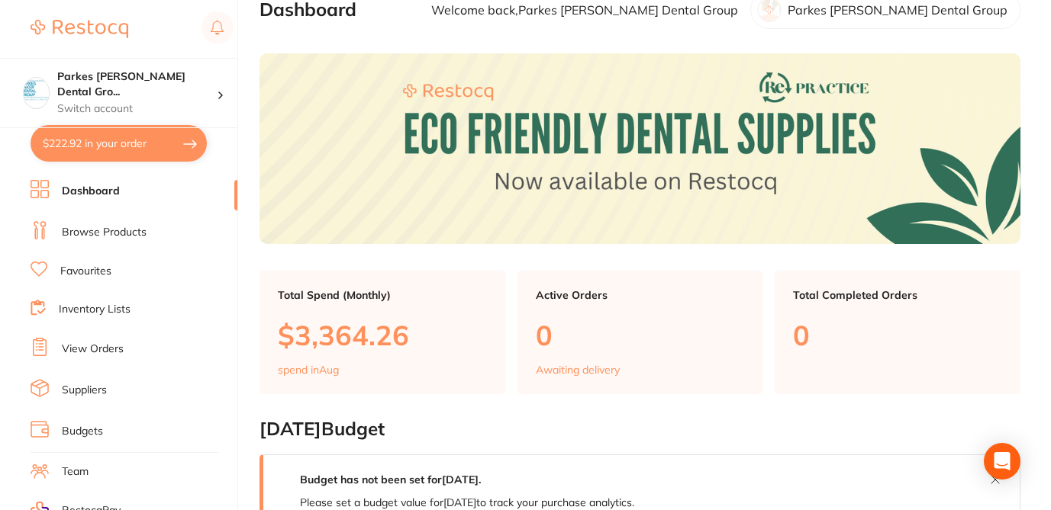
checkbox input "true"
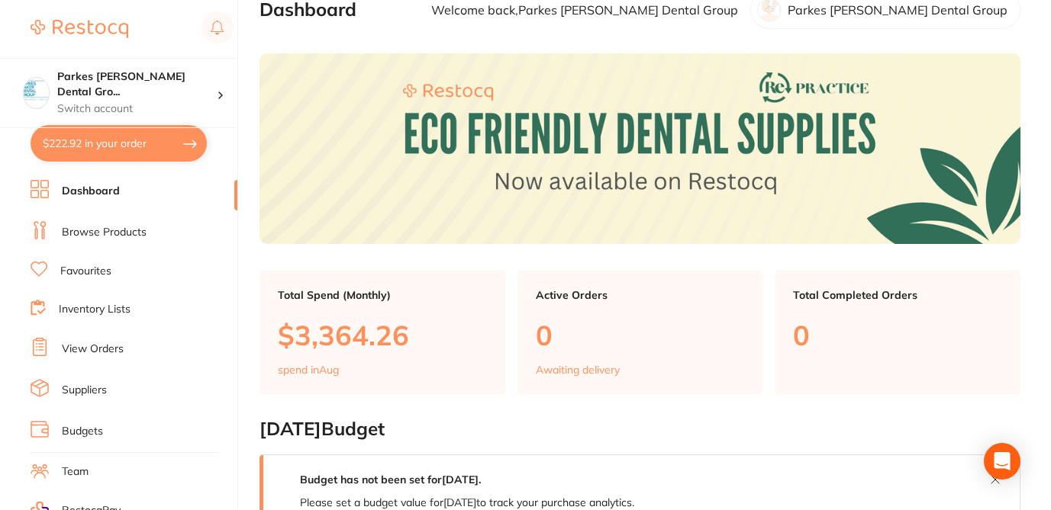
checkbox input "true"
click at [141, 152] on button "$222.92 in your order" at bounding box center [119, 143] width 176 height 37
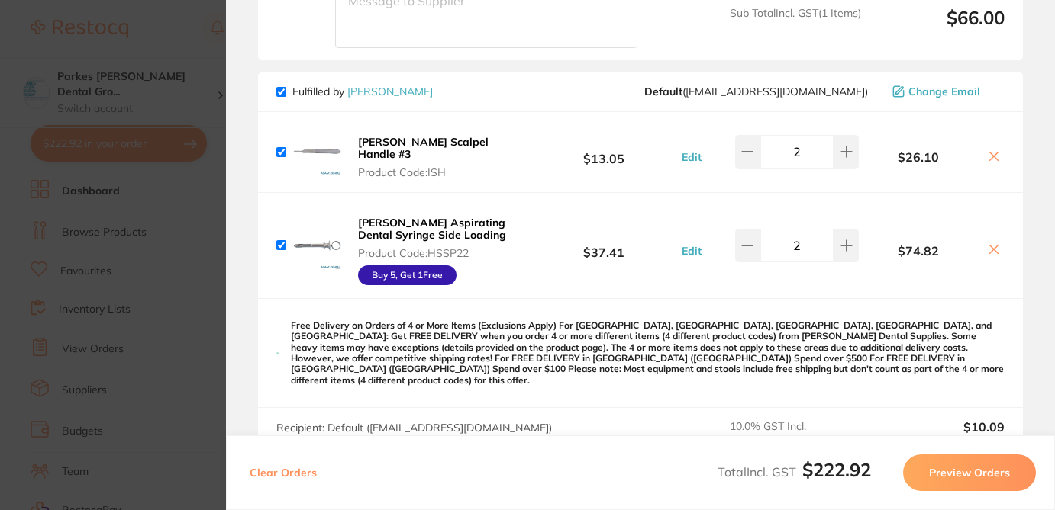
scroll to position [376, 0]
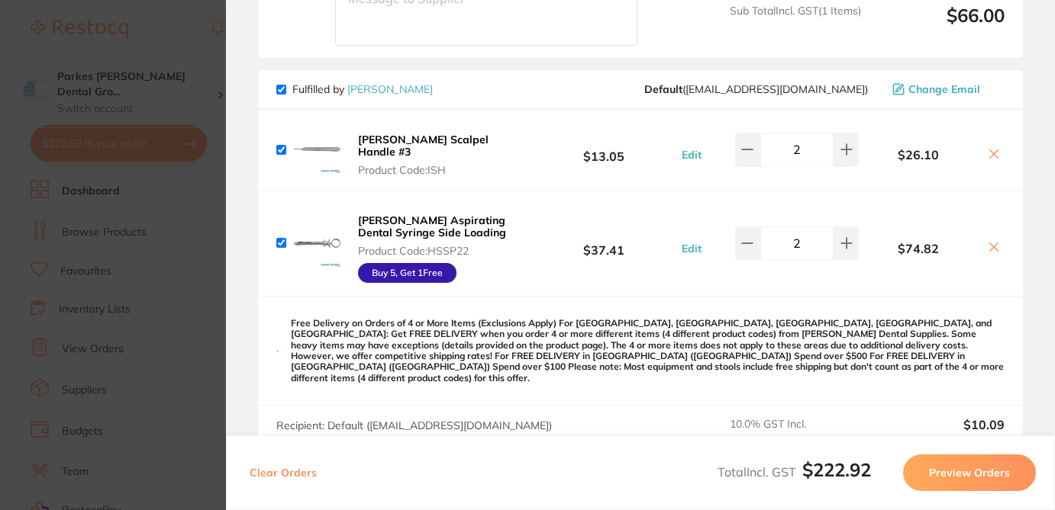
click at [992, 148] on icon at bounding box center [993, 154] width 12 height 12
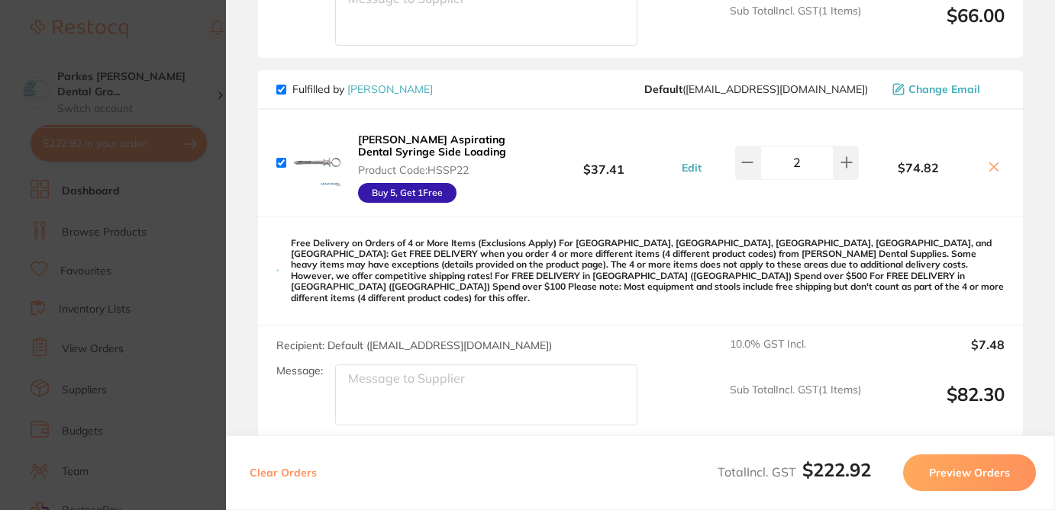
click at [990, 166] on icon at bounding box center [994, 167] width 8 height 8
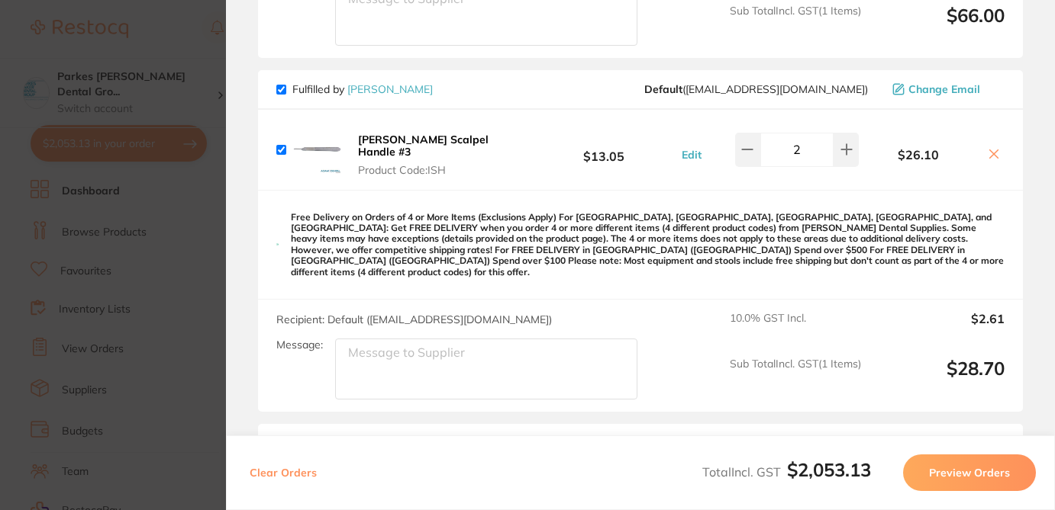
checkbox input "false"
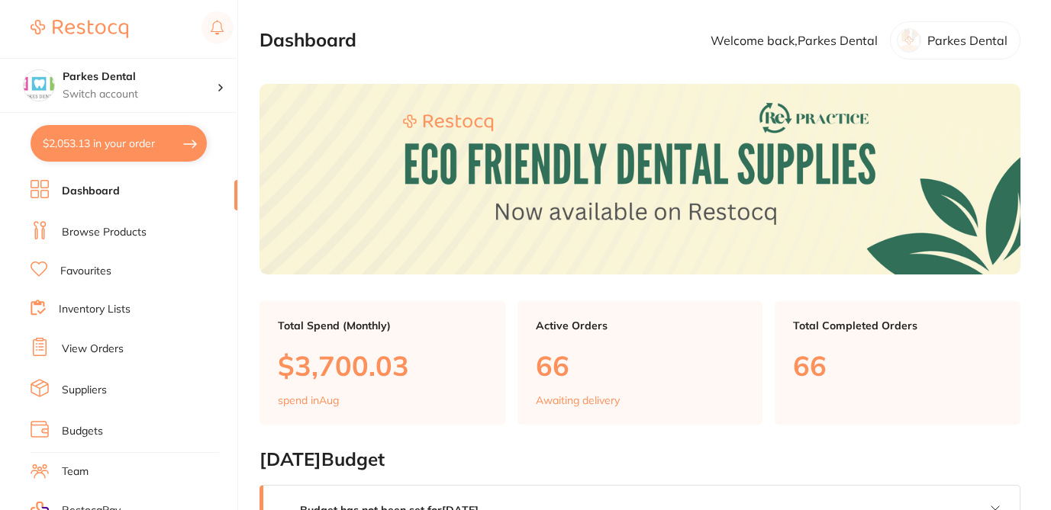
click at [150, 139] on button "$2,053.13 in your order" at bounding box center [119, 143] width 176 height 37
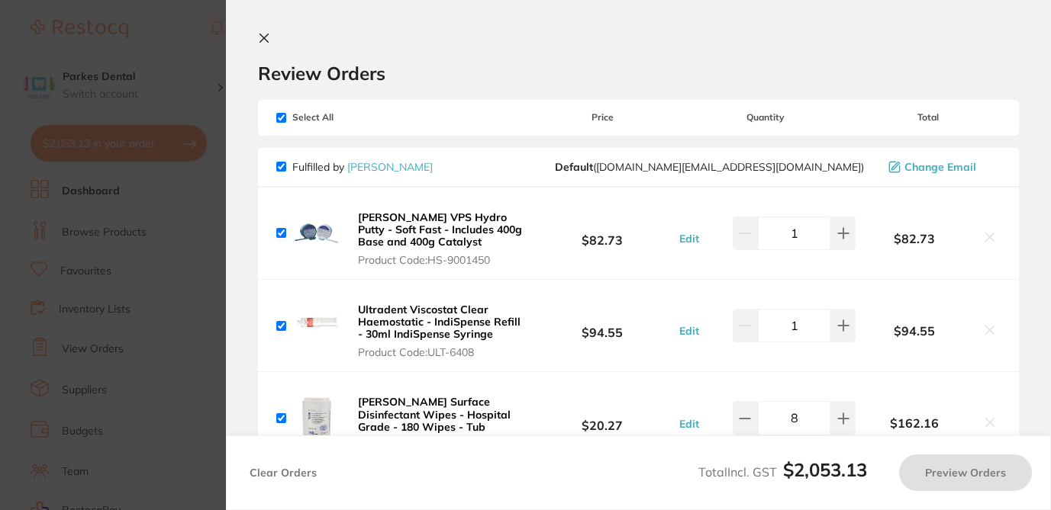
checkbox input "true"
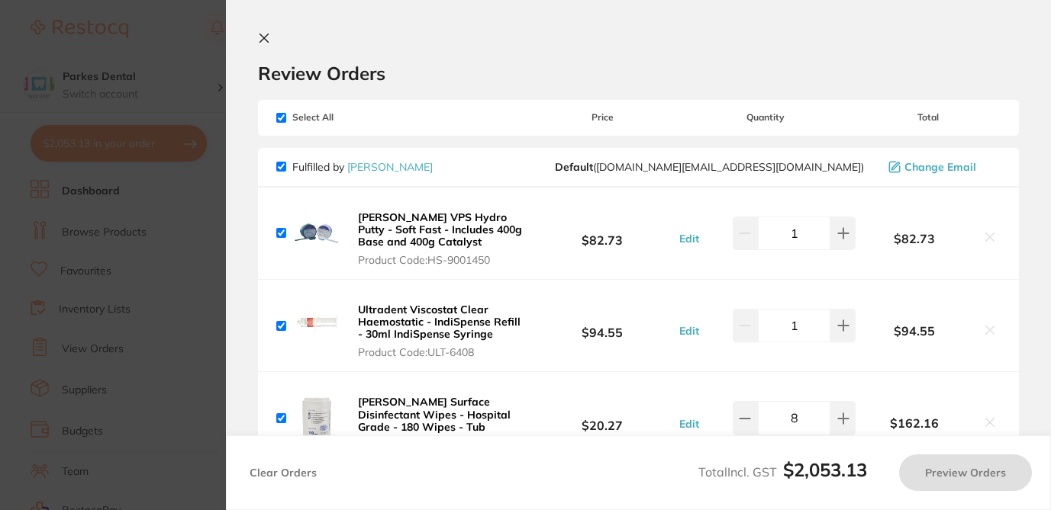
checkbox input "true"
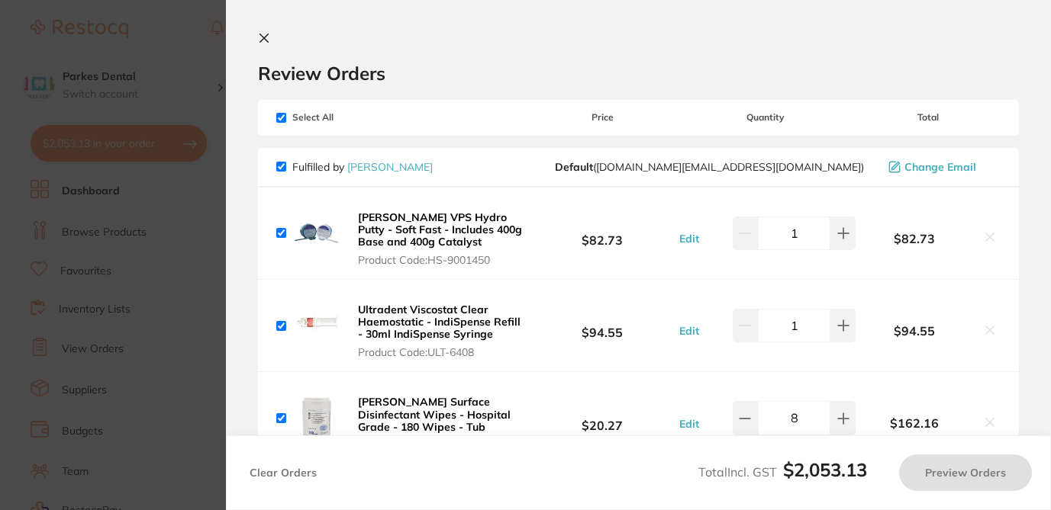
checkbox input "true"
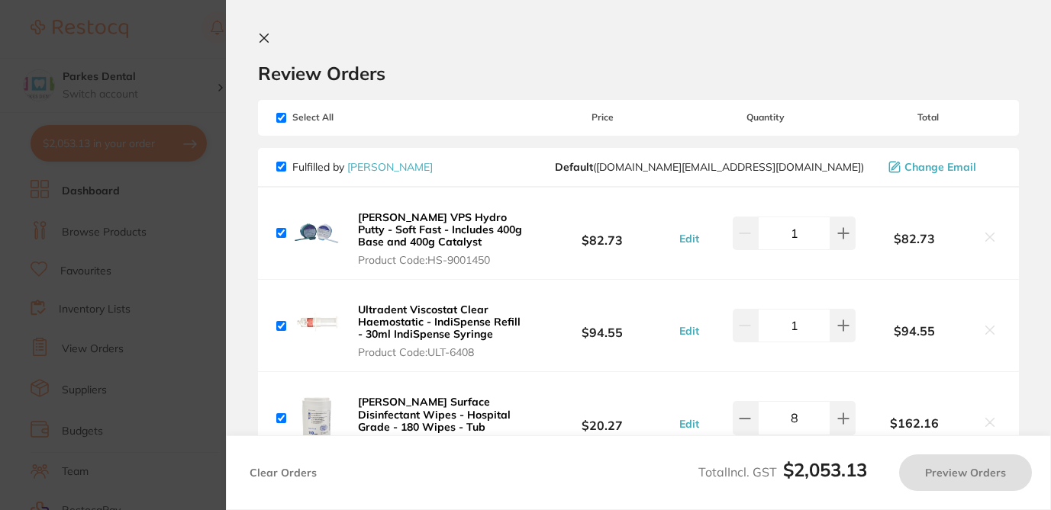
checkbox input "true"
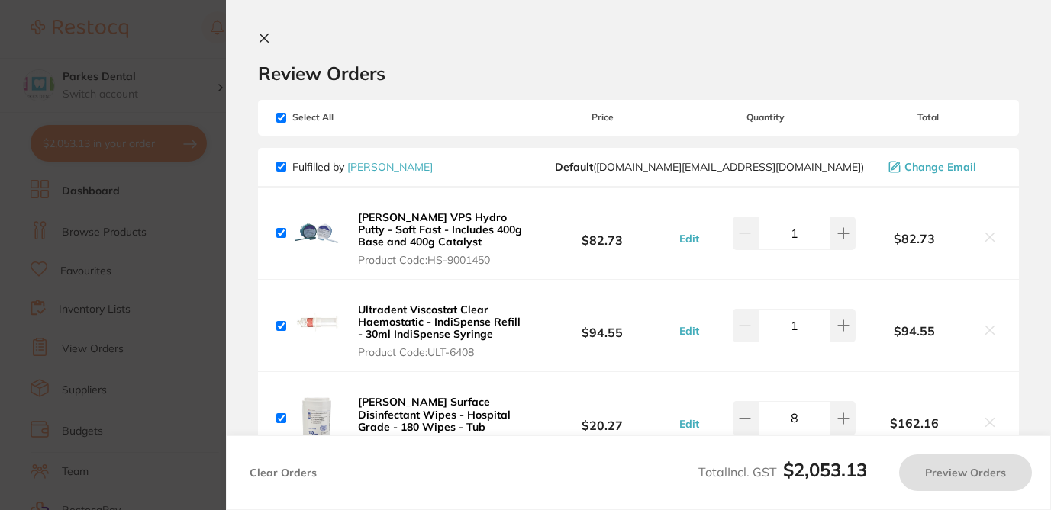
checkbox input "true"
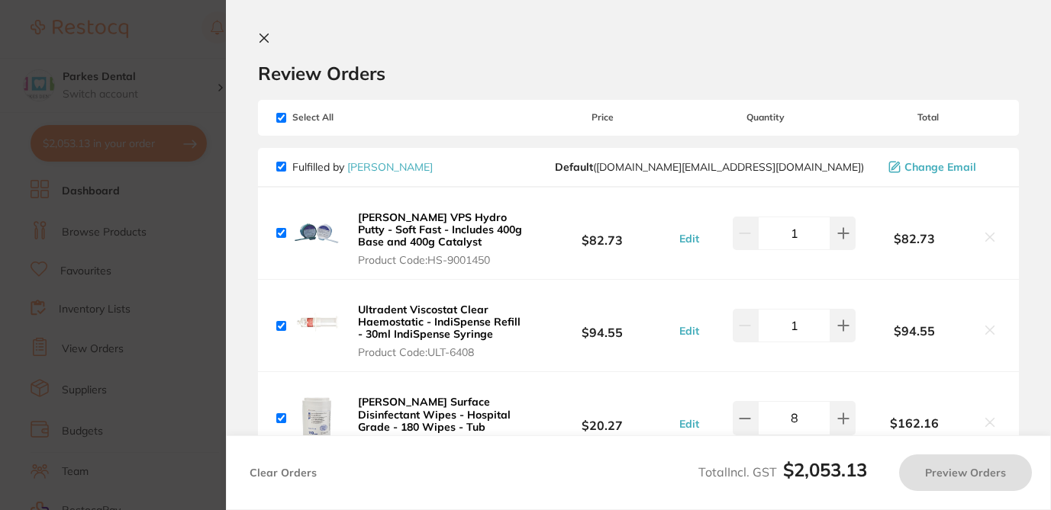
checkbox input "true"
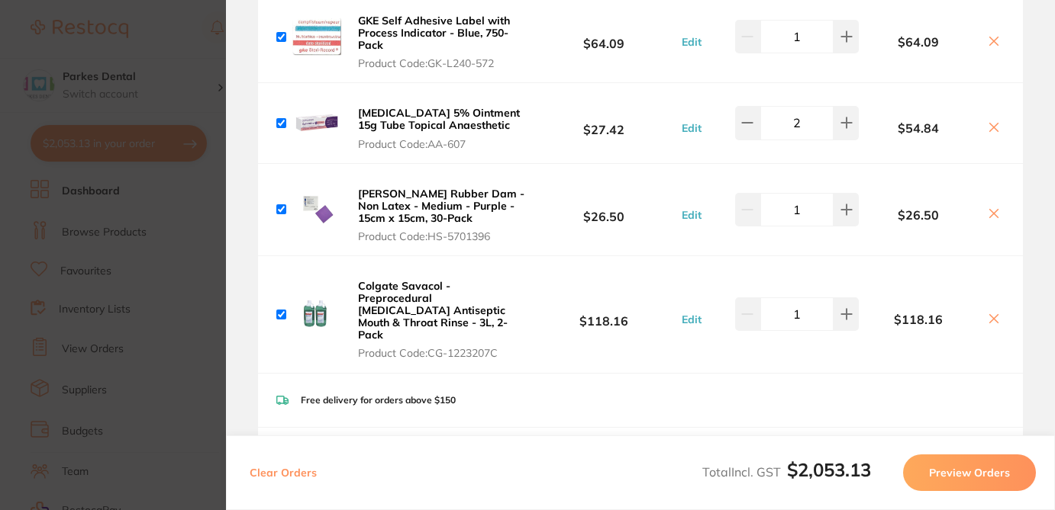
scroll to position [762, 0]
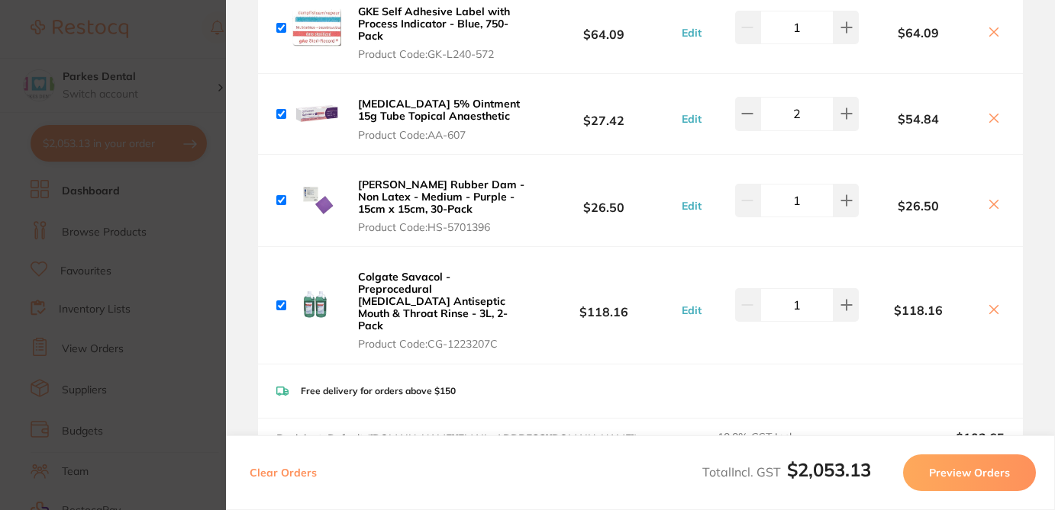
click at [1049, 193] on section "Review Orders Your orders are being processed and we will notify you once we ha…" at bounding box center [640, 255] width 829 height 510
click at [992, 304] on icon at bounding box center [993, 310] width 12 height 12
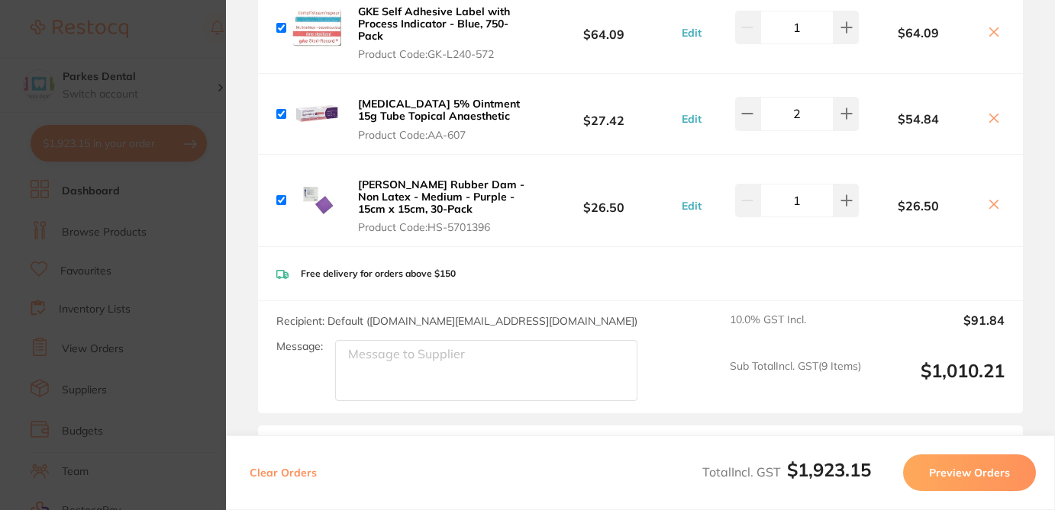
click at [990, 201] on icon at bounding box center [994, 205] width 8 height 8
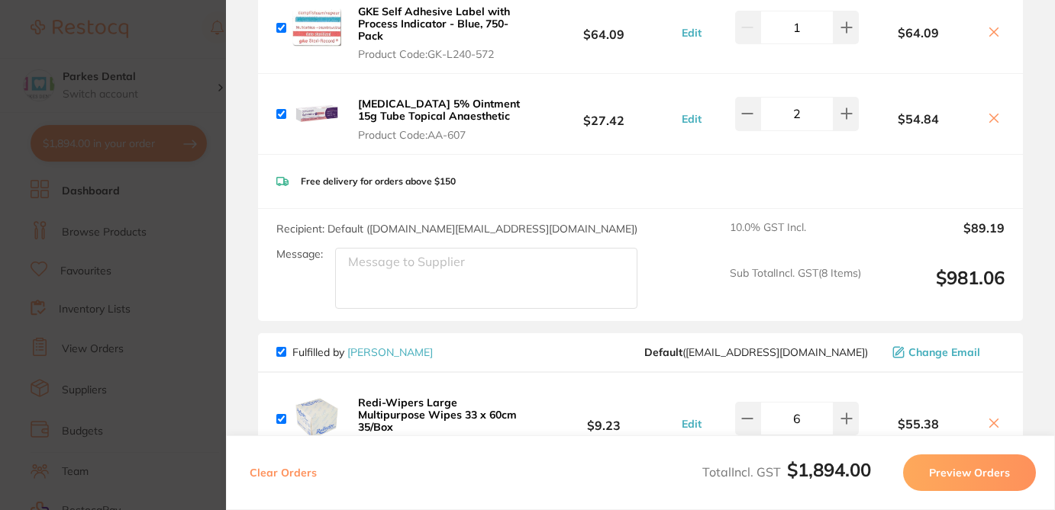
click at [990, 112] on icon at bounding box center [993, 118] width 12 height 12
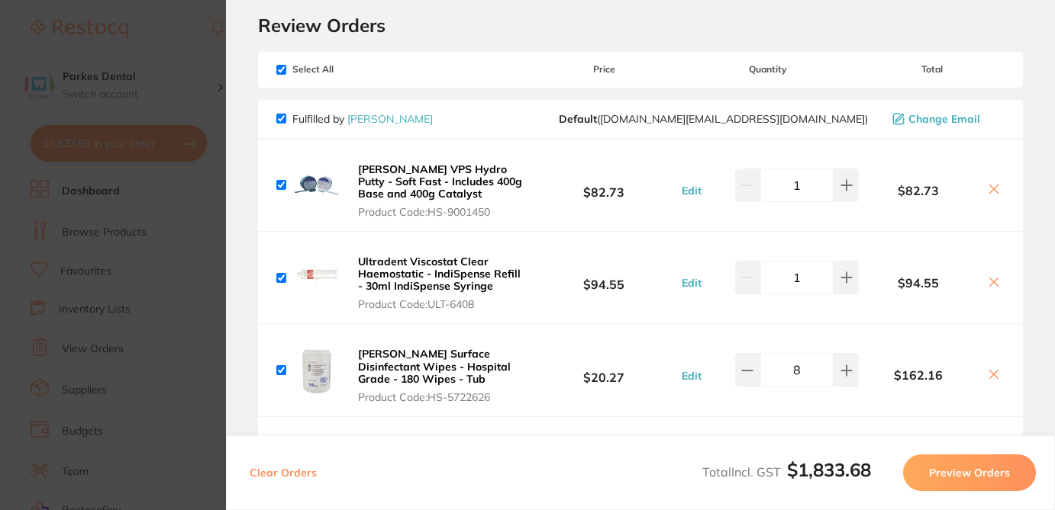
scroll to position [76, 0]
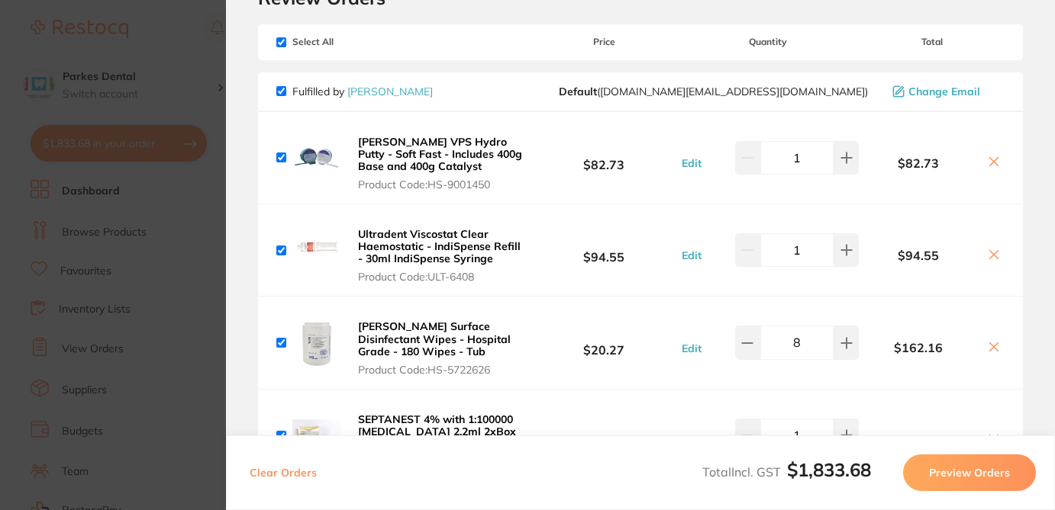
click at [987, 160] on icon at bounding box center [993, 162] width 12 height 12
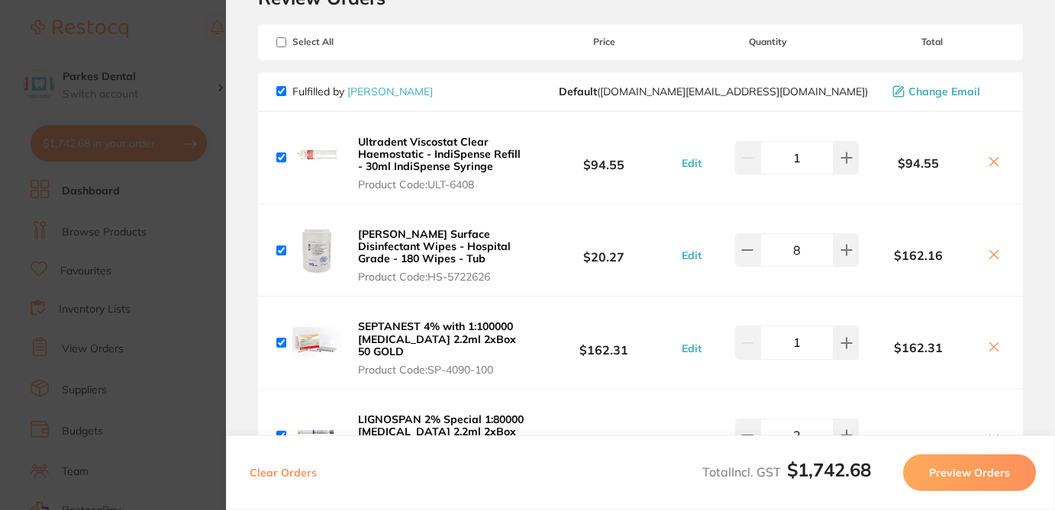
click at [987, 165] on icon at bounding box center [993, 162] width 12 height 12
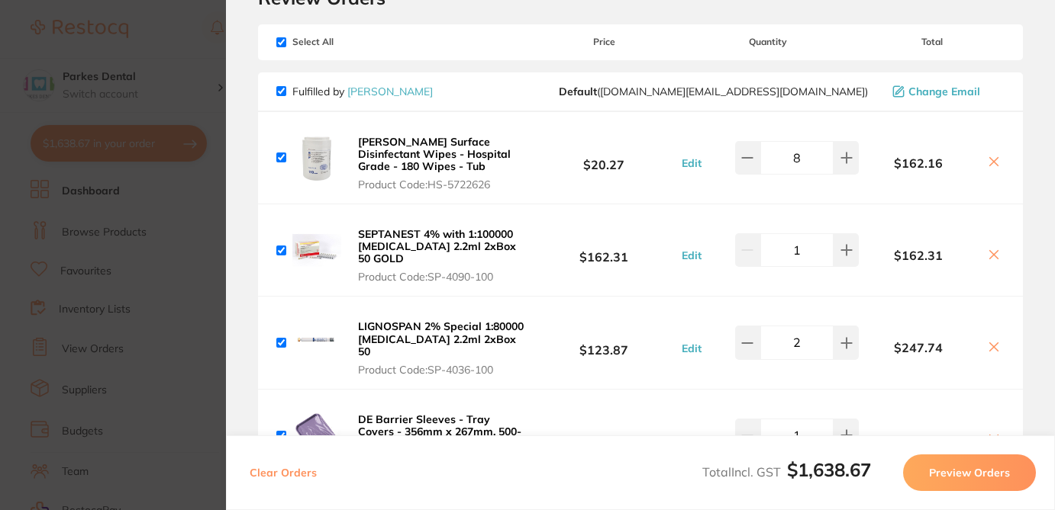
click at [989, 165] on icon at bounding box center [993, 162] width 12 height 12
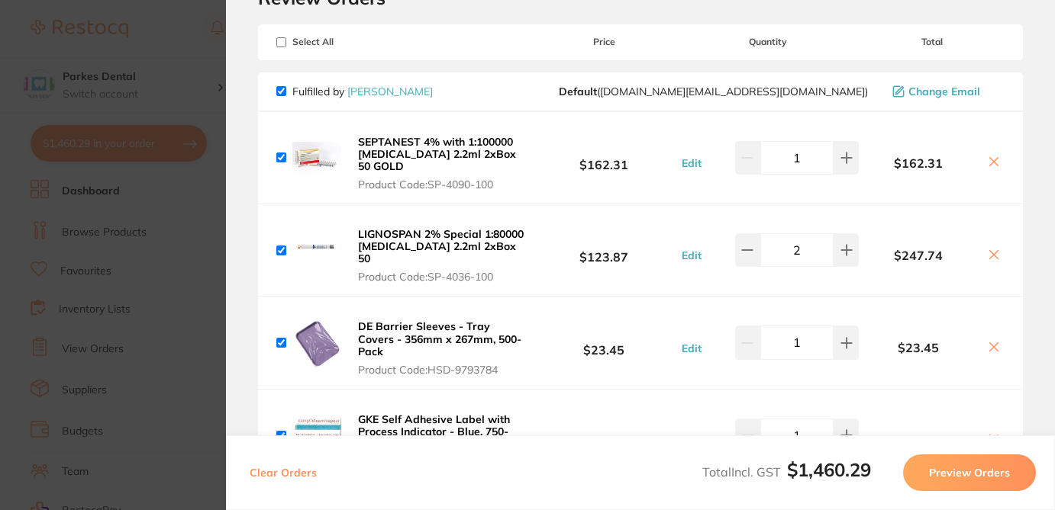
click at [990, 158] on icon at bounding box center [993, 162] width 12 height 12
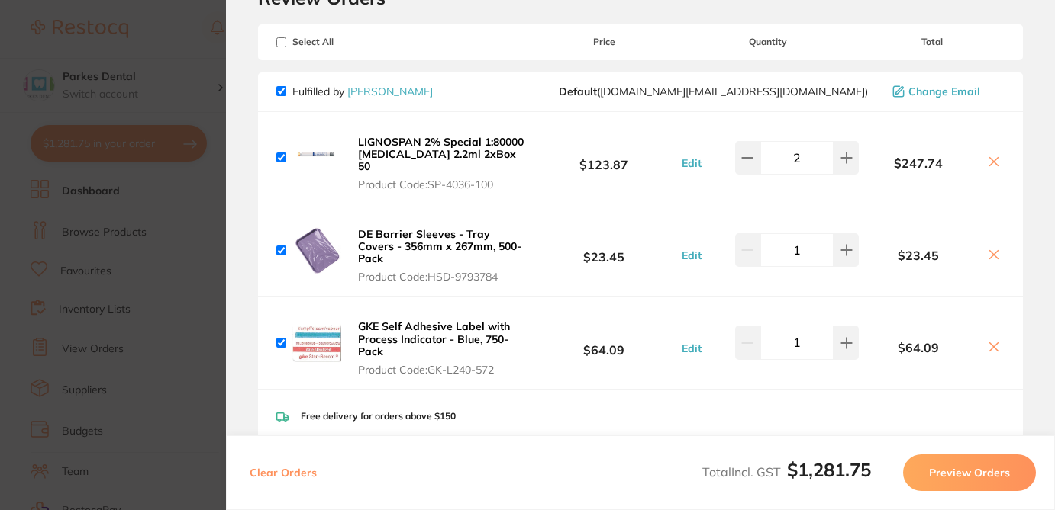
click at [990, 158] on icon at bounding box center [993, 162] width 12 height 12
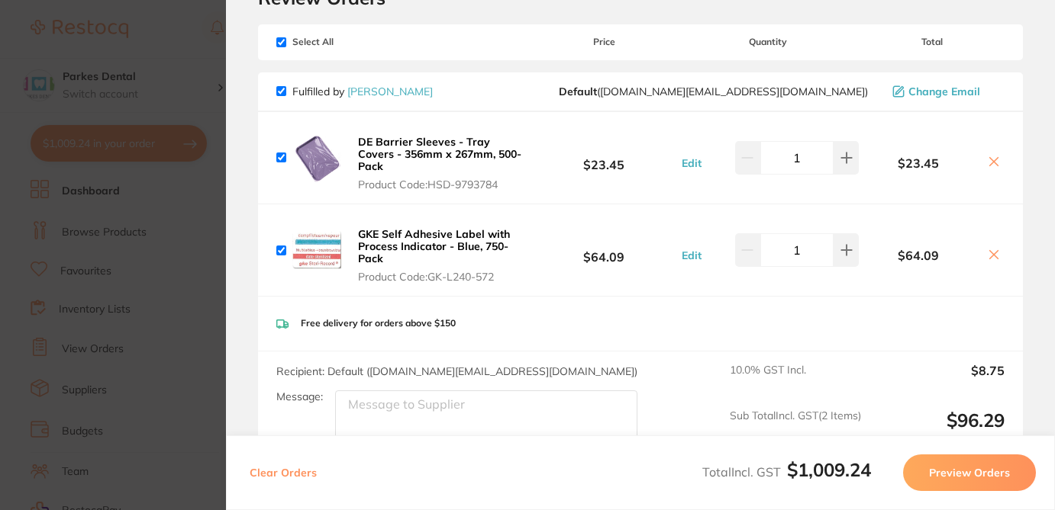
click at [988, 156] on icon at bounding box center [993, 162] width 12 height 12
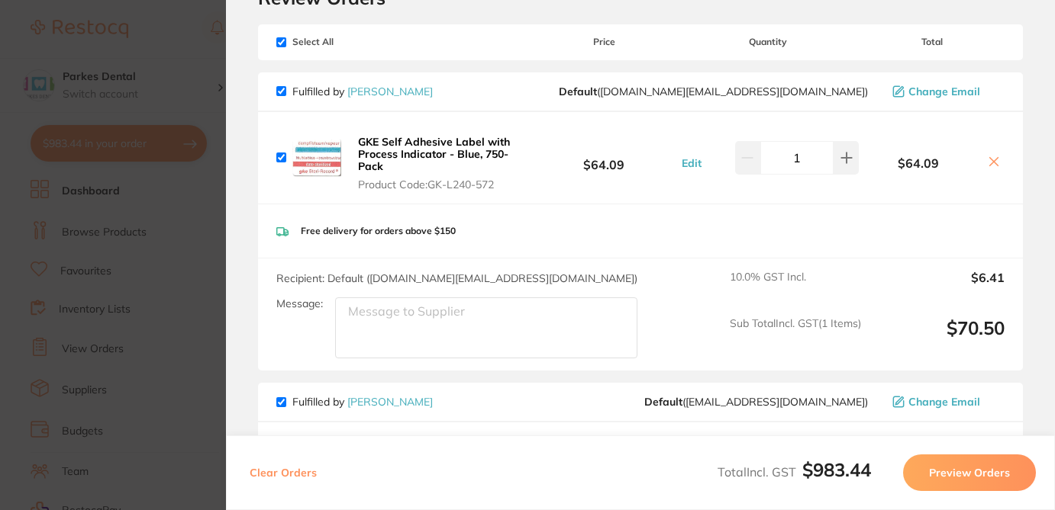
click at [991, 163] on icon at bounding box center [993, 162] width 12 height 12
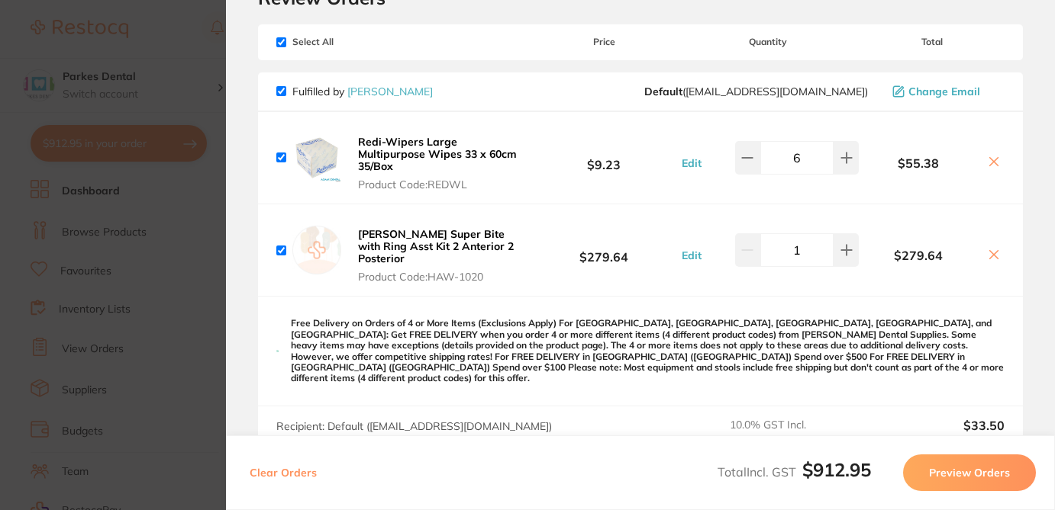
click at [990, 158] on icon at bounding box center [994, 162] width 8 height 8
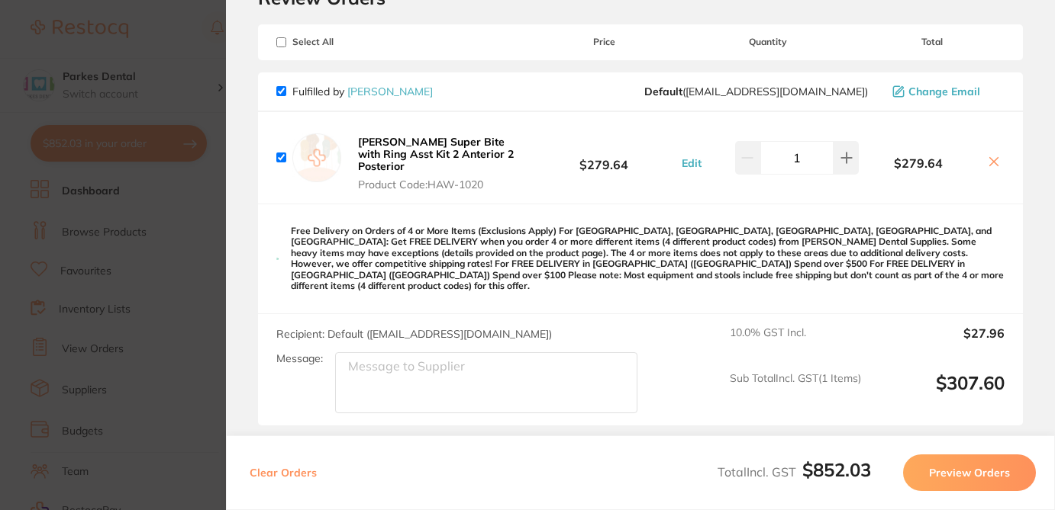
checkbox input "false"
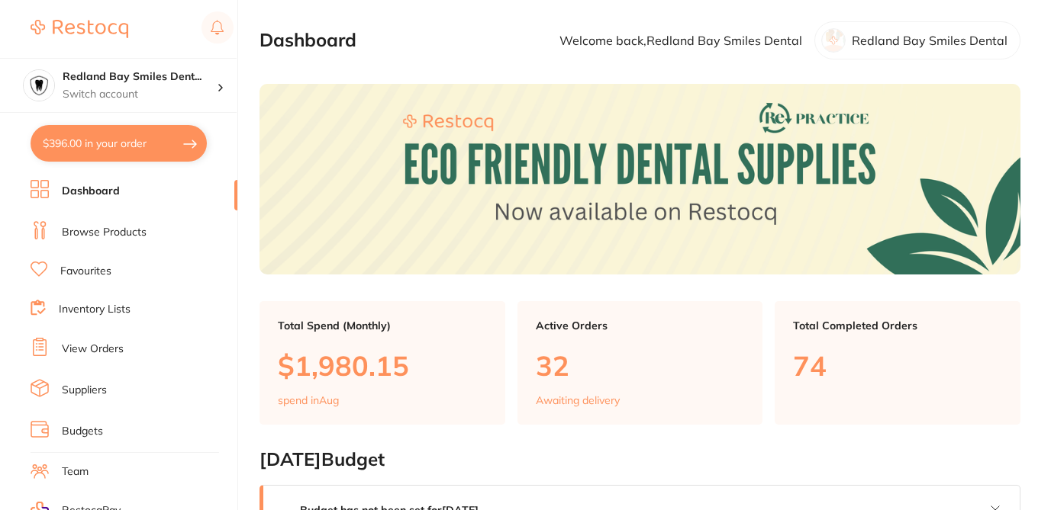
click at [159, 146] on button "$396.00 in your order" at bounding box center [119, 143] width 176 height 37
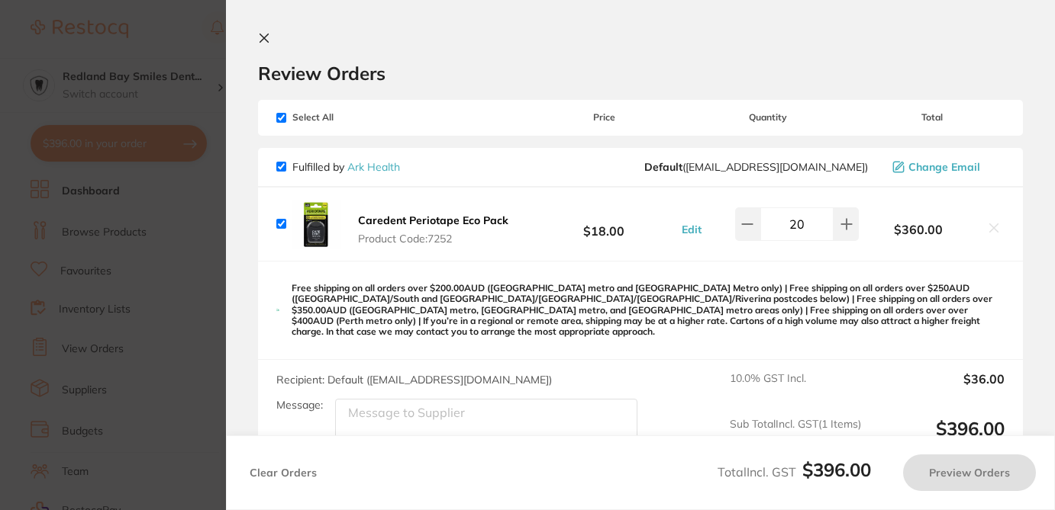
checkbox input "true"
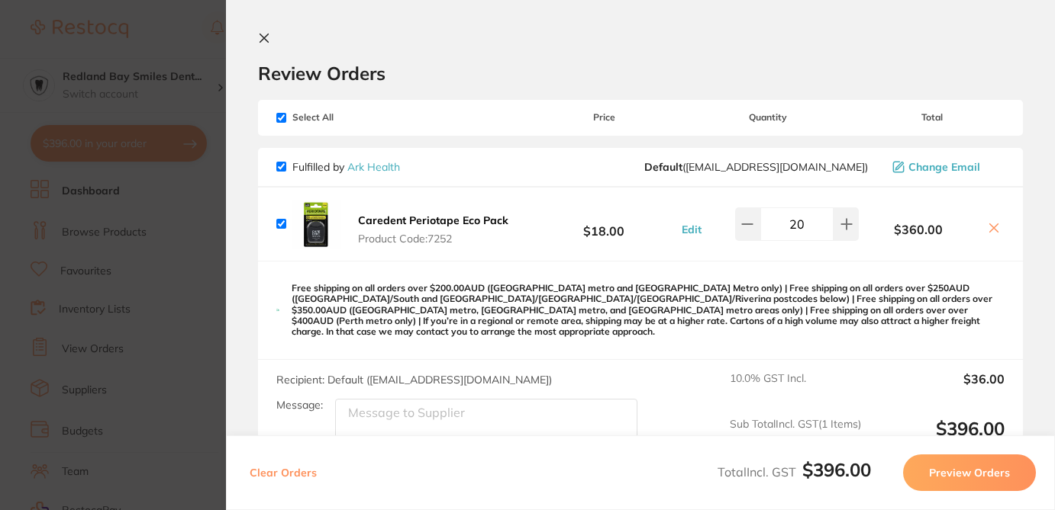
click at [787, 28] on section "Review Orders Your orders are being processed and we will notify you once we ha…" at bounding box center [640, 255] width 829 height 510
checkbox input "false"
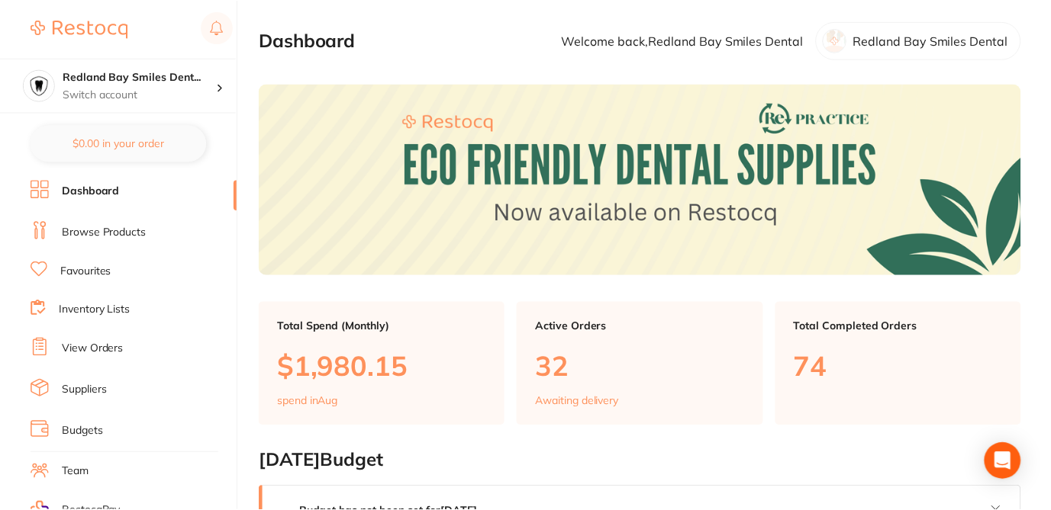
scroll to position [31, 0]
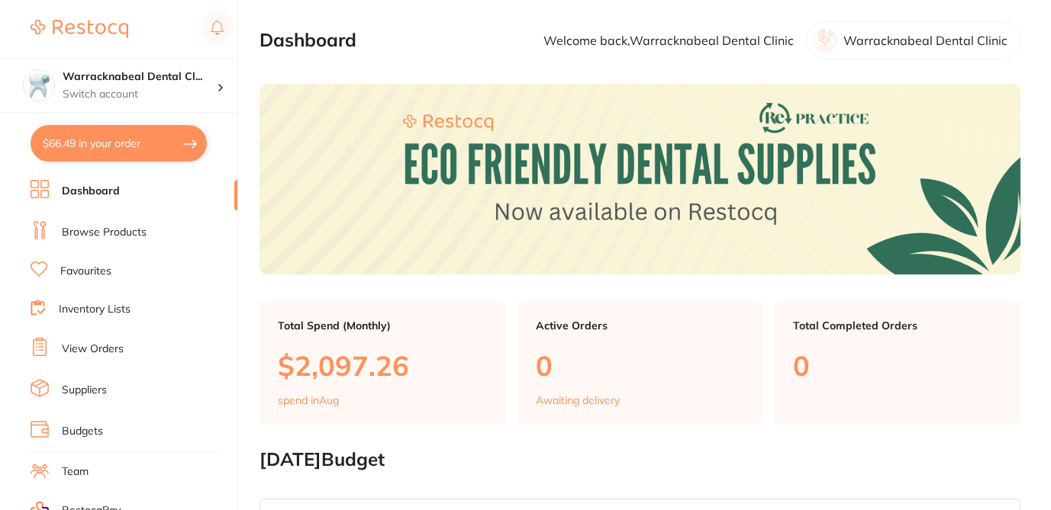
click at [118, 149] on button "$66.49 in your order" at bounding box center [119, 143] width 176 height 37
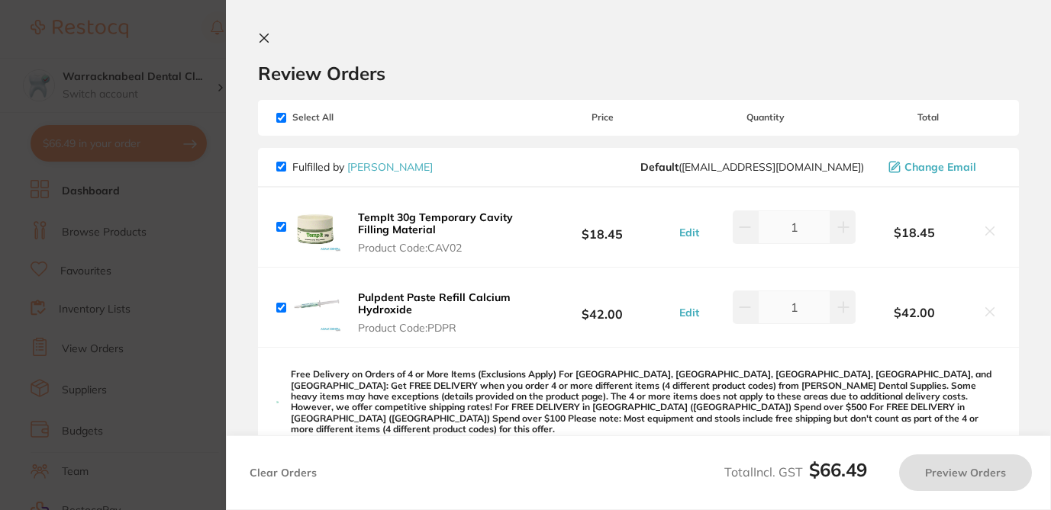
checkbox input "true"
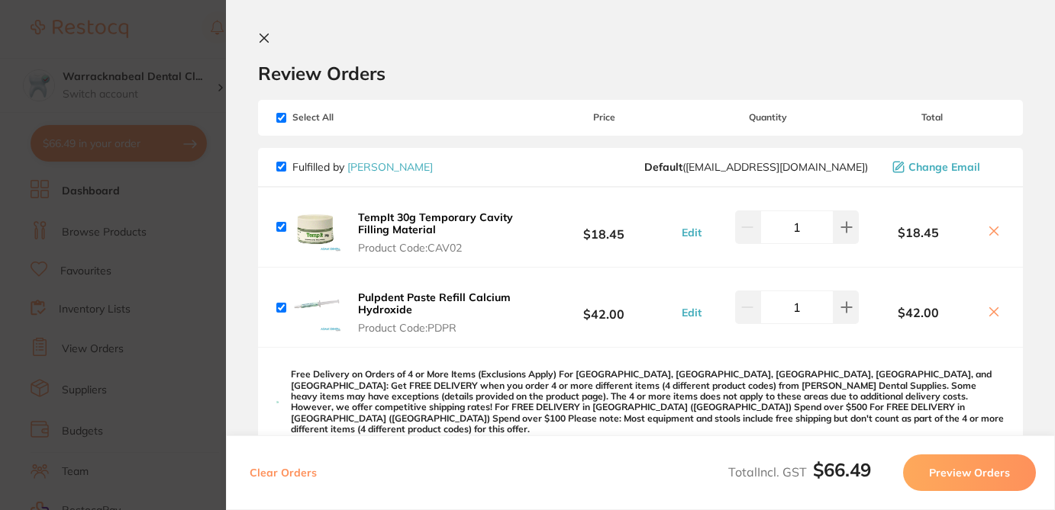
click at [990, 317] on icon at bounding box center [993, 312] width 12 height 12
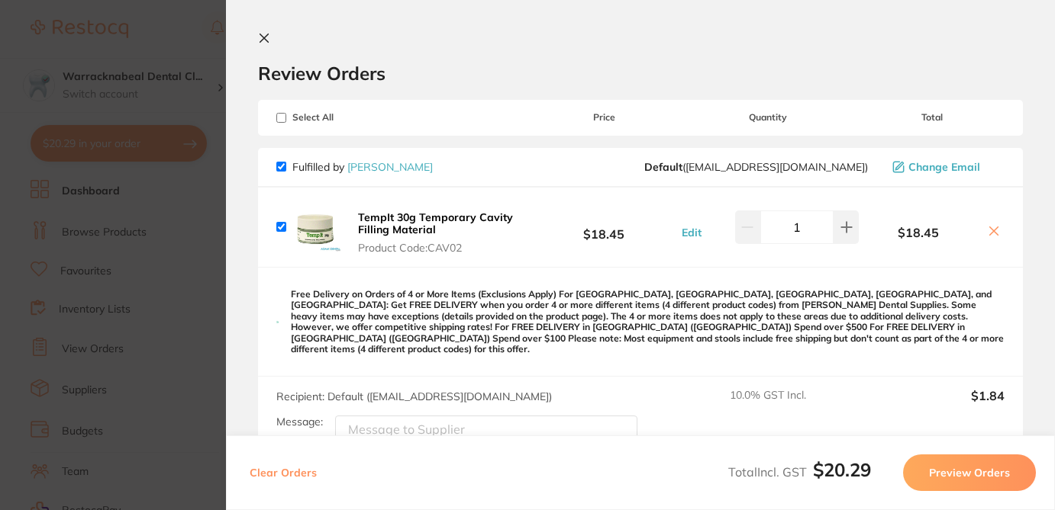
click at [990, 230] on icon at bounding box center [993, 231] width 12 height 12
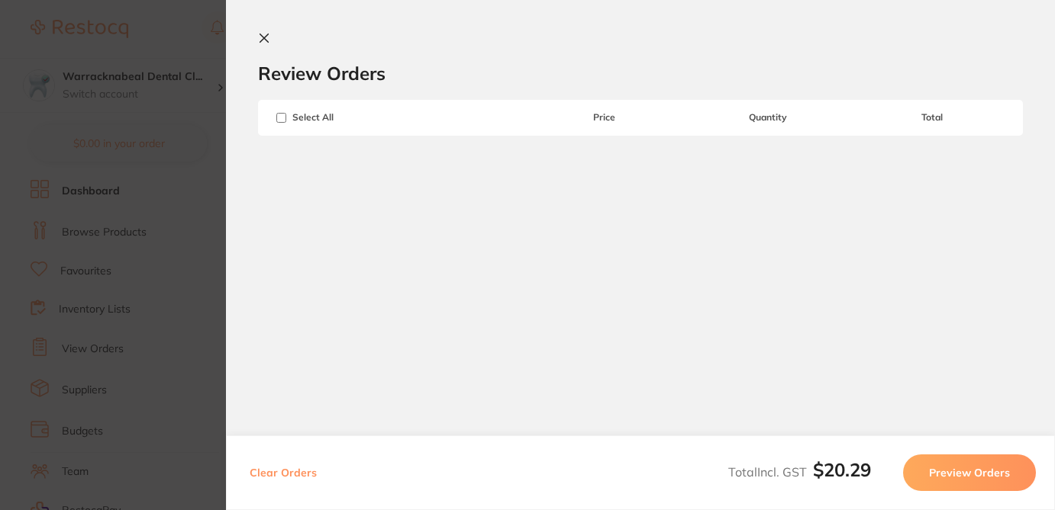
click at [988, 230] on section "Review Orders Your orders are being processed and we will notify you once we ha…" at bounding box center [640, 160] width 829 height 320
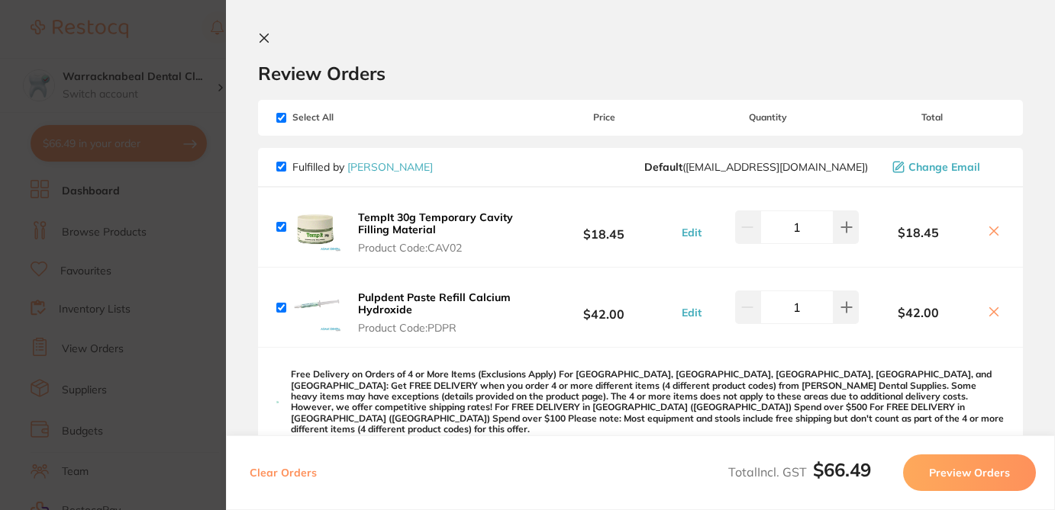
click at [990, 235] on icon at bounding box center [993, 231] width 12 height 12
click at [990, 230] on icon at bounding box center [994, 231] width 8 height 8
checkbox input "false"
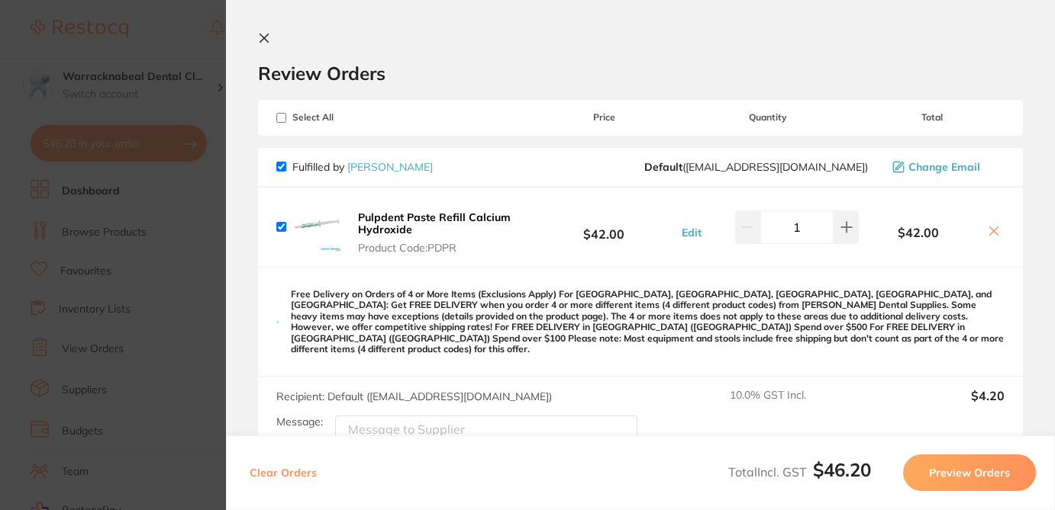
click at [990, 230] on icon at bounding box center [994, 231] width 8 height 8
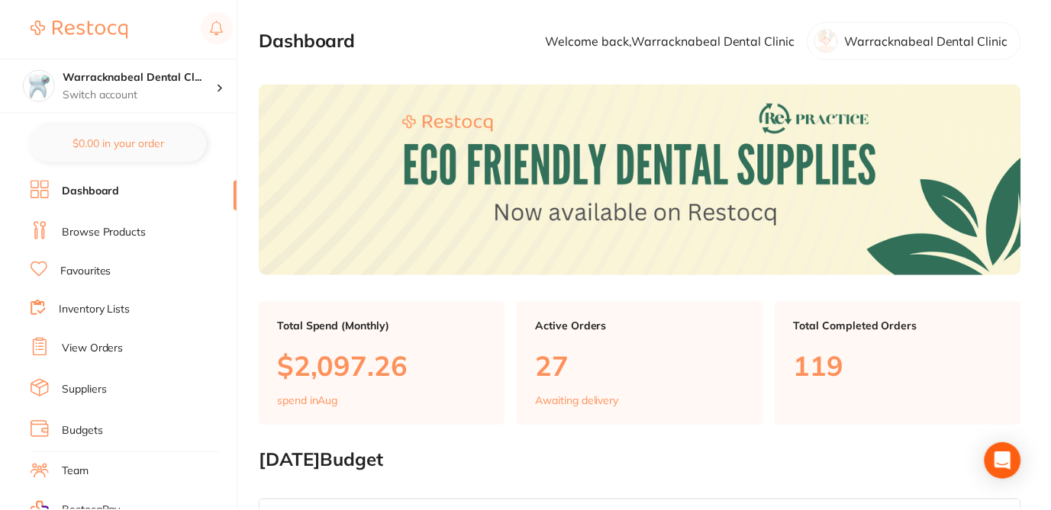
scroll to position [31, 0]
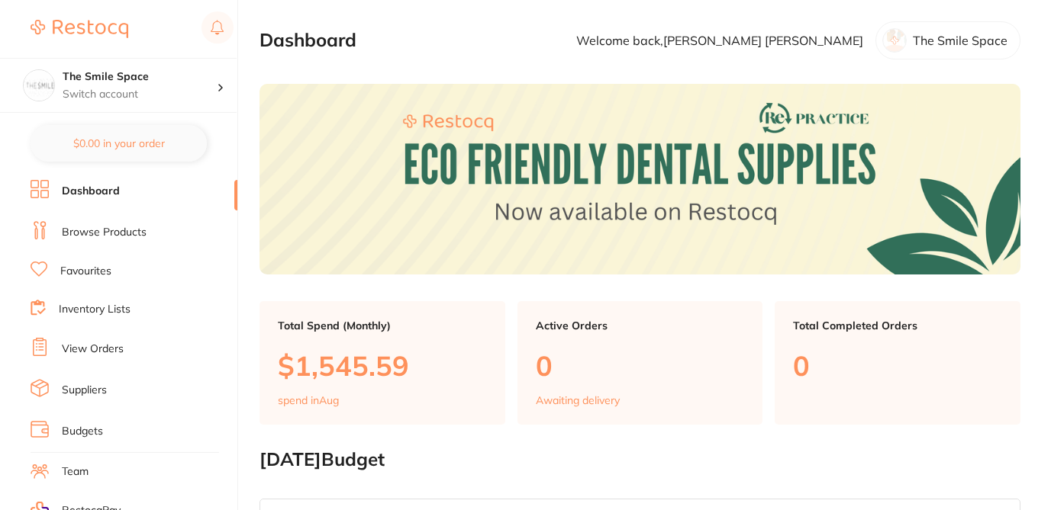
click at [128, 231] on link "Browse Products" at bounding box center [104, 232] width 85 height 15
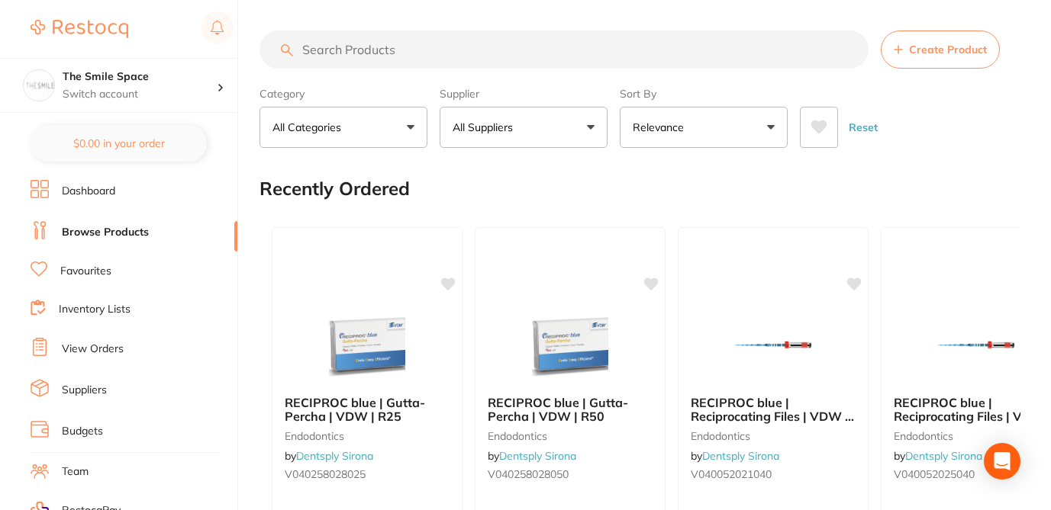
click at [343, 57] on input "search" at bounding box center [563, 50] width 609 height 38
paste input "DMRC13A"
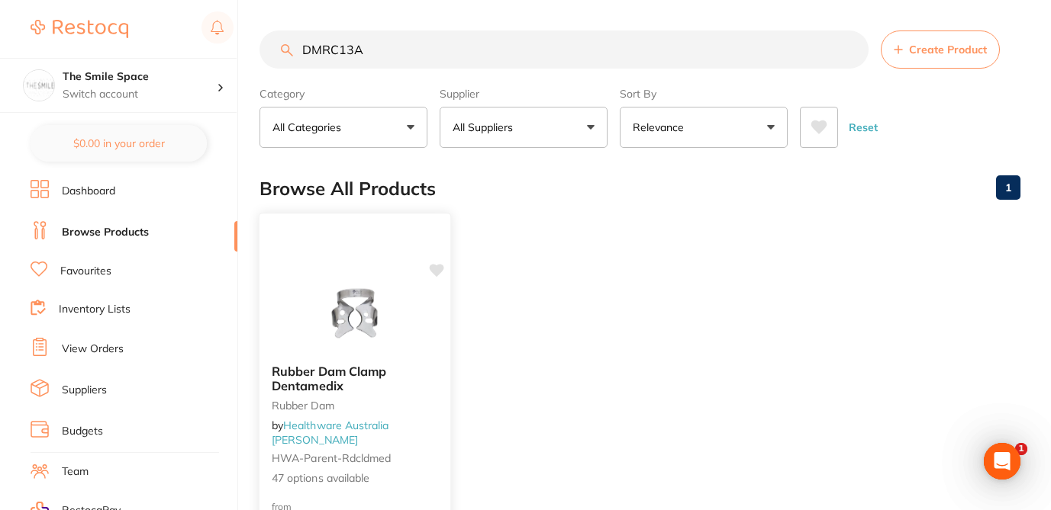
type input "DMRC13A"
click at [427, 374] on div "Rubber Dam Clamp Dentamedix Rubber Dam by Healthware Australia [PERSON_NAME]-pa…" at bounding box center [354, 426] width 191 height 146
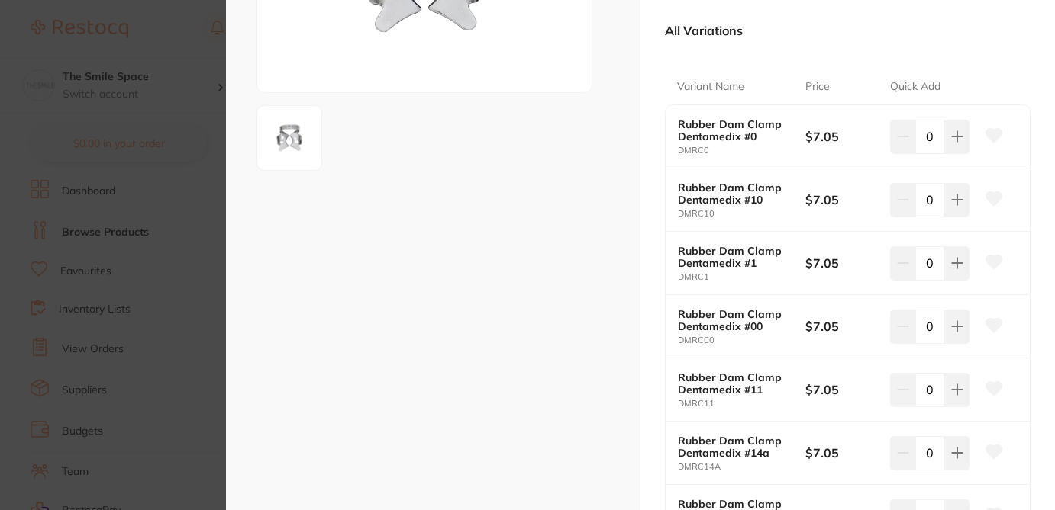
scroll to position [275, 0]
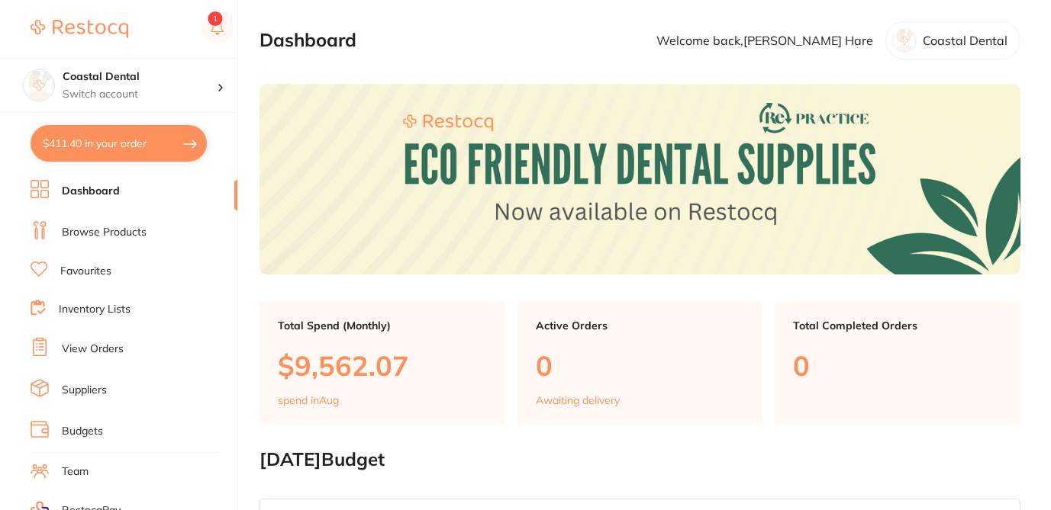
checkbox input "false"
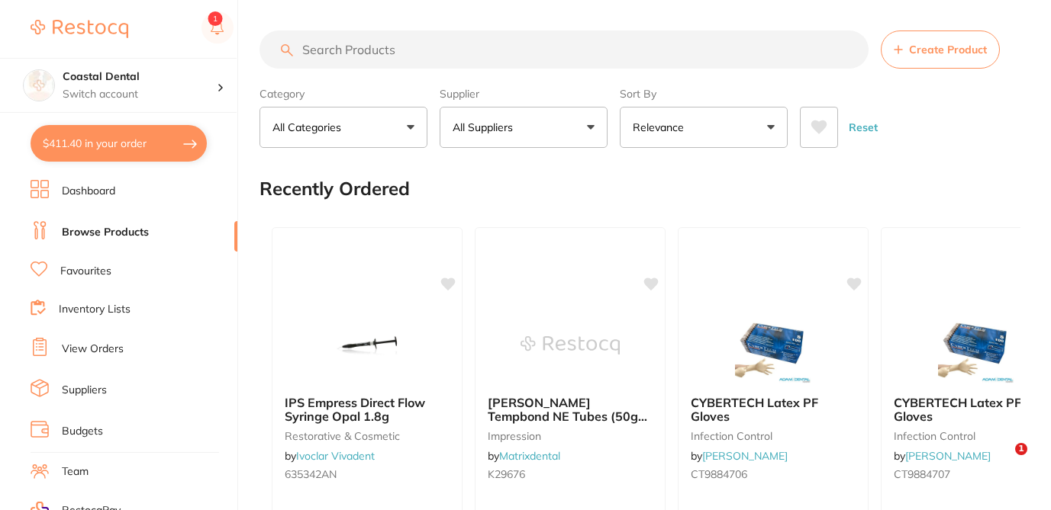
click at [373, 55] on input "search" at bounding box center [563, 50] width 609 height 38
click at [340, 48] on input "search" at bounding box center [563, 50] width 609 height 38
click at [325, 42] on input "search" at bounding box center [563, 50] width 609 height 38
paste input "D8837KR314010X5"
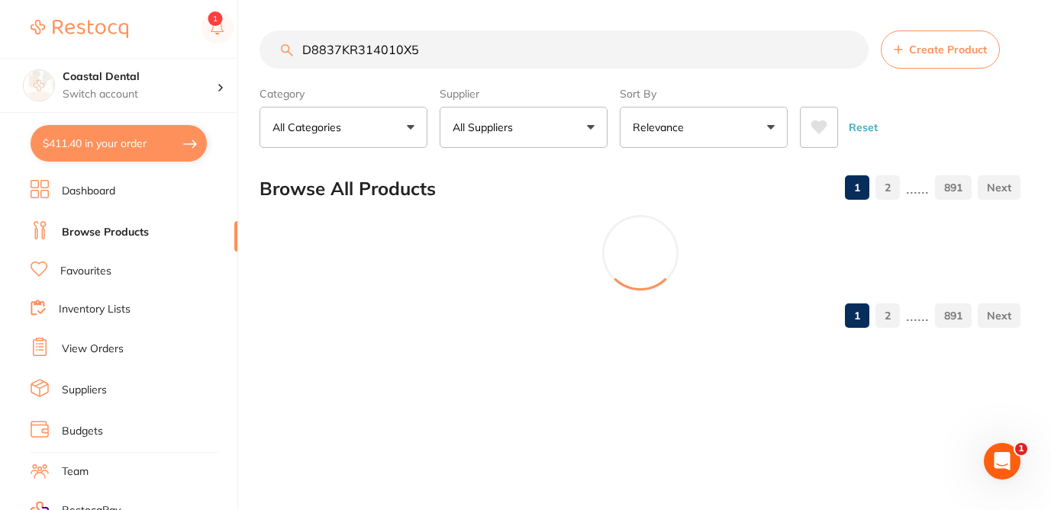
type input "D8837KR314010X5"
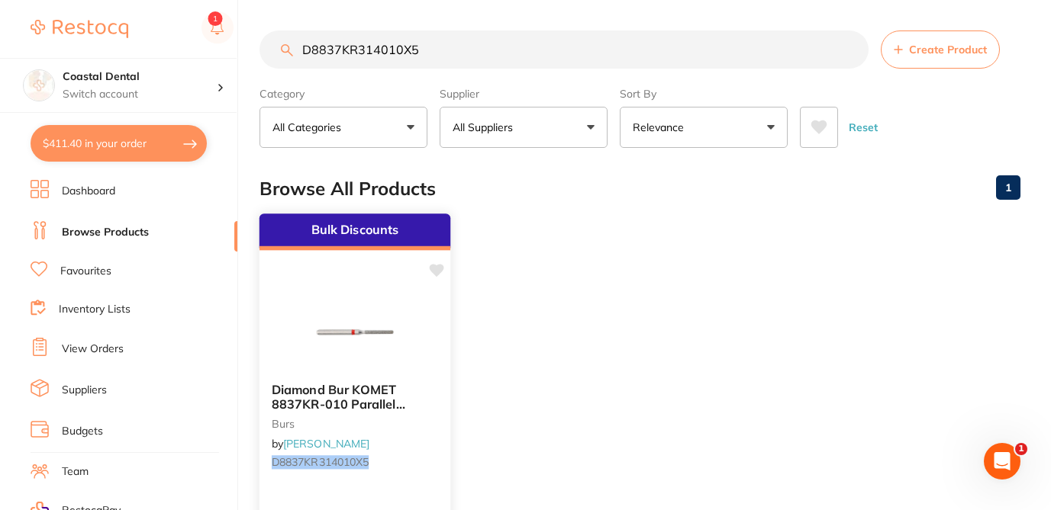
click at [412, 350] on div at bounding box center [354, 332] width 191 height 77
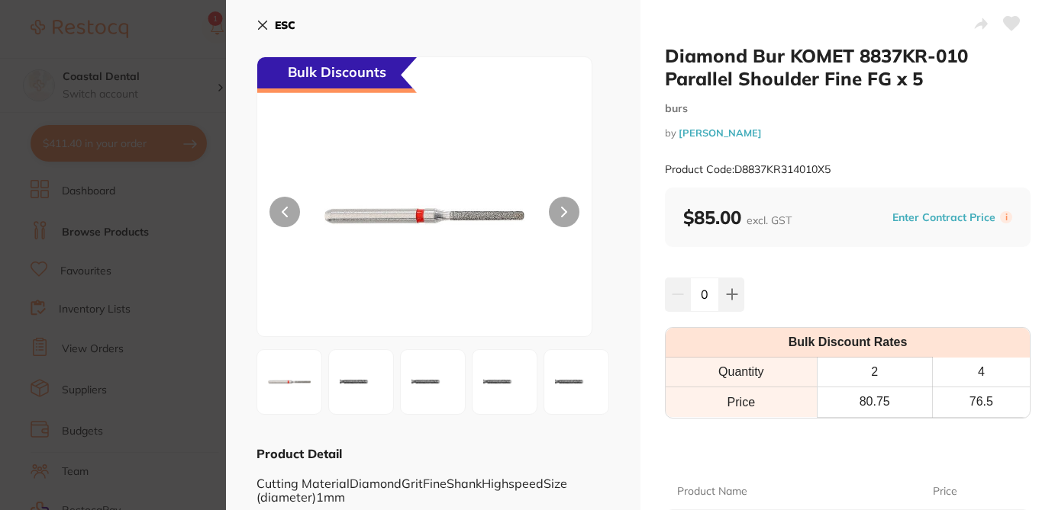
click at [636, 227] on div "ESC Bulk Discounts Product Detail Cutting MaterialDiamondGritFineShankHighspeed…" at bounding box center [433, 335] width 414 height 671
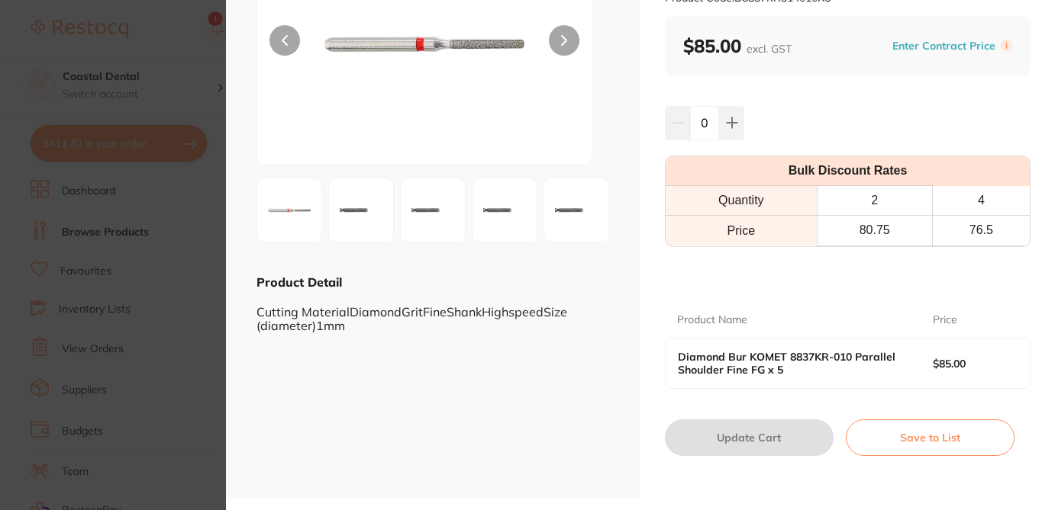
click at [185, 42] on section "Diamond Bur KOMET 8837KR-010 Parallel Shoulder Fine FG x 5 burs by Henry Schein…" at bounding box center [527, 255] width 1055 height 510
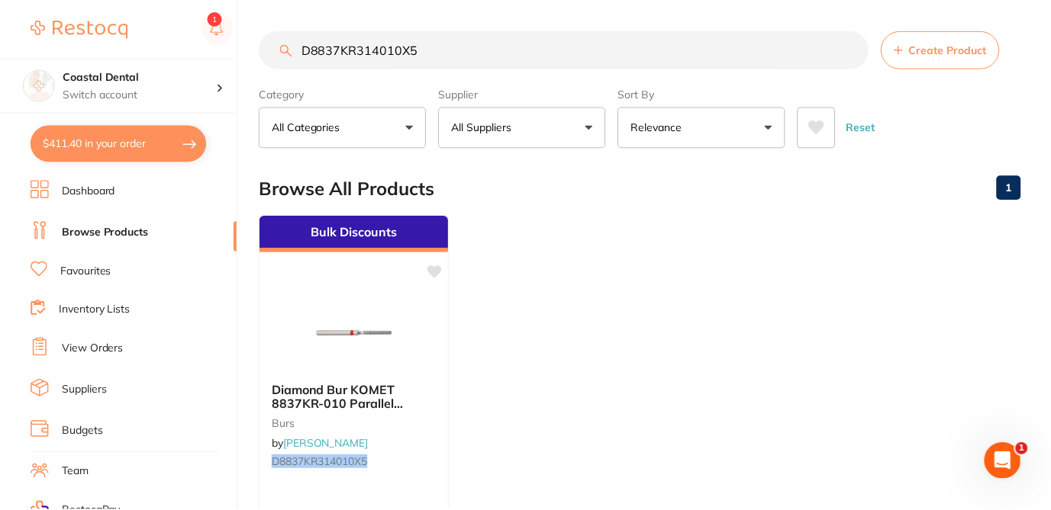
scroll to position [31, 0]
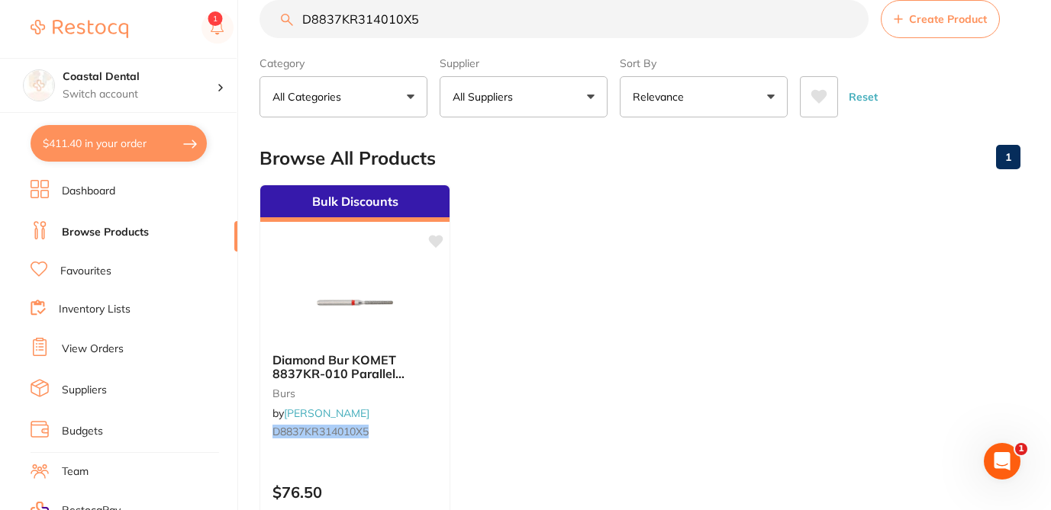
checkbox input "true"
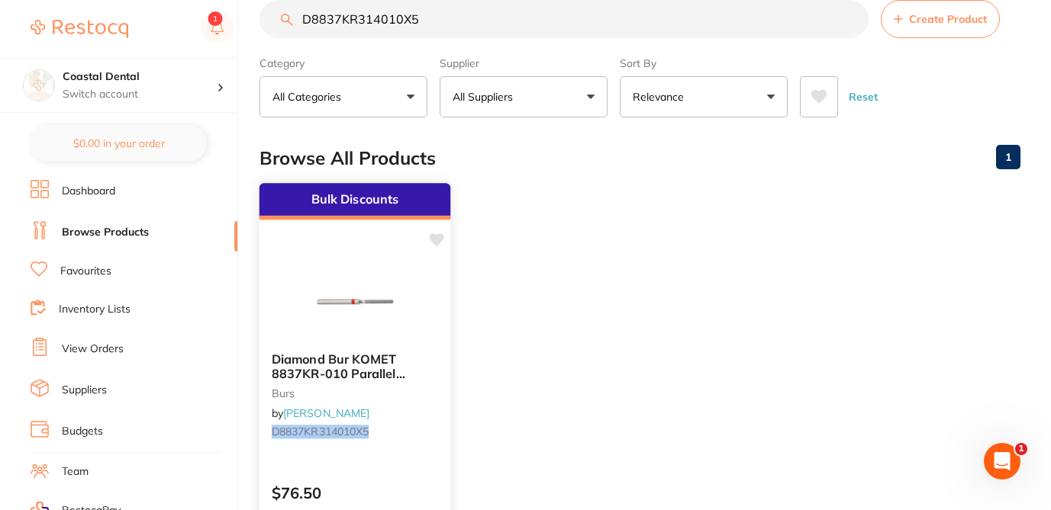
click at [359, 262] on div "Bulk Discounts Diamond Bur KOMET 8837KR-010 Parallel Shoulder Fine FG x 5 burs …" at bounding box center [355, 403] width 193 height 443
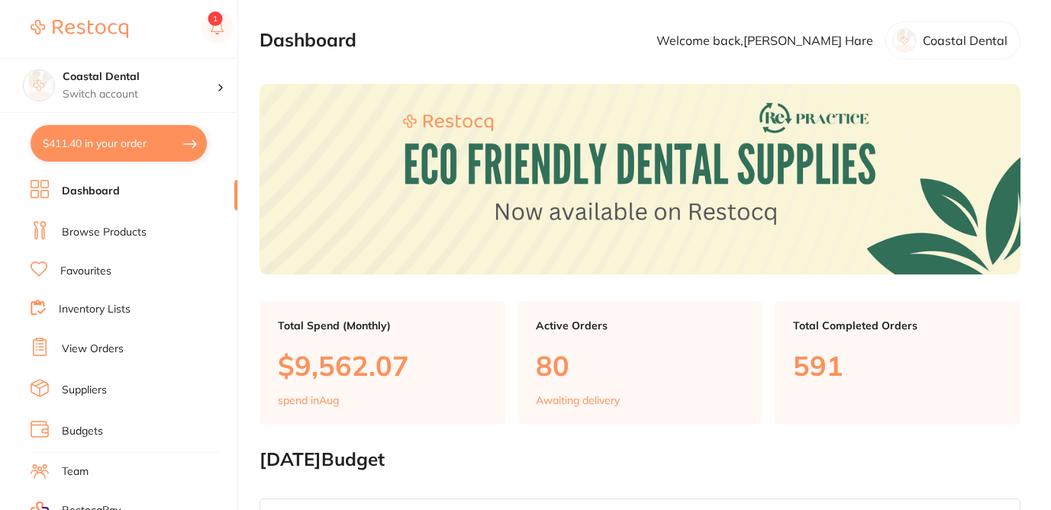
click at [137, 233] on link "Browse Products" at bounding box center [104, 232] width 85 height 15
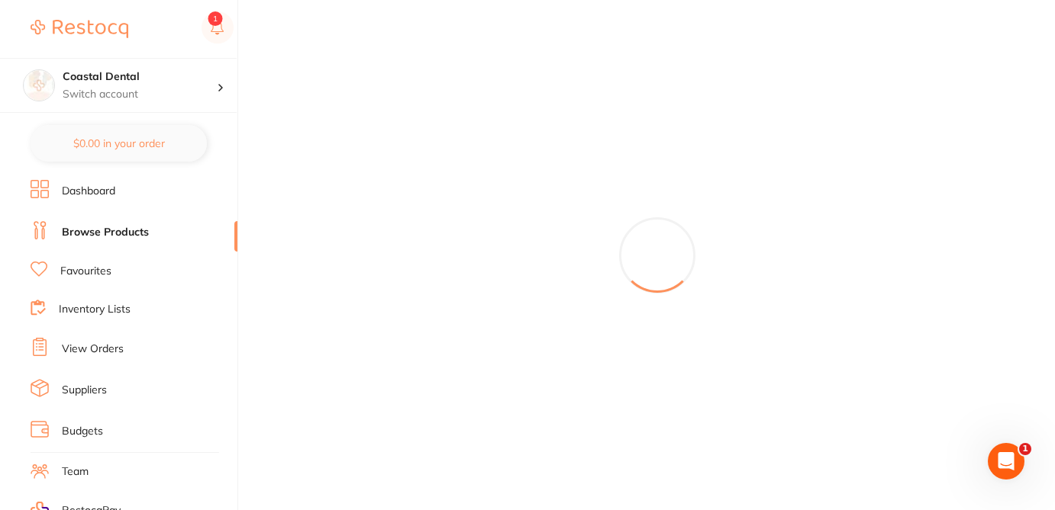
checkbox input "true"
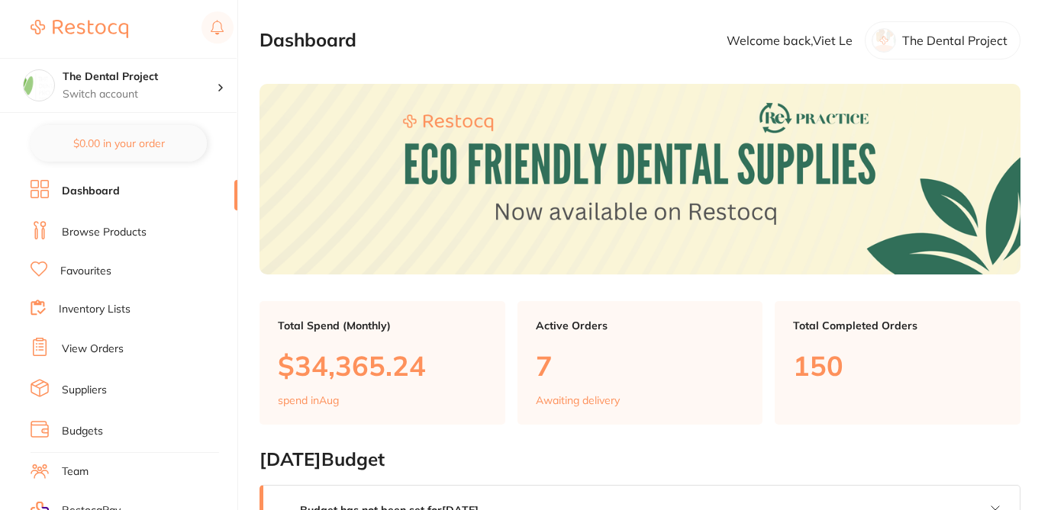
click at [133, 230] on link "Browse Products" at bounding box center [104, 232] width 85 height 15
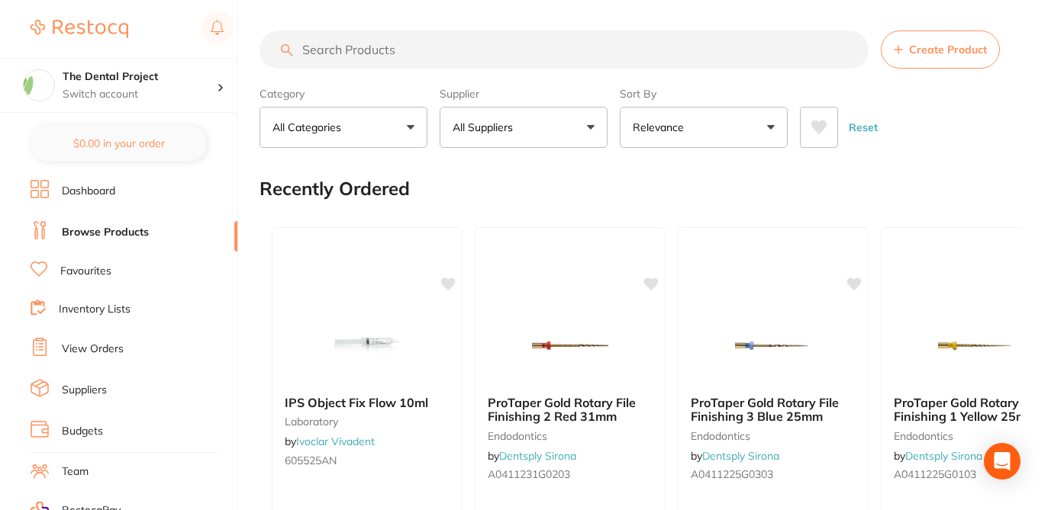
click at [308, 54] on input "search" at bounding box center [563, 50] width 609 height 38
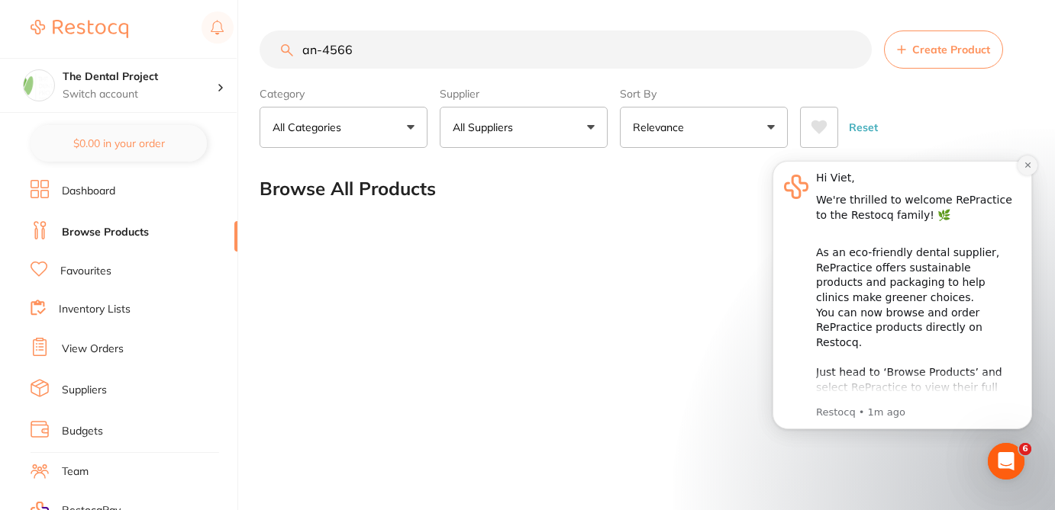
click at [1028, 164] on icon "Dismiss notification" at bounding box center [1026, 165] width 5 height 5
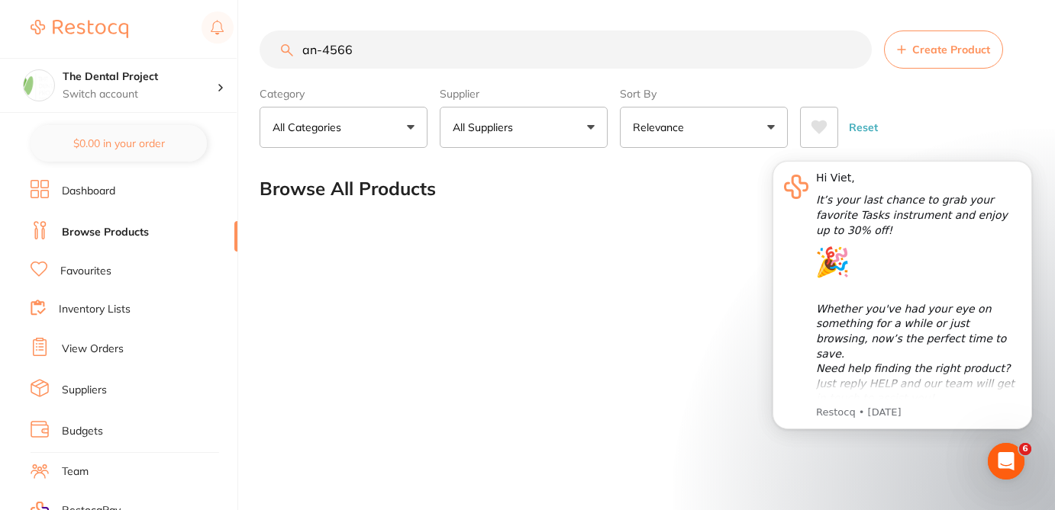
click at [993, 109] on div "Reset" at bounding box center [906, 121] width 212 height 53
click at [684, 191] on div "Browse All Products" at bounding box center [641, 188] width 765 height 51
click at [1026, 164] on icon "Dismiss notification" at bounding box center [1026, 165] width 5 height 5
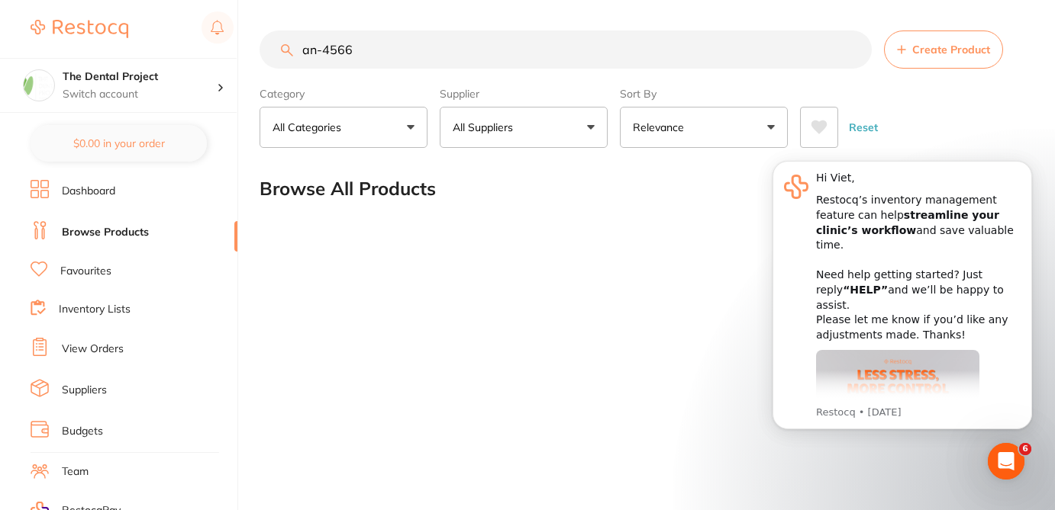
drag, startPoint x: 316, startPoint y: 52, endPoint x: 298, endPoint y: 52, distance: 18.3
click at [298, 52] on input "an-4566" at bounding box center [565, 50] width 612 height 38
type input "AN-4566"
drag, startPoint x: 366, startPoint y: 54, endPoint x: 259, endPoint y: 39, distance: 107.2
click at [259, 39] on div "AN-4566 Create Product" at bounding box center [641, 50] width 765 height 38
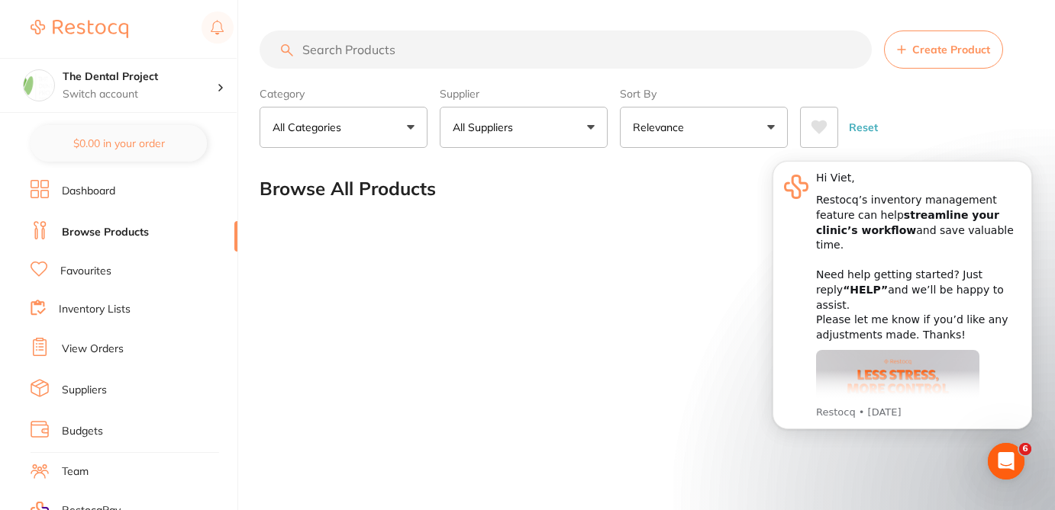
click at [351, 58] on input "search" at bounding box center [565, 50] width 612 height 38
paste input "AN-4566"
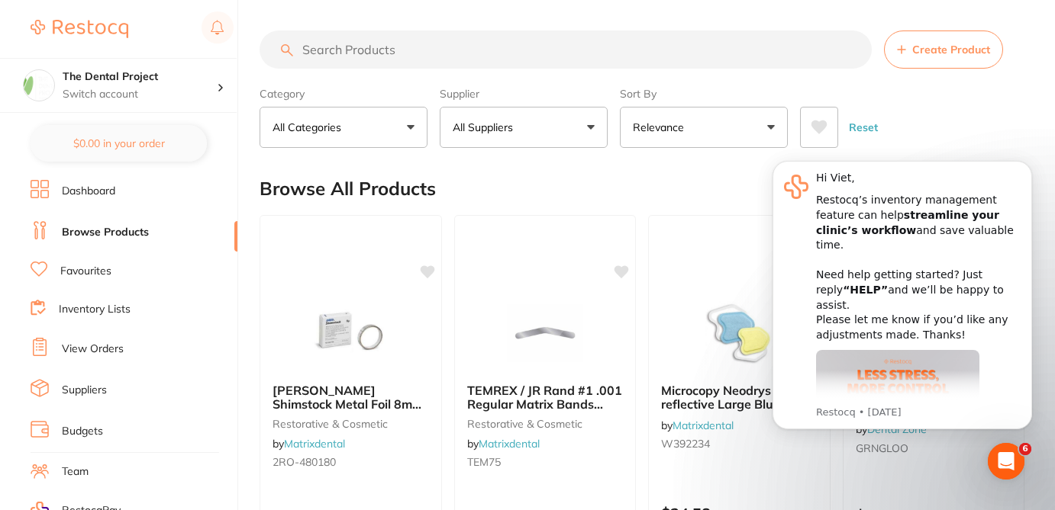
type input "AN-4566"
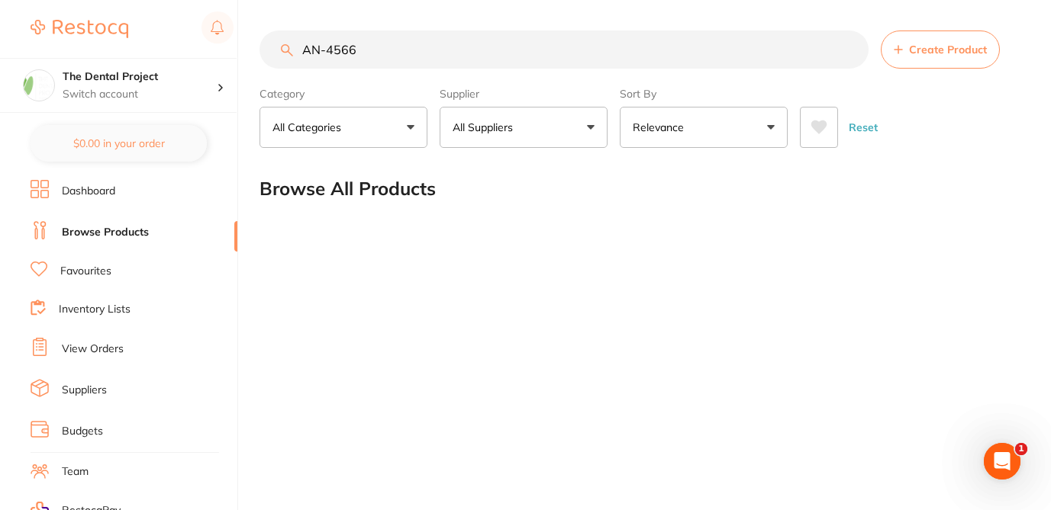
drag, startPoint x: 368, startPoint y: 52, endPoint x: 285, endPoint y: 44, distance: 83.5
click at [285, 47] on div "AN-4566 Create Product" at bounding box center [639, 50] width 761 height 38
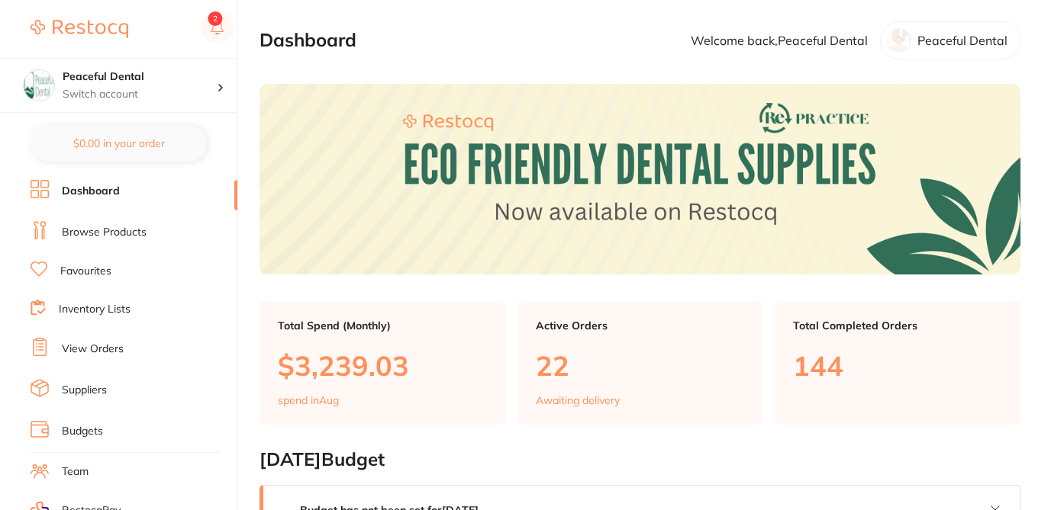
click at [133, 233] on link "Browse Products" at bounding box center [104, 232] width 85 height 15
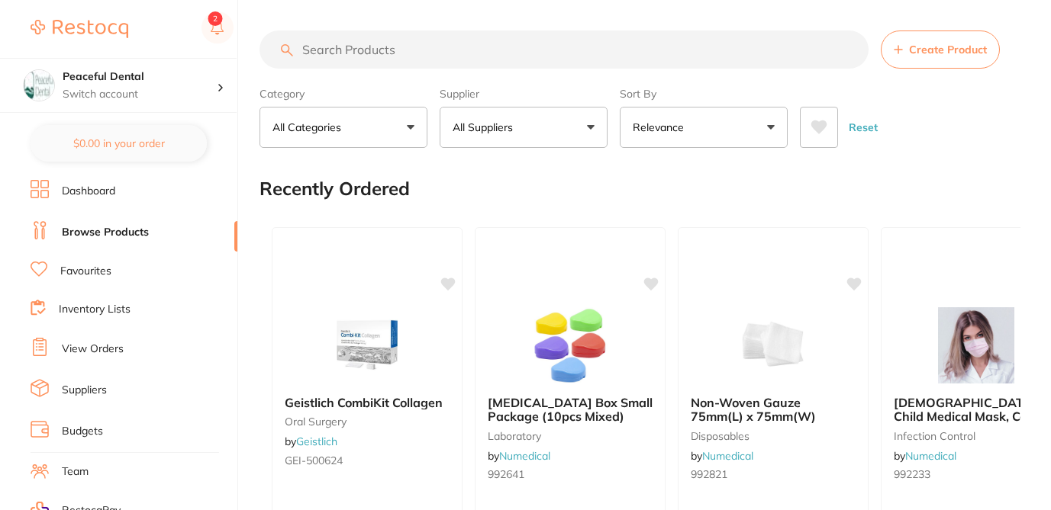
click at [319, 53] on input "search" at bounding box center [563, 50] width 609 height 38
paste input "AN-4566"
type input "AN-4566"
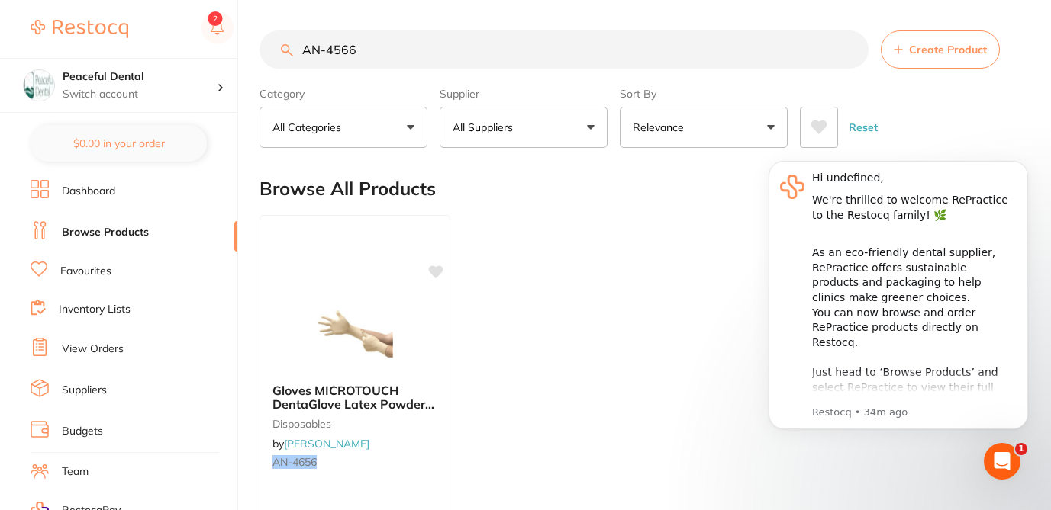
drag, startPoint x: 373, startPoint y: 47, endPoint x: 285, endPoint y: 42, distance: 87.9
click at [285, 42] on input "AN-4566" at bounding box center [563, 50] width 609 height 38
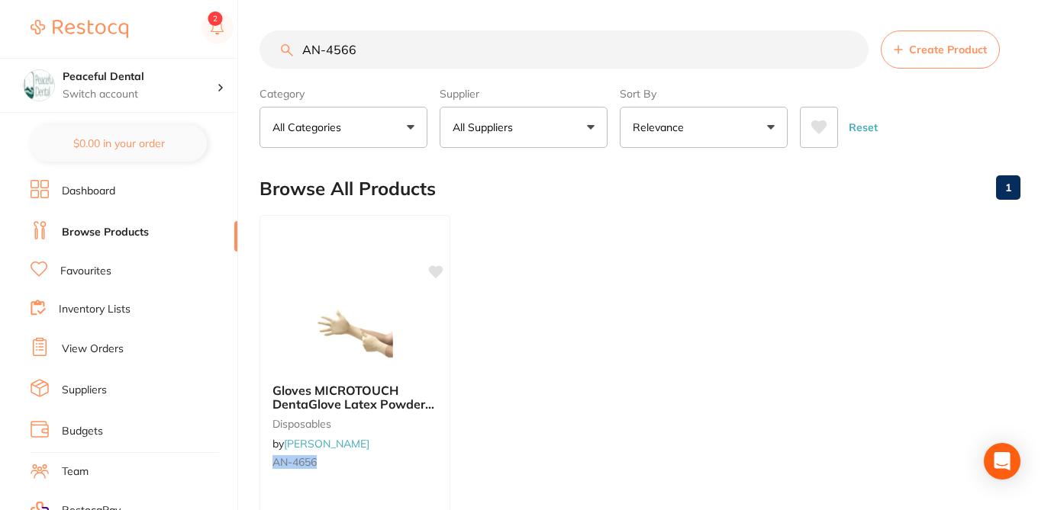
type input "AN-4566"
click at [504, 348] on ul "Gloves MICROTOUCH DentaGlove Latex Powder Free Large x 100 disposables by Henry…" at bounding box center [639, 434] width 761 height 439
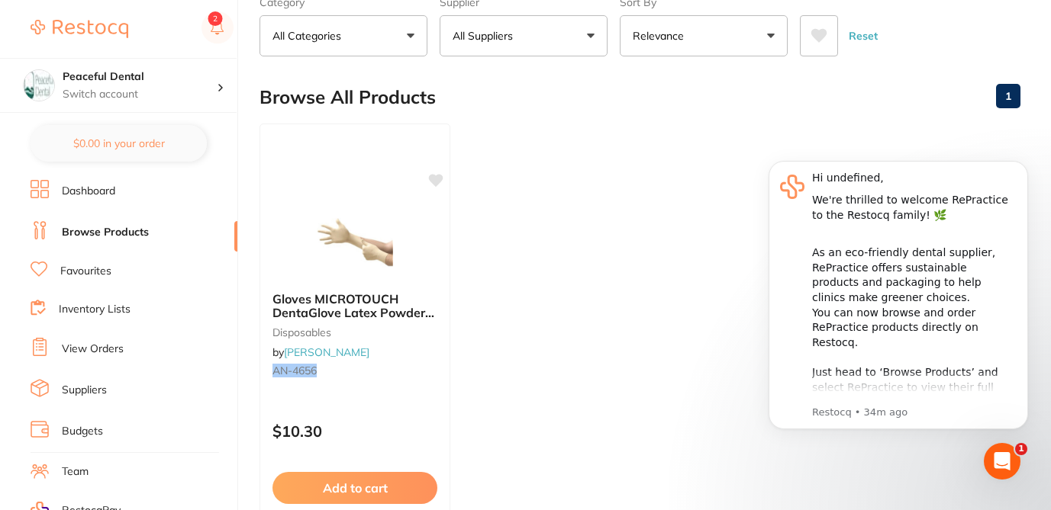
scroll to position [183, 0]
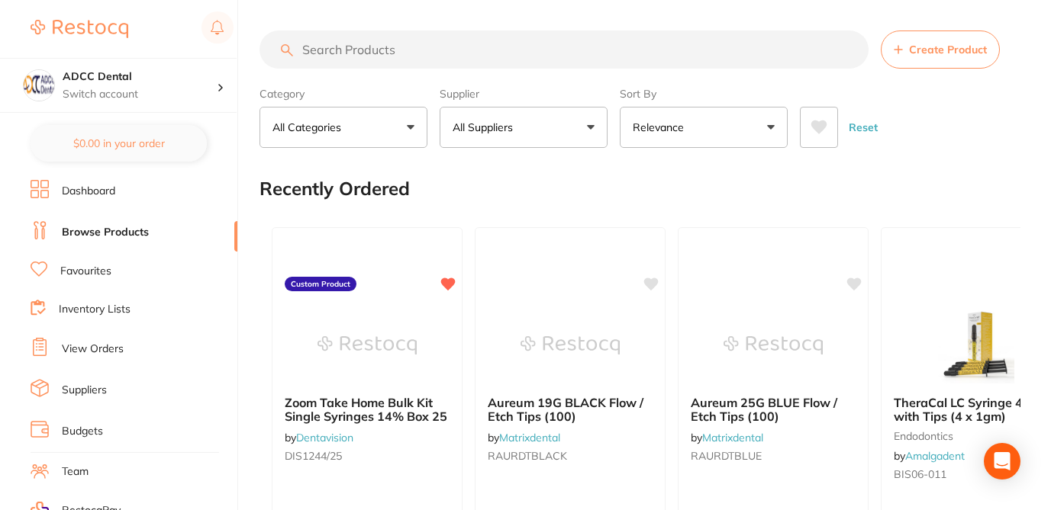
click at [315, 51] on input "search" at bounding box center [563, 50] width 609 height 38
paste input "ADCC Dental"
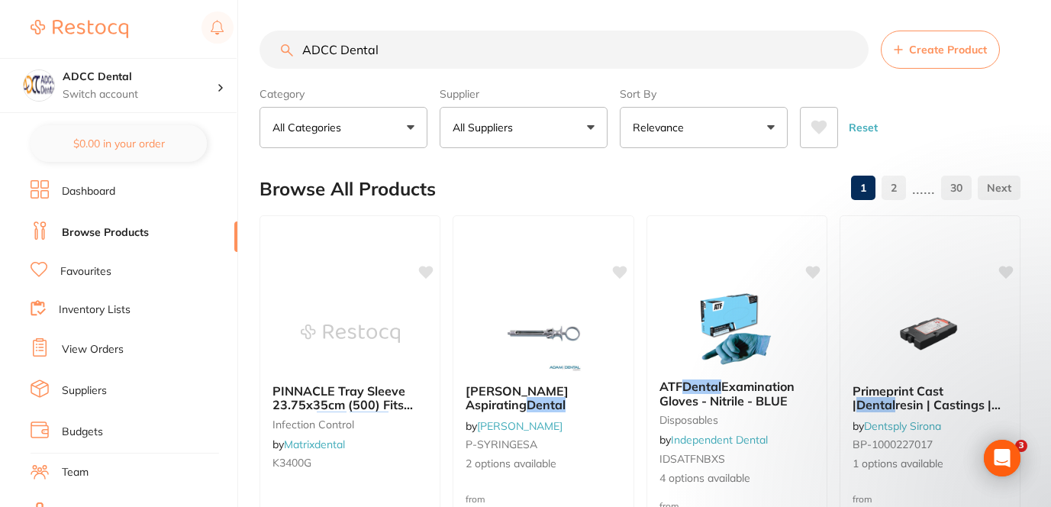
click at [396, 50] on input "ADCC Dental" at bounding box center [563, 50] width 609 height 38
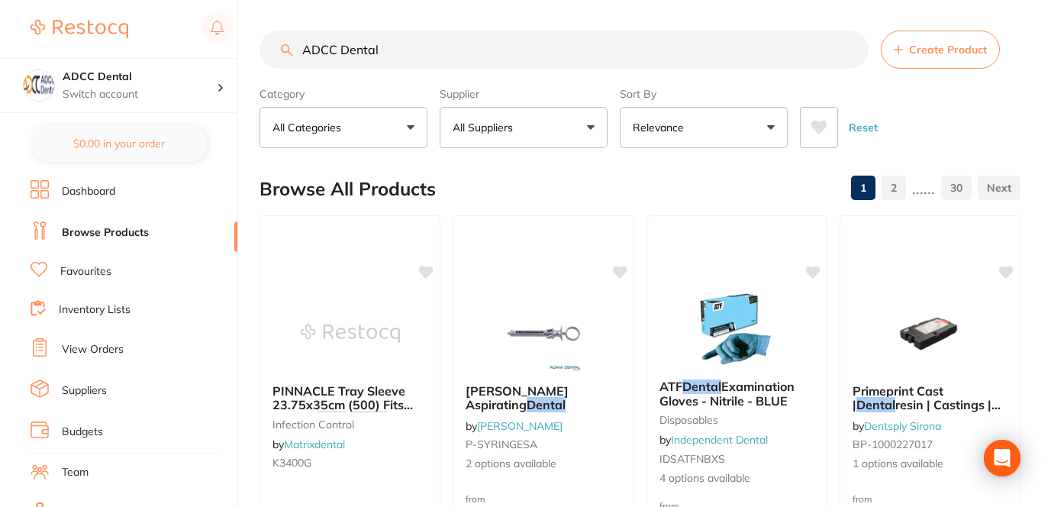
click at [393, 50] on input "ADCC Dental" at bounding box center [563, 50] width 609 height 38
drag, startPoint x: 393, startPoint y: 50, endPoint x: 277, endPoint y: 31, distance: 117.7
click at [278, 32] on input "ADCC Dental" at bounding box center [563, 50] width 609 height 38
paste input "search"
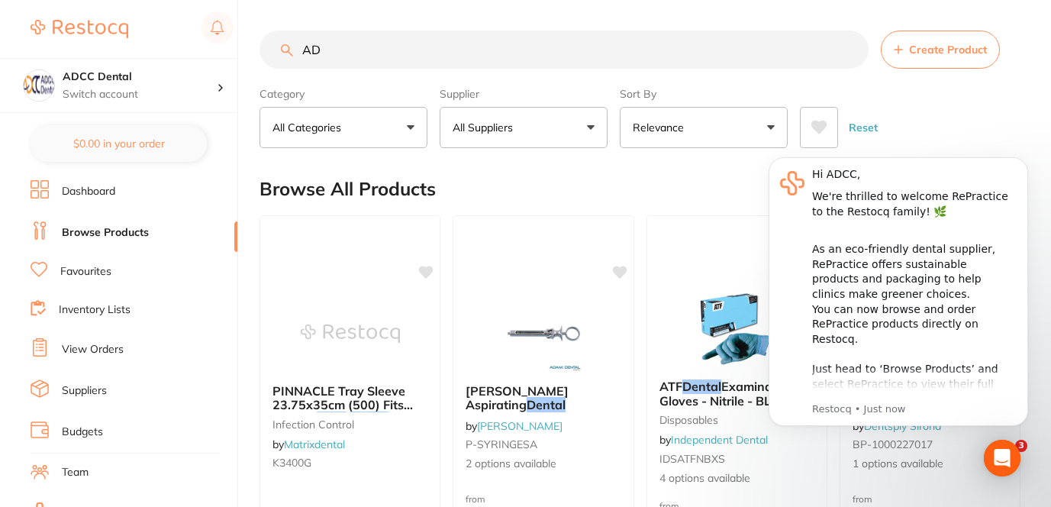
type input "A"
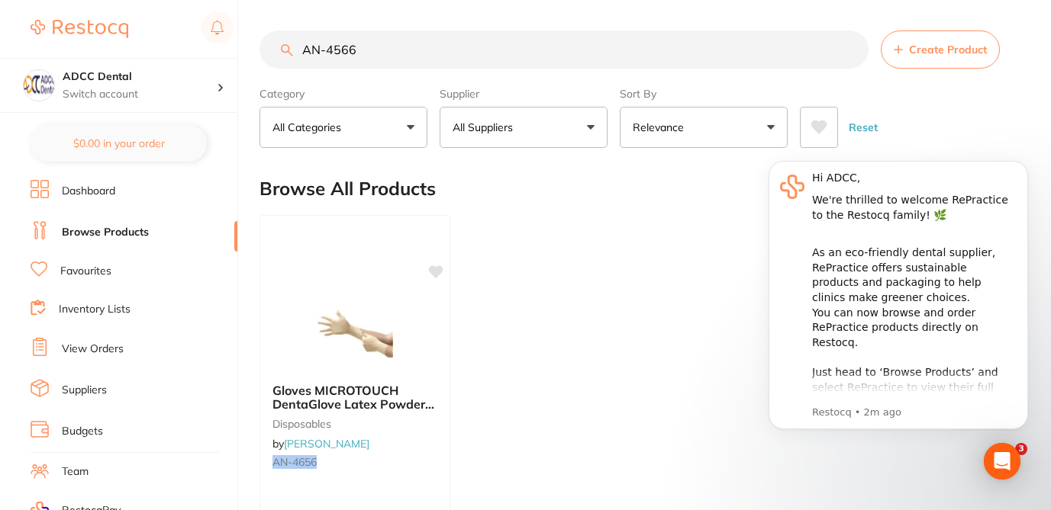
drag, startPoint x: 362, startPoint y: 54, endPoint x: 282, endPoint y: 37, distance: 81.1
click at [284, 45] on div "AN-4566 Create Product" at bounding box center [639, 50] width 761 height 38
paste input "EV-7284X001"
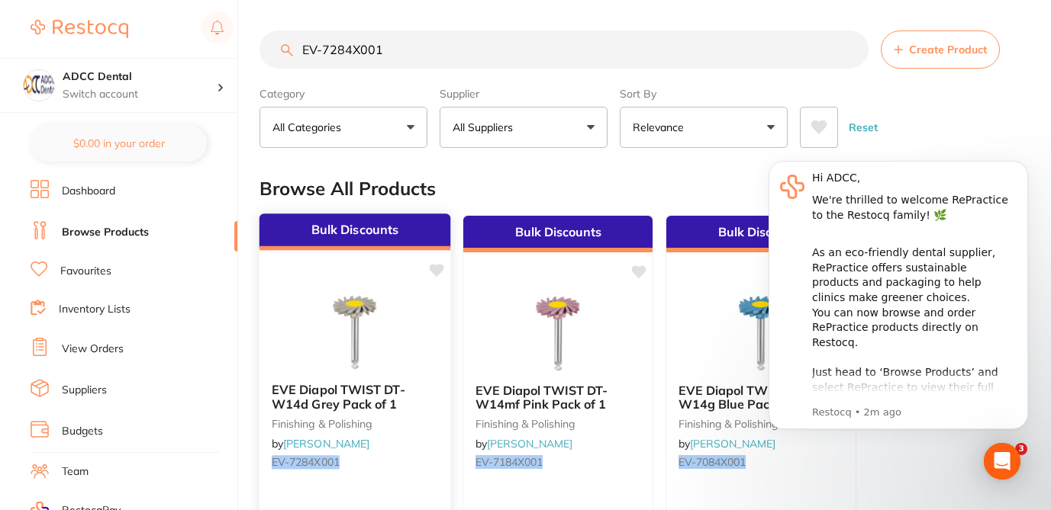
type input "EV-7284X001"
click at [428, 453] on div "EVE Diapol TWIST DT-W14d Grey Pack of 1 finishing & polishing by Henry Schein H…" at bounding box center [354, 429] width 191 height 117
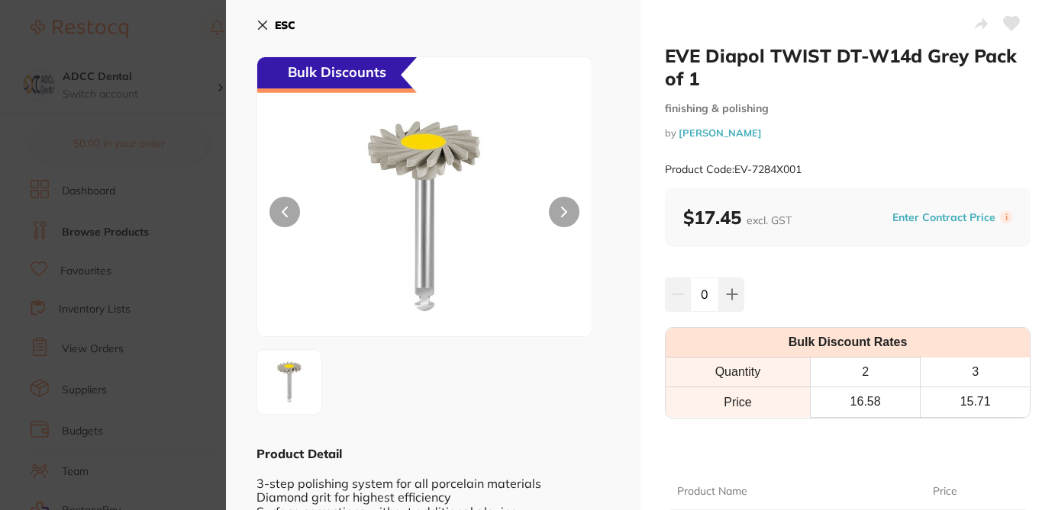
click at [612, 205] on div "ESC Bulk Discounts Product Detail 3-step polishing system for all porcelain mat…" at bounding box center [433, 329] width 414 height 659
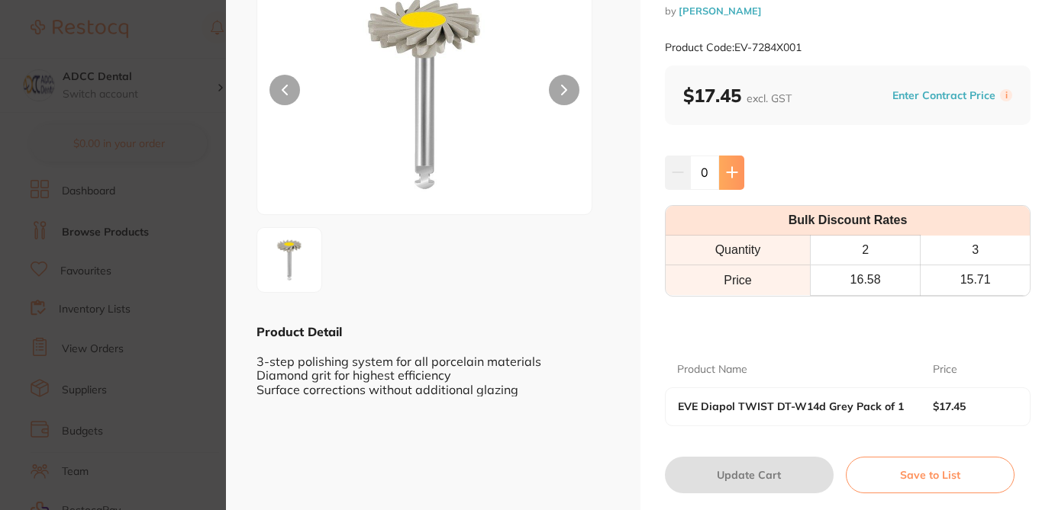
click at [733, 172] on icon at bounding box center [731, 173] width 10 height 10
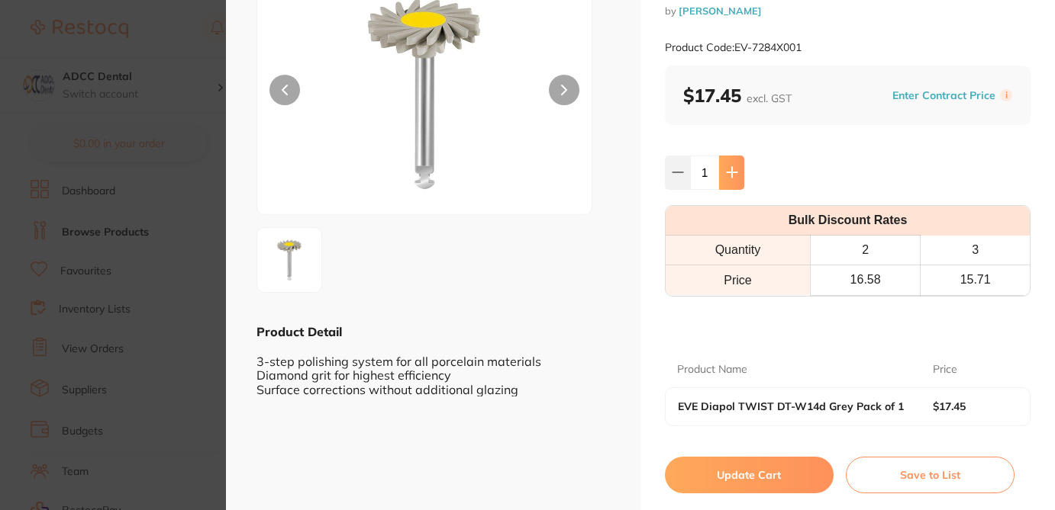
click at [733, 172] on icon at bounding box center [731, 173] width 10 height 10
type input "2"
click at [758, 483] on button "Update Cart" at bounding box center [749, 475] width 169 height 37
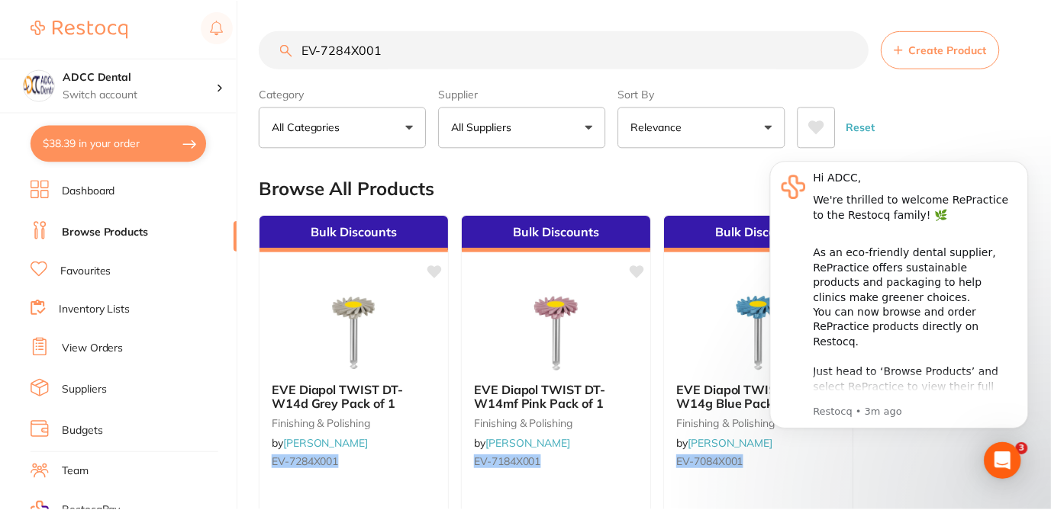
scroll to position [183, 0]
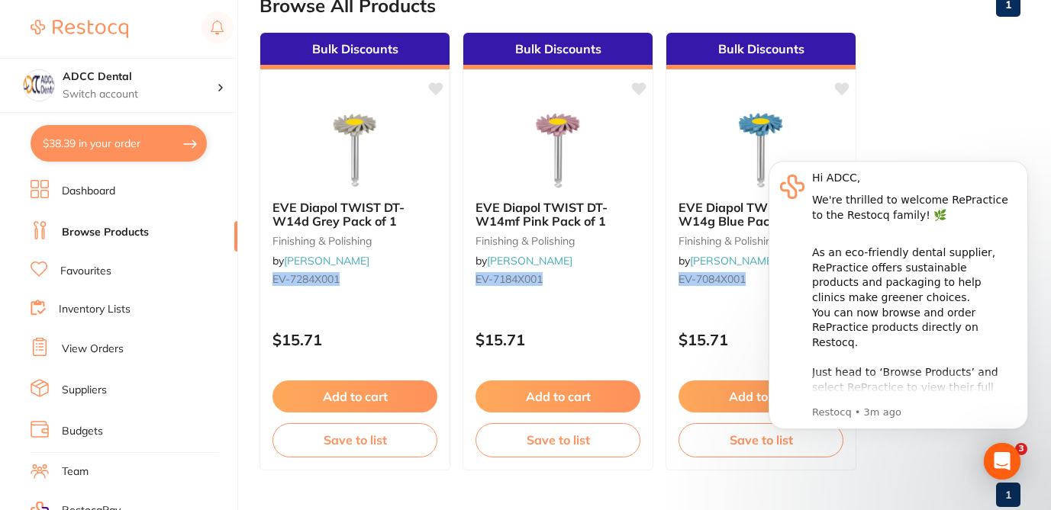
click at [156, 143] on button "$38.39 in your order" at bounding box center [119, 143] width 176 height 37
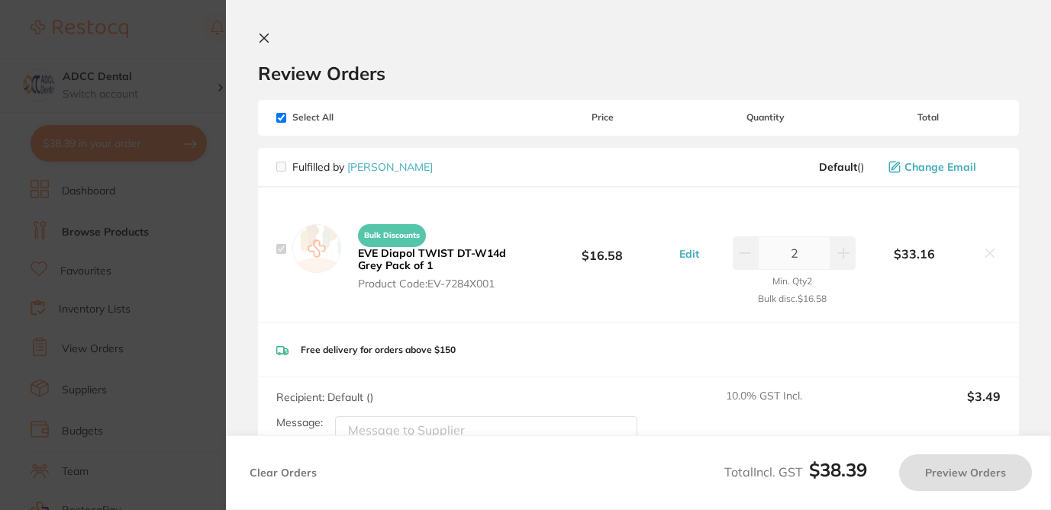
checkbox input "true"
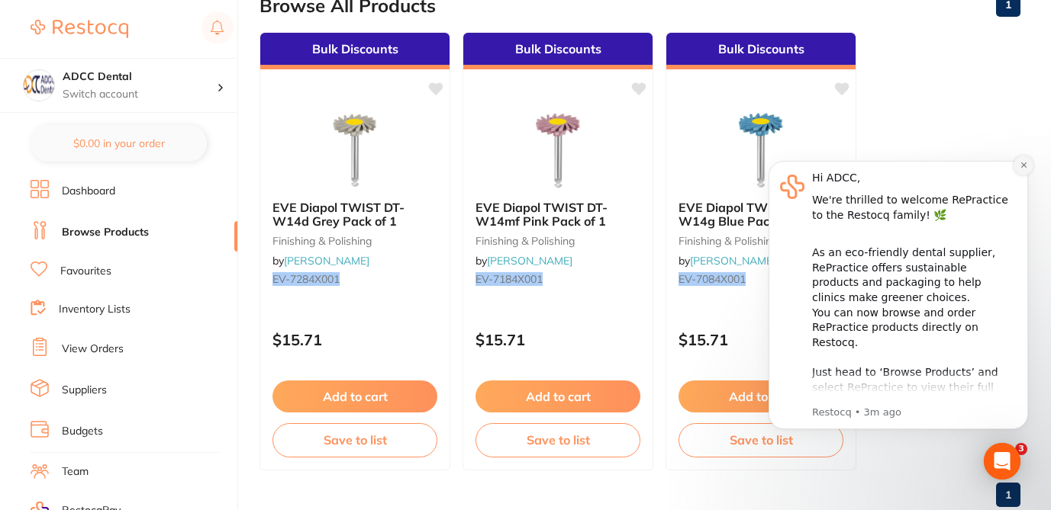
click at [1019, 170] on button "Dismiss notification" at bounding box center [1023, 166] width 20 height 20
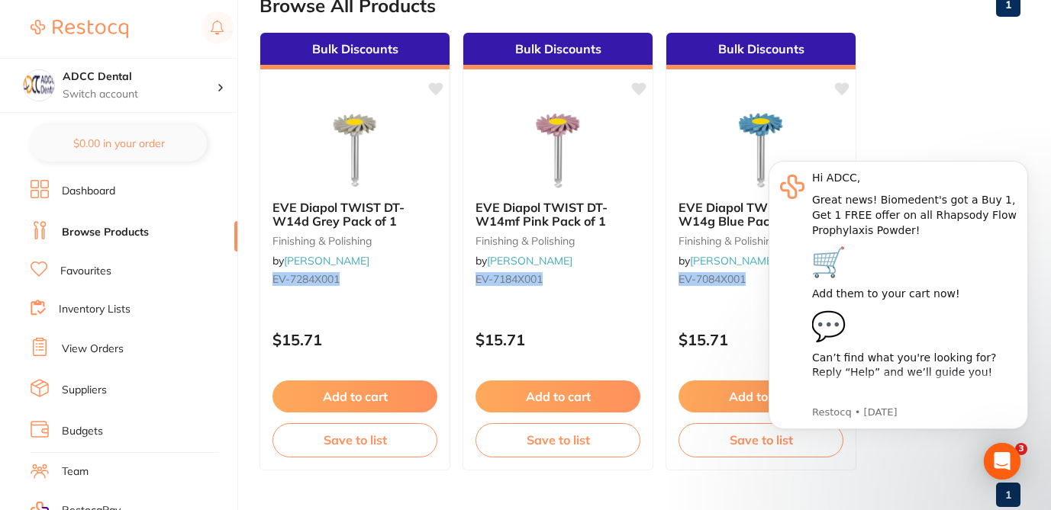
checkbox input "true"
